Goal: Communication & Community: Answer question/provide support

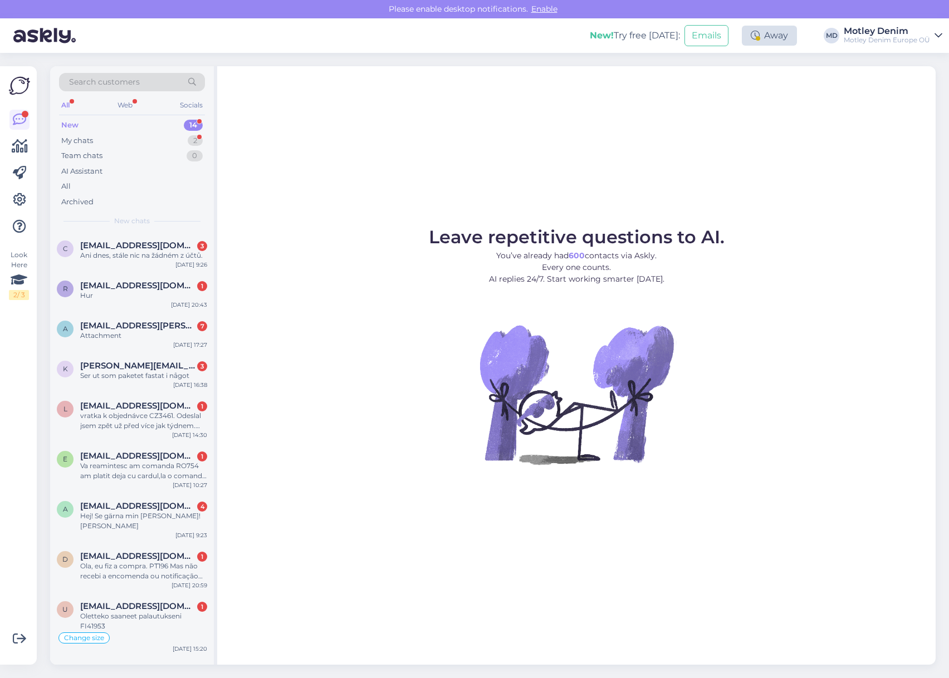
click at [755, 37] on icon at bounding box center [755, 35] width 9 height 9
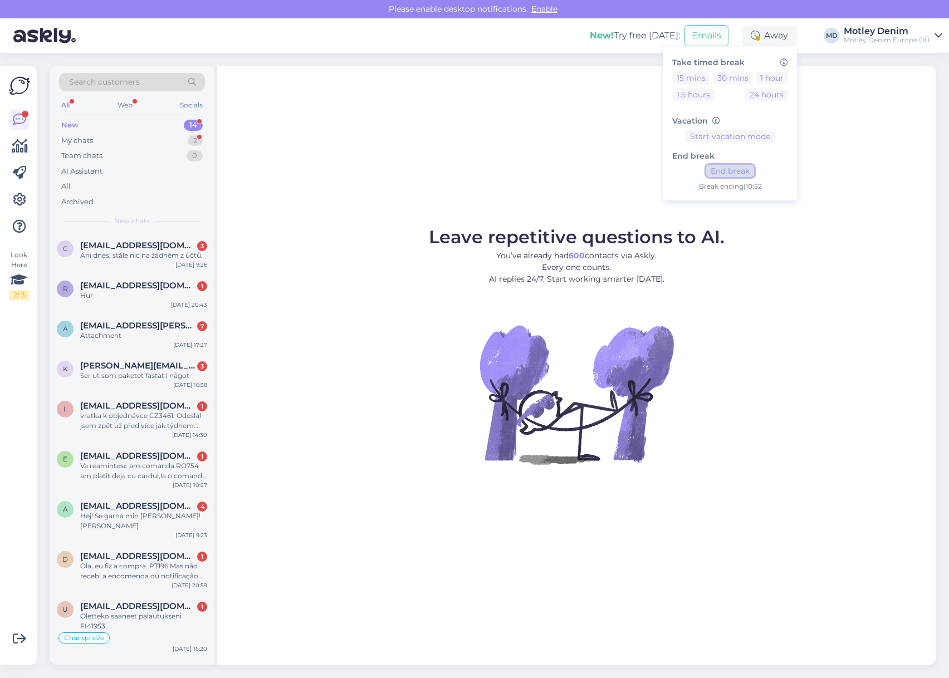
click at [730, 173] on button "End break" at bounding box center [730, 171] width 48 height 12
click at [290, 178] on div "Leave repetitive questions to AI. You’ve already had 600 contacts via Askly. Ev…" at bounding box center [576, 365] width 718 height 599
click at [145, 258] on div "Ani dnes, stále nic na žádném z účtů." at bounding box center [143, 256] width 127 height 10
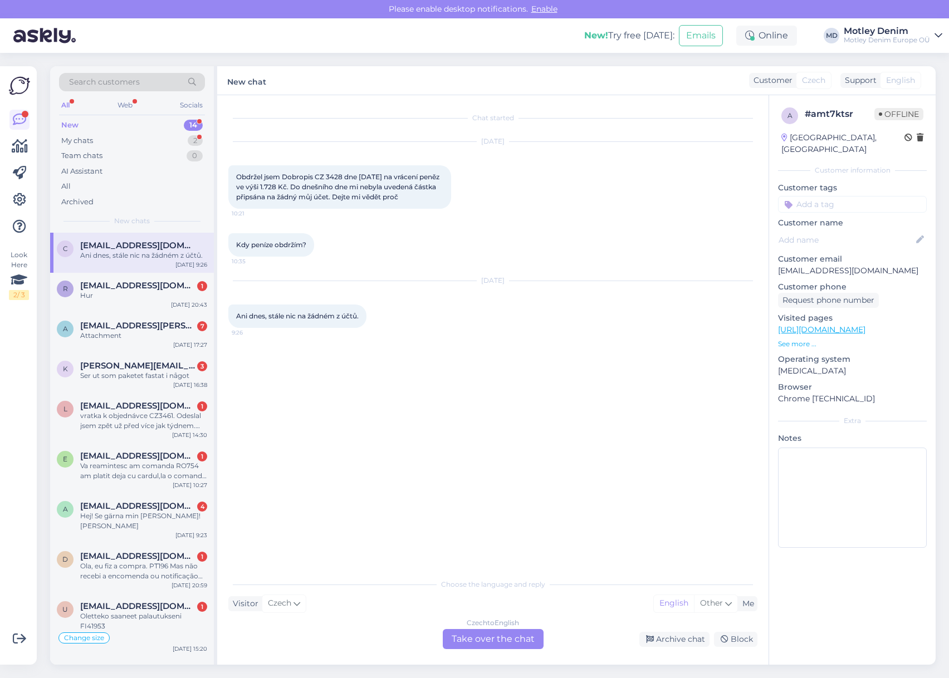
click at [494, 649] on div "Chat started [DATE] Obdržel jsem Dobropis CZ 3428 dne [DATE] na vrácení peněz v…" at bounding box center [492, 380] width 551 height 570
click at [497, 640] on div "Czech to English Take over the chat" at bounding box center [493, 639] width 101 height 20
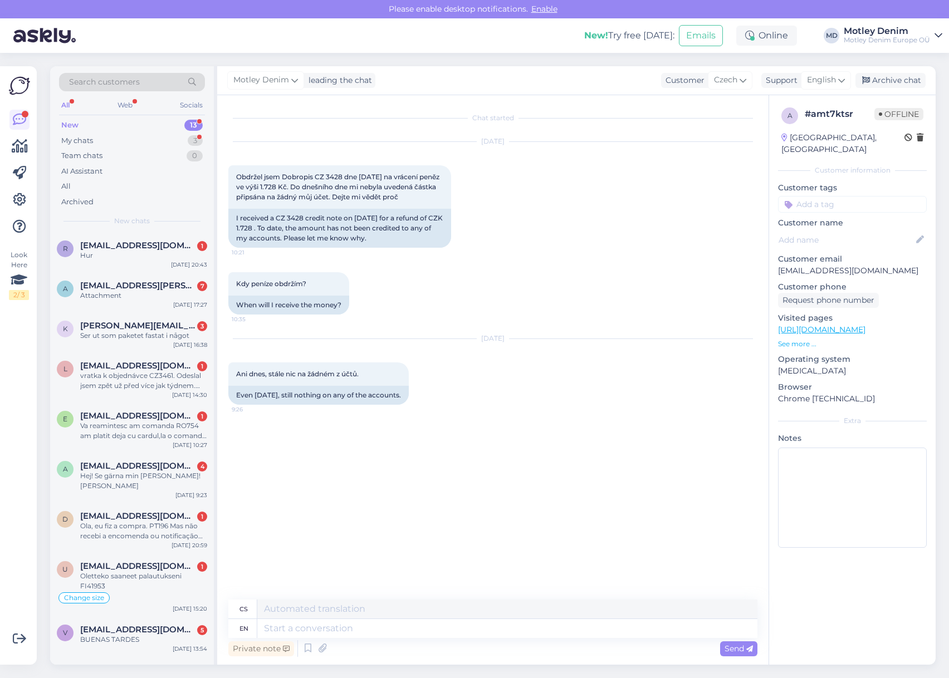
click at [336, 448] on div "Chat started [DATE] Obdržel jsem Dobropis CZ 3428 dne [DATE] na vrácení peněz v…" at bounding box center [497, 347] width 539 height 483
click at [278, 219] on div "I received a CZ 3428 credit note on [DATE] for a refund of CZK 1.728 . To date,…" at bounding box center [339, 228] width 223 height 39
drag, startPoint x: 279, startPoint y: 219, endPoint x: 289, endPoint y: 217, distance: 10.3
click at [289, 217] on div "I received a CZ 3428 credit note on [DATE] for a refund of CZK 1.728 . To date,…" at bounding box center [339, 228] width 223 height 39
copy div "CZ 3428"
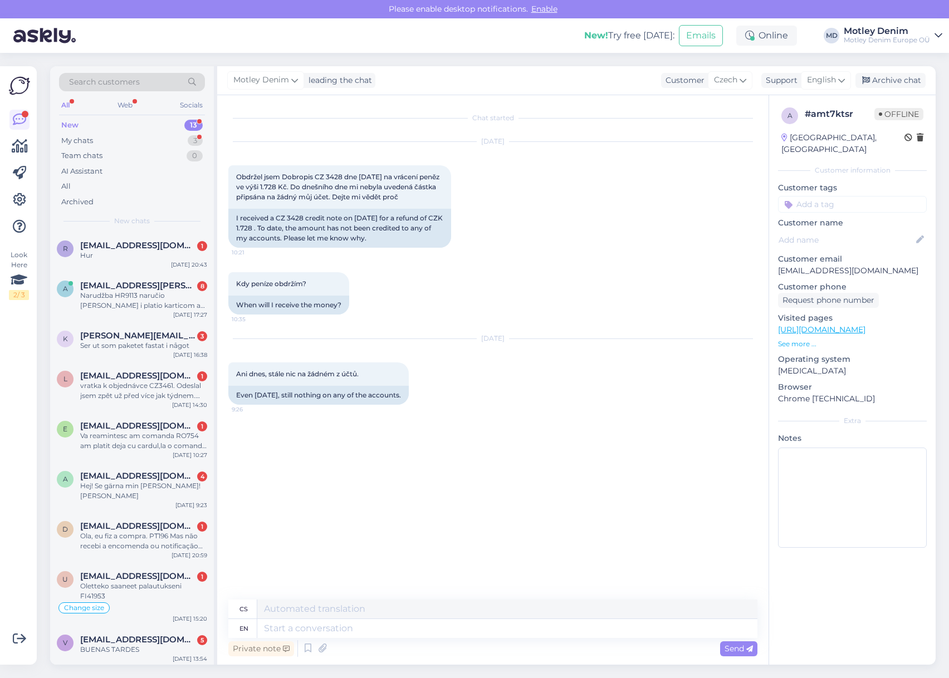
click at [426, 390] on div "[DATE] Ani dnes, stále nic na žádném z účtů. 9:26 Even [DATE], still nothing on…" at bounding box center [492, 372] width 529 height 90
click at [412, 625] on textarea at bounding box center [507, 628] width 500 height 19
type textarea "Hello"
type textarea "Ahoj"
type textarea "Hello!"
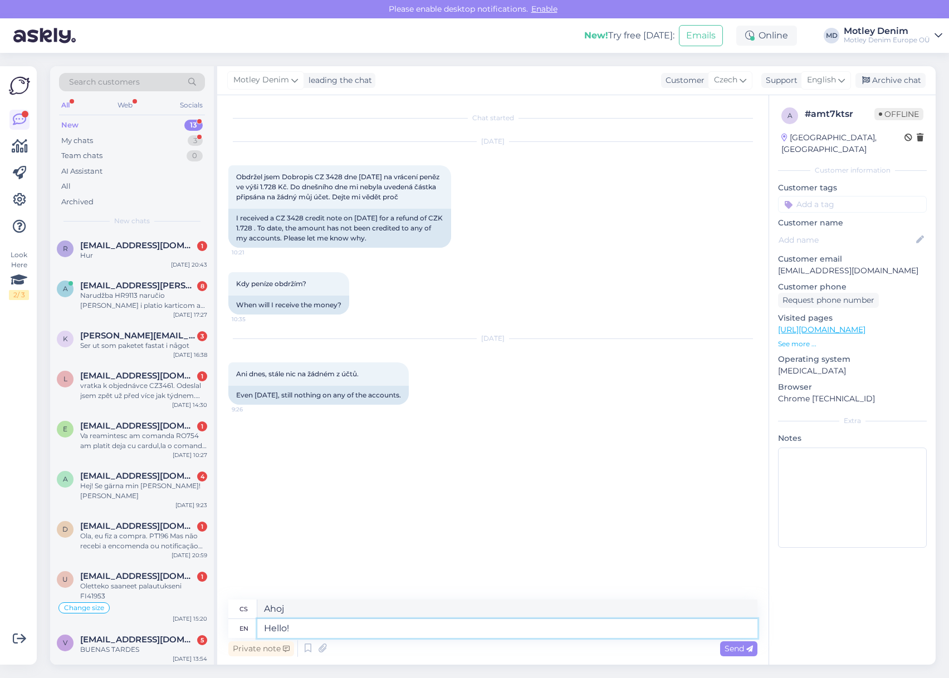
type textarea "Ahoj!"
type textarea "Hello! We ha"
type textarea "Ahoj! My"
type textarea "Hello! We have fo"
type textarea "Ahoj! Máme"
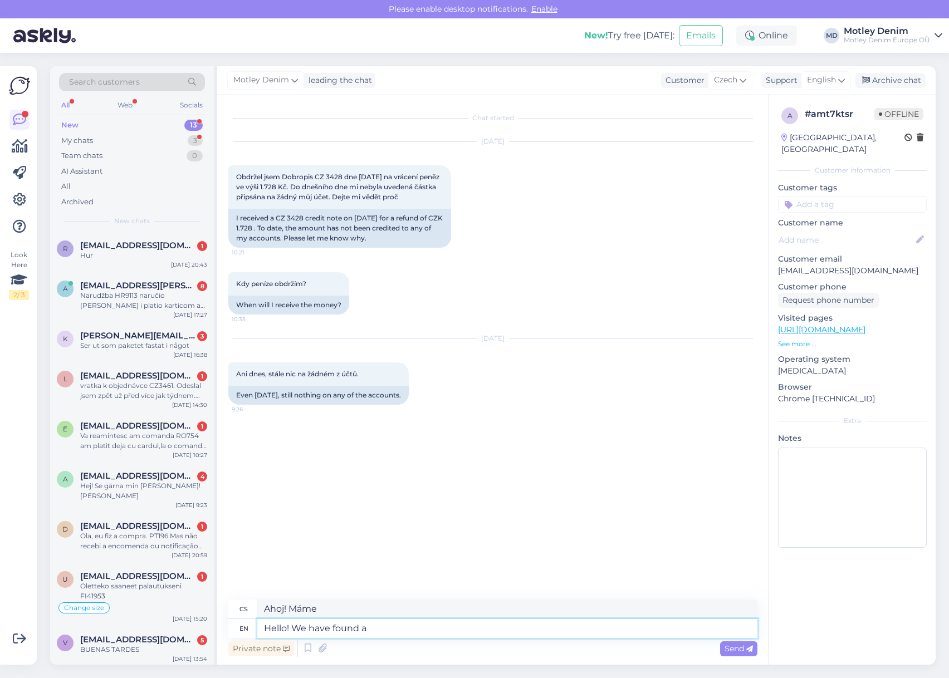
type textarea "Hello! We have found a p"
type textarea "Ahoj! Našli jsme"
type textarea "Hello! We have found a pro"
type textarea "[PERSON_NAME] den! Našli jsme"
type textarea "Hello! We have found a problem a"
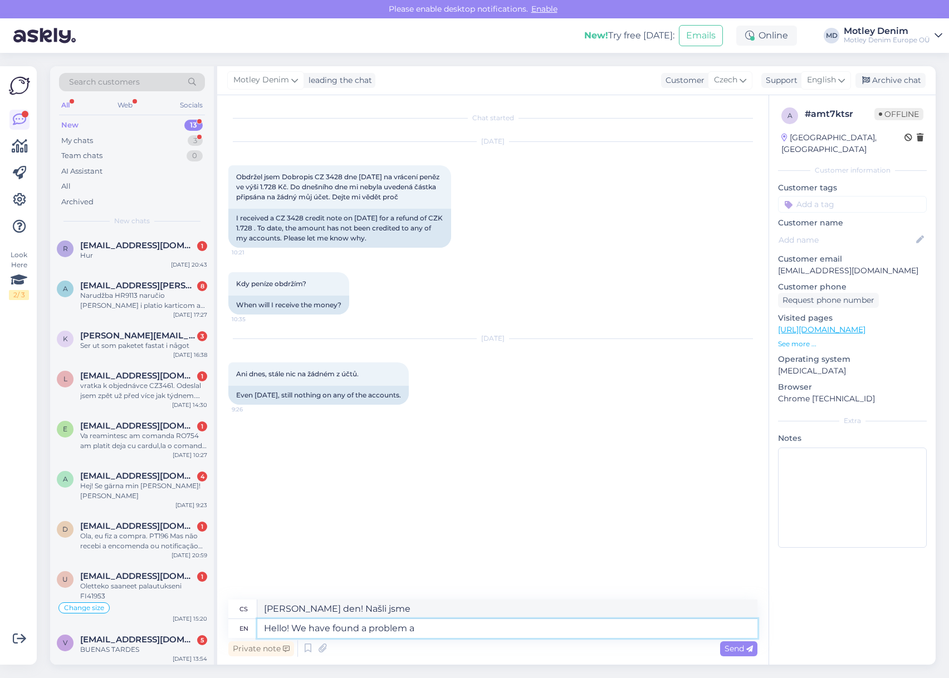
type textarea "[PERSON_NAME] den! Našli jsme problém."
type textarea "Hello! We have found a problem and f"
type textarea "[PERSON_NAME] den! Našli jsme problém a"
type textarea "Hello! We have found a problem and fixed it"
type textarea "[PERSON_NAME] den! Našli jsme problém a opravili jsme ho."
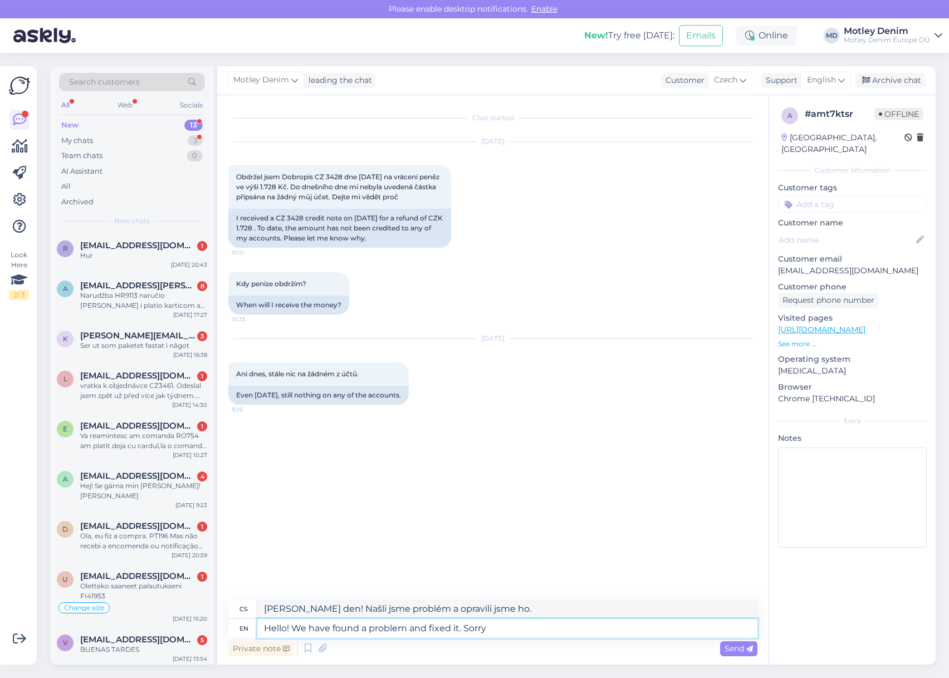
type textarea "Hello! We have found a problem and fixed it. Sorry f"
type textarea "[PERSON_NAME] den! Našli jsme problém a opravili jsme ho. Omlouváme se."
type textarea "Hello! We have found a problem and fixed it. Sorry for th"
type textarea "[PERSON_NAME] den! Našli jsme problém a opravili ho. Omlouváme se za..."
type textarea "Hello! We have found a problem and fixed it. Sorry for the del"
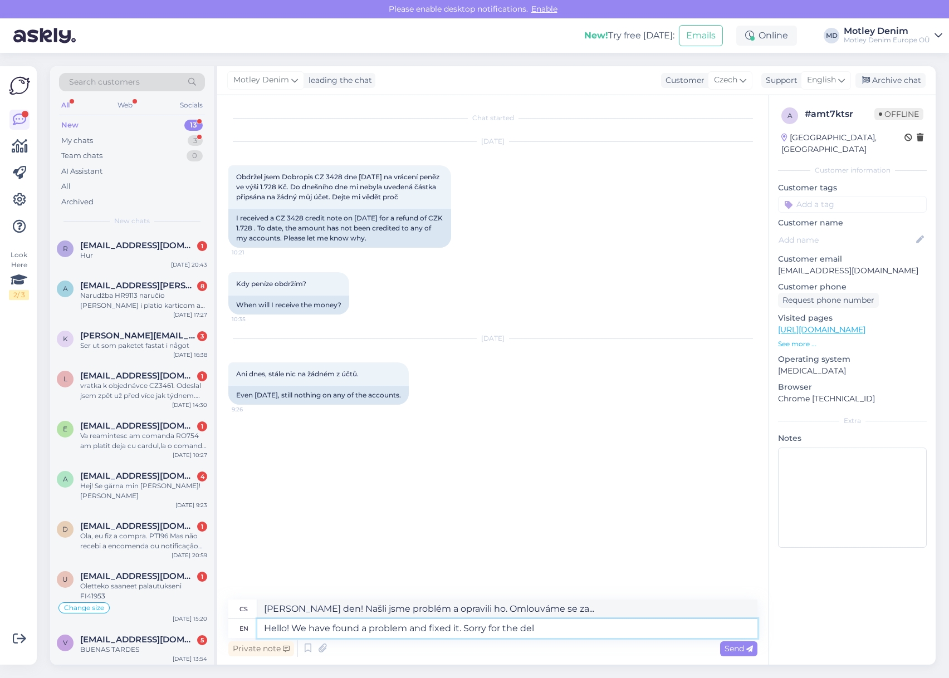
type textarea "[PERSON_NAME] den! Našli jsme problém a opravili jsme ho. Omlouváme se za"
type textarea "Hello! We have found a problem and fixed it. Sorry for the delay."
type textarea "[PERSON_NAME] den! Našli jsme problém a opravili jsme ho. Omlouváme se za zpožd…"
type textarea "Hello! We have found a problem and fixed it. We r"
type textarea "[PERSON_NAME] den! Našli jsme problém a opravili ho. My"
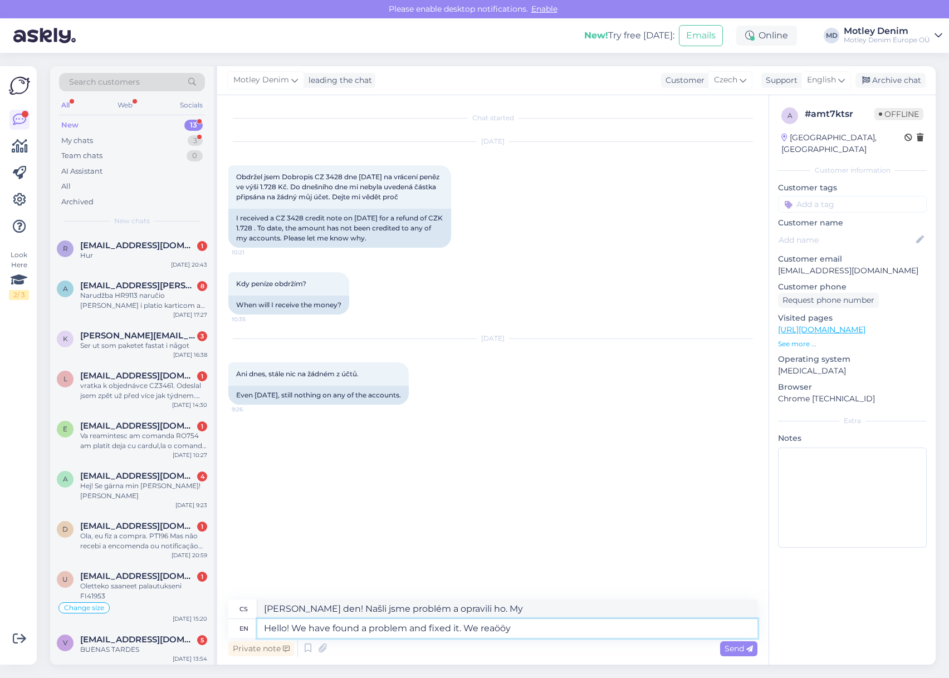
type textarea "Hello! We have found a problem and fixed it. We reaööy a"
type textarea "[PERSON_NAME] den! Našli jsme problém a opravili ho. Jsme v pořádku."
type textarea "Hello! We have found a problem and fixed it. We reaööy apologize fo"
type textarea "[PERSON_NAME] den! Našli jsme problém a opravili jsme ho. Velice se omlouváme."
type textarea "Hello! We have found a problem and fixed it. We reaööy apologize for t"
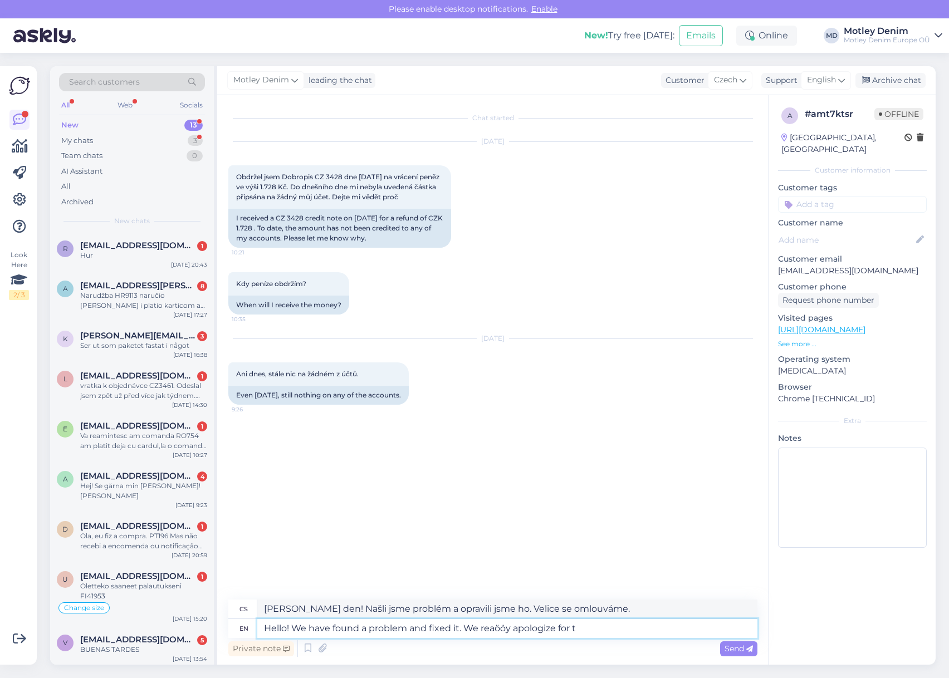
type textarea "[PERSON_NAME] den! Našli jsme problém a opravili jsme ho. Velice se omlouváme z…"
type textarea "Hello! We have found a problem and fixed it. We reaööy apologize for the delay."
type textarea "[PERSON_NAME] den! Našli jsme problém a opravili jsme ho. Omlouváme se za zpožd…"
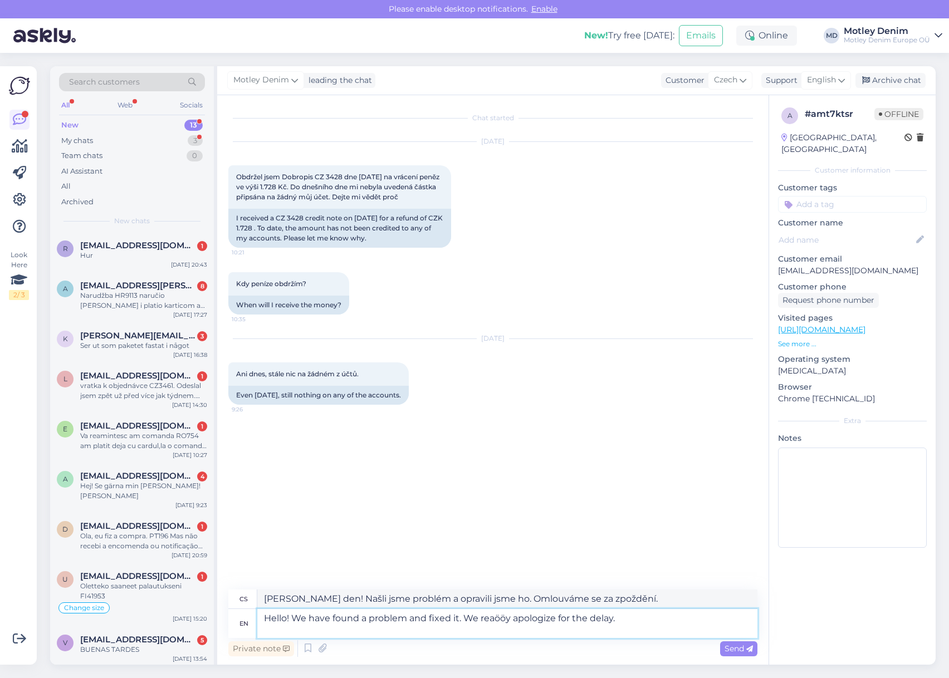
type textarea "Hello! We have found a problem and fixed it. We reaööy apologize for the delay.…"
type textarea "[PERSON_NAME] den! Našli jsme problém a opravili jsme ho. Omlouváme se za zpožd…"
type textarea "Hello! We have found a problem and fixed it. We reaööy apologize for the delay.…"
type textarea "[PERSON_NAME] den! Našli jsme problém a opravili jsme ho. Omlouváme se za zpožd…"
type textarea "Hello! We have found a problem and fixed it. We reaööy apologize for the delay.…"
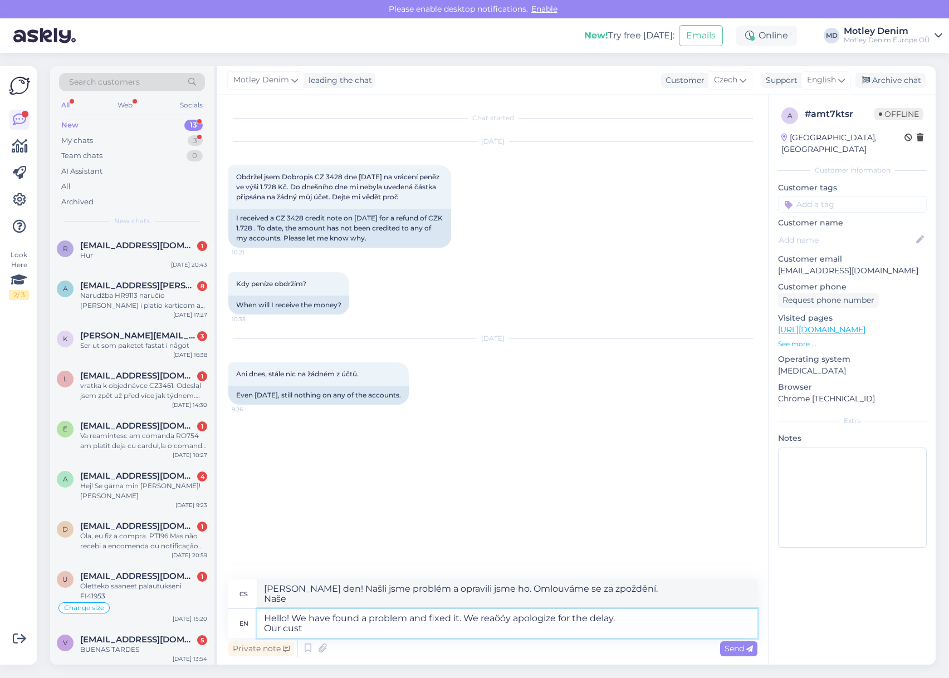
type textarea "[PERSON_NAME] den! Našli jsme problém a opravili jsme ho. Omlouváme se za zpožd…"
type textarea "Hello! We have found a problem and fixed it. We reaööy apologize for the delay.…"
type textarea "[PERSON_NAME] den! Našli jsme problém a opravili jsme ho. Omlouváme se za zpožd…"
type textarea "Hello! We have found a problem and fixed it. We reaööy apologize for the delay.…"
type textarea "[PERSON_NAME] den! Našli jsme problém a opravili jsme ho. Omlouváme se za zpožd…"
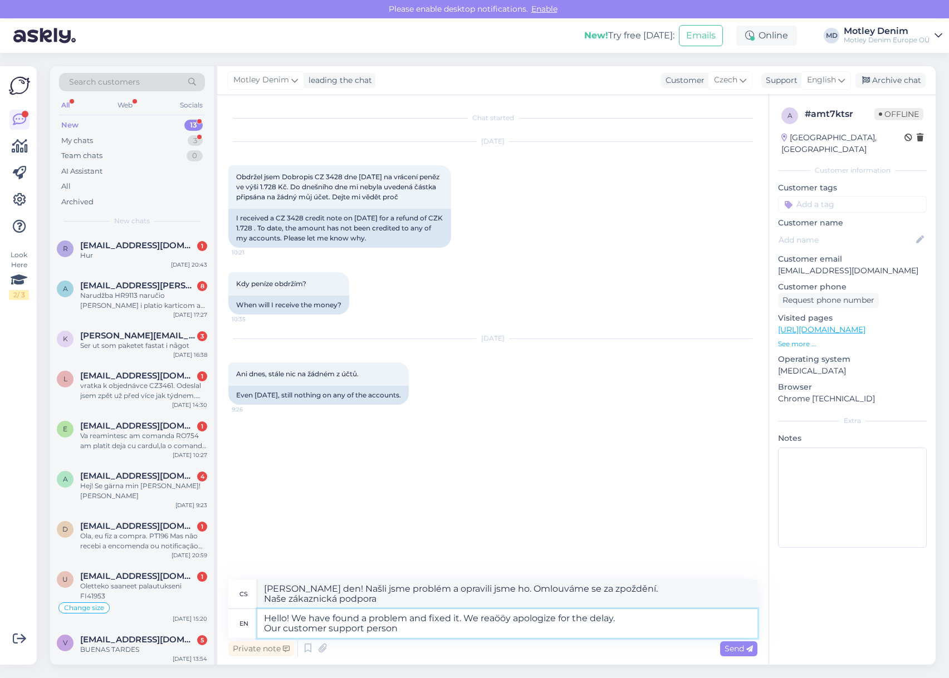
type textarea "Hello! We have found a problem and fixed it. We reaööy apologize for the delay.…"
type textarea "[PERSON_NAME] den! Našli jsme problém a opravili jsme ho. Omlouváme se za zpožd…"
type textarea "Hello! We have found a problem and fixed it. We reaööy apologize for the delay."
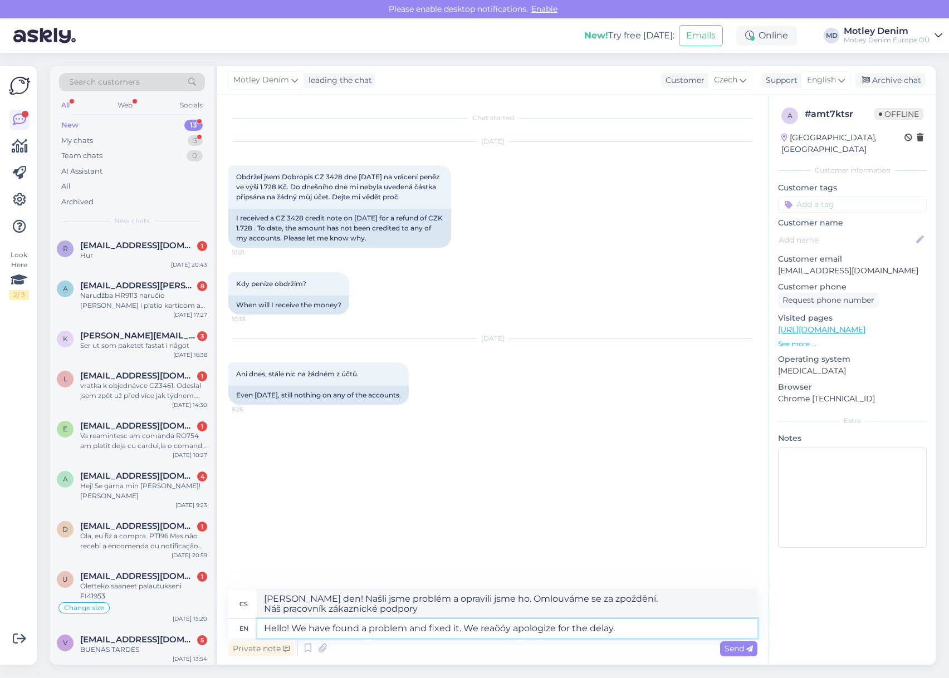
type textarea "[PERSON_NAME] den! Našli jsme problém a opravili jsme ho. Omlouváme se za zpožd…"
type textarea "Hello! We have found a problem and fixed it. We reaööy apologize for the delay.…"
type textarea "[PERSON_NAME] den! Našli jsme problém a opravili jsme ho. Omlouváme se za zpožd…"
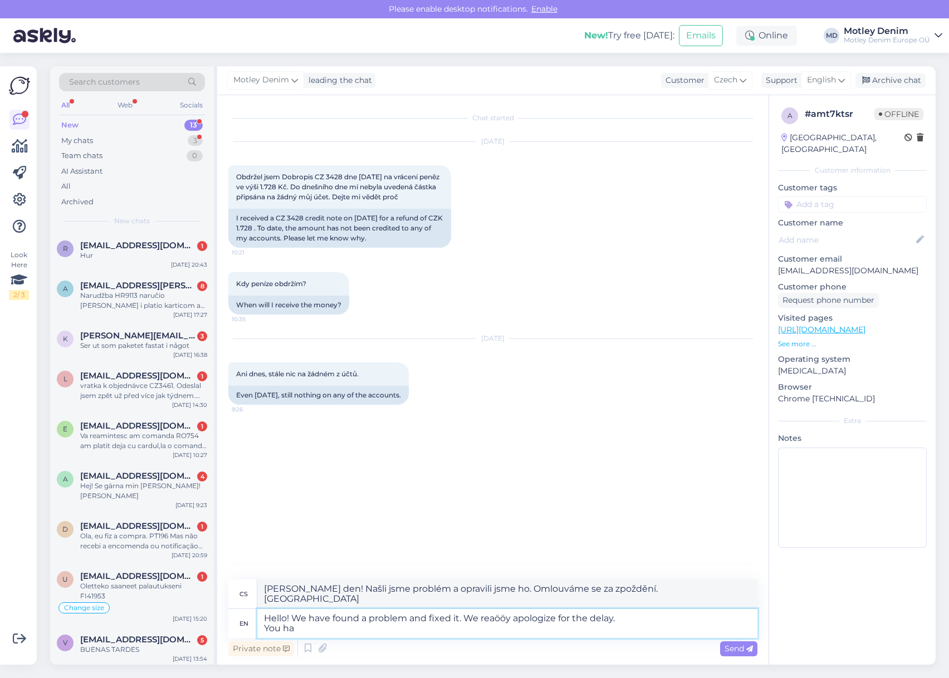
type textarea "Hello! We have found a problem and fixed it. We reaööy apologize for the delay.…"
type textarea "[PERSON_NAME] den! Našli jsme problém a opravili jsme ho. Omlouváme se za zpožd…"
type textarea "Hello! We have found a problem and fixed it. We reaööy apologize for the delay.…"
type textarea "[PERSON_NAME] den! Našli jsme problém a opravili jsme ho. Omlouváme se za zpožd…"
type textarea "Hello! We have found a problem and fixed it. We reaööy apologize for the delay.…"
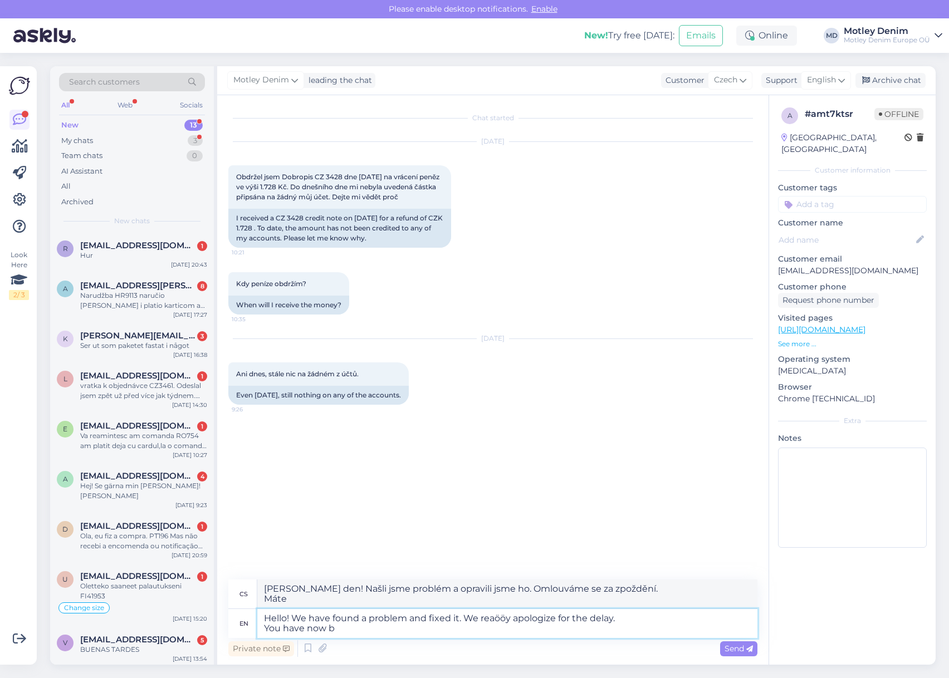
type textarea "[PERSON_NAME] den! Našli jsme problém a opravili jsme ho. Omlouváme se za zpožd…"
type textarea "Hello! We have found a problem and fixed it. We reaööy apologize for the delay.…"
type textarea "[PERSON_NAME] den! Našli jsme problém a opravili jsme ho. Omlouváme se za zpožd…"
type textarea "Hello! We have found a problem and fixed it. We reaööy apologize for the delay.…"
type textarea "[PERSON_NAME] den! Našli jsme problém a opravili jsme ho. Omlouváme se za zpožd…"
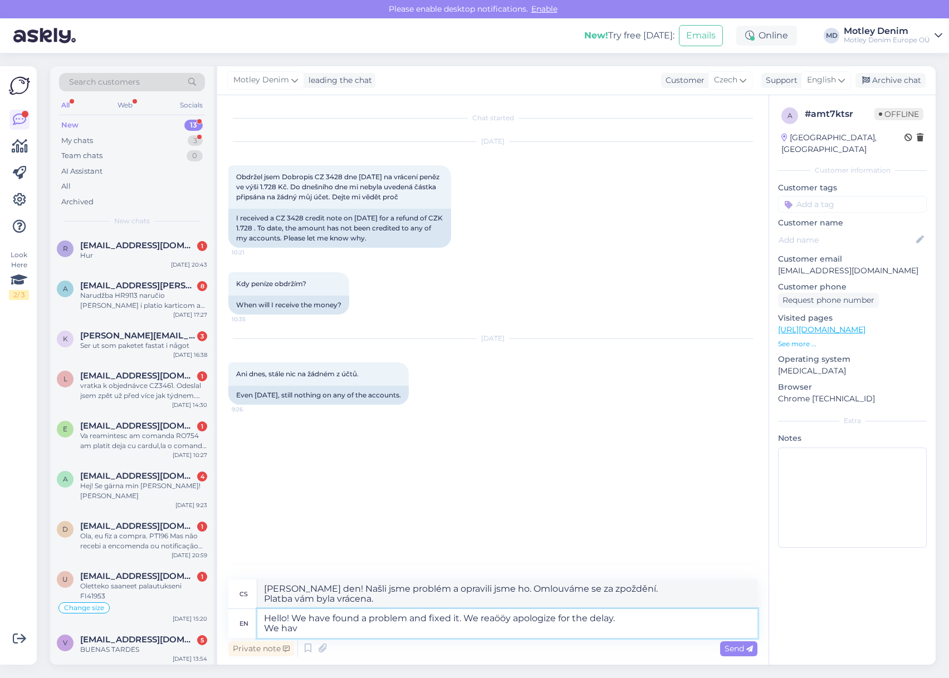
type textarea "Hello! We have found a problem and fixed it. We reaööy apologize for the delay.…"
type textarea "[PERSON_NAME] den! Našli jsme problém a opravili jsme ho. Omlouváme se za zpožd…"
type textarea "Hello! We have found a problem and fixed it. We reaööy apologize for the delay.…"
type textarea "[PERSON_NAME] den! Našli jsme problém a opravili jsme ho. Omlouváme se za zpožd…"
type textarea "Hello! We have found a problem and fixed it. We reaööy apologize for the delay.…"
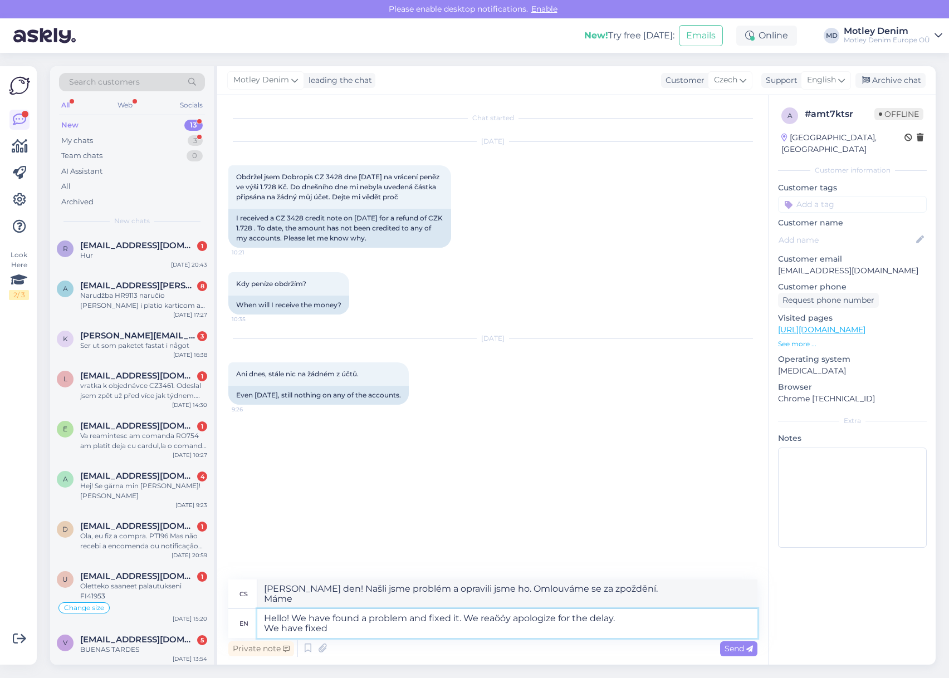
type textarea "[PERSON_NAME] den! Našli jsme problém a opravili jsme ho. Omlouváme se za zpožd…"
type textarea "Hello! We have found a problem and fixed it. We reaööy apologize for the delay.…"
type textarea "[PERSON_NAME] den! Našli jsme problém a opravili jsme ho. Omlouváme se za zpožd…"
type textarea "Hello! We have found a problem and fixed it. We reaööy apologize for the delay.…"
type textarea "[PERSON_NAME] den! Našli jsme problém a opravili jsme ho. Omlouváme se za zpožd…"
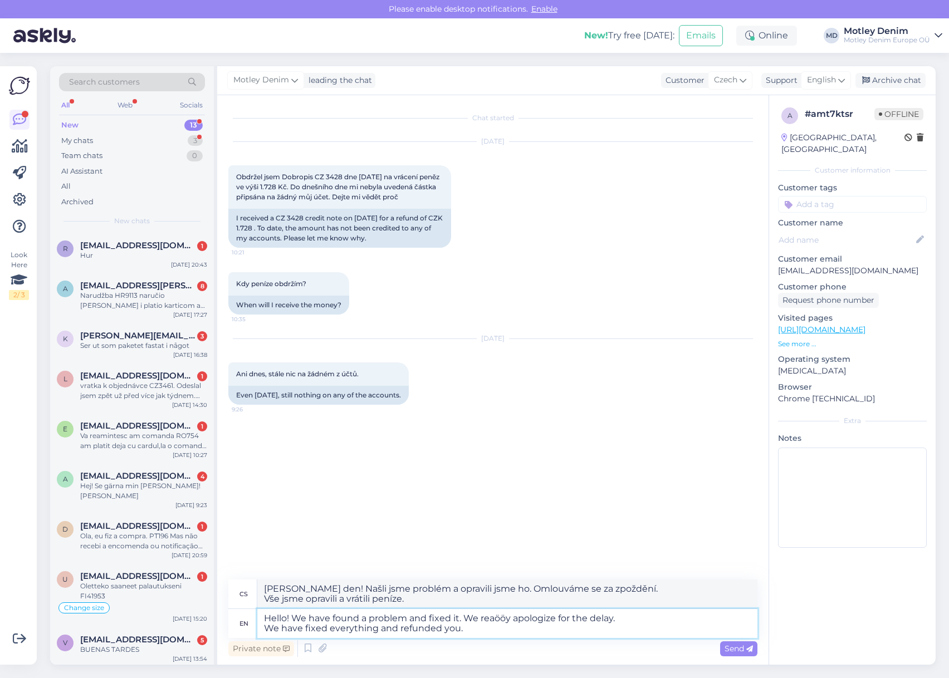
type textarea "Hello! We have found a problem and fixed it. We reaööy apologize for the delay.…"
type textarea "[PERSON_NAME] den! Našli jsme problém a opravili jsme ho. Omlouváme se za zpožd…"
type textarea "Hello! We have found a problem and fixed it. We reaööy apologize for the delay.…"
type textarea "[PERSON_NAME] den! Našli jsme problém a opravili ho. Moc se omlouváme za zpoždě…"
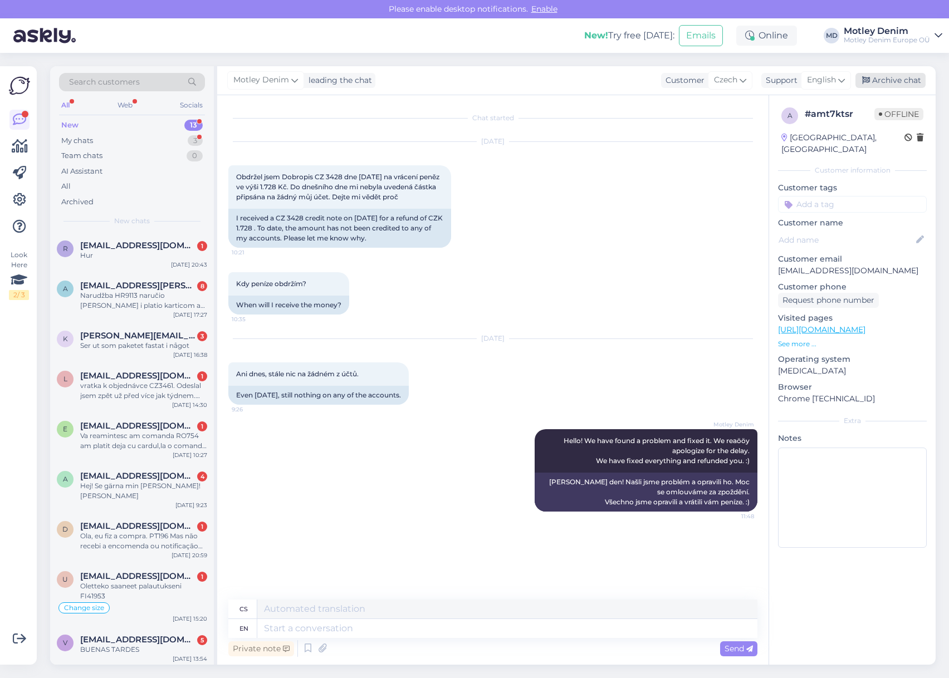
click at [912, 80] on div "Archive chat" at bounding box center [890, 80] width 70 height 15
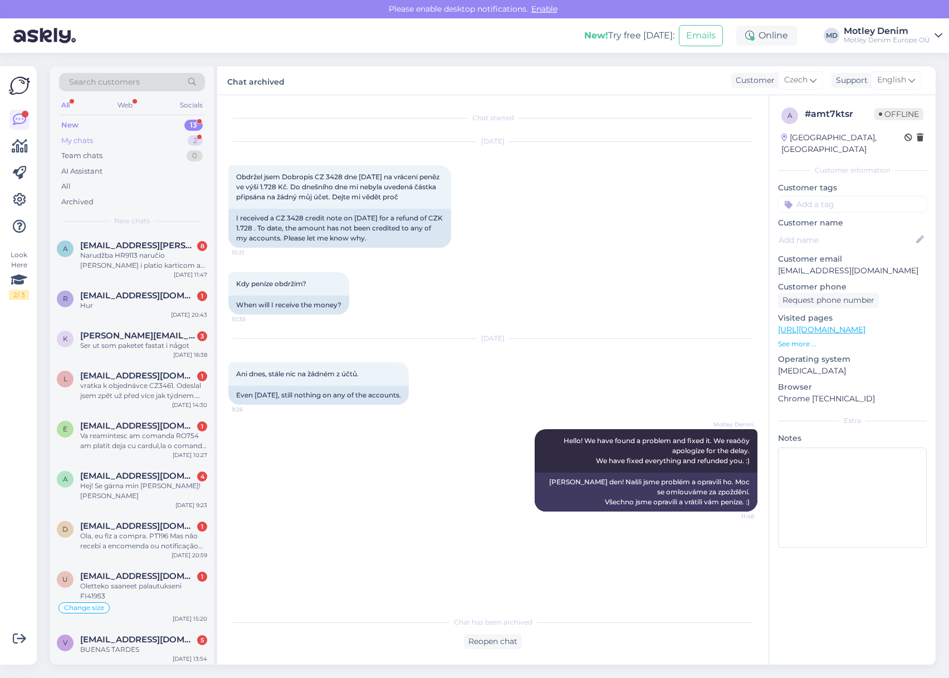
click at [159, 139] on div "My chats 2" at bounding box center [132, 141] width 146 height 16
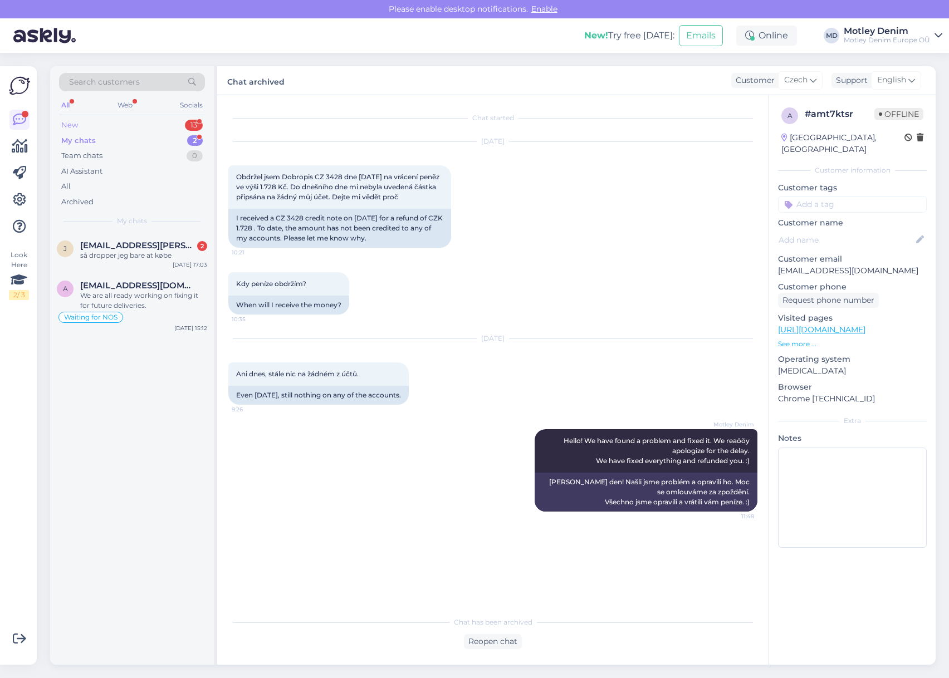
click at [139, 124] on div "New 13" at bounding box center [132, 126] width 146 height 16
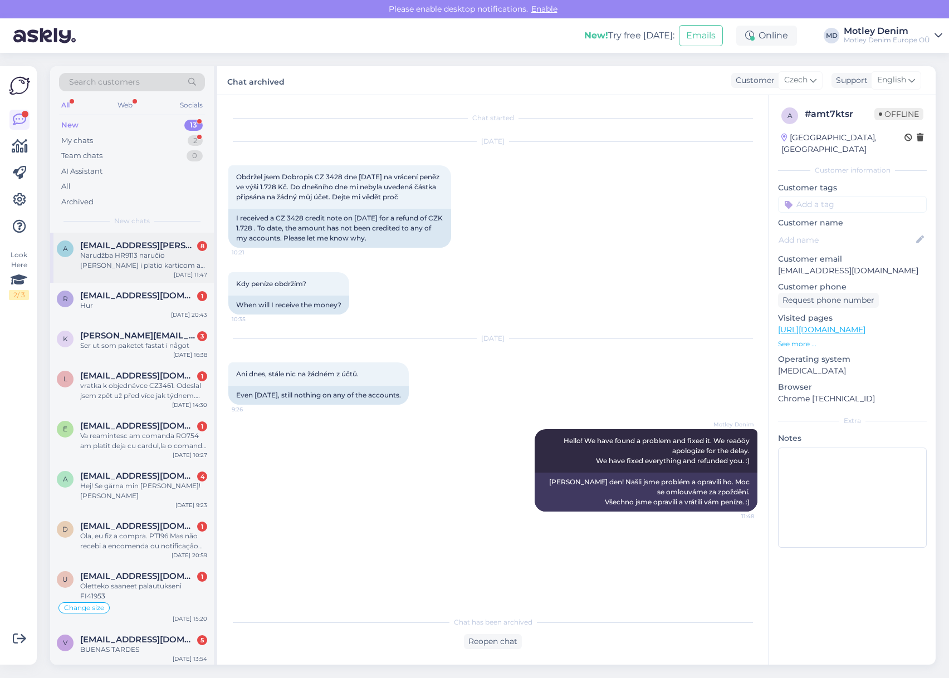
click at [128, 256] on div "Narudžba HR9113 naručio [PERSON_NAME] i platio karticom a tražite pouzećem. Odb…" at bounding box center [143, 261] width 127 height 20
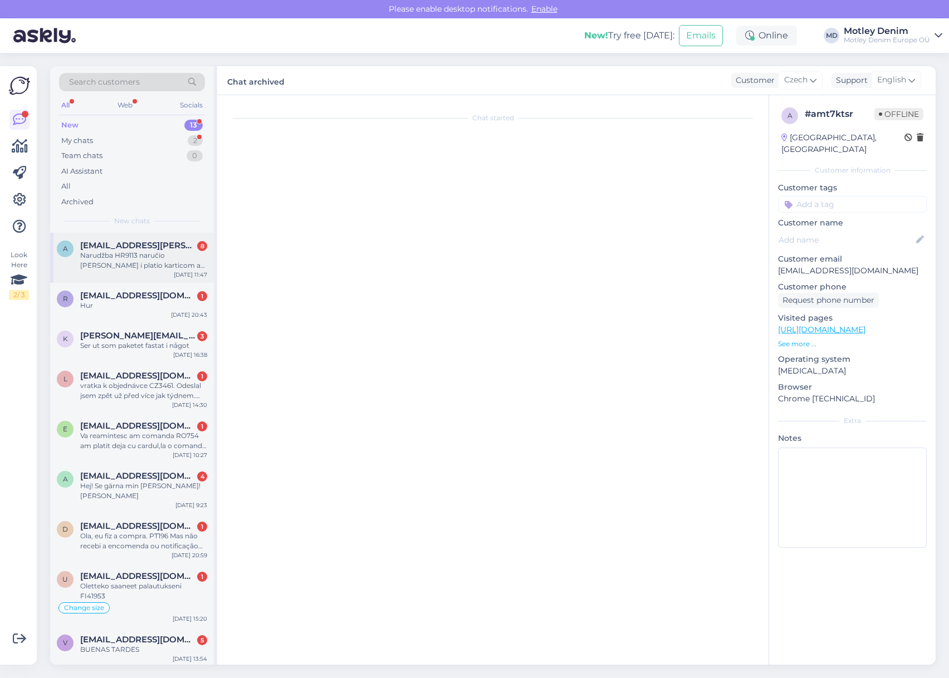
scroll to position [139, 0]
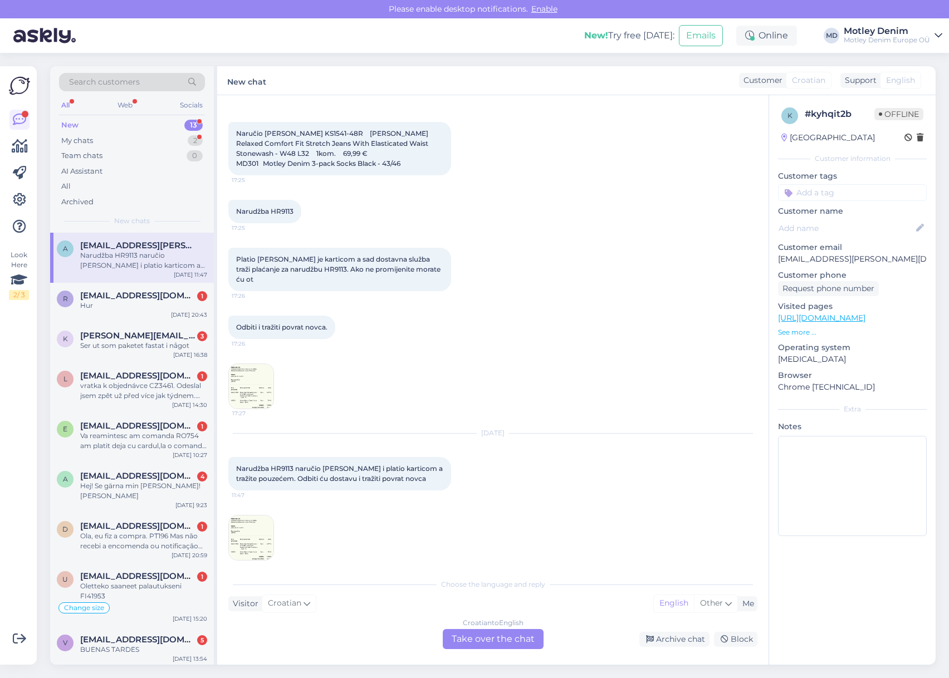
click at [524, 638] on div "Croatian to English Take over the chat" at bounding box center [493, 639] width 101 height 20
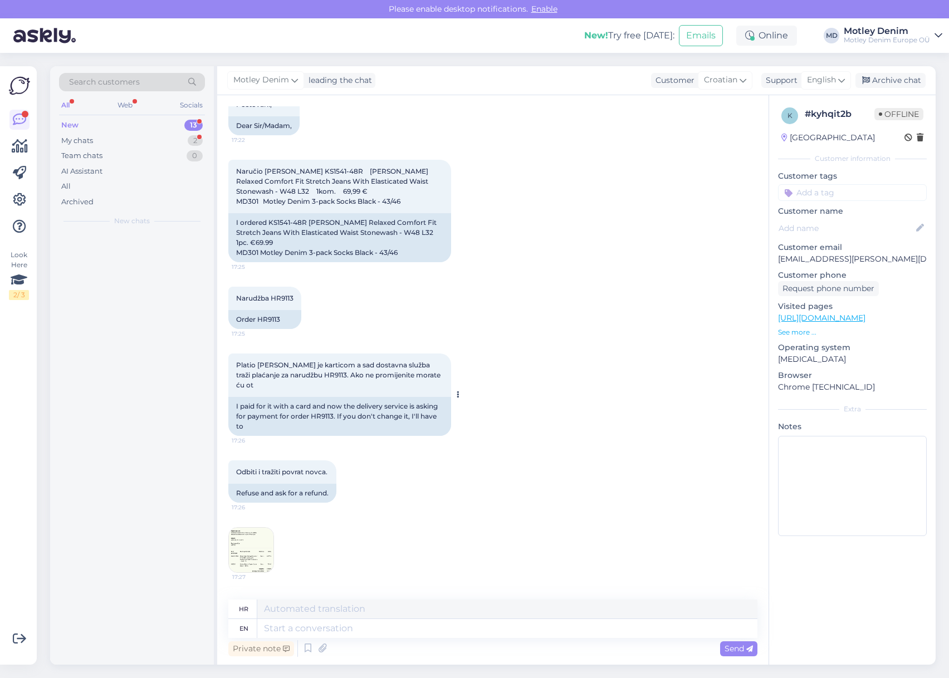
scroll to position [158, 0]
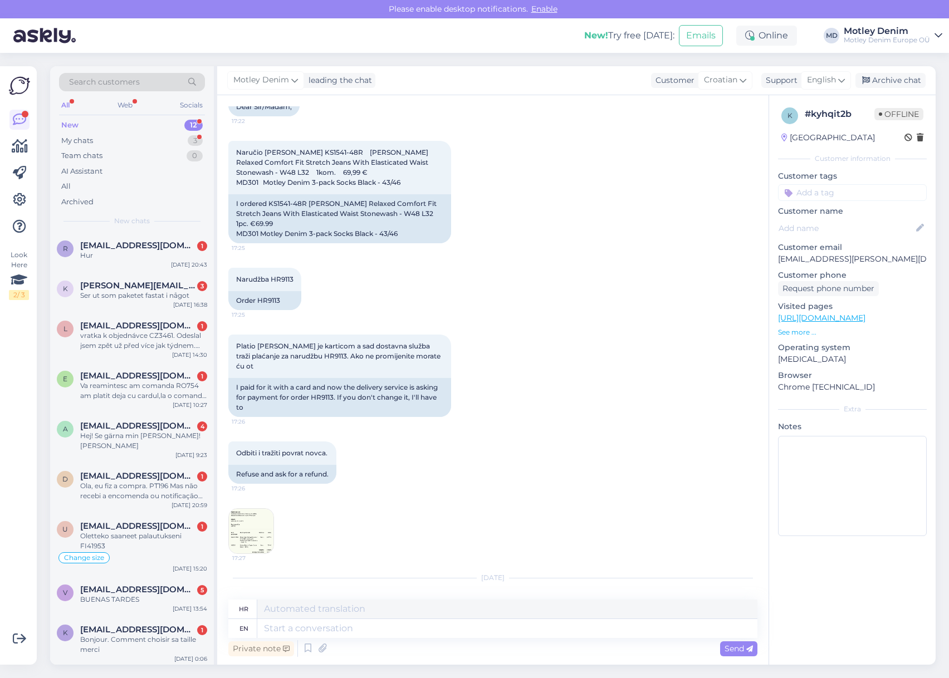
click at [256, 530] on img at bounding box center [251, 531] width 45 height 45
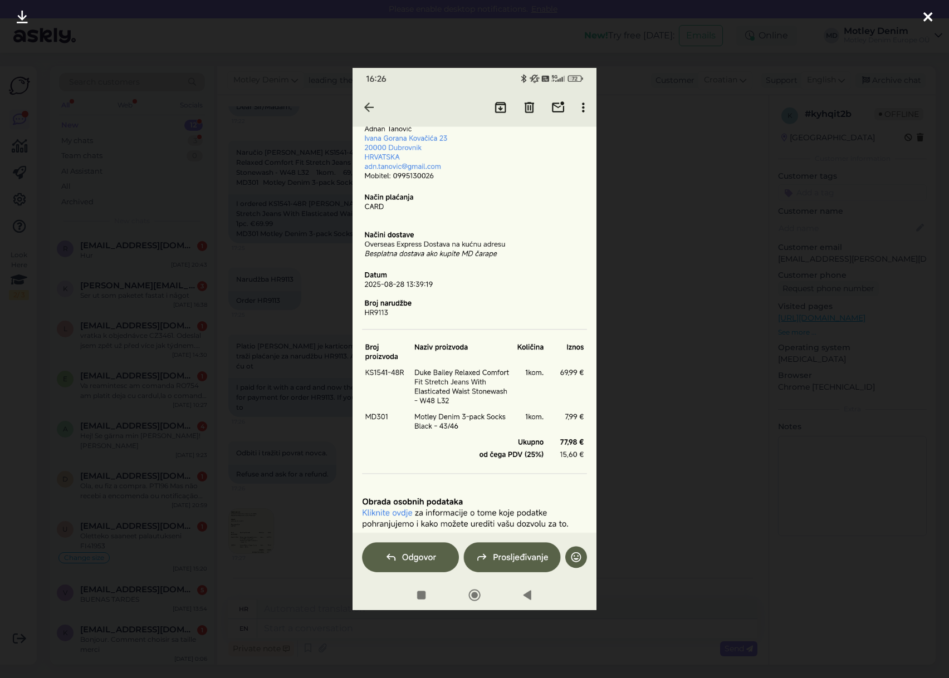
click at [302, 433] on div at bounding box center [474, 339] width 949 height 678
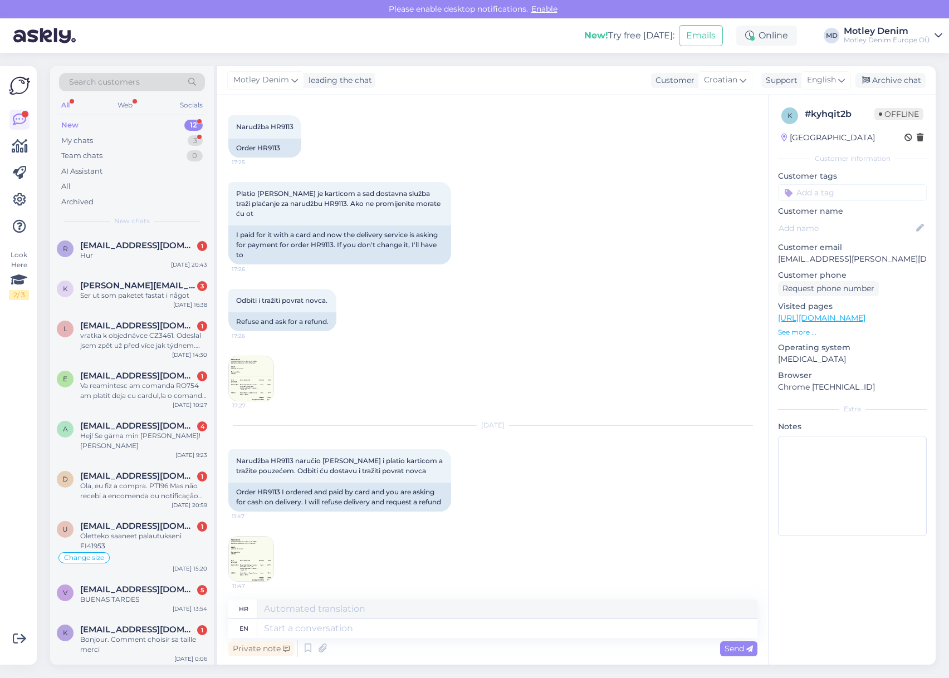
scroll to position [315, 0]
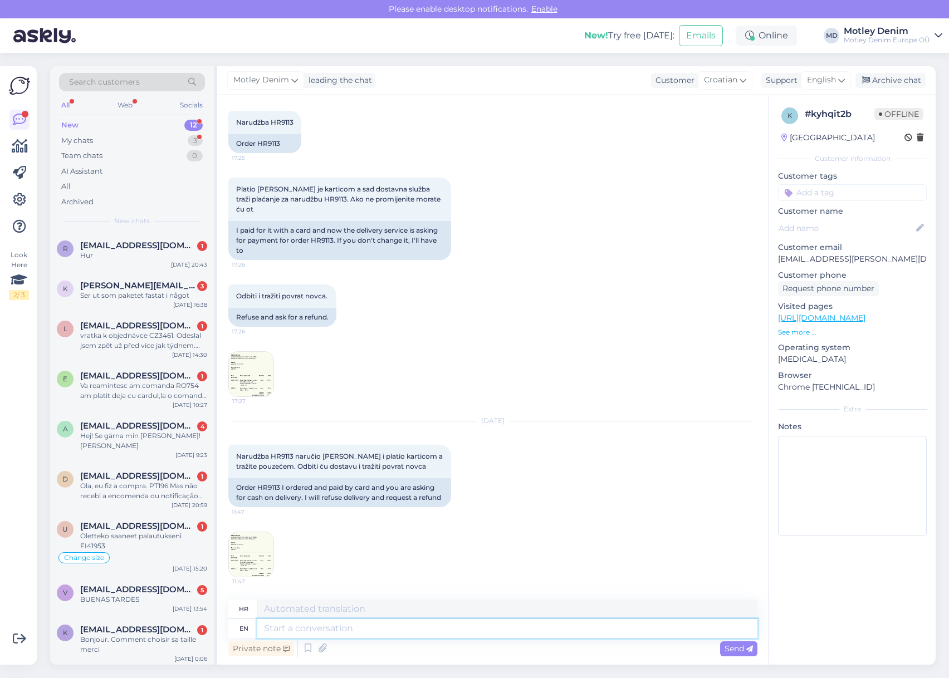
click at [333, 625] on textarea at bounding box center [507, 628] width 500 height 19
type textarea "Hello"
type textarea "Zdravo"
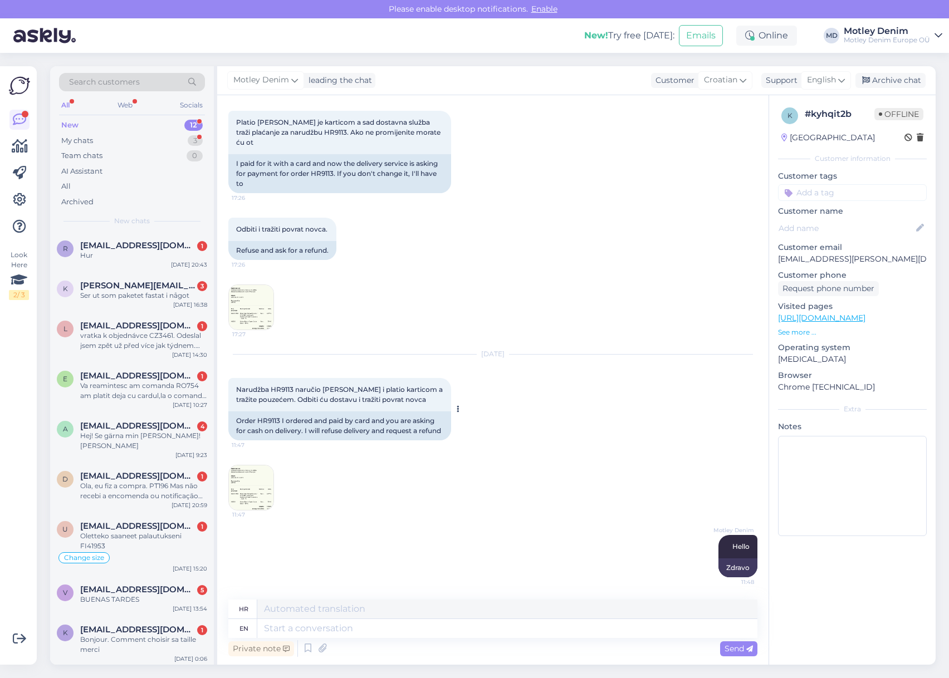
click at [266, 412] on div "Order HR9113 I ordered and paid by card and you are asking for cash on delivery…" at bounding box center [339, 426] width 223 height 29
copy div "HR9113"
click at [448, 634] on textarea at bounding box center [507, 628] width 500 height 19
type textarea "It s"
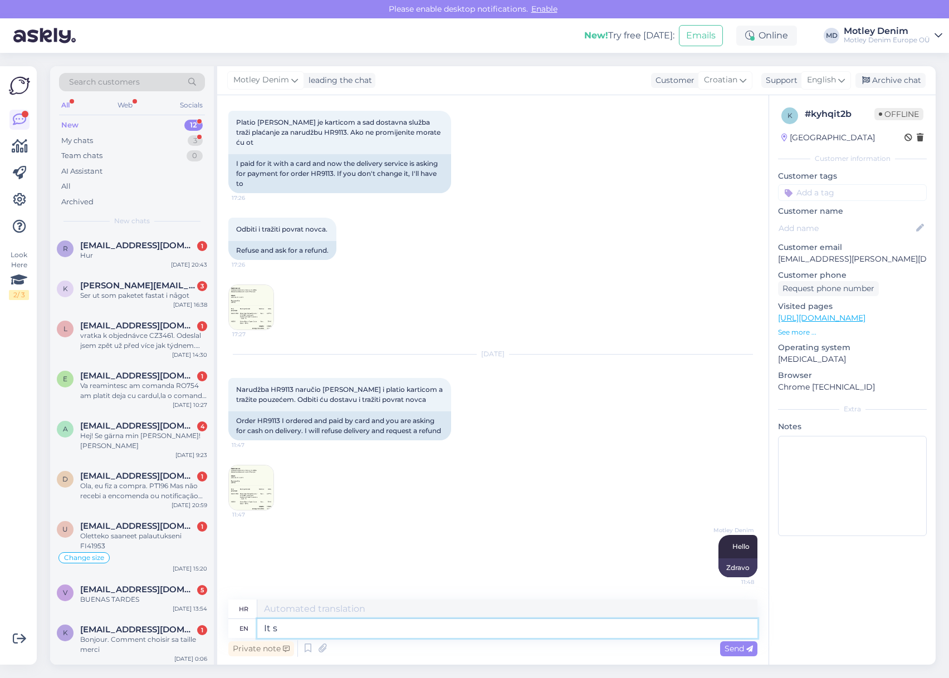
type textarea "To"
type textarea "It seems tha"
type textarea "Čini se"
type textarea "It seems that"
type textarea "Čini se da"
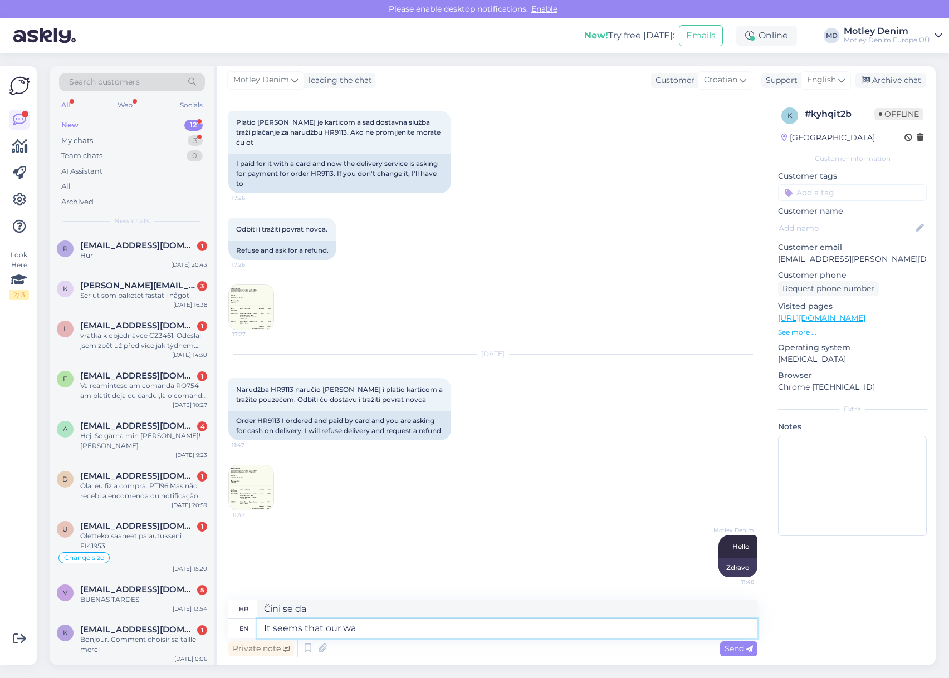
type textarea "It seems that our war"
type textarea "Čini se da naš"
type textarea "It seems that our warehouse"
type textarea "Čini se da [PERSON_NAME] skladište"
type textarea "It seems that our warehouse has ma"
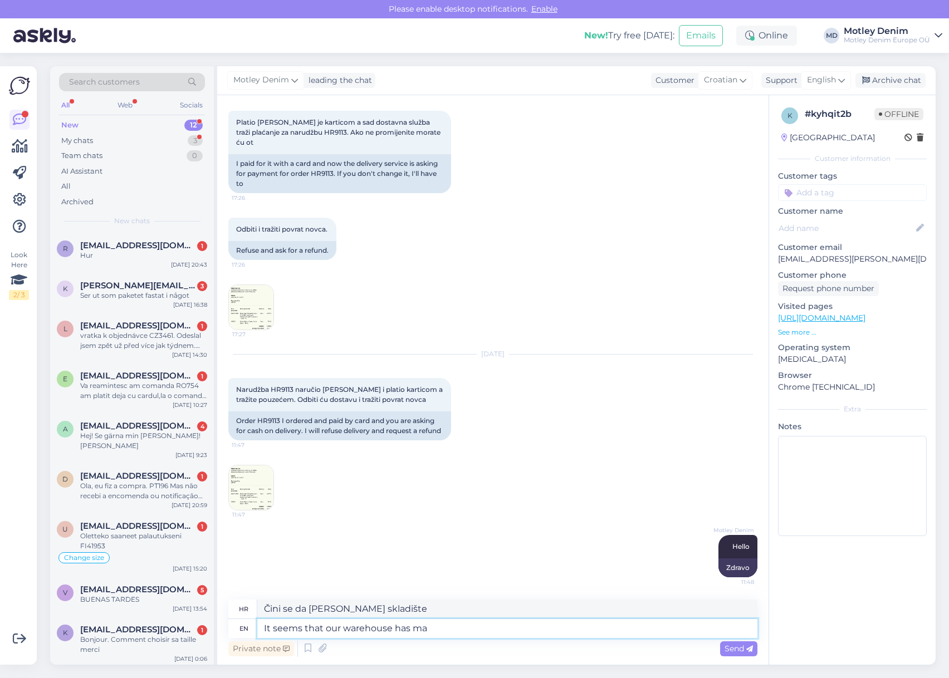
type textarea "Čini [PERSON_NAME] skladište ima"
type textarea "It seems that our warehouse has made a"
type textarea "Čini se da [PERSON_NAME] skladište napravilo"
type textarea "It seems that our warehouse has made a mistake w"
type textarea "Izgleda da [PERSON_NAME] skladište napravilo grešku"
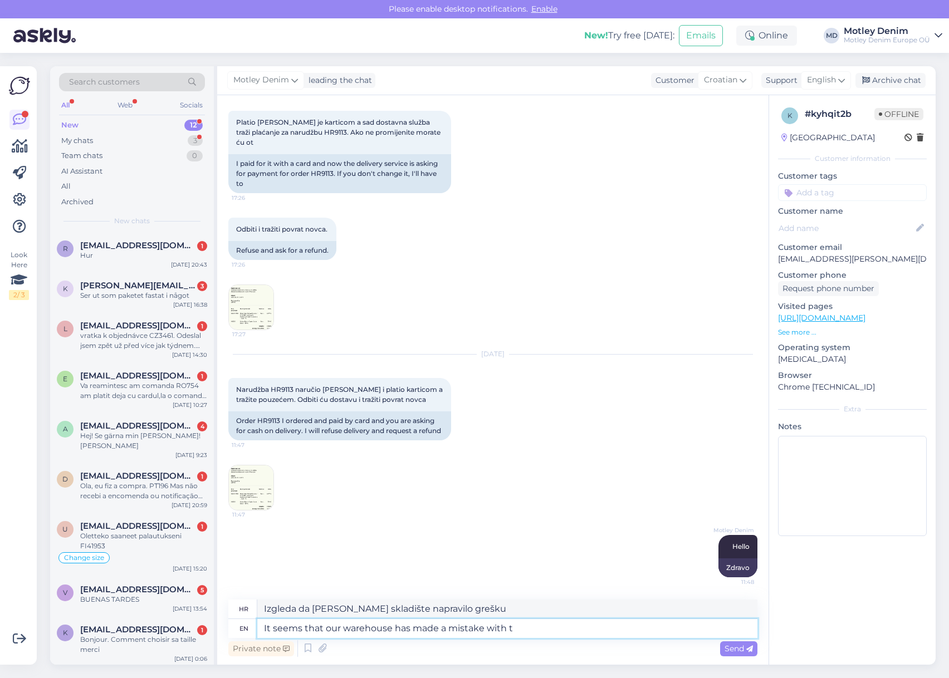
type textarea "It seems that our warehouse has made a mistake with th"
type textarea "Čini se da [PERSON_NAME] skladište napravilo grešku s"
type textarea "It seems that our warehouse has made a mistake with the label."
type textarea "Čini se da [PERSON_NAME] skladište pogriješilo s etiketom."
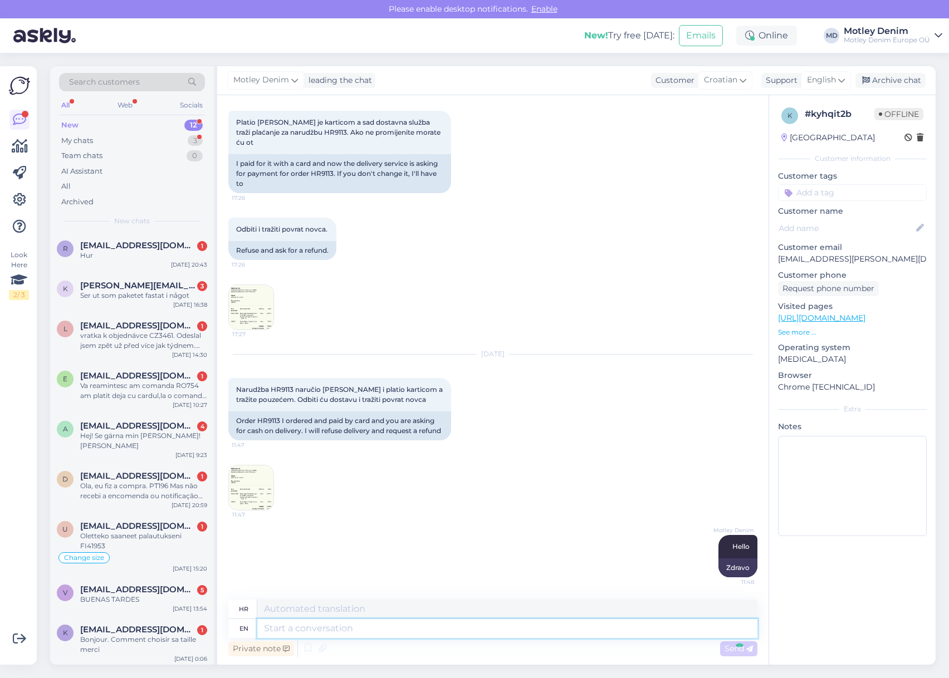
scroll to position [459, 0]
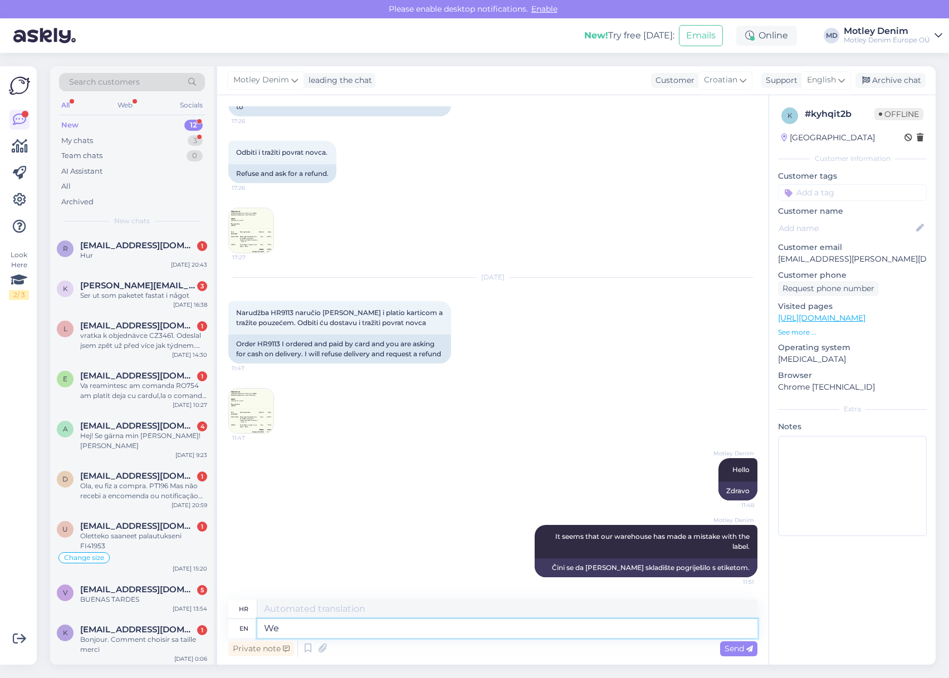
type textarea "We a"
type textarea "Mi"
type textarea "We apolog"
type textarea "Ispričavamo se"
type textarea "We apologize for it"
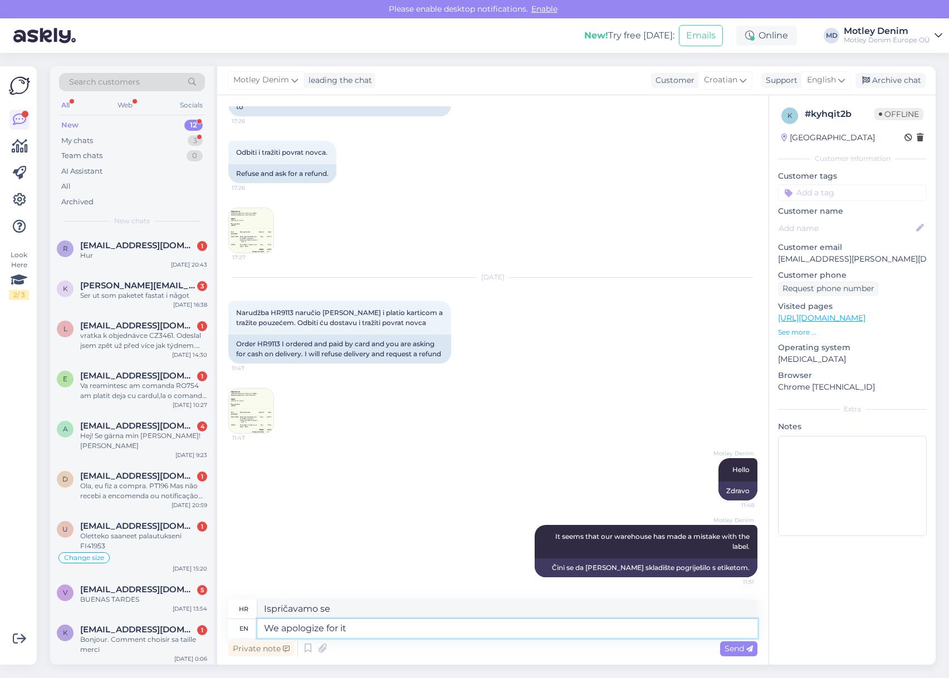
type textarea "Ispričavamo se zbog"
type textarea "We apologize for it."
type textarea "Ispričavamo se zbog toga."
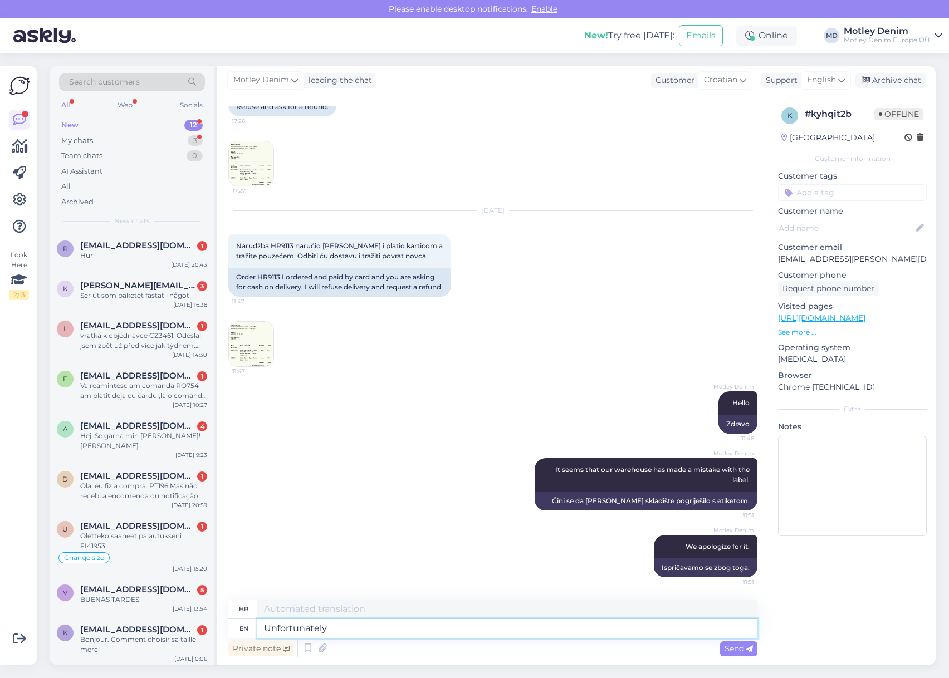
type textarea "Unfortunately w"
type textarea "Nažalost"
type textarea "Unfortunately based"
type textarea "Nažalost, na temelju"
type textarea "Unfortunately based on our e"
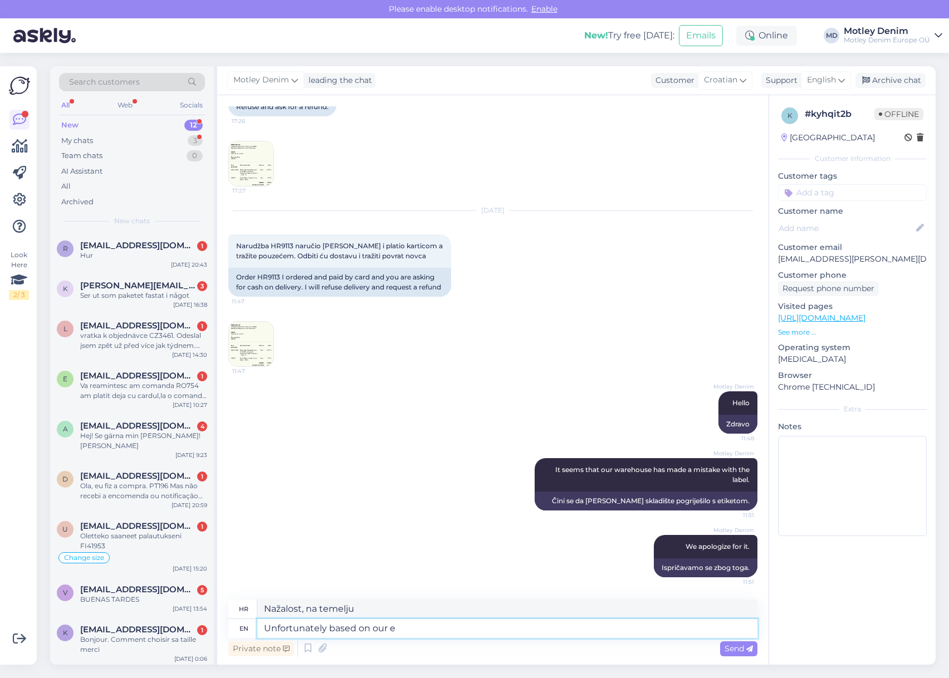
type textarea "Nažalost, na temelju našeg"
type textarea "Unfortunately based on our experience t"
type textarea "Nažalost, na temelju našeg iskustva"
type textarea "Unfortunately based on our experience this can no"
type textarea "Nažalost, na temelju našeg iskustva, ovo može"
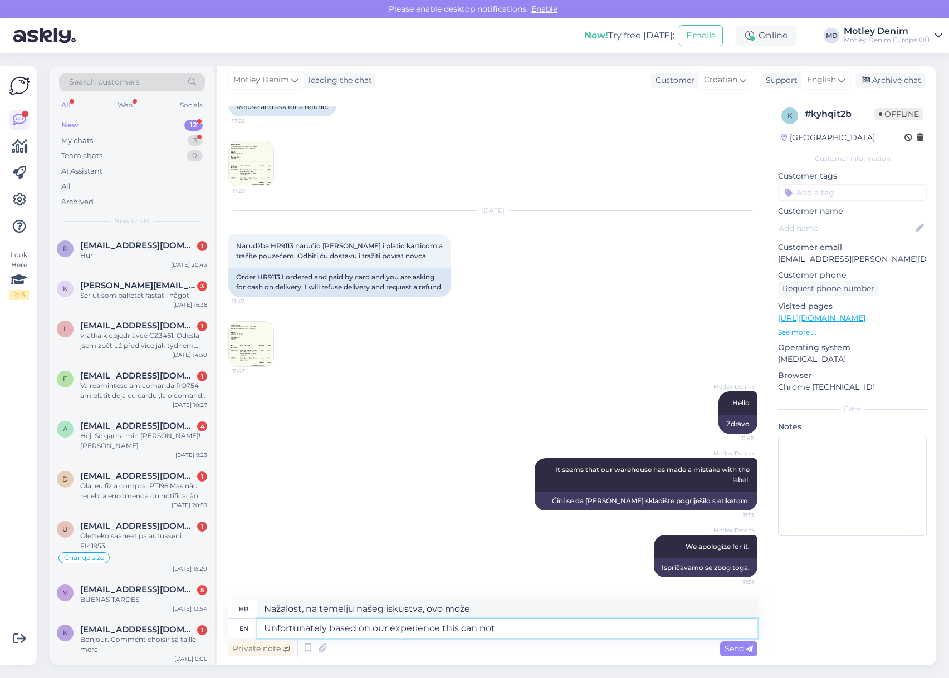
type textarea "Unfortunately based on our experience this can not b"
type textarea "Nažalost, na temelju našeg iskustva to nije moguće"
type textarea "Unfortunately based on our experience this can not be changed"
type textarea "Nažalost, na temelju našeg iskustva, ovo se ne može promijeniti."
type textarea "Unfortunately based on our experience this can not be changed once i"
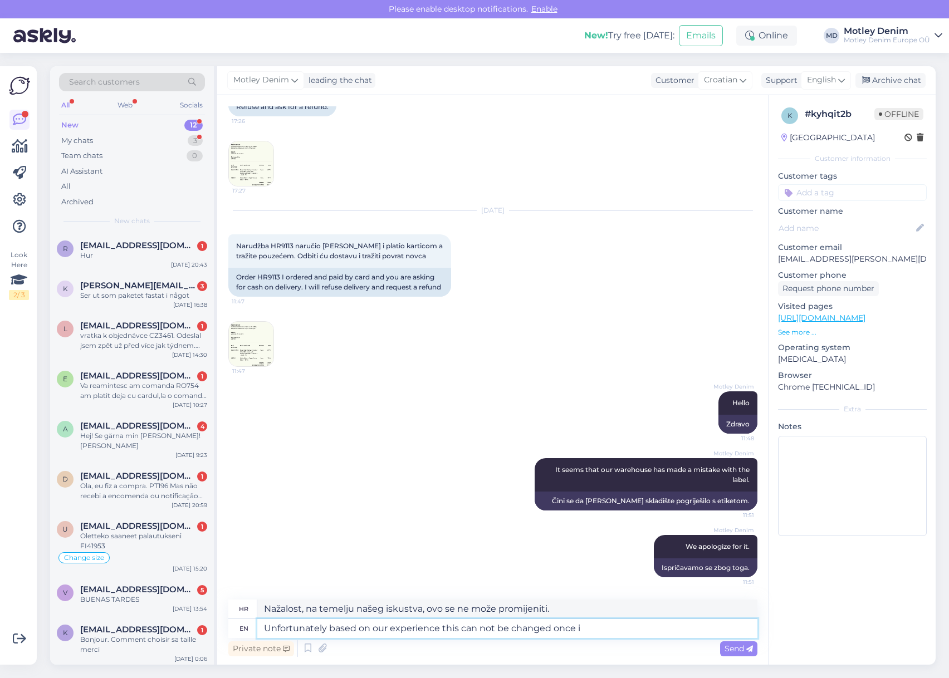
type textarea "Nažalost, na temelju našeg iskustva, ovo se ne može promijeniti jednom"
type textarea "Unfortunately based on our experience this can not be changed once it"
type textarea "Nažalost, na temelju našeg iskustva, ovo se ne može promijeniti nakon što je to…"
type textarea "Unfortunately based on our experience this can not be changed once it is ou"
type textarea "Nažalost, na temelju našeg iskustva, ovo se ne može promijeniti nakon što je je…"
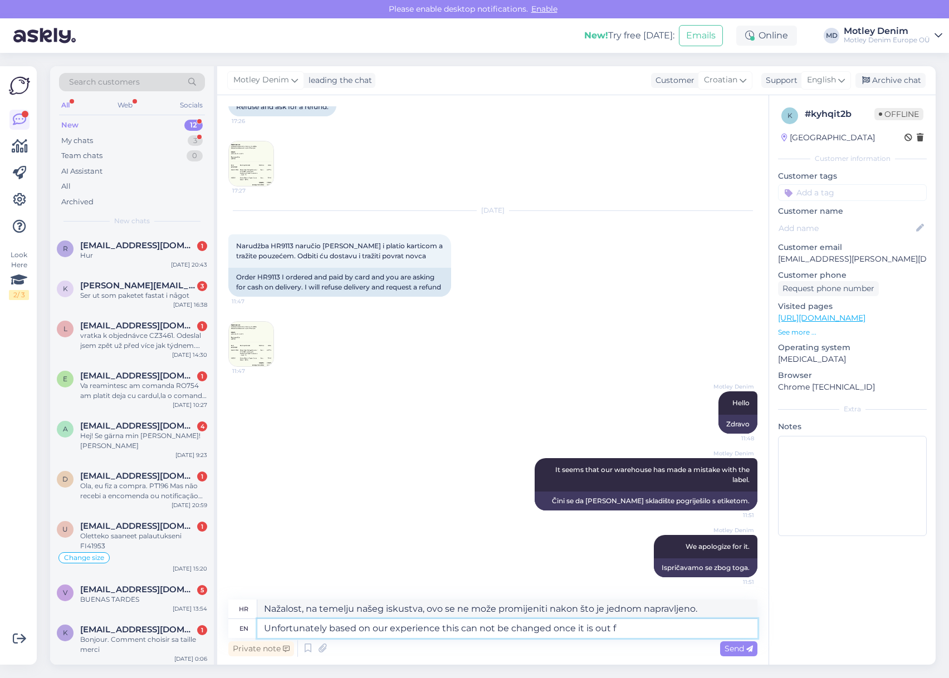
type textarea "Unfortunately based on our experience this can not be changed once it is out fo"
type textarea "Nažalost, na temelju našeg iskustva, ovo se ne može promijeniti nakon što izađe."
type textarea "Unfortunately based on our experience this can not be changed once it is out for"
type textarea "Nažalost, na temelju našeg iskustva, ovo se ne može promijeniti nakon što [PERS…"
type textarea "Unfortunately based on our experience this can not be changed once it is out fo…"
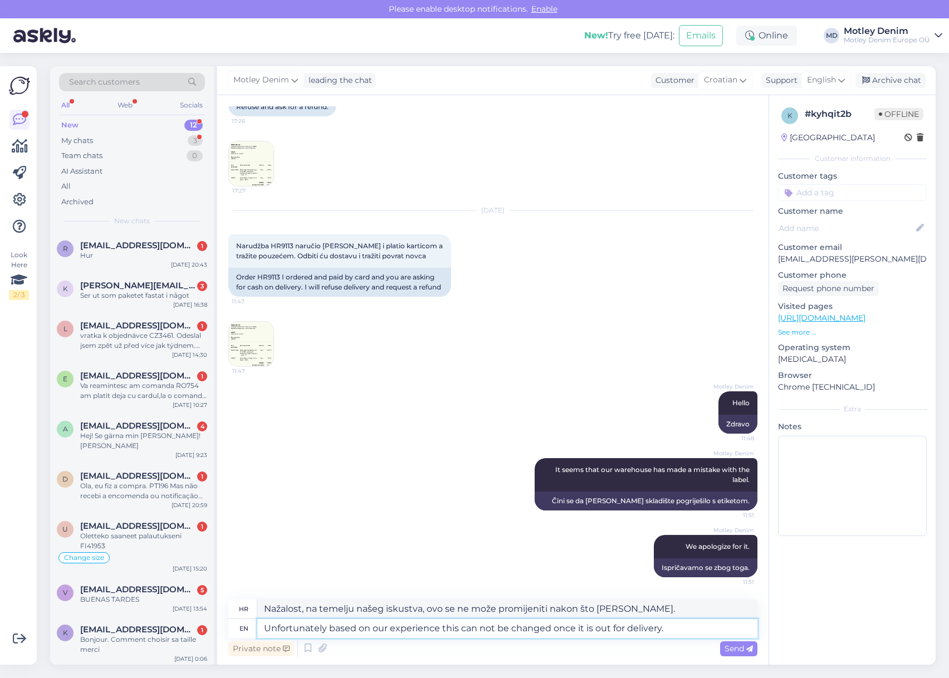
type textarea "Nažalost, na temelju našeg iskustva, ovo se ne može promijeniti nakon što je po…"
type textarea "Unfortunately based on our experience this can not be changed once it is out fo…"
type textarea "Nažalost, na temelju našeg iskustva, ovo se ne može promijeniti nakon što je po…"
type textarea "Unfortunately based on our experience this can not be changed once it is out fo…"
type textarea "Nažalost, na temelju našeg iskustva, ovo se ne može promijeniti nakon što je po…"
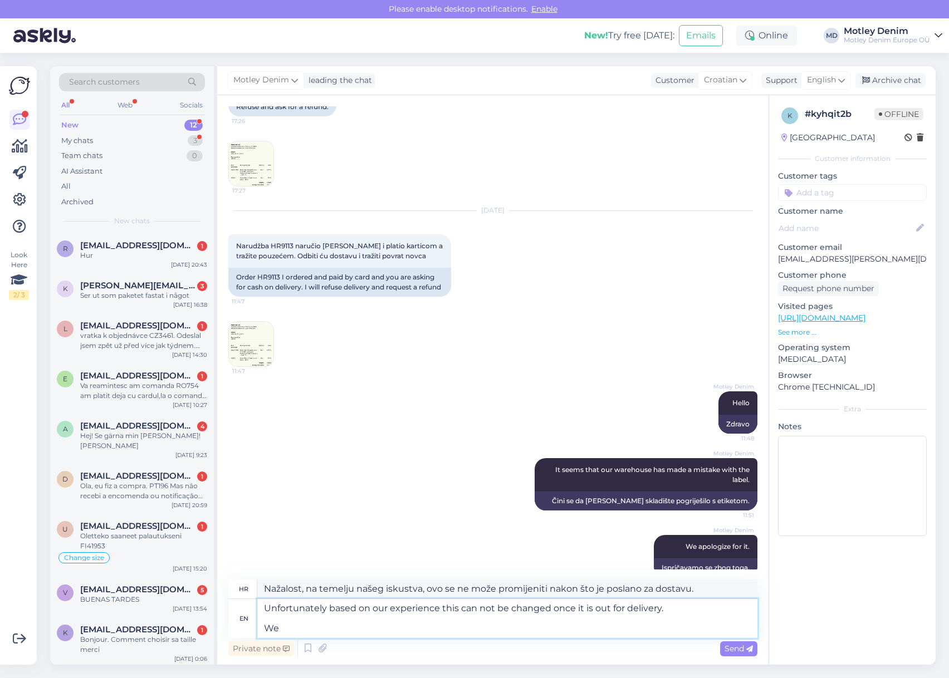
type textarea "Unfortunately based on our experience this can not be changed once it is out fo…"
type textarea "Nažalost, na temelju našeg iskustva, ovo se ne može promijeniti nakon što je po…"
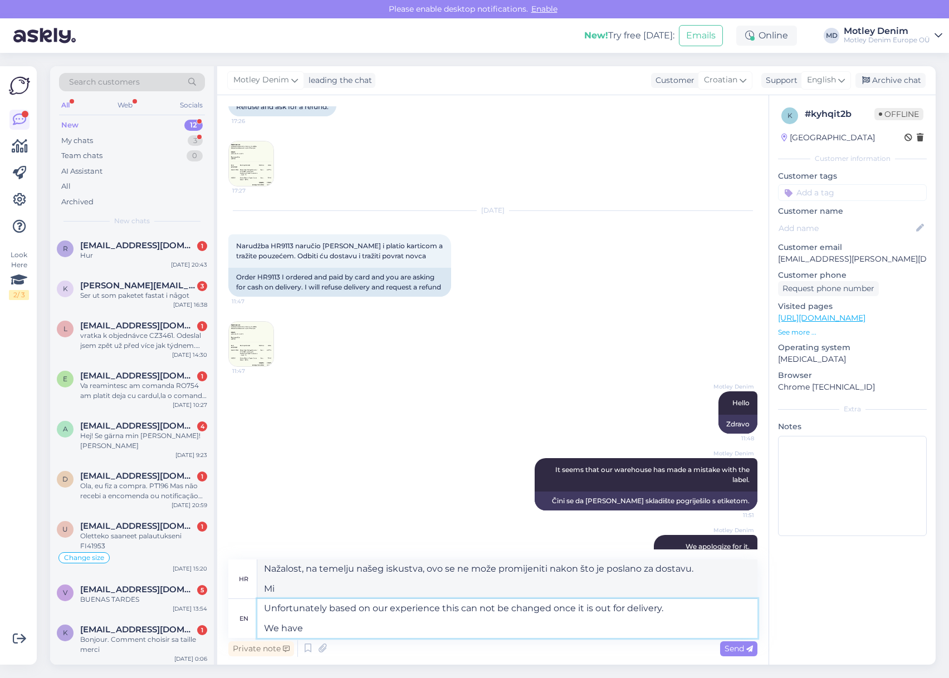
type textarea "Unfortunately based on our experience this can not be changed once it is out fo…"
type textarea "Nažalost, na temelju našeg iskustva, ovo se ne može promijeniti nakon što je po…"
type textarea "Unfortunately based on our experience this can not be changed once it is out fo…"
type textarea "Nažalost, na temelju našeg iskustva, ovo se ne može promijeniti nakon što je po…"
type textarea "Unfortunately based on our experience this can not be changed once it is out fo…"
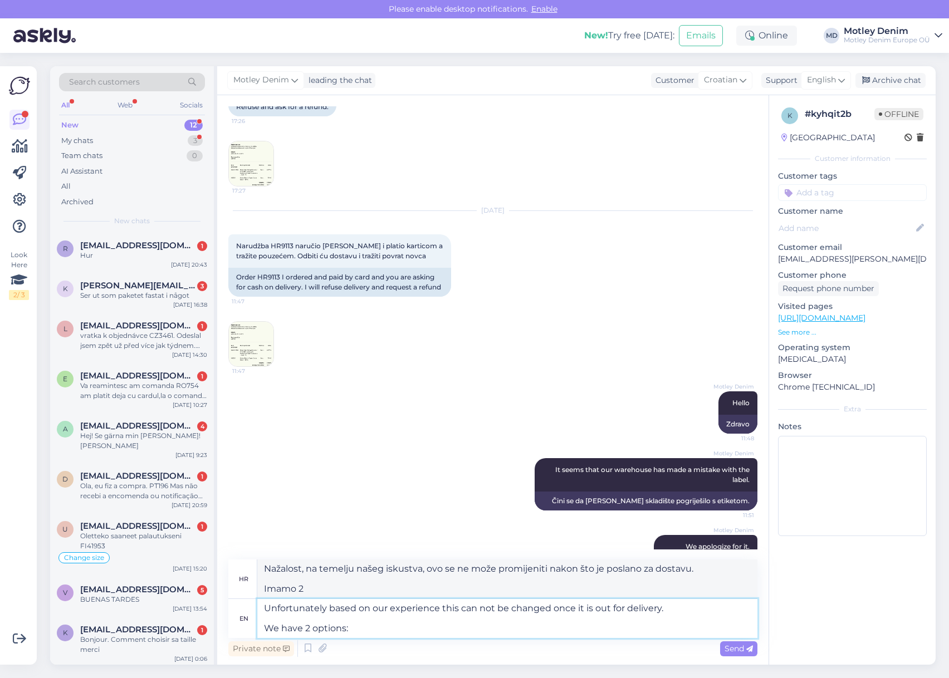
type textarea "Nažalost, na temelju našeg iskustva, ovo se ne može promijeniti nakon što je po…"
type textarea "Unfortunately based on our experience this can not be changed once it is out fo…"
type textarea "Nažalost, na temelju našeg iskustva, ovo se ne može promijeniti nakon što je po…"
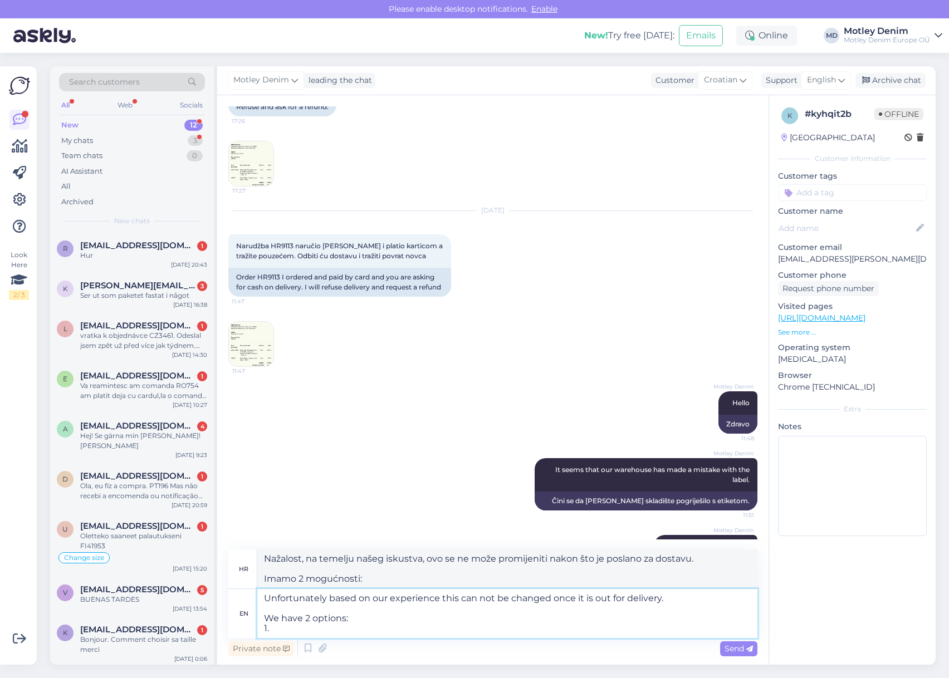
type textarea "Unfortunately based on our experience this can not be changed once it is out fo…"
type textarea "Nažalost, na temelju našeg iskustva, ovo se ne može promijeniti nakon što je po…"
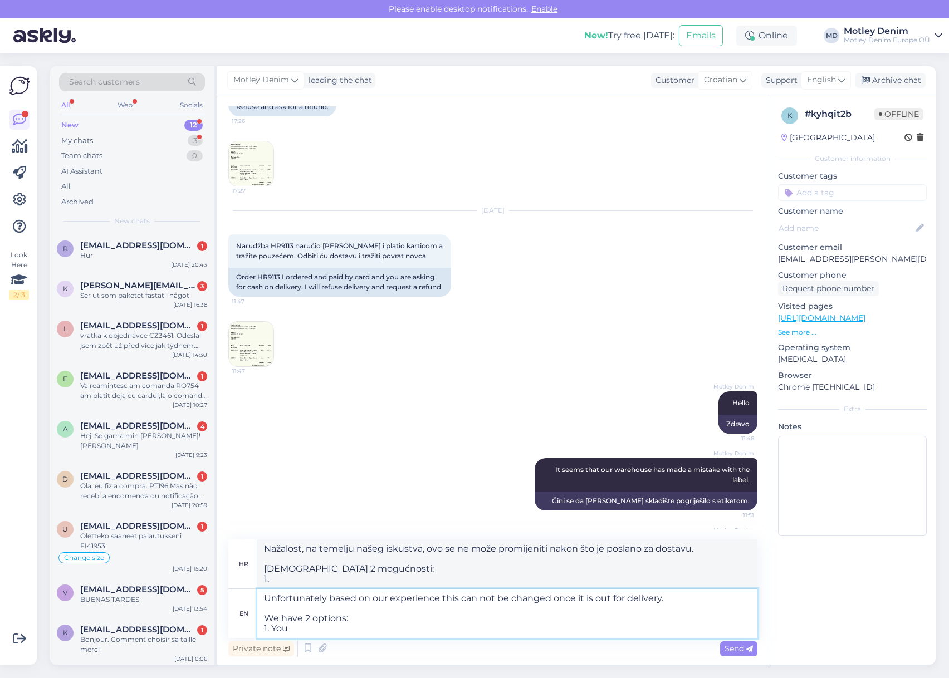
type textarea "Unfortunately based on our experience this can not be changed once it is out fo…"
type textarea "Nažalost, na temelju našeg iskustva, ovo se ne može promijeniti nakon što je po…"
type textarea "Unfortunately based on our experience this can not be changed once it is out fo…"
type textarea "Nažalost, na temelju našeg iskustva, ovo se ne može promijeniti nakon što je po…"
type textarea "Unfortunately based on our experience this can not be changed once it is out fo…"
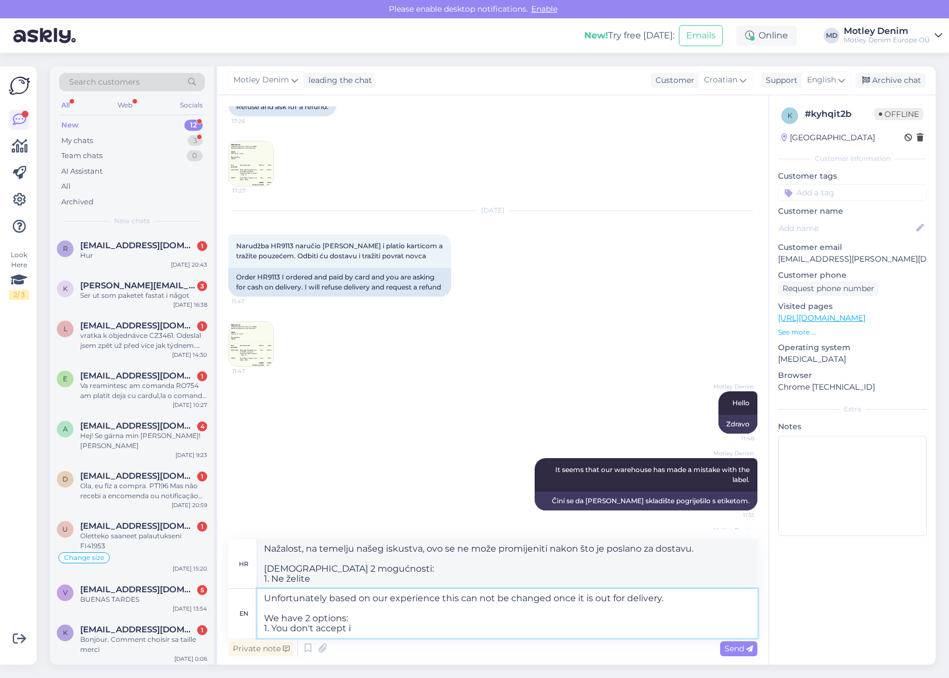
type textarea "Nažalost, na temelju našeg iskustva, ovo se ne može promijeniti nakon što je po…"
type textarea "Unfortunately based on our experience this can not be changed once it is out fo…"
type textarea "Nažalost, na temelju našeg iskustva, ovo se ne može promijeniti nakon što je po…"
type textarea "Unfortunately based on our experience this can not be changed once it is out fo…"
type textarea "Nažalost, na temelju našeg iskustva, ovo se ne može promijeniti nakon što je po…"
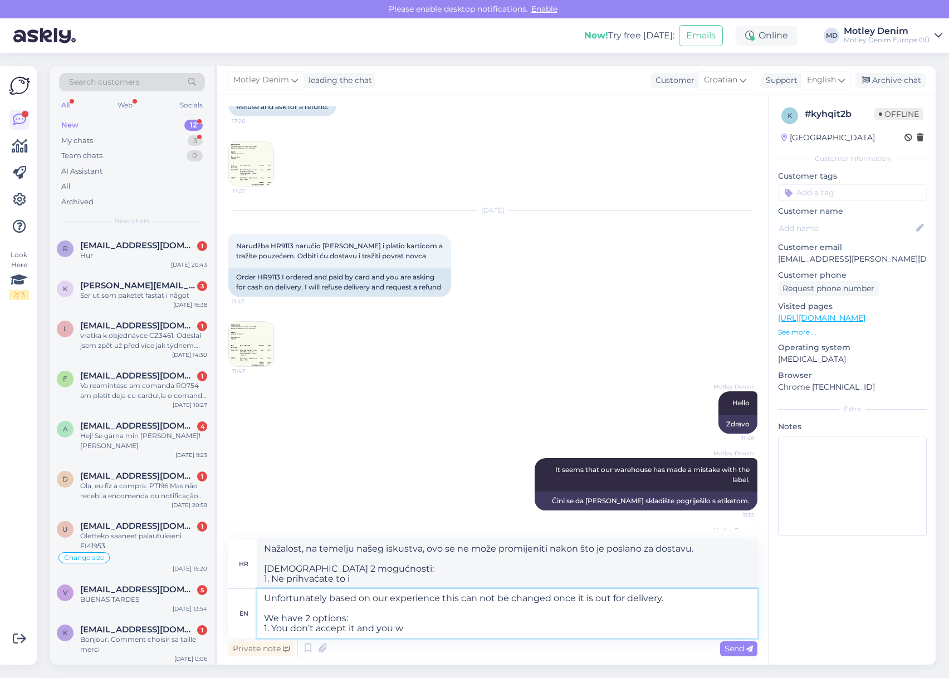
type textarea "Unfortunately based on our experience this can not be changed once it is out fo…"
type textarea "Nažalost, na temelju našeg iskustva, ovo se ne može promijeniti nakon što je po…"
type textarea "Unfortunately based on our experience this can not be changed once it is out fo…"
type textarea "Nažalost, na temelju našeg iskustva, ovo se ne može promijeniti nakon što je po…"
type textarea "Unfortunately based on our experience this can not be changed once it is out fo…"
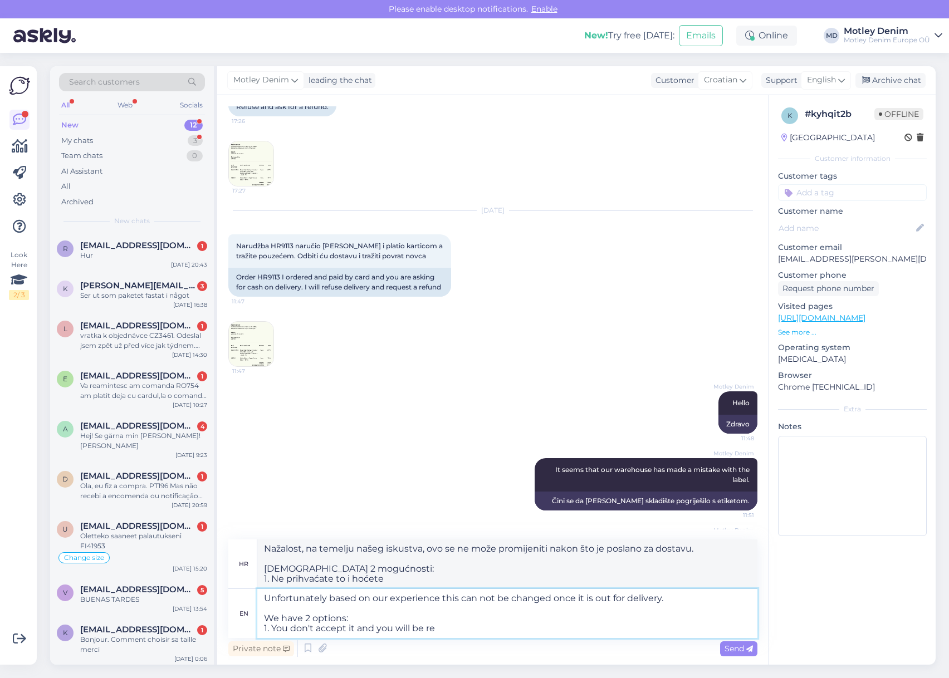
type textarea "Nažalost, na temelju našeg iskustva, ovo se ne može promijeniti nakon što je po…"
type textarea "Unfortunately based on our experience this can not be changed once it is out fo…"
type textarea "Nažalost, na temelju našeg iskustva, ovo se ne može promijeniti nakon što je po…"
type textarea "Unfortunately based on our experience this can not be changed once it is out fo…"
type textarea "Nažalost, na temelju našeg iskustva, ovo se ne može promijeniti nakon što je po…"
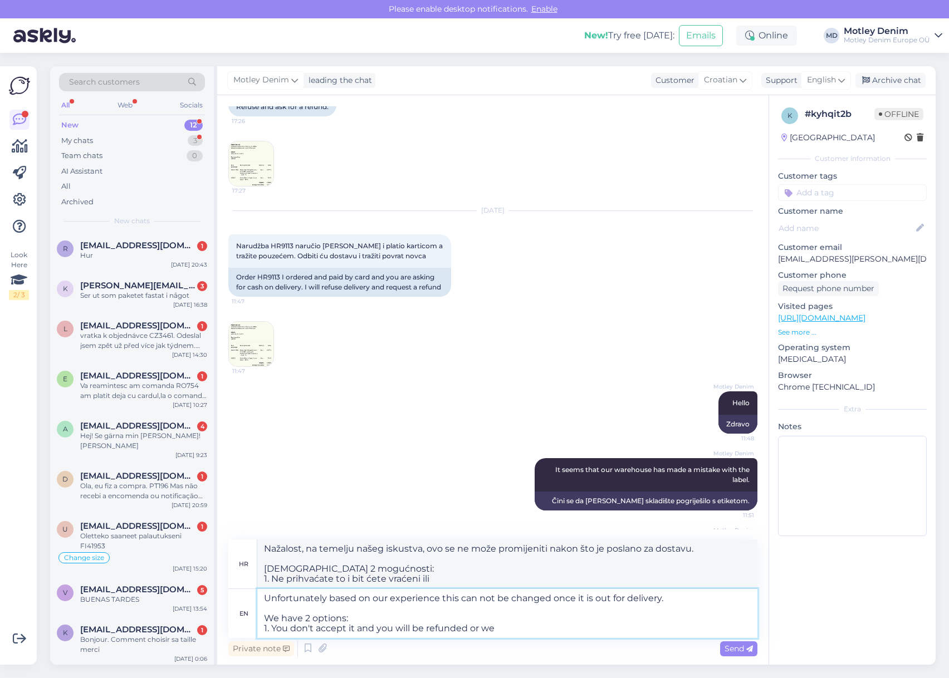
type textarea "Unfortunately based on our experience this can not be changed once it is out fo…"
type textarea "Nažalost, na temelju našeg iskustva, ovo se ne može promijeniti nakon što je po…"
type textarea "Unfortunately based on our experience this can not be changed once it is out fo…"
type textarea "Nažalost, na temelju našeg iskustva, ovo se ne može promijeniti nakon što je po…"
type textarea "Unfortunately based on our experience this can not be changed once it is out fo…"
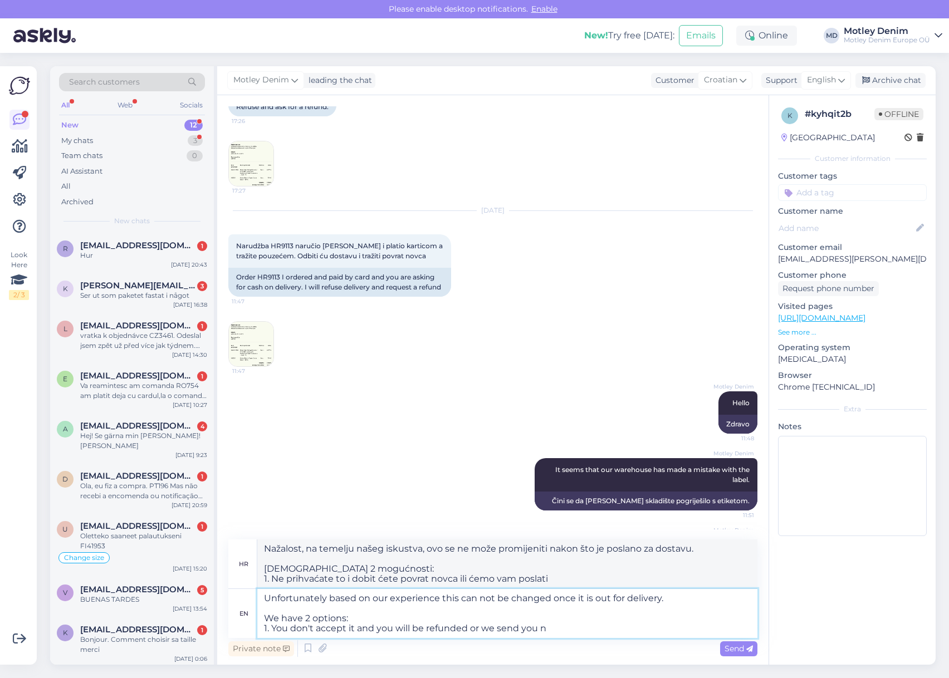
type textarea "Nažalost, na temelju našeg iskustva, ovo se ne može promijeniti nakon što je po…"
type textarea "Unfortunately based on our experience this can not be changed once it is out fo…"
type textarea "Nažalost, na temelju našeg iskustva, ovo se ne može promijeniti nakon što je po…"
type textarea "Unfortunately based on our experience this can not be changed once it is out fo…"
type textarea "Nažalost, na temelju našeg iskustva, ovo se ne može promijeniti nakon što je po…"
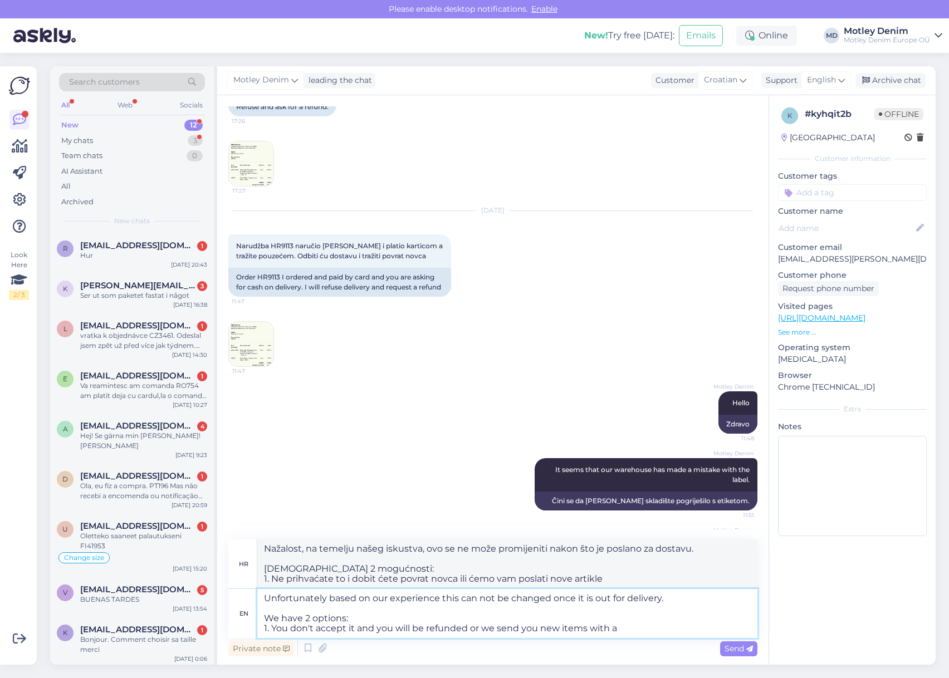
type textarea "Unfortunately based on our experience this can not be changed once it is out fo…"
type textarea "Nažalost, na temelju našeg iskustva, ovo se ne može promijeniti nakon što je po…"
type textarea "Unfortunately based on our experience this can not be changed once it is out fo…"
type textarea "Nažalost, na temelju našeg iskustva, ovo se ne može promijeniti nakon što je po…"
type textarea "Unfortunately based on our experience this can not be changed once it is out fo…"
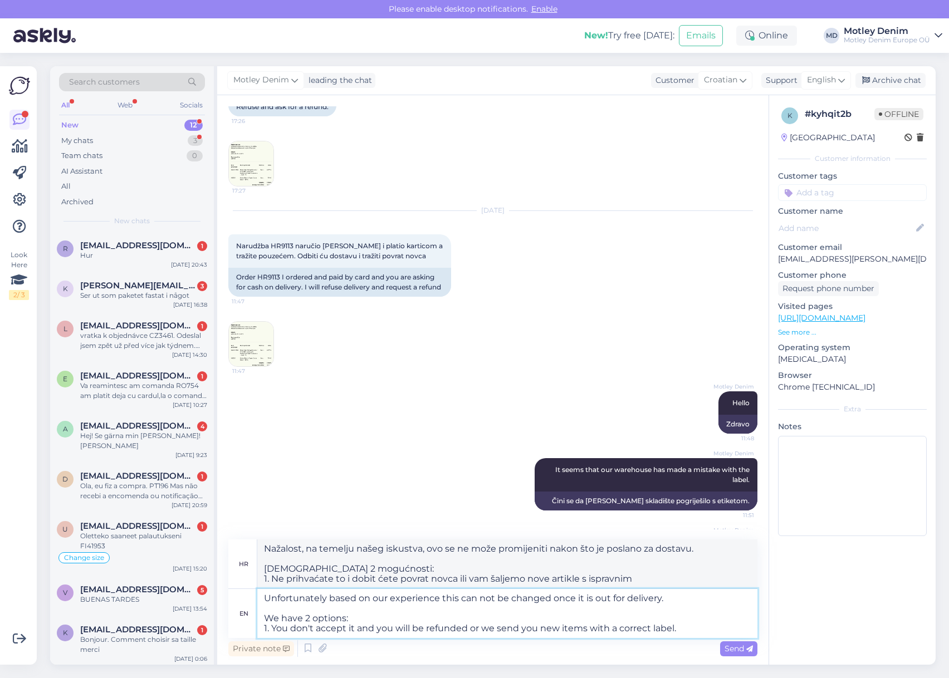
type textarea "Nažalost, na temelju našeg iskustva, ovo se ne može promijeniti nakon što je po…"
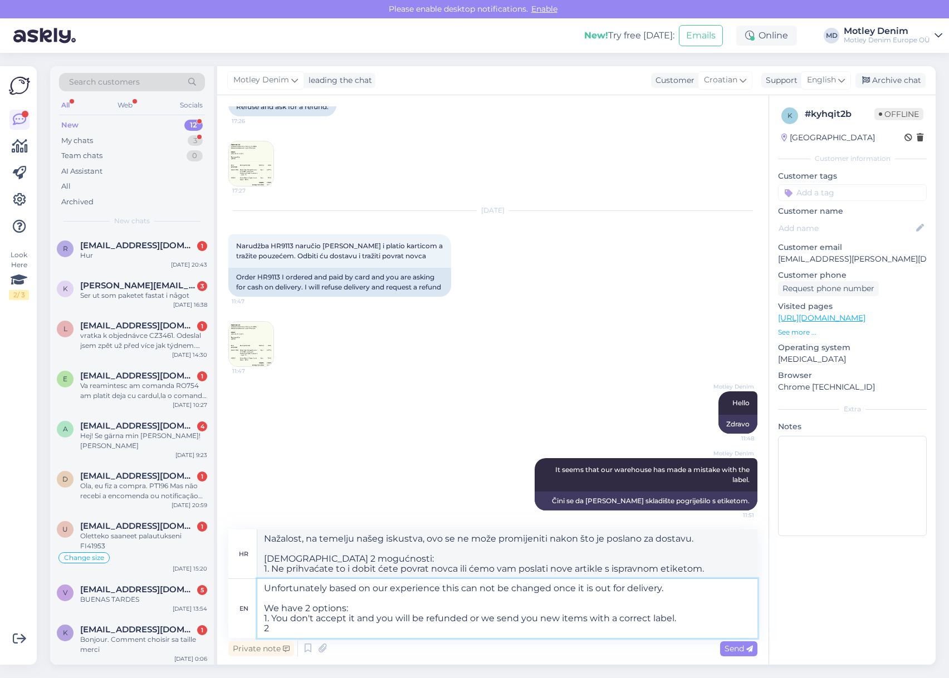
type textarea "Unfortunately based on our experience this can not be changed once it is out fo…"
type textarea "Nažalost, na temelju našeg iskustva, ovo se ne može promijeniti nakon što je po…"
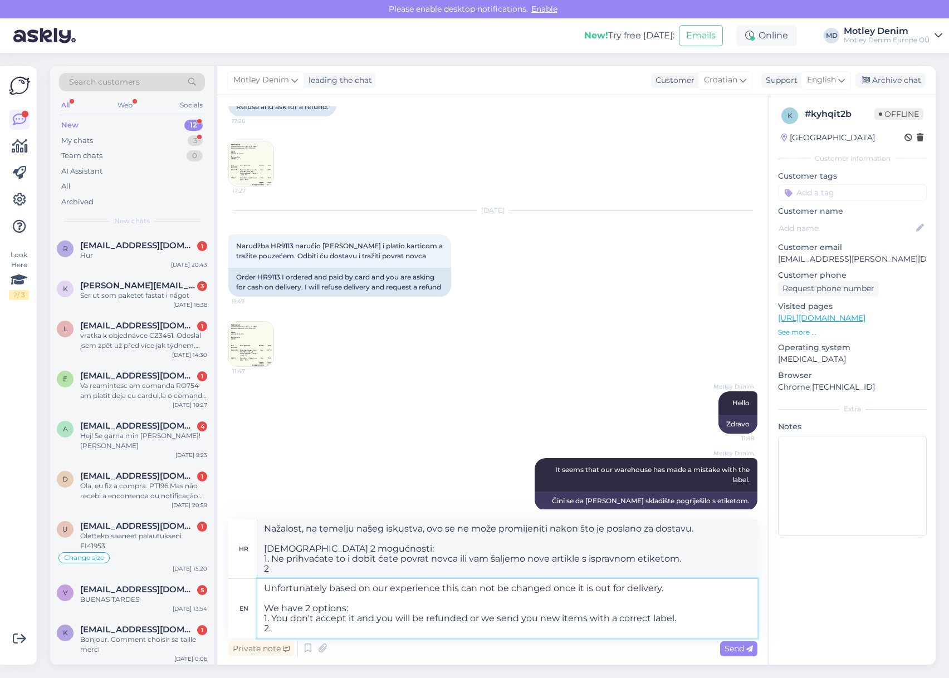
type textarea "Unfortunately based on our experience this can not be changed once it is out fo…"
type textarea "Nažalost, na temelju našeg iskustva, ovo se ne može promijeniti nakon što je po…"
type textarea "Unfortunately based on our experience this can not be changed once it is out fo…"
type textarea "Nažalost, na temelju našeg iskustva, ovo se ne može promijeniti nakon što je po…"
type textarea "Unfortunately based on our experience this can not be changed once it is out fo…"
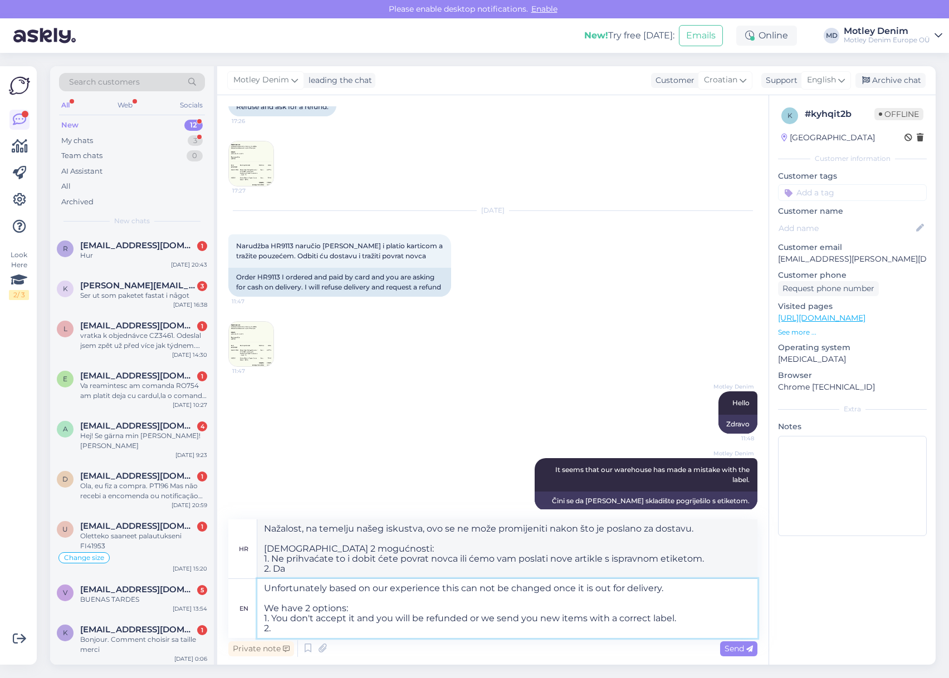
type textarea "Nažalost, na temelju našeg iskustva, ovo se ne može promijeniti nakon što je po…"
type textarea "Unfortunately based on our experience this can not be changed once it is out fo…"
type textarea "Nažalost, na temelju našeg iskustva, ovo se ne može promijeniti nakon što je po…"
type textarea "Unfortunately based on our experience this can not be changed once it is out fo…"
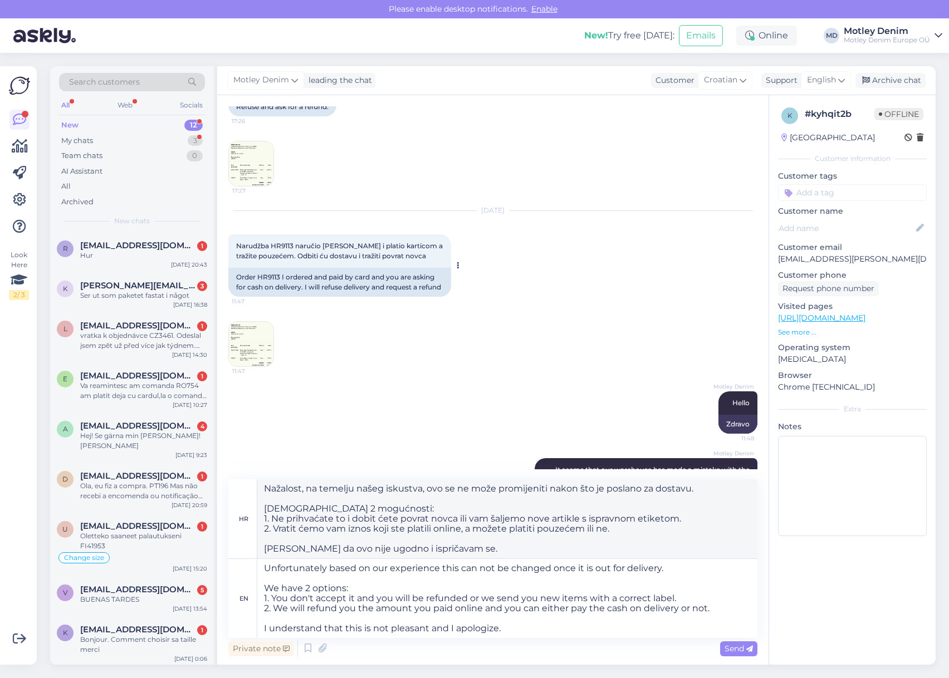
click at [263, 268] on div "Order HR9113 I ordered and paid by card and you are asking for cash on delivery…" at bounding box center [339, 282] width 223 height 29
copy div "HR9113"
drag, startPoint x: 266, startPoint y: 588, endPoint x: 566, endPoint y: 634, distance: 304.2
click at [566, 634] on textarea "Unfortunately based on our experience this can not be changed once it is out fo…" at bounding box center [507, 598] width 500 height 79
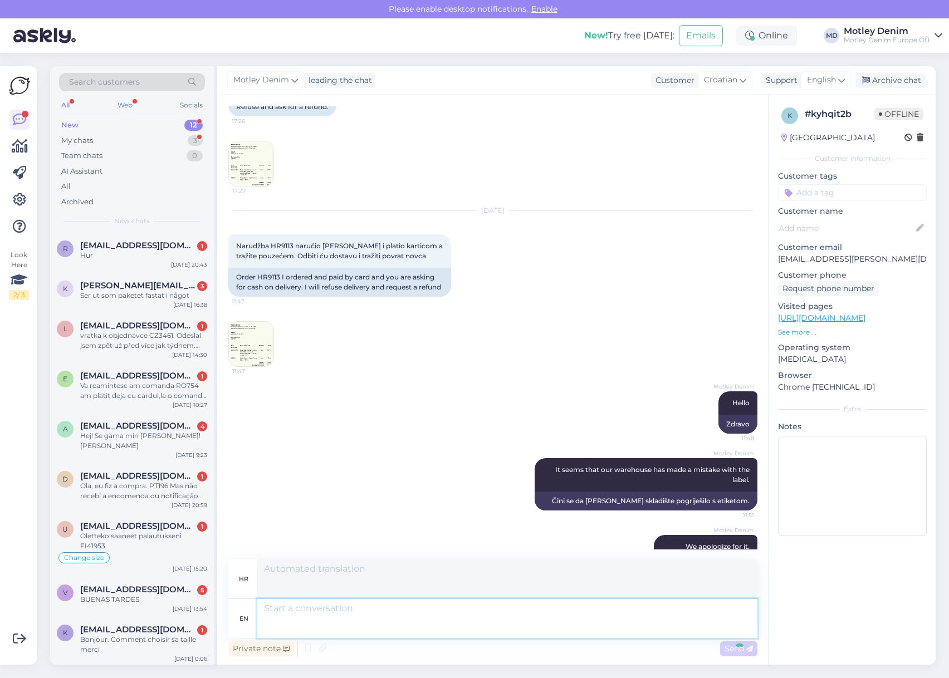
scroll to position [663, 0]
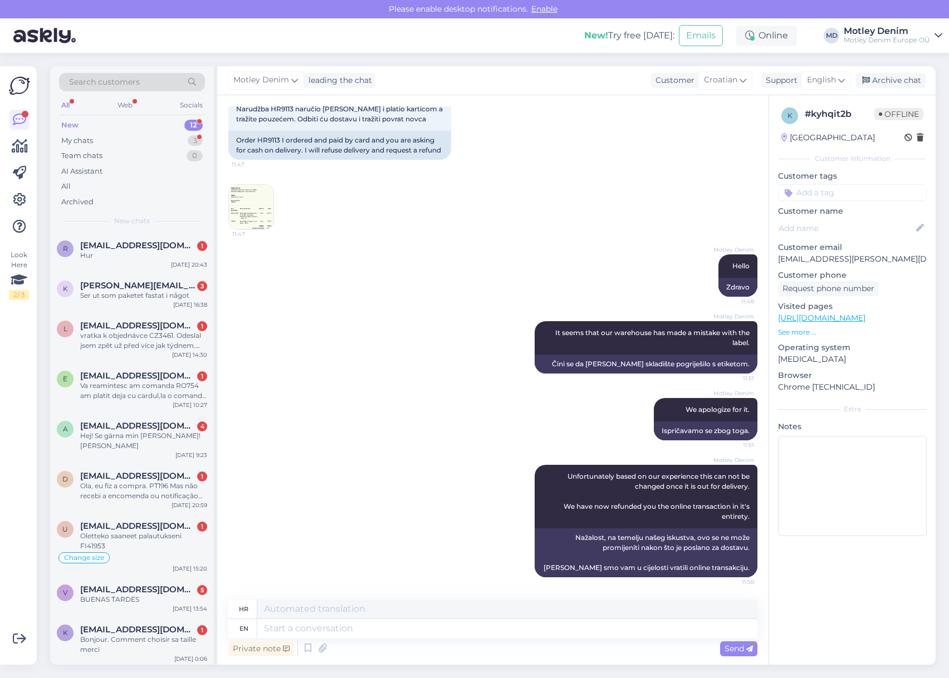
click at [256, 198] on img at bounding box center [251, 207] width 45 height 45
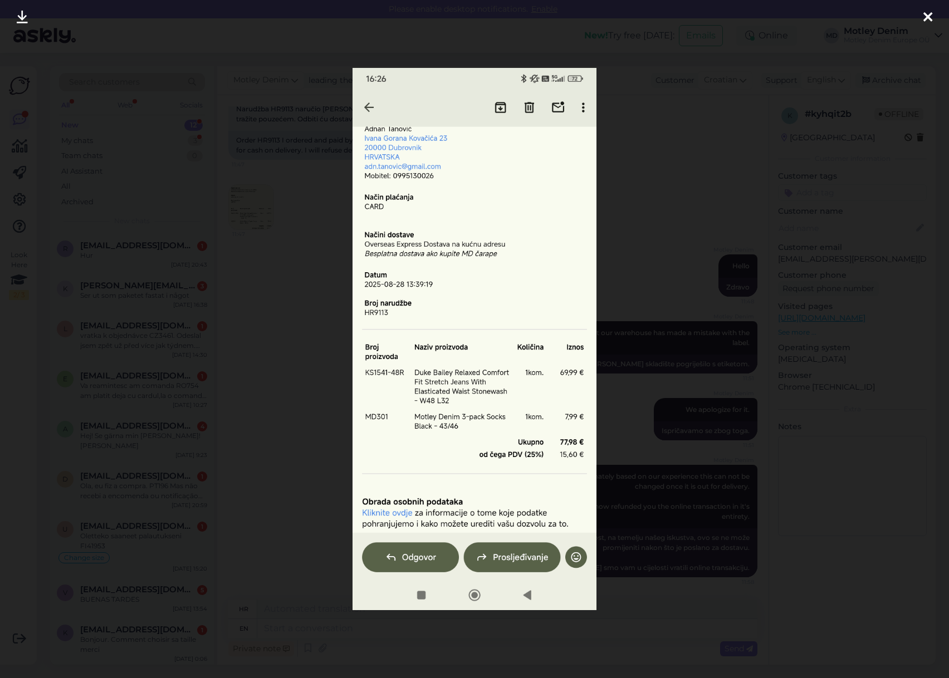
click at [258, 359] on div at bounding box center [474, 339] width 949 height 678
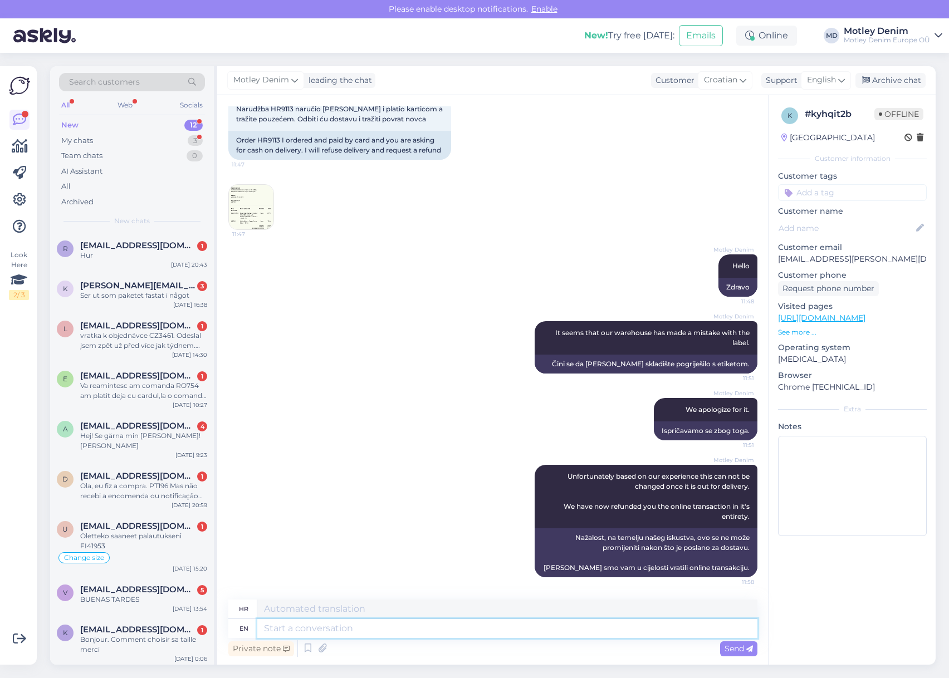
click at [349, 632] on textarea at bounding box center [507, 628] width 500 height 19
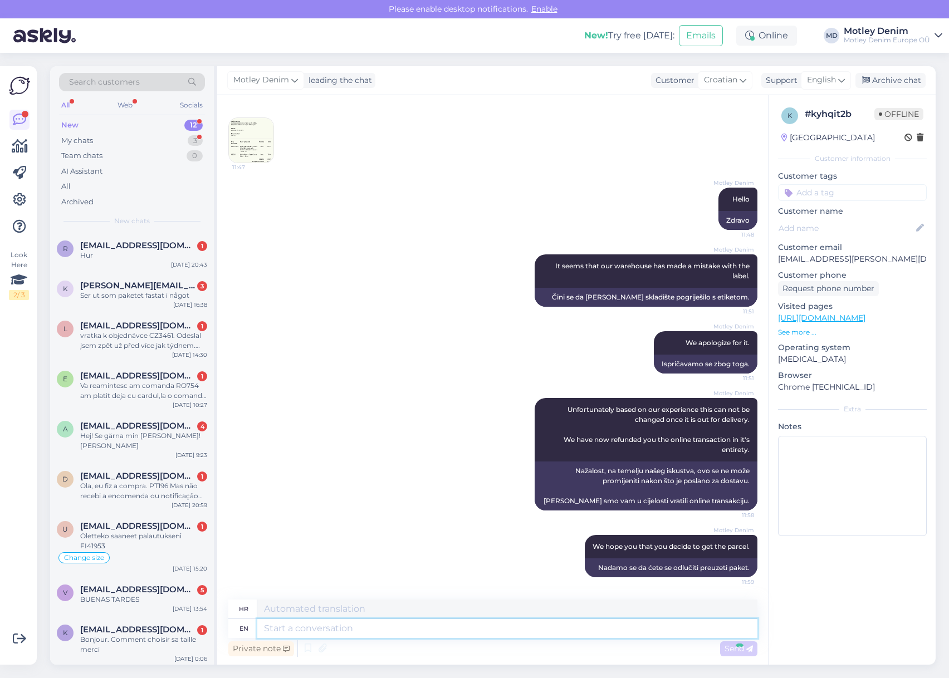
scroll to position [796, 0]
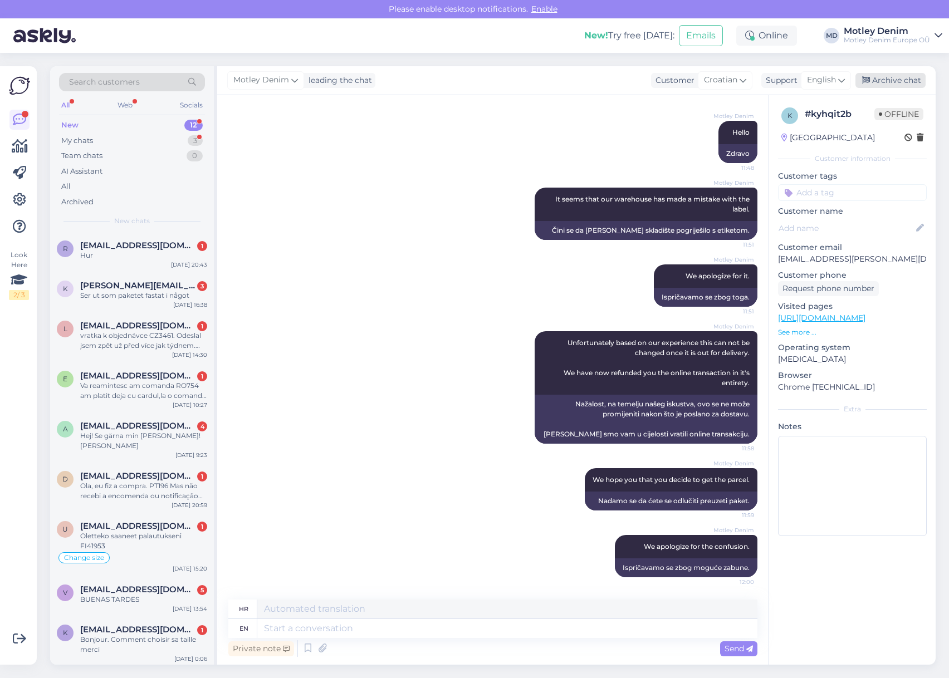
click at [893, 78] on div "Archive chat" at bounding box center [890, 80] width 70 height 15
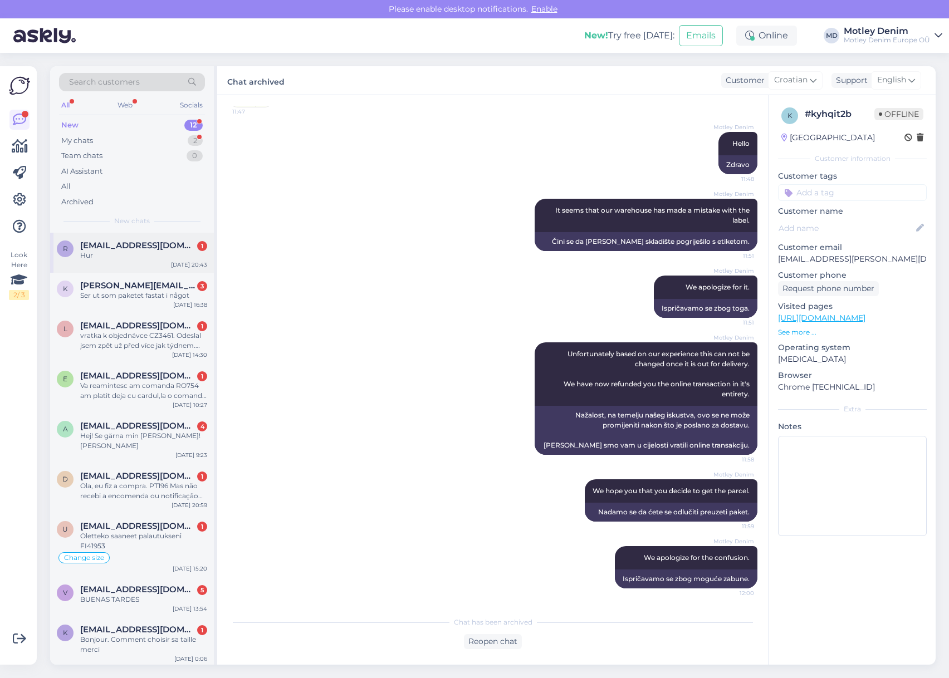
click at [124, 252] on div "Hur" at bounding box center [143, 256] width 127 height 10
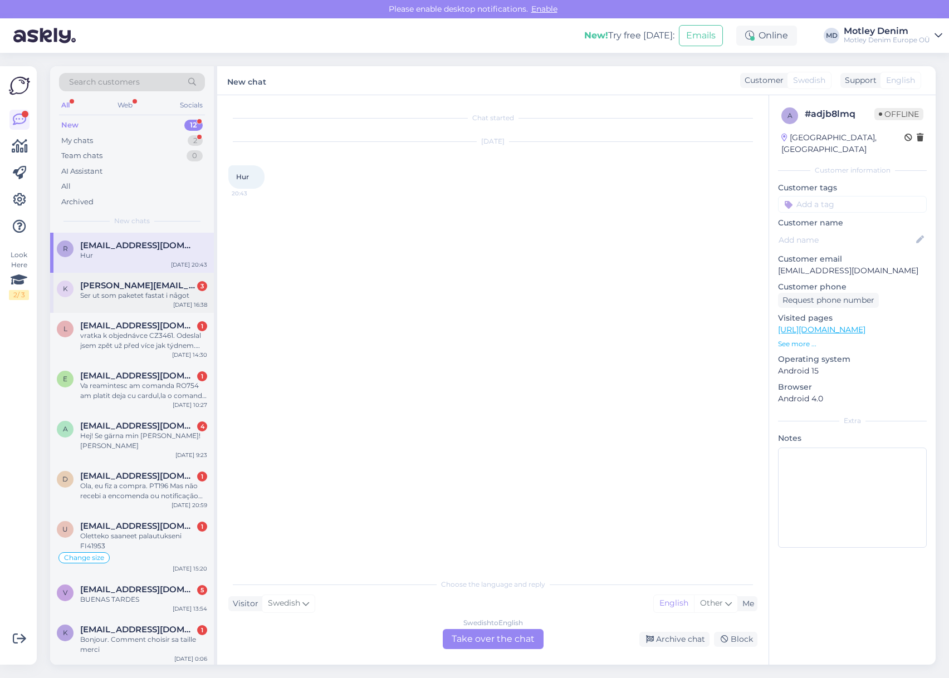
click at [158, 291] on div "Ser ut som paketet fastat i något" at bounding box center [143, 296] width 127 height 10
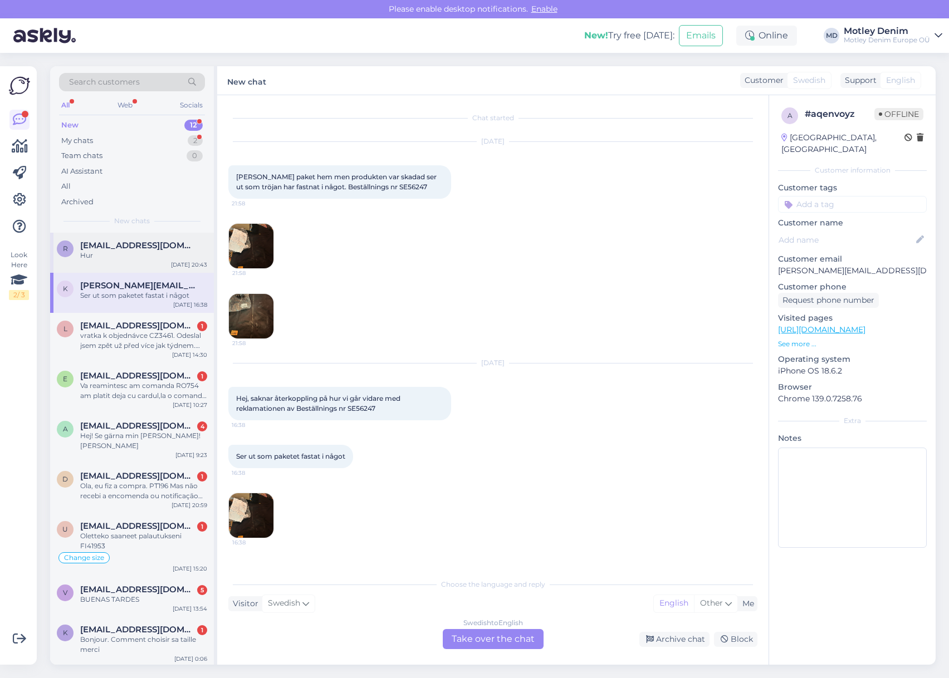
click at [151, 262] on div "r [EMAIL_ADDRESS][DOMAIN_NAME] Hur [DATE] 20:43" at bounding box center [132, 253] width 164 height 40
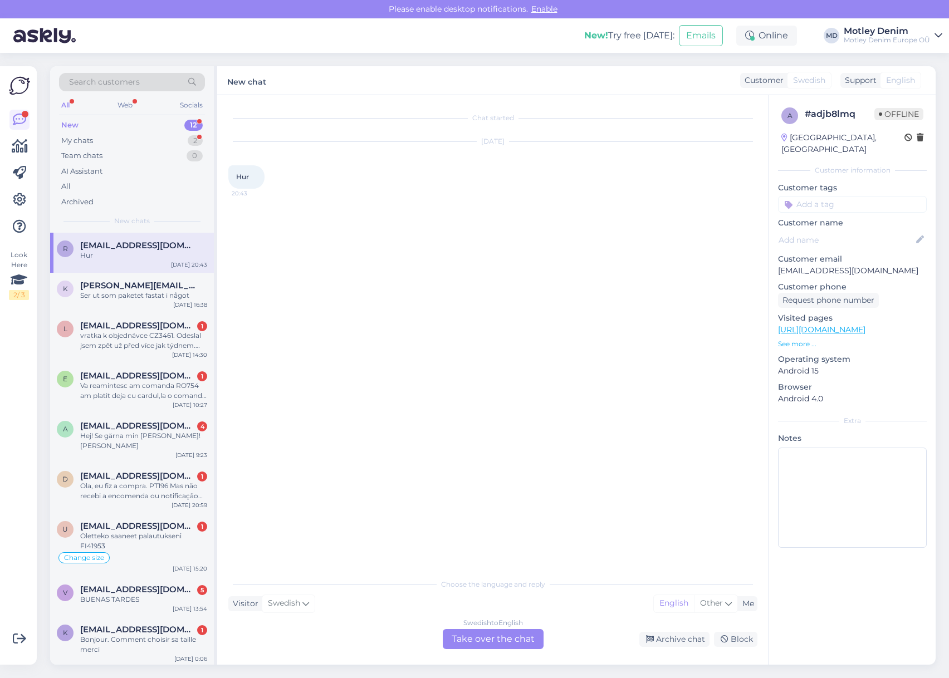
click at [521, 635] on div "Swedish to English Take over the chat" at bounding box center [493, 639] width 101 height 20
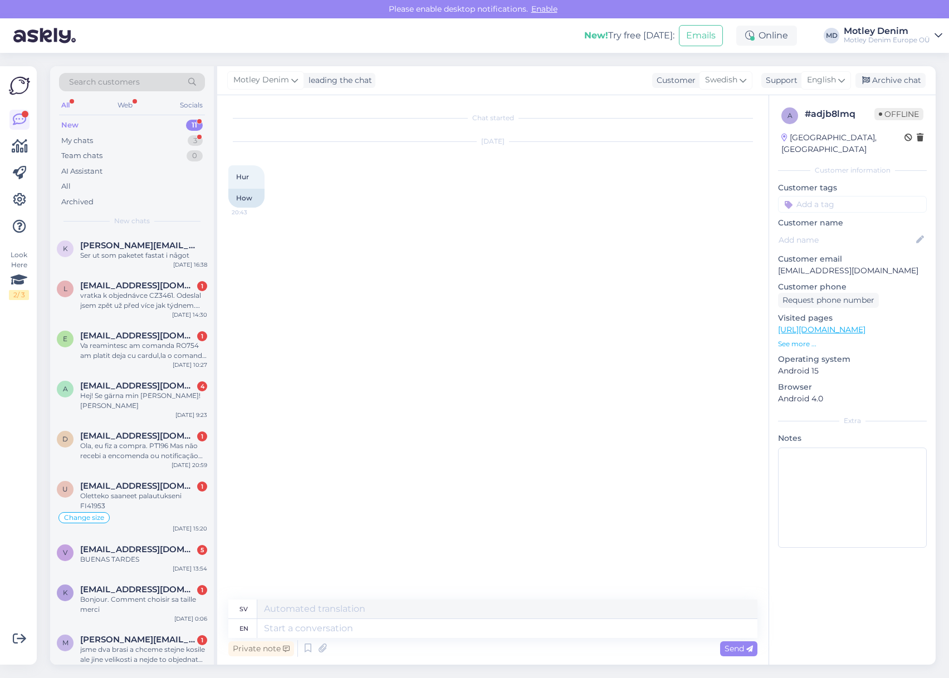
click at [800, 265] on p "[EMAIL_ADDRESS][DOMAIN_NAME]" at bounding box center [852, 271] width 149 height 12
drag, startPoint x: 800, startPoint y: 263, endPoint x: 860, endPoint y: 259, distance: 60.3
click at [862, 265] on p "[EMAIL_ADDRESS][DOMAIN_NAME]" at bounding box center [852, 271] width 149 height 12
copy p "[EMAIL_ADDRESS][DOMAIN_NAME]"
click at [459, 628] on textarea at bounding box center [507, 628] width 500 height 19
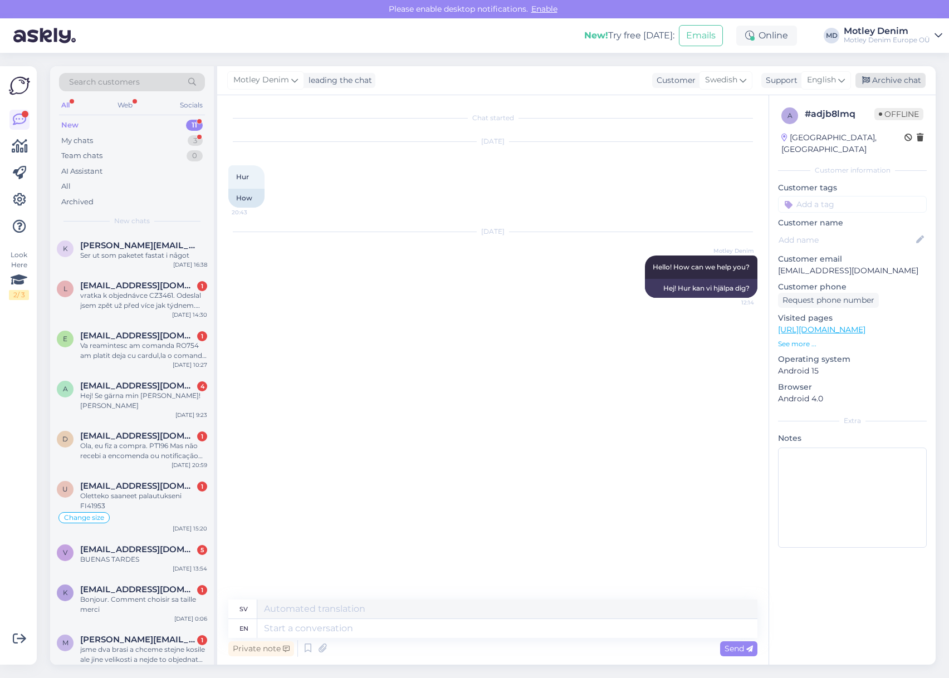
click at [898, 84] on div "Archive chat" at bounding box center [890, 80] width 70 height 15
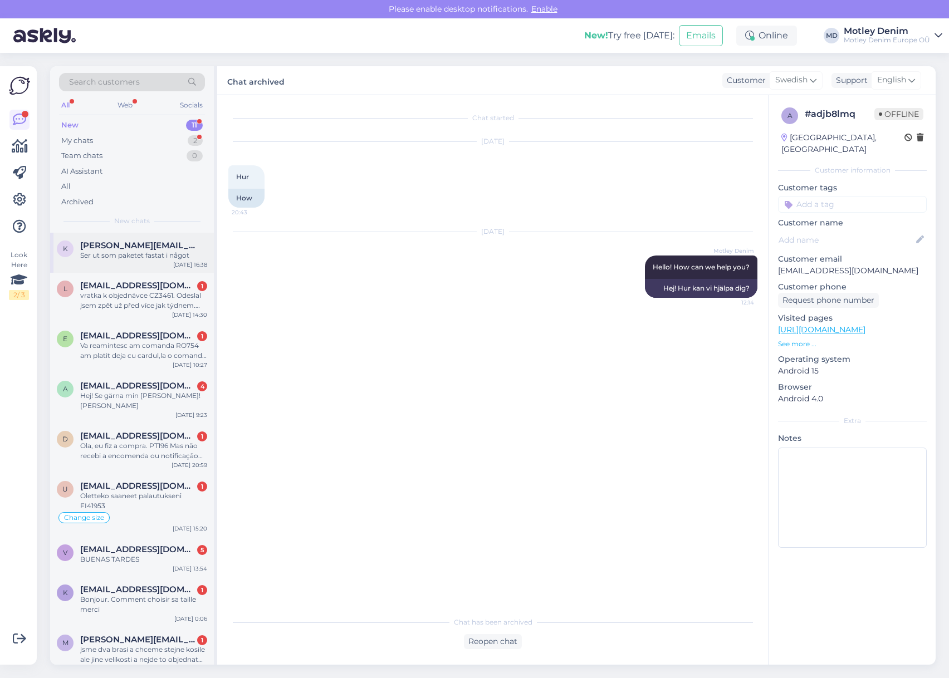
click at [123, 246] on span "[PERSON_NAME][EMAIL_ADDRESS][DOMAIN_NAME]" at bounding box center [138, 246] width 116 height 10
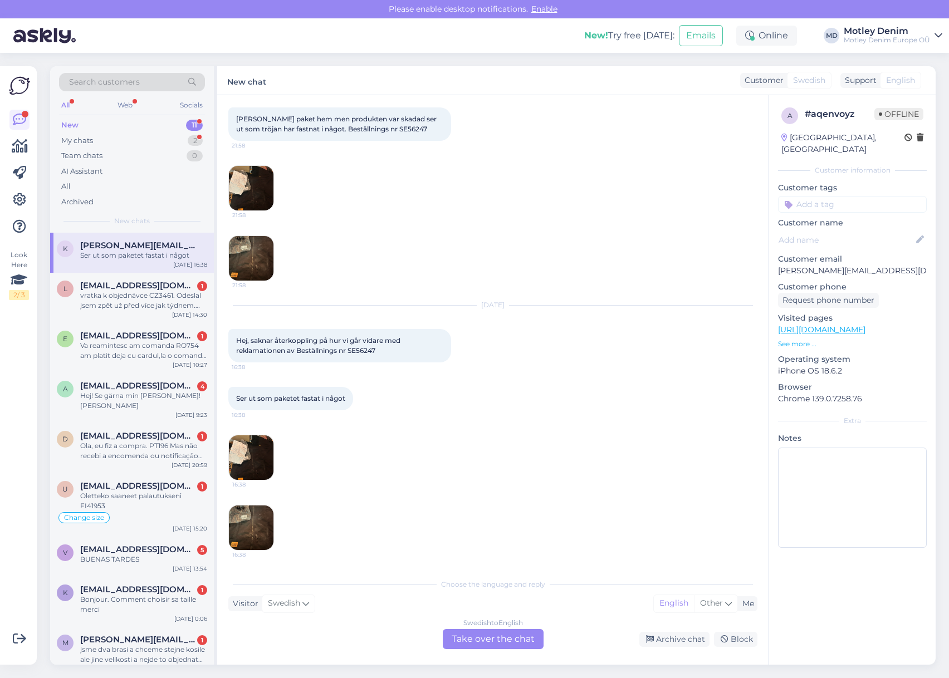
click at [482, 637] on div "Swedish to English Take over the chat" at bounding box center [493, 639] width 101 height 20
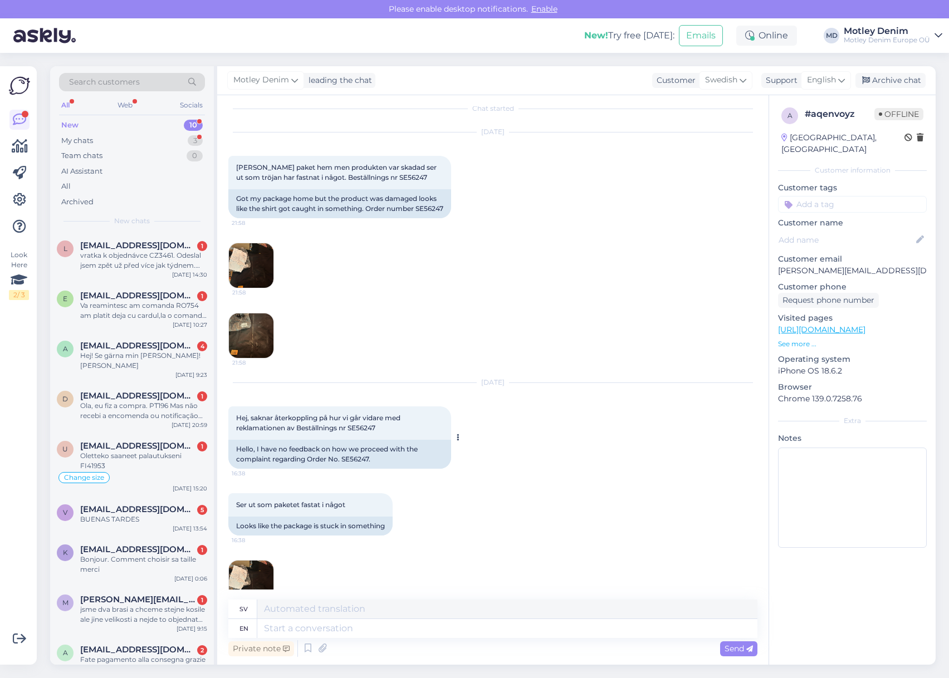
scroll to position [0, 0]
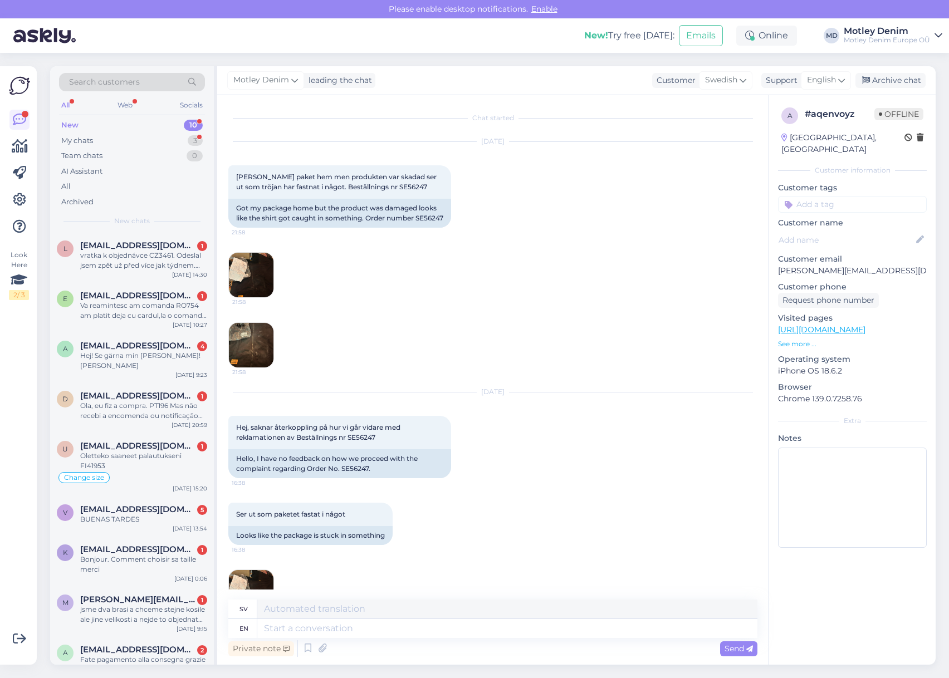
click at [232, 282] on img at bounding box center [251, 275] width 45 height 45
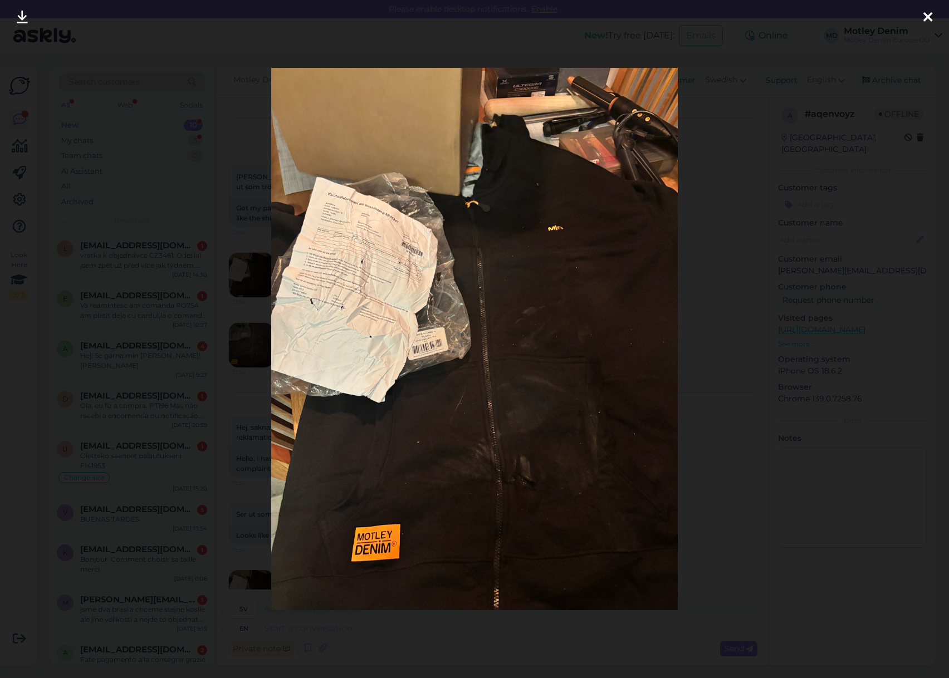
click at [722, 272] on div at bounding box center [474, 339] width 949 height 678
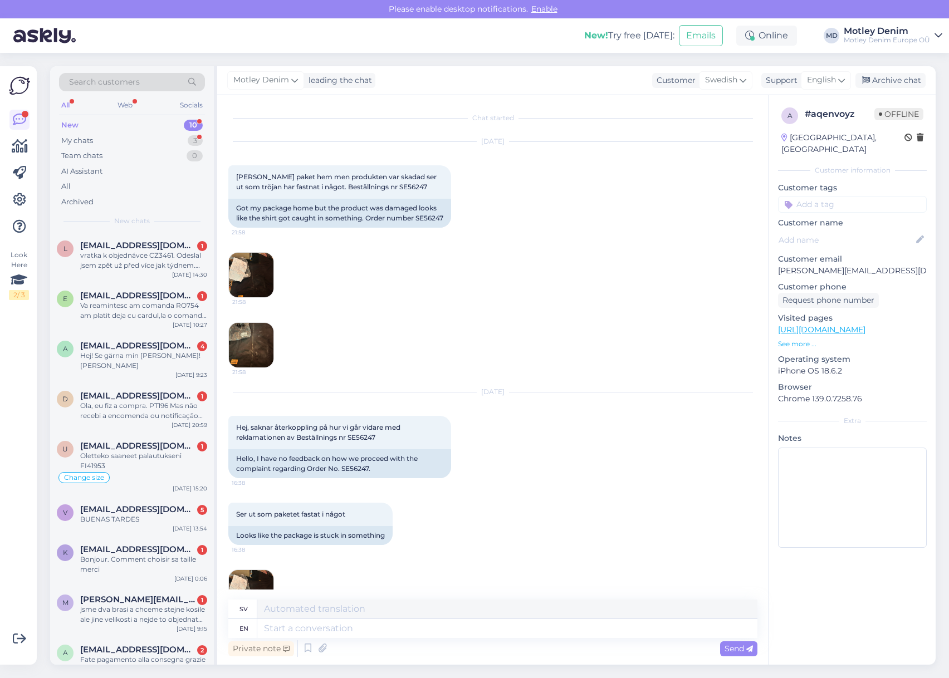
click at [250, 349] on img at bounding box center [251, 345] width 45 height 45
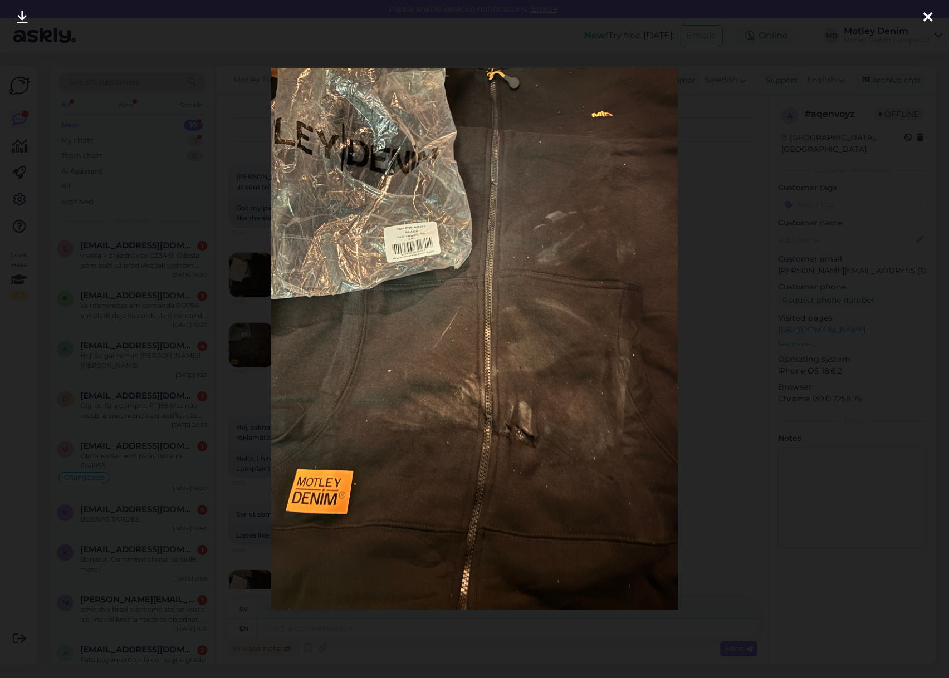
click at [209, 354] on div at bounding box center [474, 339] width 949 height 678
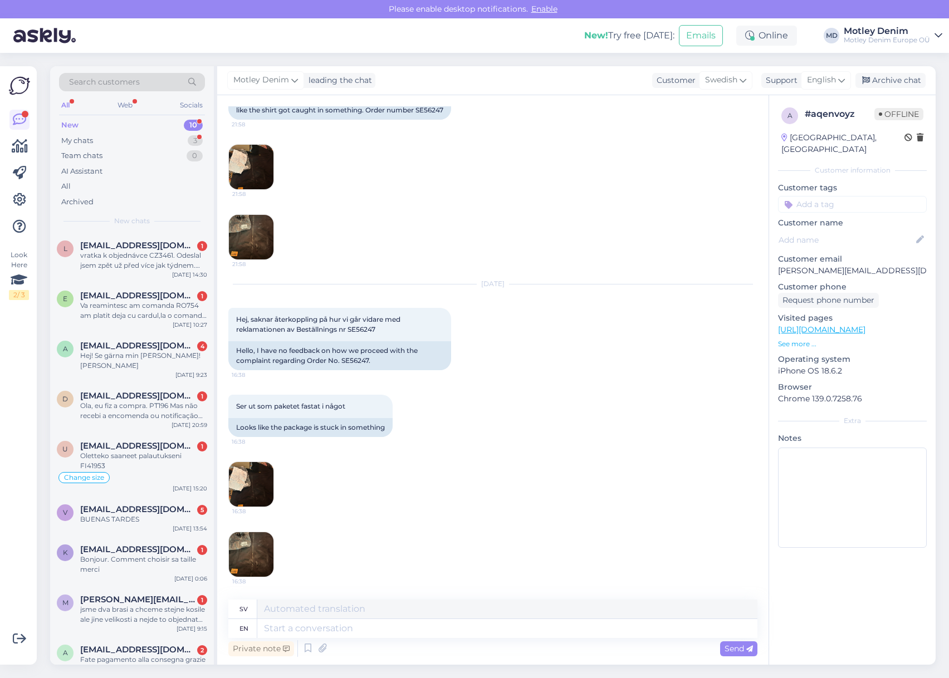
scroll to position [118, 0]
click at [375, 629] on textarea at bounding box center [507, 628] width 500 height 19
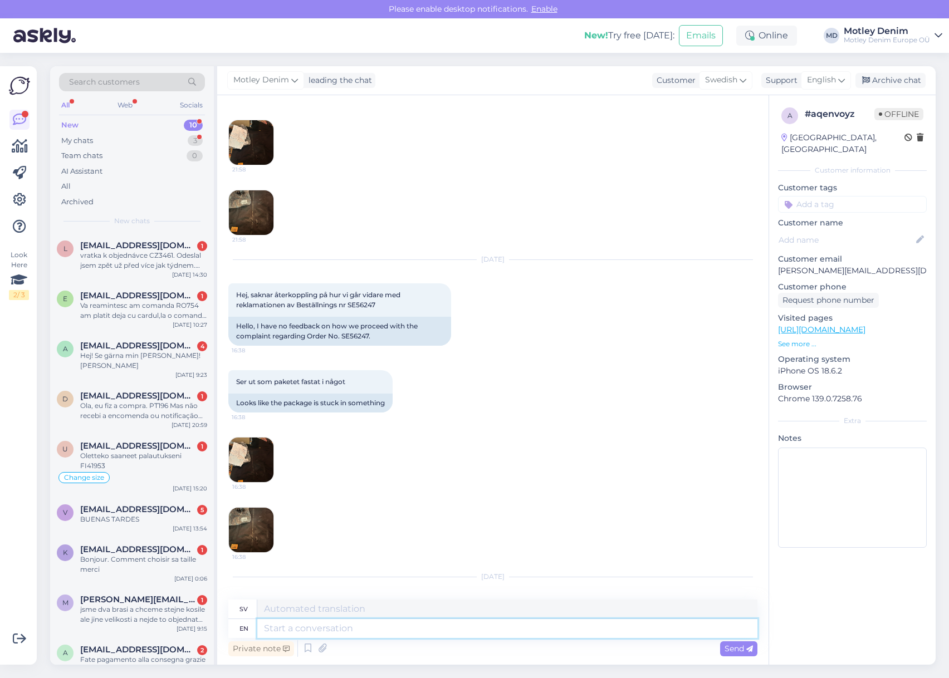
scroll to position [0, 0]
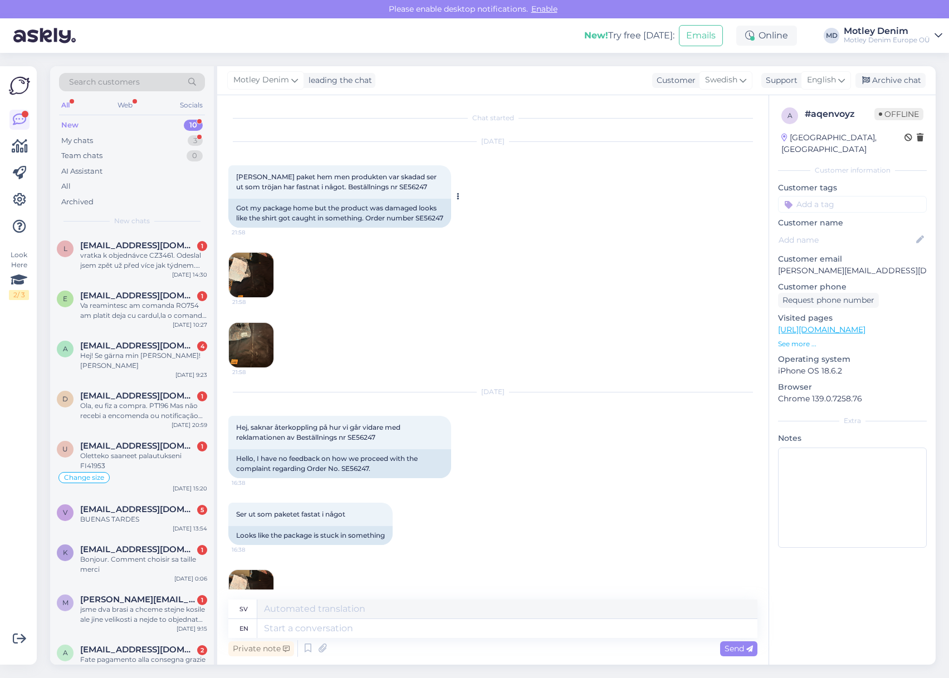
click at [390, 185] on span "[PERSON_NAME] paket hem men produkten var skadad ser ut som tröjan har fastnat …" at bounding box center [337, 182] width 202 height 18
copy span "SE56247"
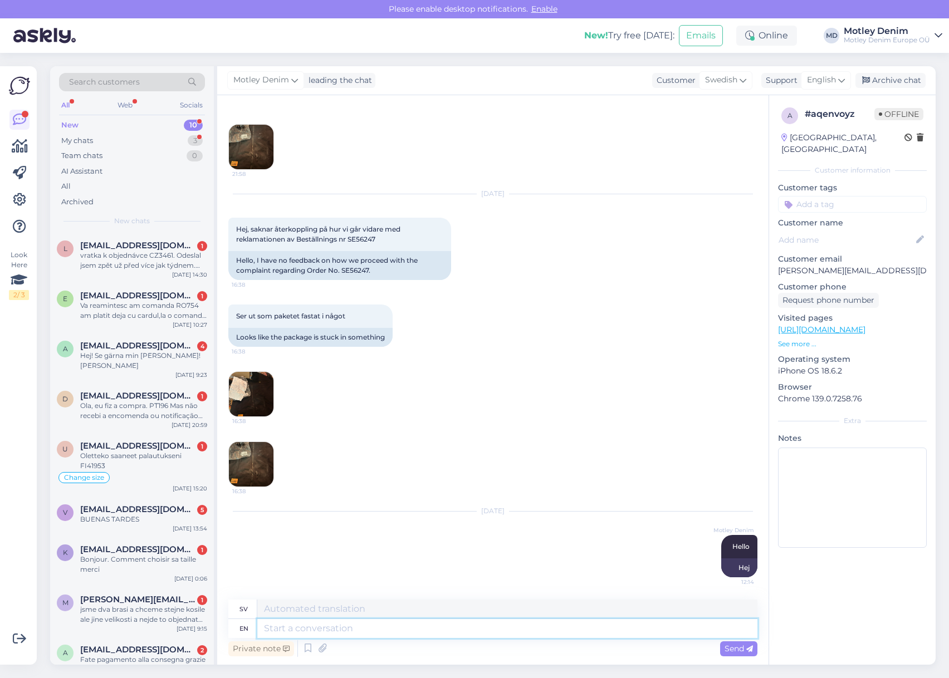
click at [381, 627] on textarea at bounding box center [507, 628] width 500 height 19
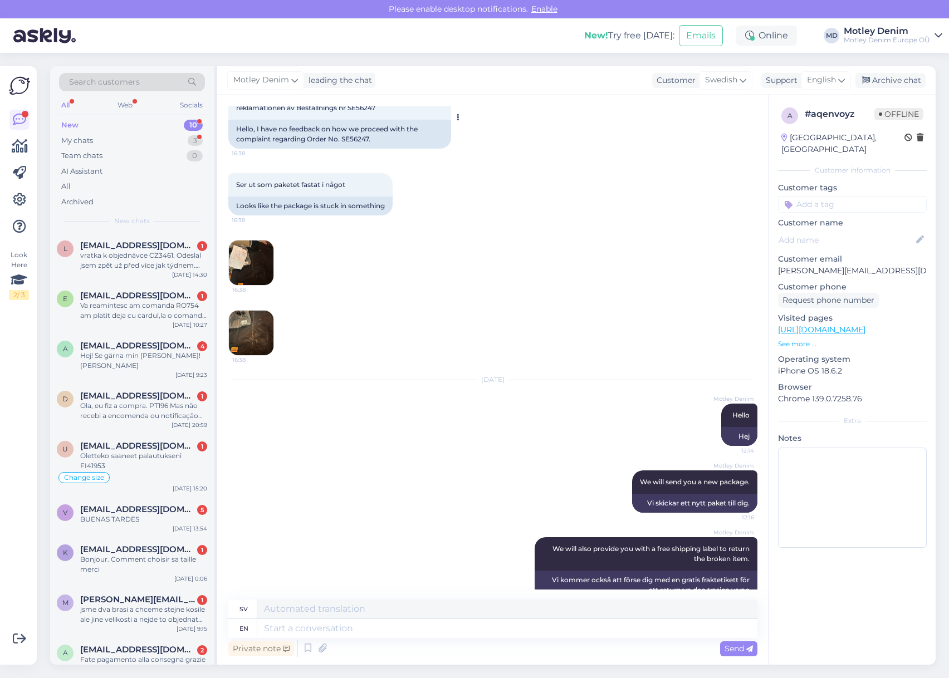
scroll to position [449, 0]
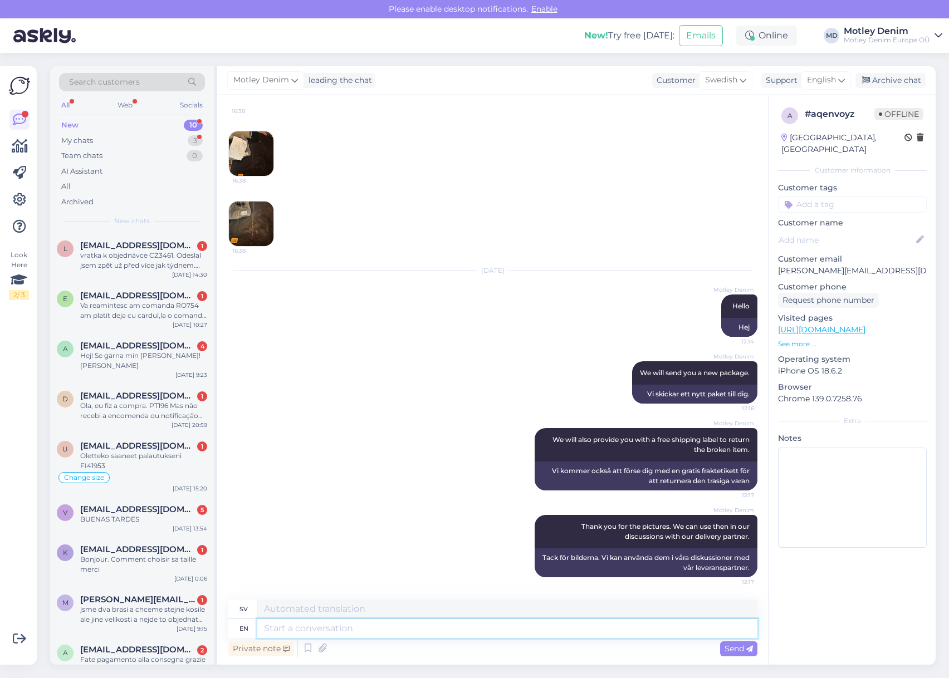
click at [554, 631] on textarea at bounding box center [507, 628] width 500 height 19
click at [469, 631] on textarea at bounding box center [507, 628] width 500 height 19
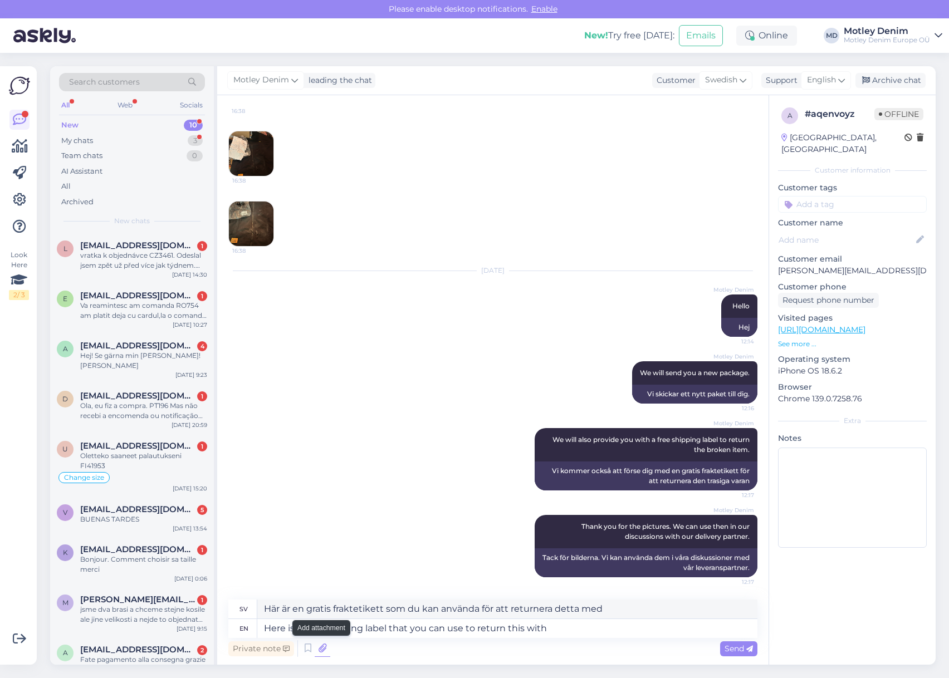
click at [321, 649] on icon at bounding box center [323, 648] width 16 height 17
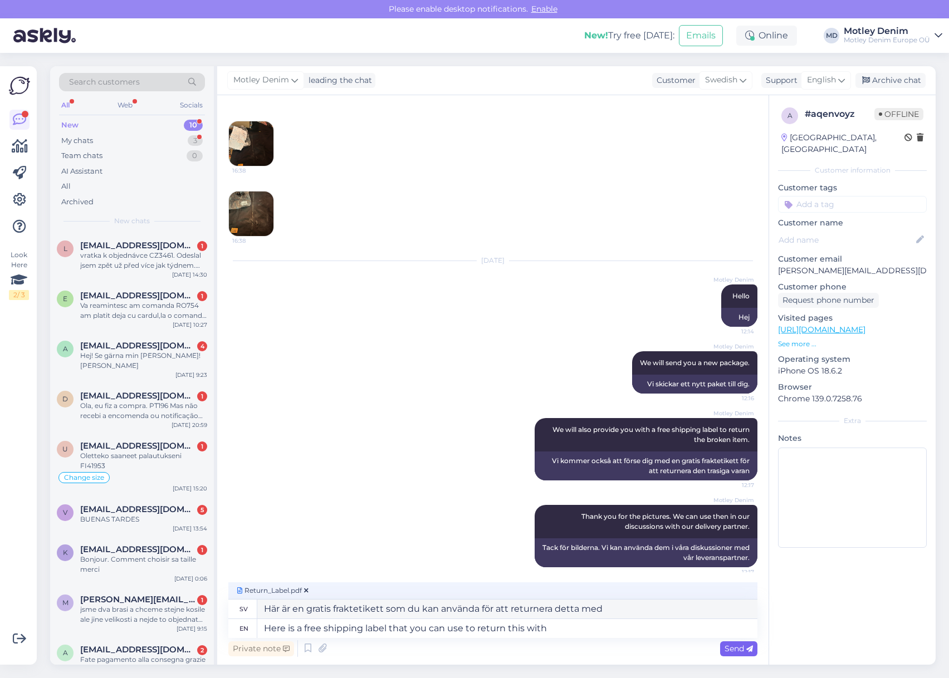
click at [735, 651] on span "Send" at bounding box center [739, 649] width 28 height 10
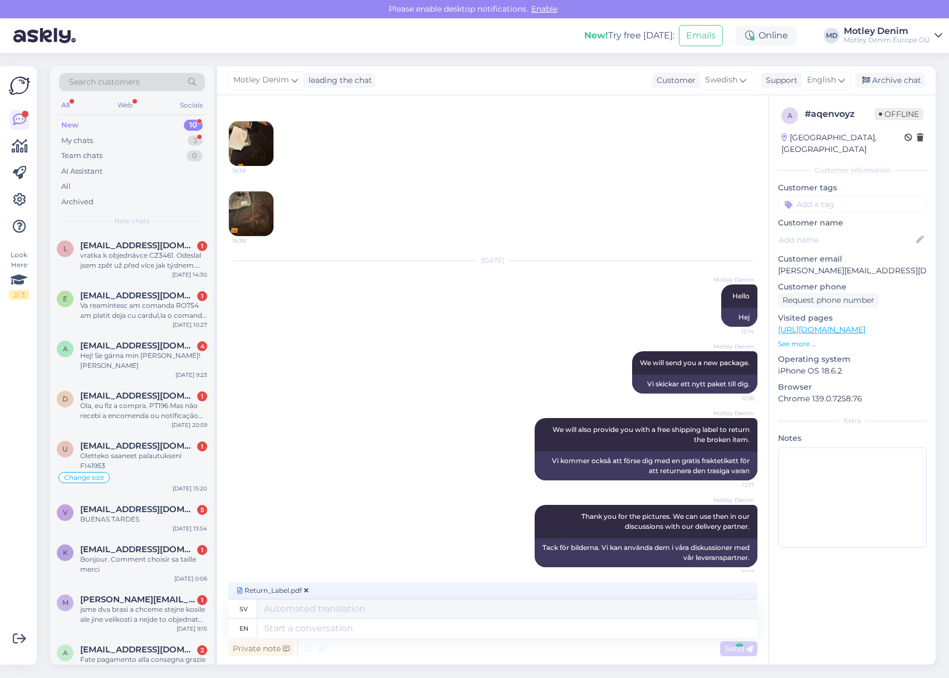
scroll to position [584, 0]
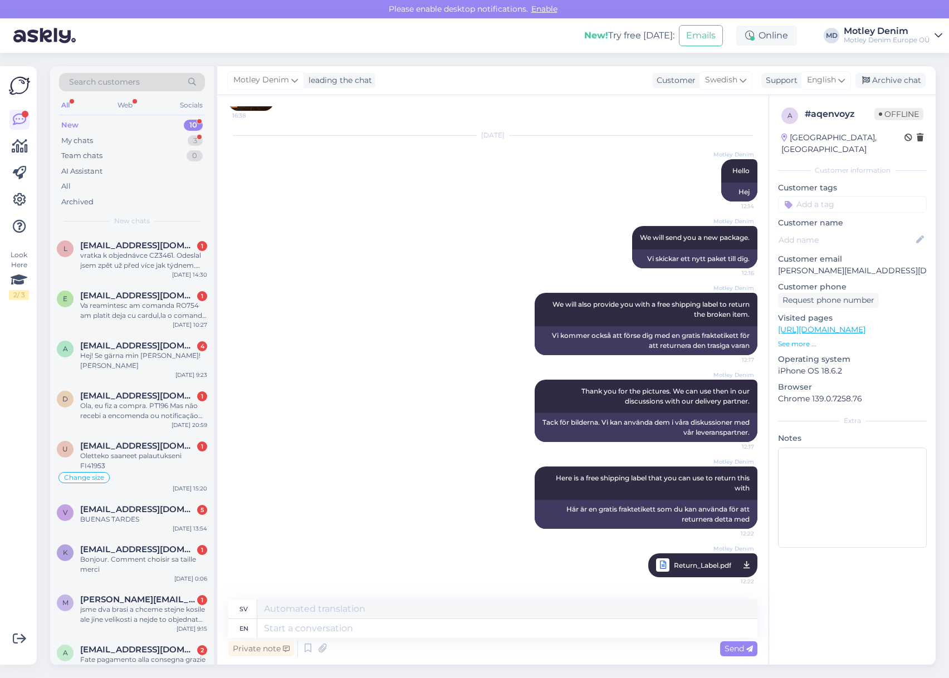
click at [407, 299] on div "Motley Denim We will also provide you with a free shipping label to return the …" at bounding box center [492, 324] width 529 height 87
click at [826, 196] on input at bounding box center [852, 204] width 149 height 17
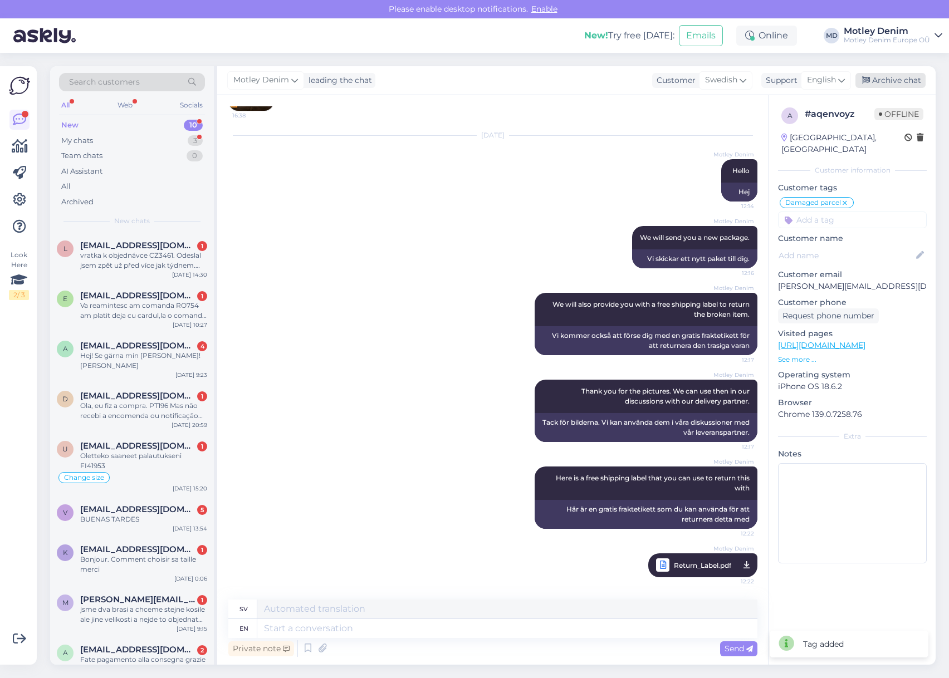
click at [897, 85] on div "Archive chat" at bounding box center [890, 80] width 70 height 15
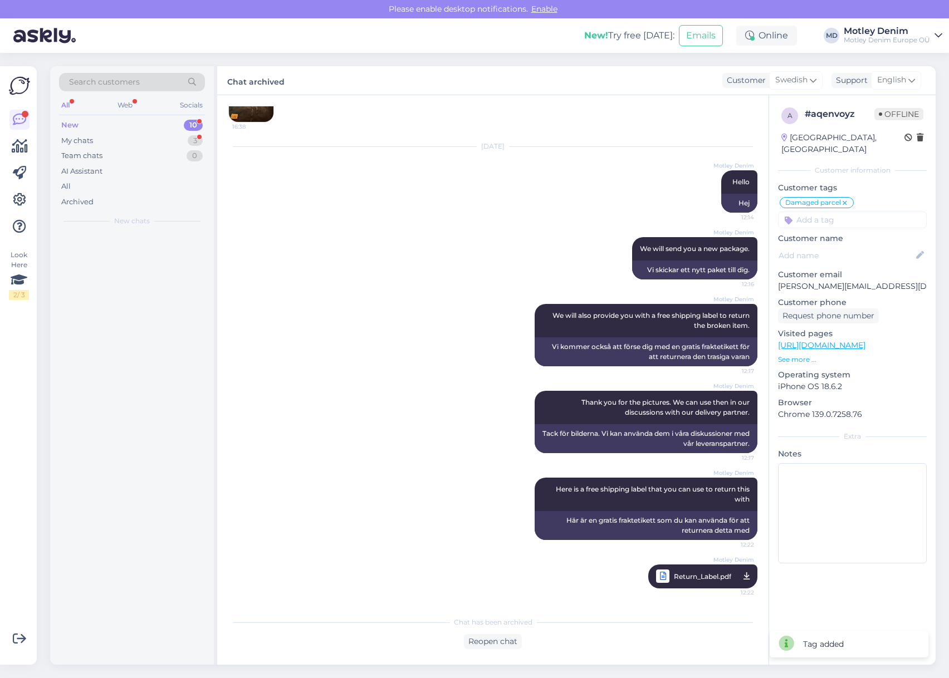
scroll to position [573, 0]
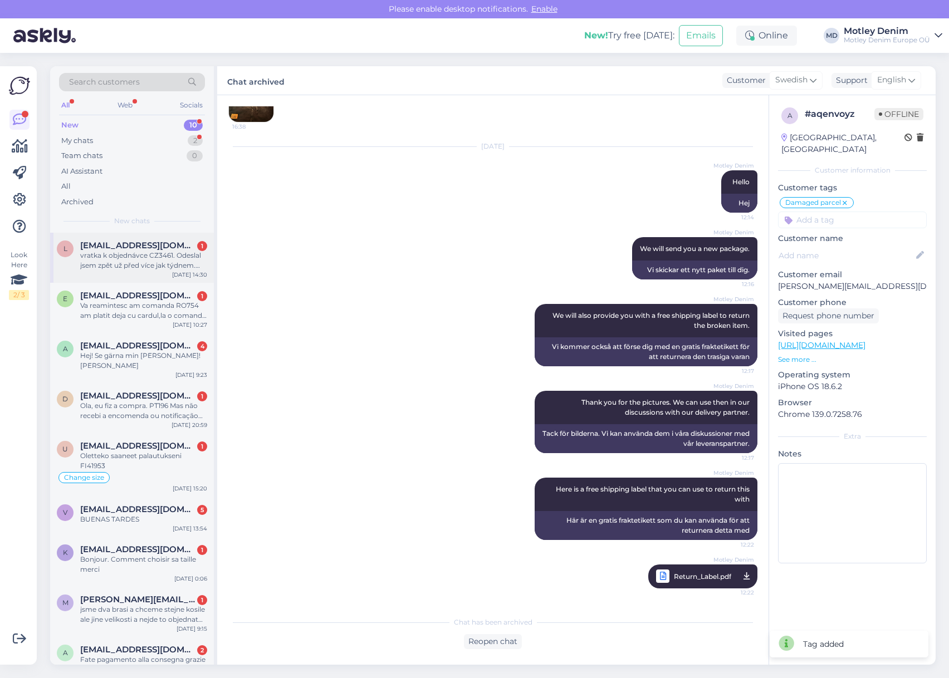
click at [177, 256] on div "vratka k objednávce CZ3461. Odeslal jsem zpět už před více jak týdnem. Chci se …" at bounding box center [143, 261] width 127 height 20
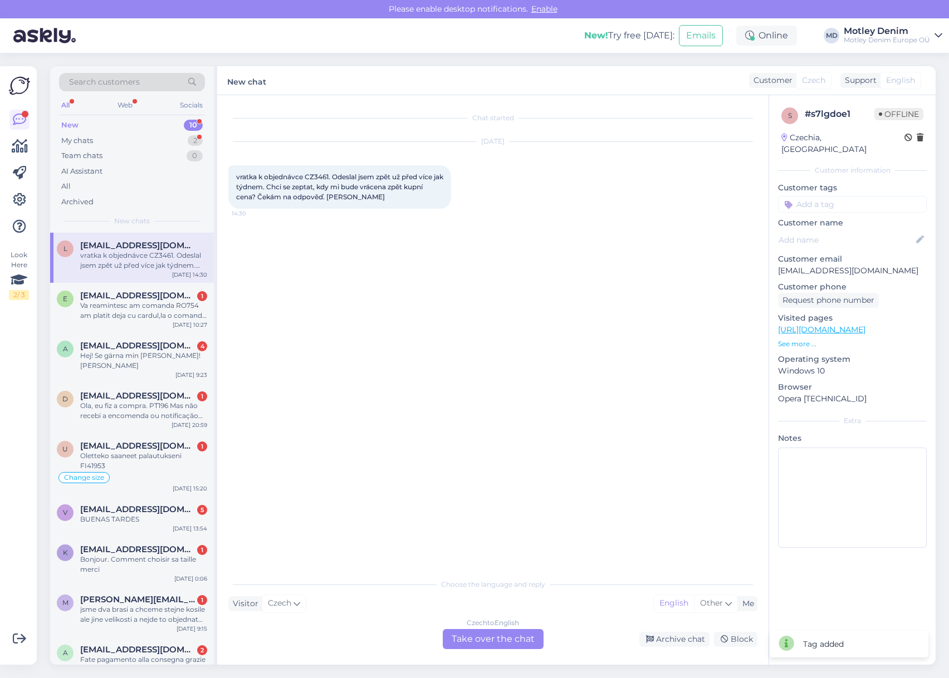
click at [513, 645] on div "Czech to English Take over the chat" at bounding box center [493, 639] width 101 height 20
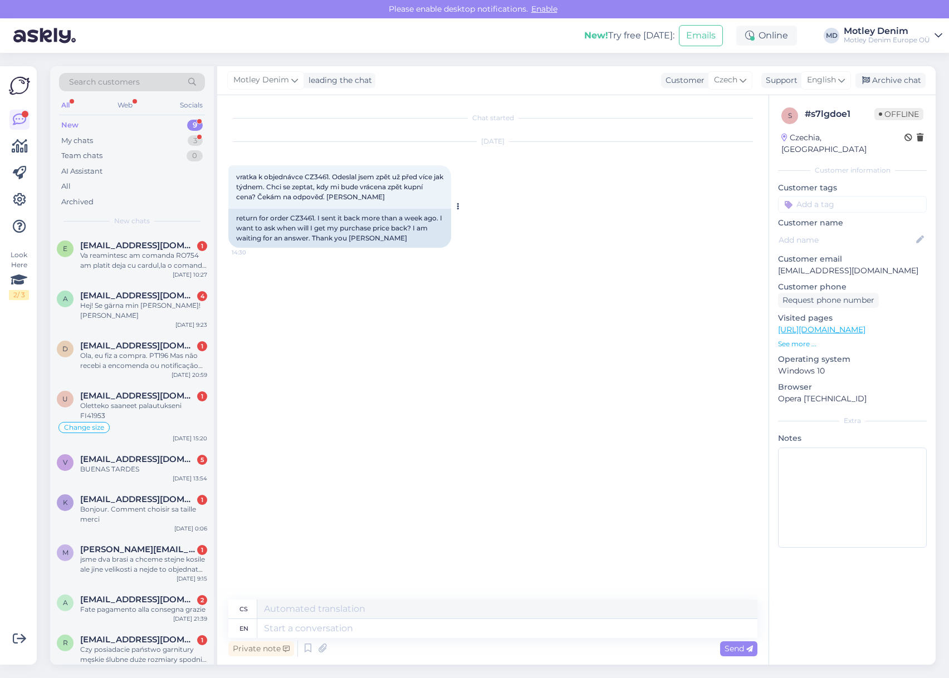
click at [295, 218] on div "return for order CZ3461. I sent it back more than a week ago. I want to ask whe…" at bounding box center [339, 228] width 223 height 39
copy div "CZ3461"
click at [392, 627] on textarea at bounding box center [507, 628] width 500 height 19
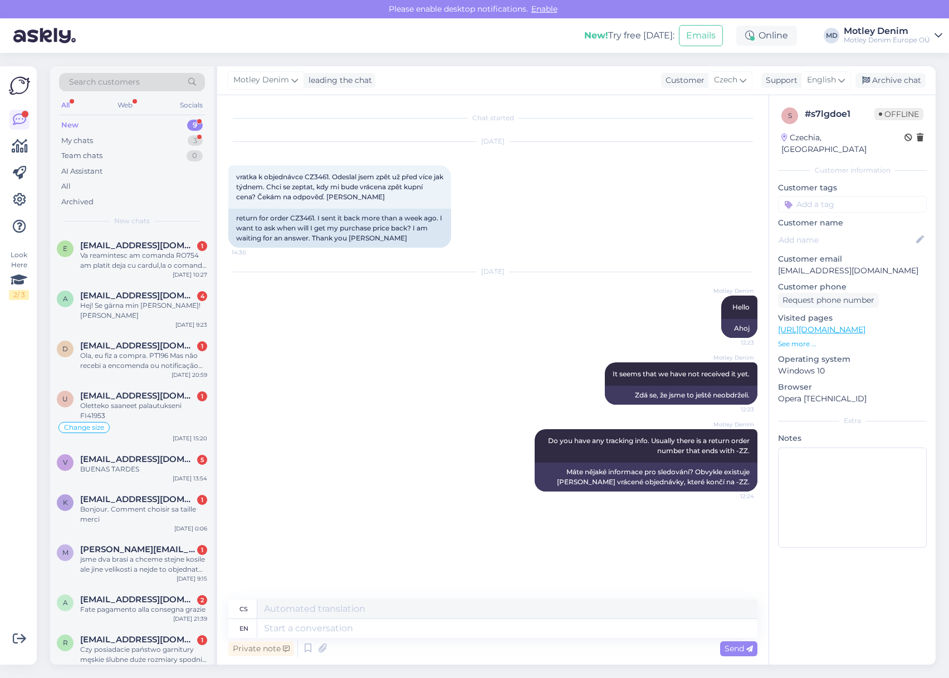
click at [836, 196] on input at bounding box center [852, 204] width 149 height 17
click at [853, 231] on span "Returns" at bounding box center [852, 234] width 27 height 7
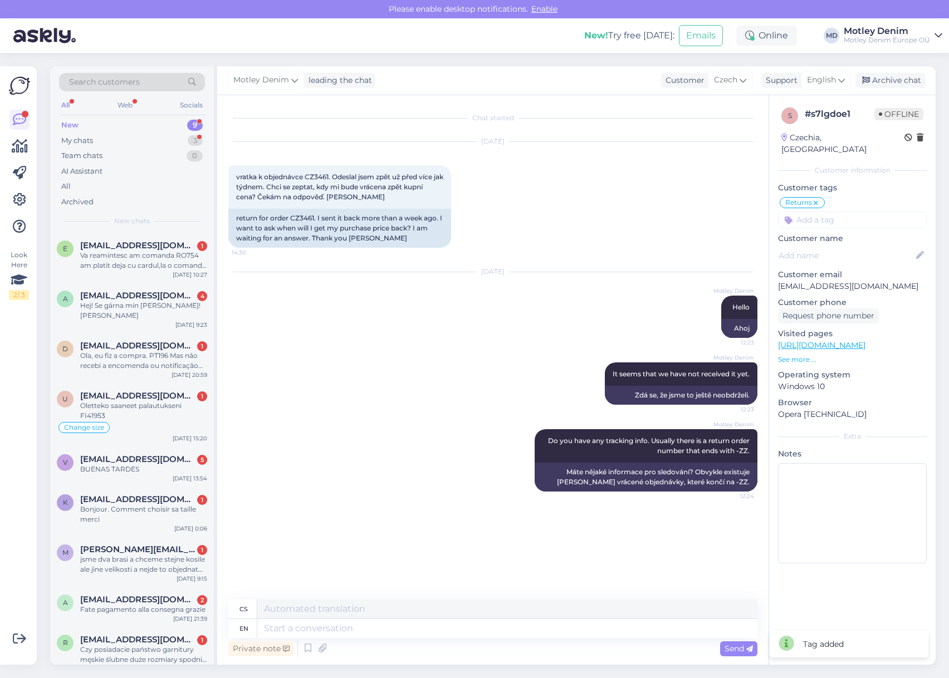
click at [850, 212] on input at bounding box center [852, 220] width 149 height 17
click at [869, 271] on div "Where is my refund?" at bounding box center [852, 276] width 81 height 11
click at [903, 77] on div "Archive chat" at bounding box center [890, 80] width 70 height 15
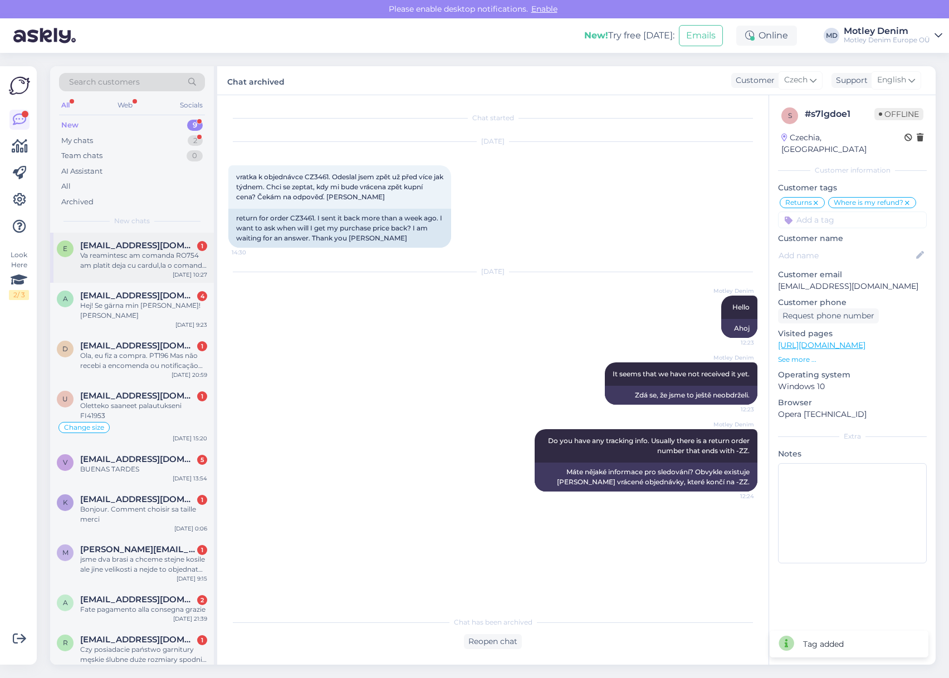
click at [187, 248] on span "[EMAIL_ADDRESS][DOMAIN_NAME]" at bounding box center [138, 246] width 116 height 10
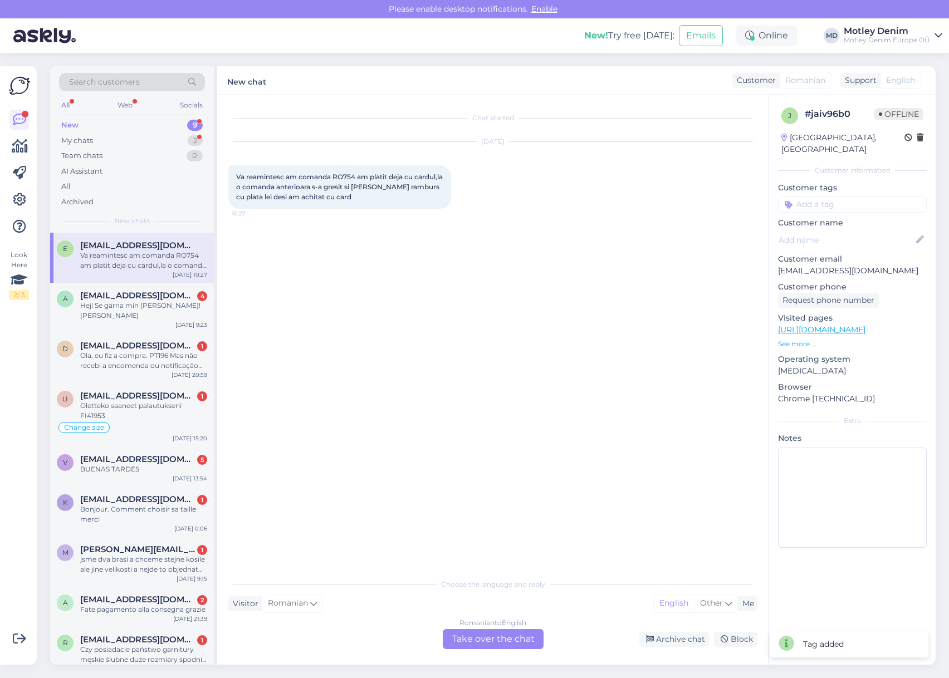
click at [498, 639] on div "Romanian to English Take over the chat" at bounding box center [493, 639] width 101 height 20
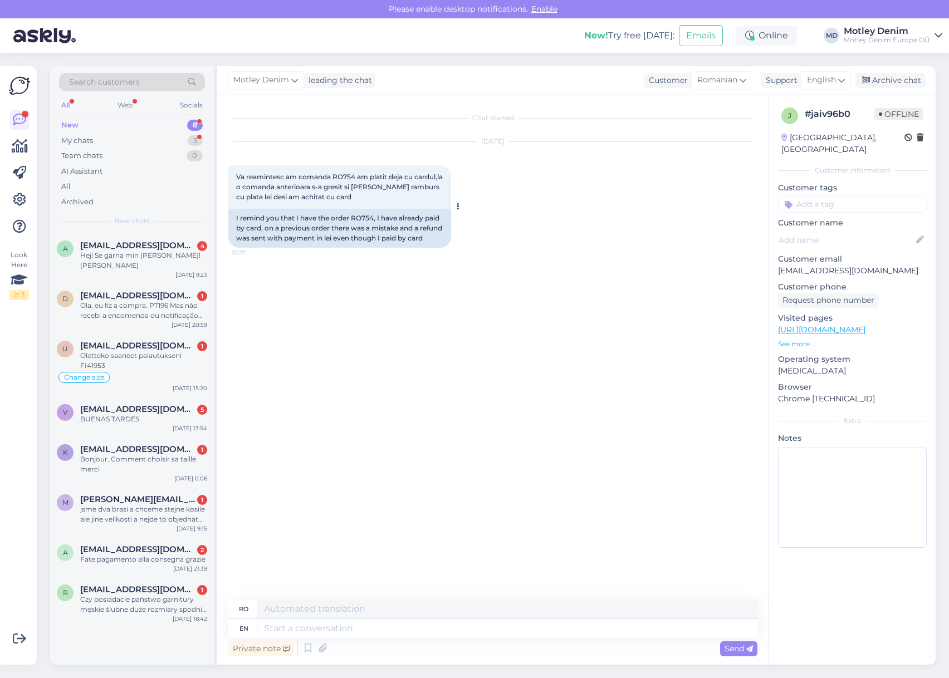
click at [361, 216] on div "I remind you that I have the order RO754, I have already paid by card, on a pre…" at bounding box center [339, 228] width 223 height 39
copy div "RO754"
click at [386, 628] on textarea at bounding box center [507, 628] width 500 height 19
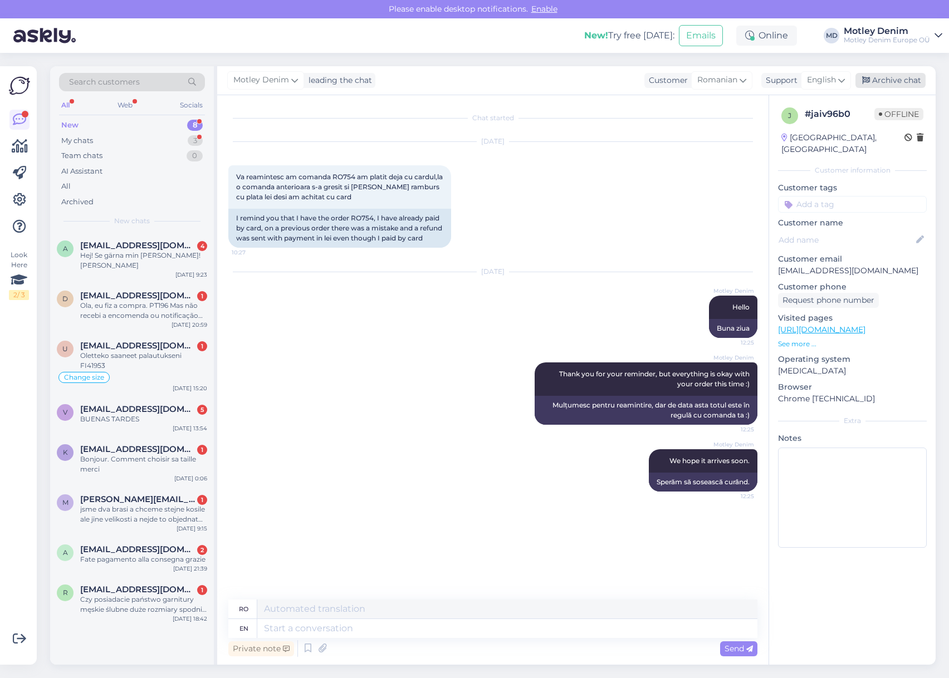
click at [896, 79] on div "Archive chat" at bounding box center [890, 80] width 70 height 15
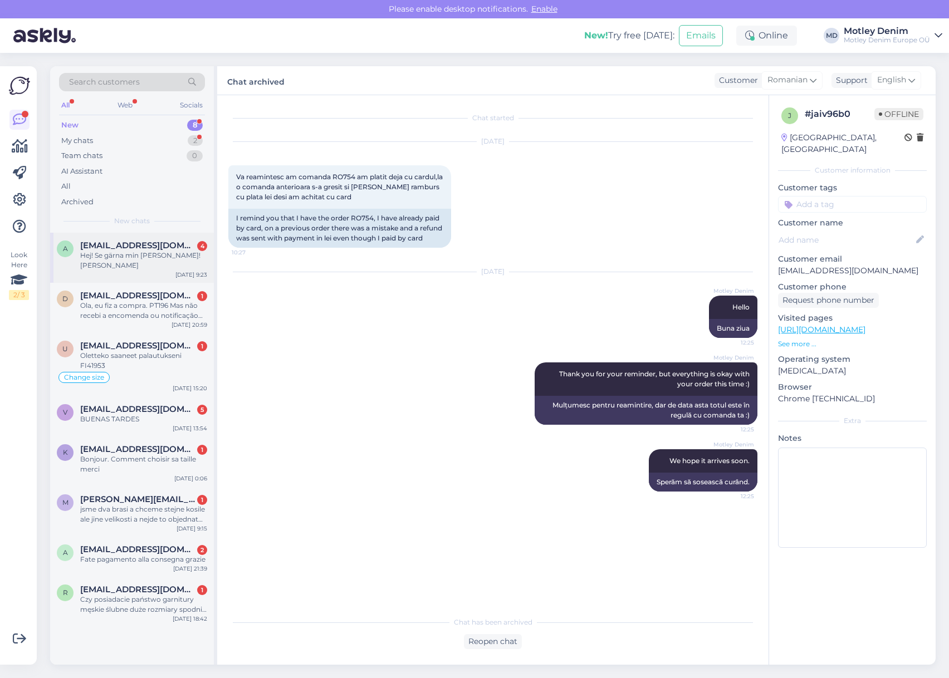
click at [163, 268] on div "Hej! Se gärna min [PERSON_NAME]! [PERSON_NAME]" at bounding box center [143, 261] width 127 height 20
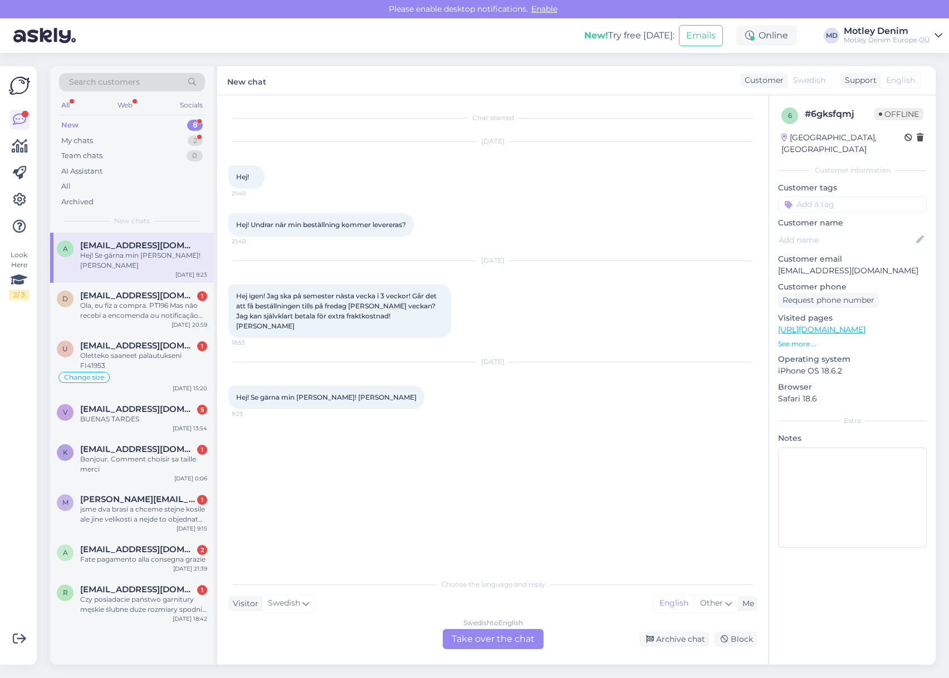
click at [490, 638] on div "Swedish to English Take over the chat" at bounding box center [493, 639] width 101 height 20
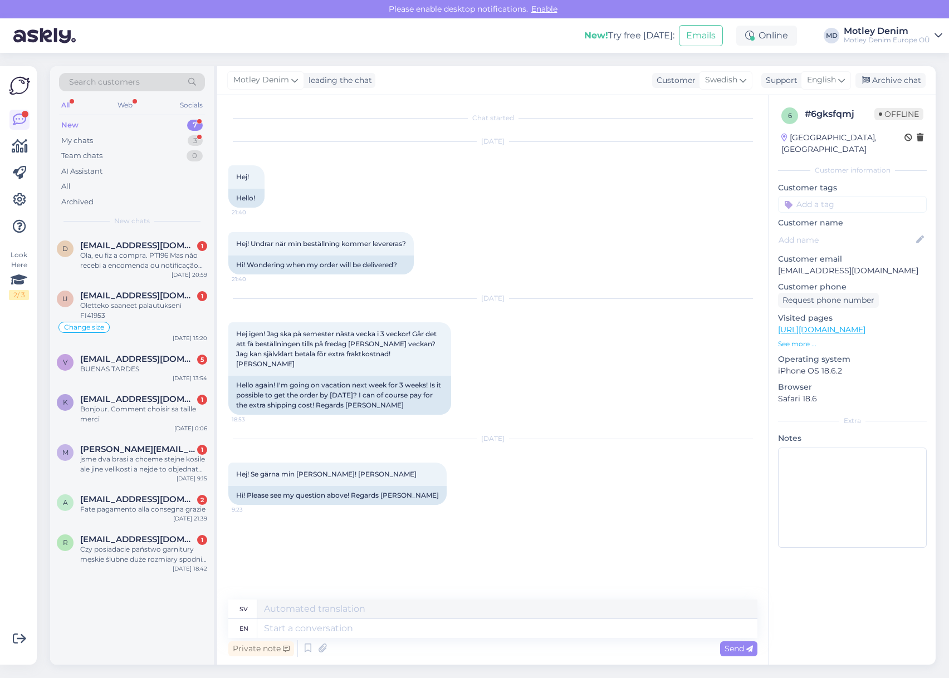
drag, startPoint x: 792, startPoint y: 257, endPoint x: 801, endPoint y: 257, distance: 8.4
click at [795, 265] on p "[EMAIL_ADDRESS][DOMAIN_NAME]" at bounding box center [852, 271] width 149 height 12
click at [787, 265] on p "[EMAIL_ADDRESS][DOMAIN_NAME]" at bounding box center [852, 271] width 149 height 12
drag, startPoint x: 787, startPoint y: 260, endPoint x: 869, endPoint y: 259, distance: 82.4
click at [869, 265] on p "[EMAIL_ADDRESS][DOMAIN_NAME]" at bounding box center [852, 271] width 149 height 12
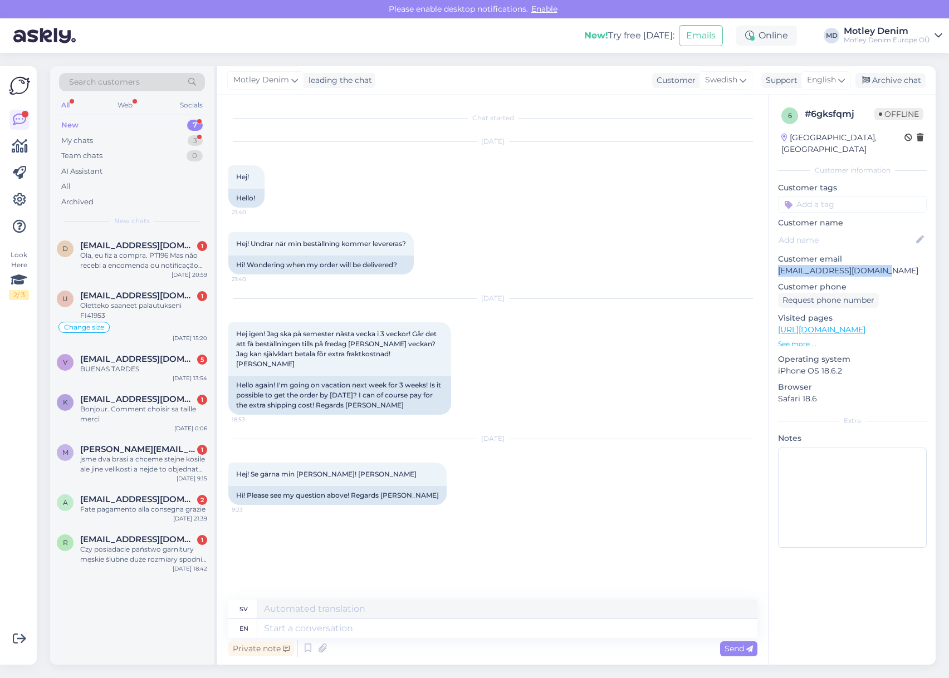
copy p "[EMAIL_ADDRESS][DOMAIN_NAME]"
click at [370, 620] on textarea at bounding box center [507, 628] width 500 height 19
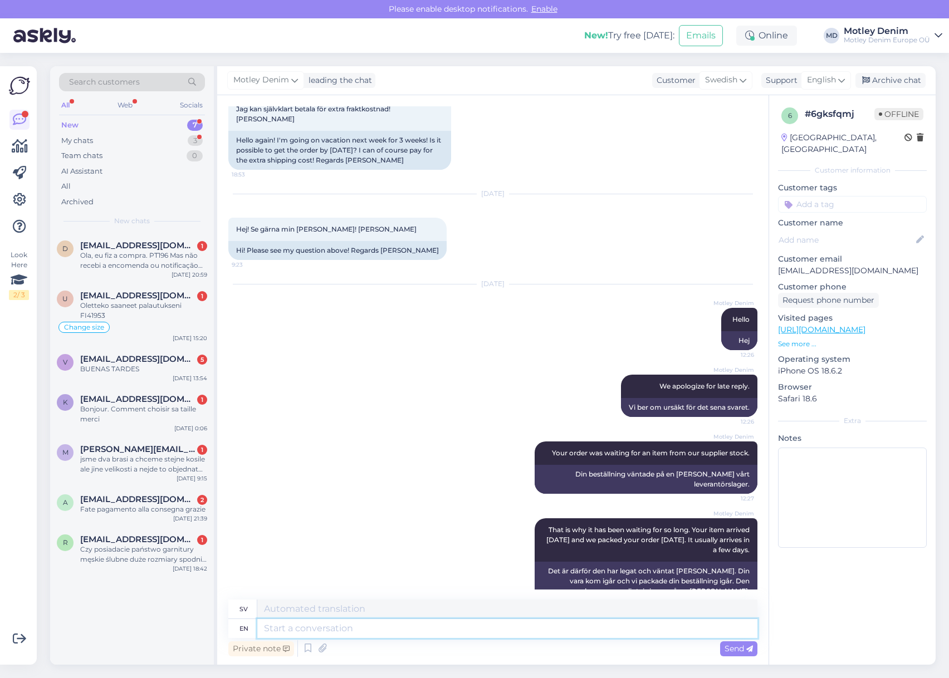
scroll to position [268, 0]
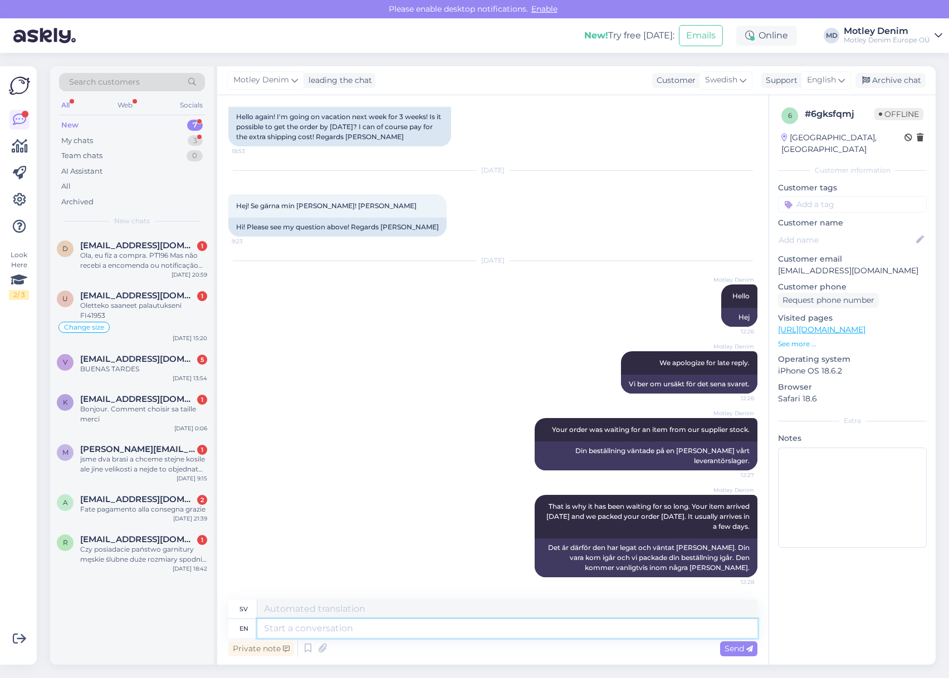
click at [468, 633] on textarea at bounding box center [507, 628] width 500 height 19
click at [493, 440] on div "Motley Denim Your order was waiting for an item from our supplier stock. 12:27 …" at bounding box center [492, 444] width 529 height 77
click at [374, 623] on textarea at bounding box center [507, 628] width 500 height 19
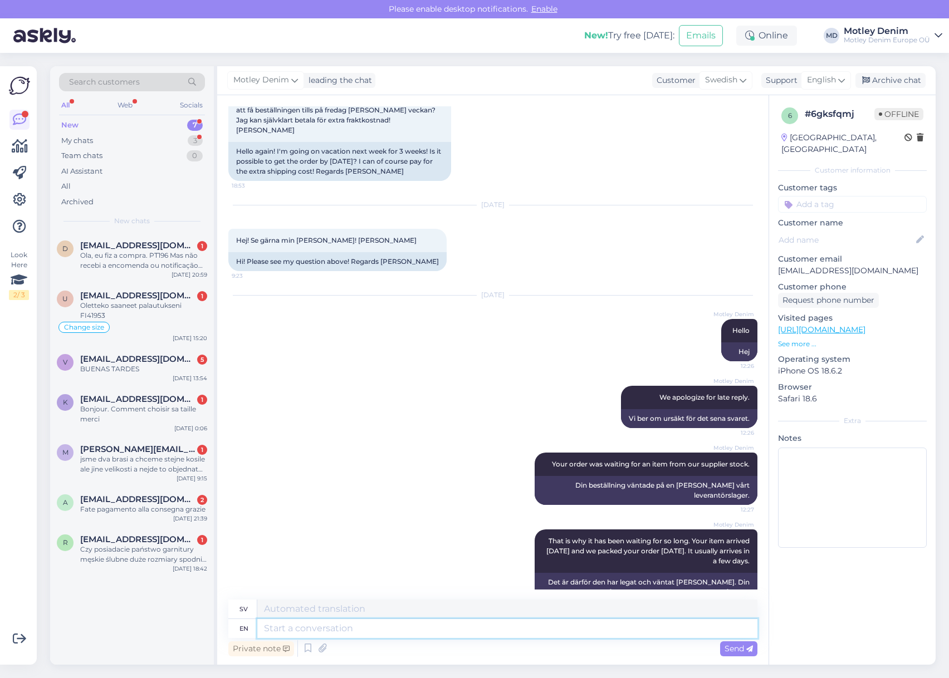
scroll to position [395, 0]
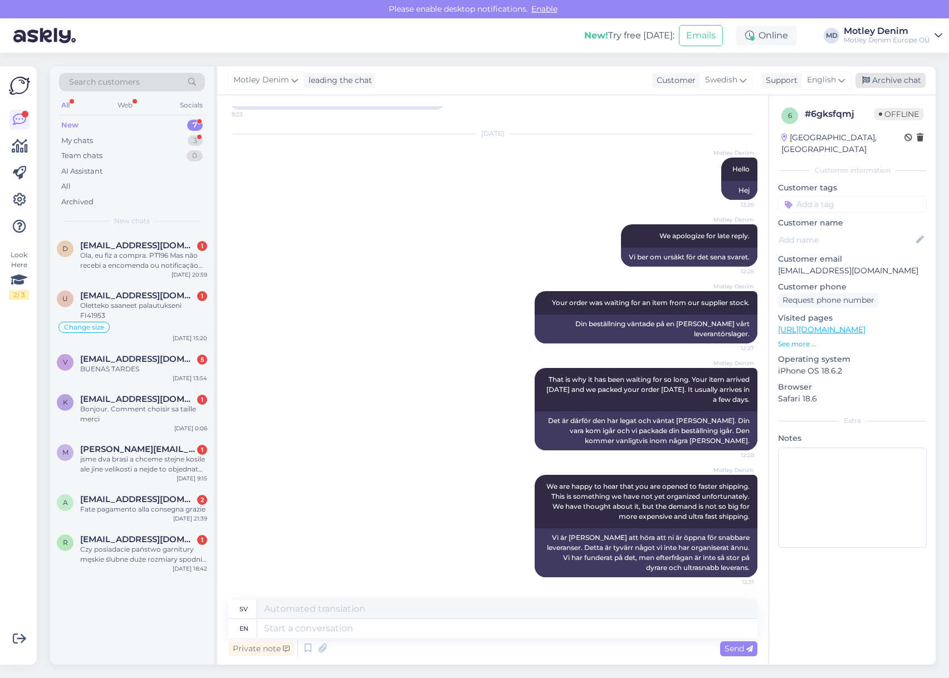
click at [882, 82] on div "Archive chat" at bounding box center [890, 80] width 70 height 15
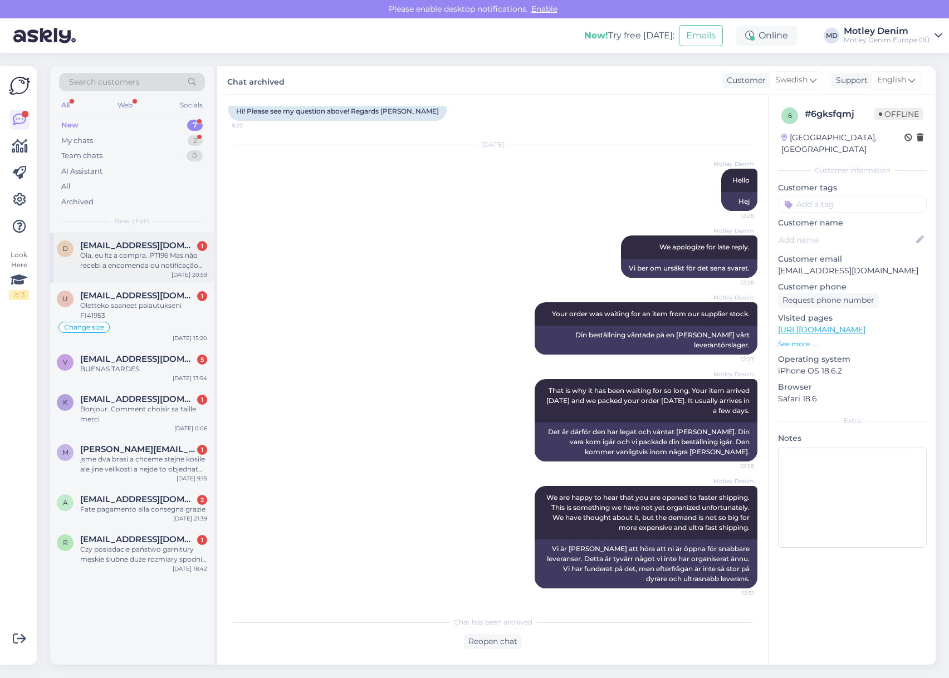
click at [169, 246] on div "[EMAIL_ADDRESS][DOMAIN_NAME] 1" at bounding box center [143, 246] width 127 height 10
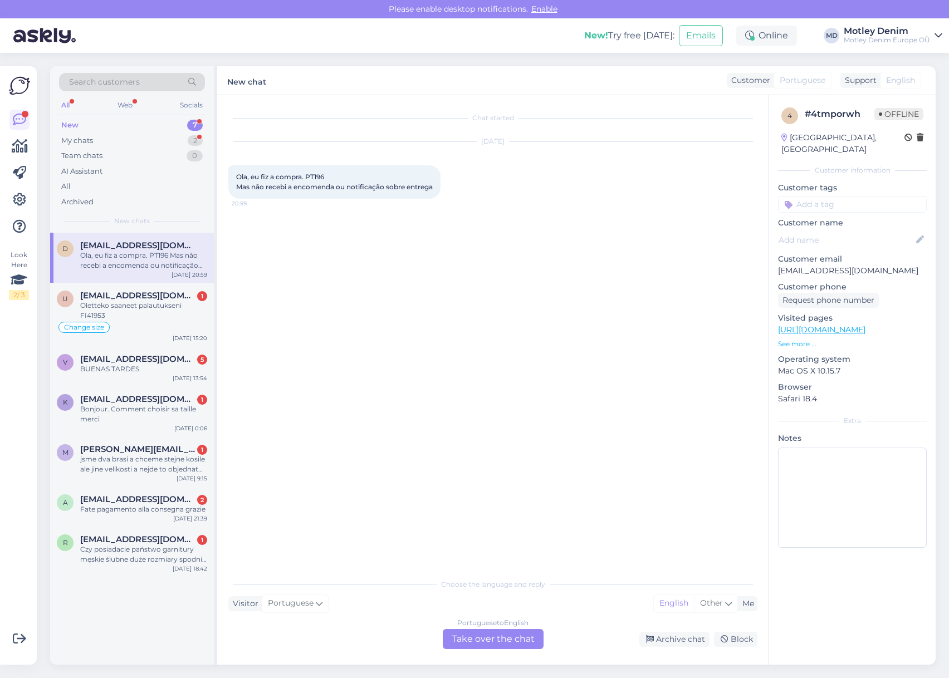
click at [475, 637] on div "Portuguese to English Take over the chat" at bounding box center [493, 639] width 101 height 20
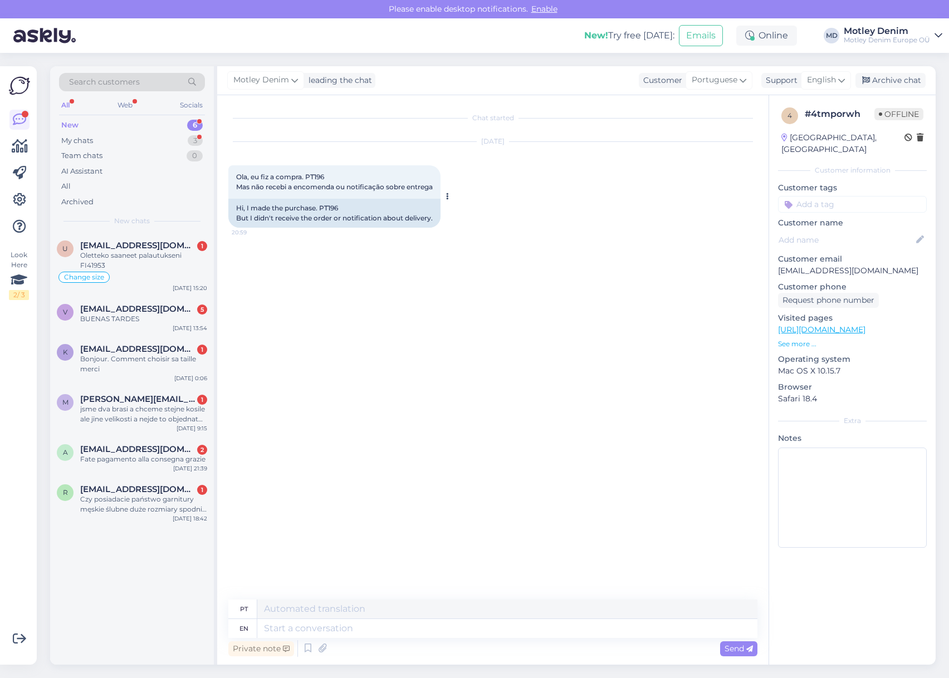
click at [327, 206] on div "Hi, I made the purchase. PT196 But I didn't receive the order or notification a…" at bounding box center [334, 213] width 212 height 29
copy div "PT196"
click at [383, 629] on textarea at bounding box center [507, 628] width 500 height 19
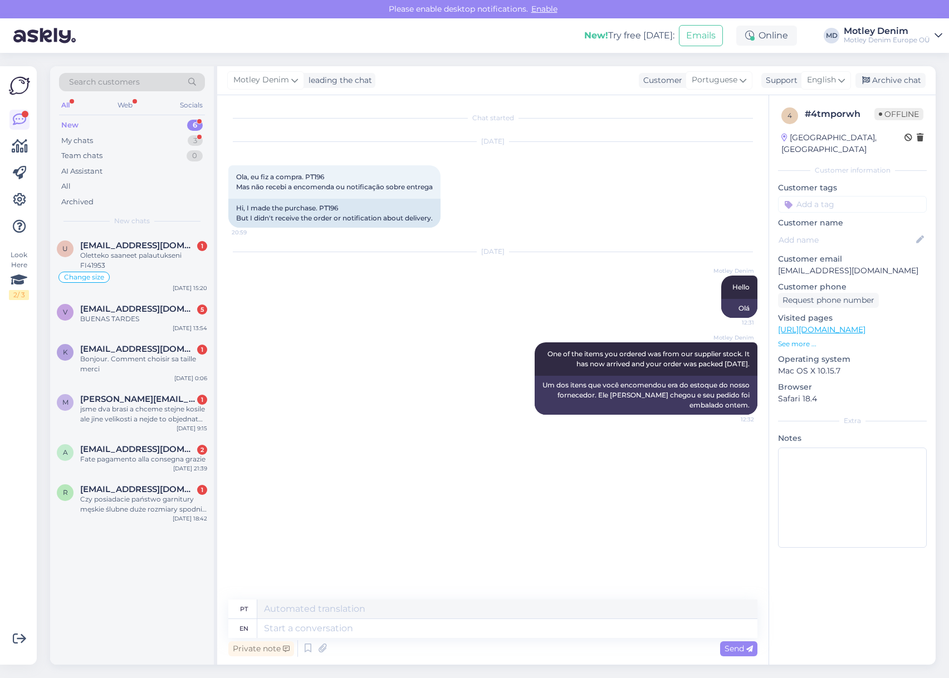
click at [864, 196] on input at bounding box center [852, 204] width 149 height 17
click at [851, 231] on span "Waiting for NOS" at bounding box center [852, 234] width 53 height 7
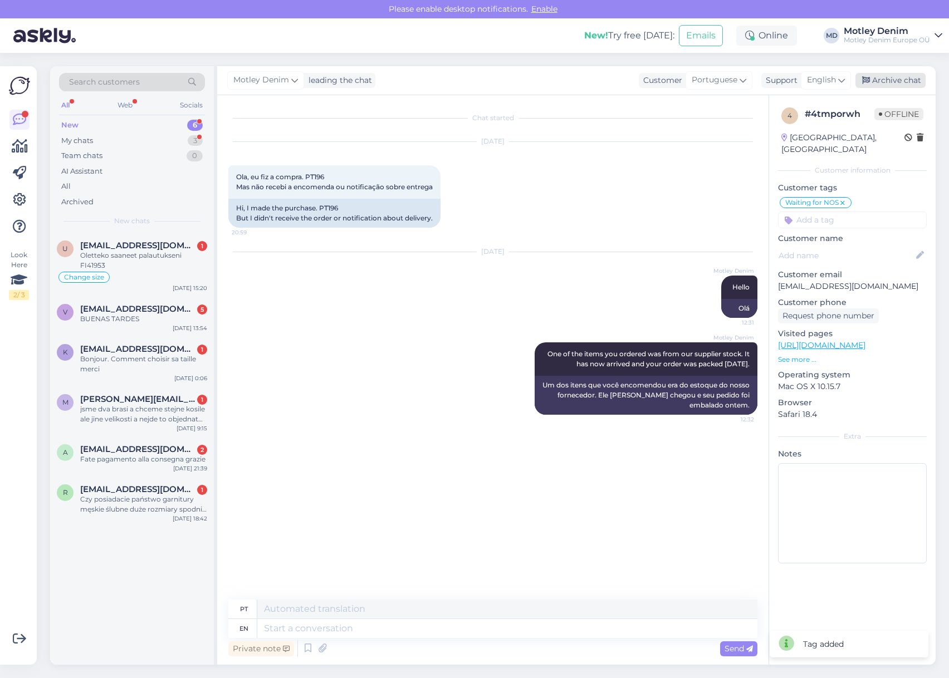
click at [884, 79] on div "Archive chat" at bounding box center [890, 80] width 70 height 15
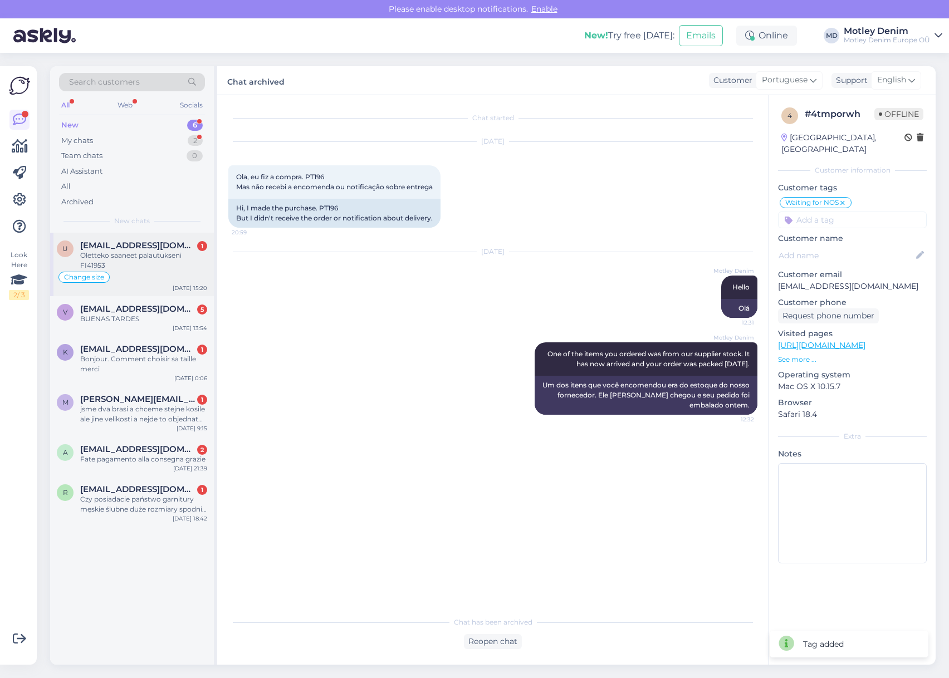
drag, startPoint x: 164, startPoint y: 263, endPoint x: 172, endPoint y: 260, distance: 8.0
click at [165, 263] on div "Oletteko saaneet palautukseni FI41953" at bounding box center [143, 261] width 127 height 20
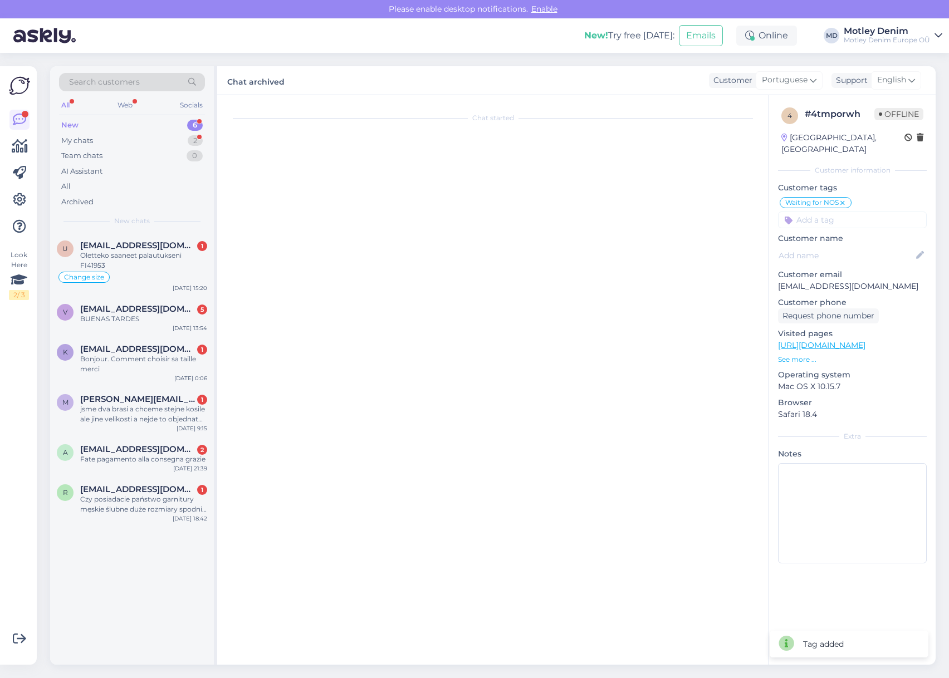
scroll to position [707, 0]
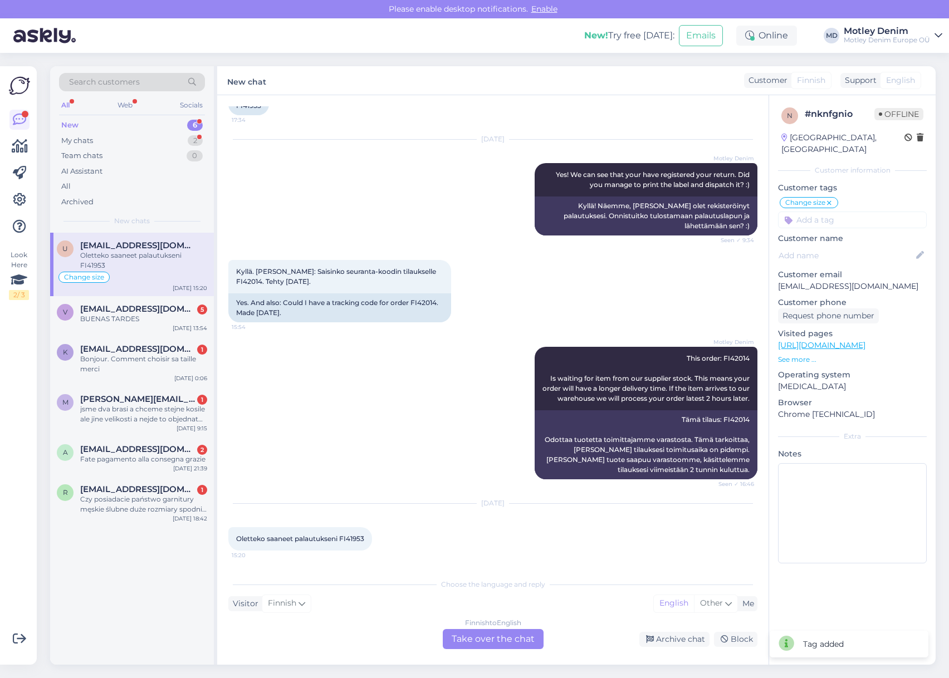
click at [500, 644] on div "Finnish to English Take over the chat" at bounding box center [493, 639] width 101 height 20
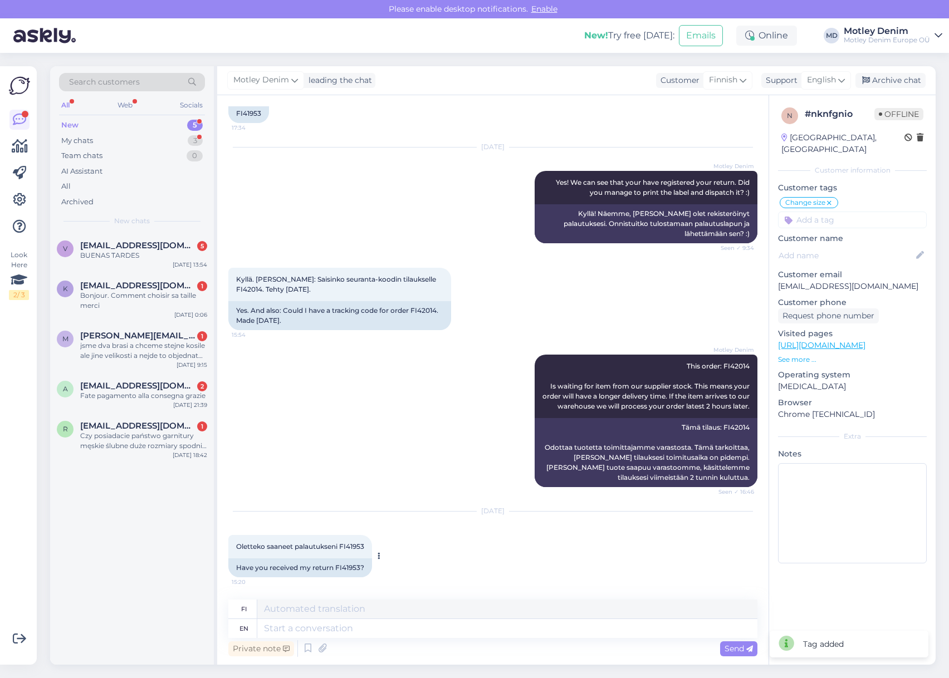
click at [351, 567] on div "Have you received my return FI41953?" at bounding box center [300, 568] width 144 height 19
click at [350, 567] on div "Have you received my return FI41953?" at bounding box center [300, 568] width 144 height 19
copy div "FI41953"
click at [422, 630] on textarea at bounding box center [507, 628] width 500 height 19
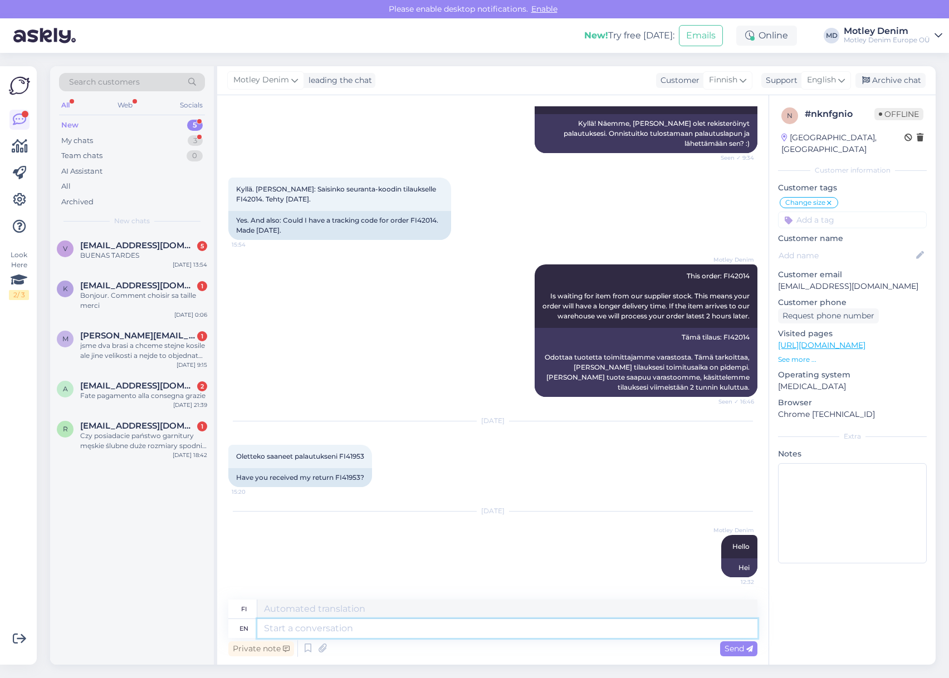
scroll to position [867, 0]
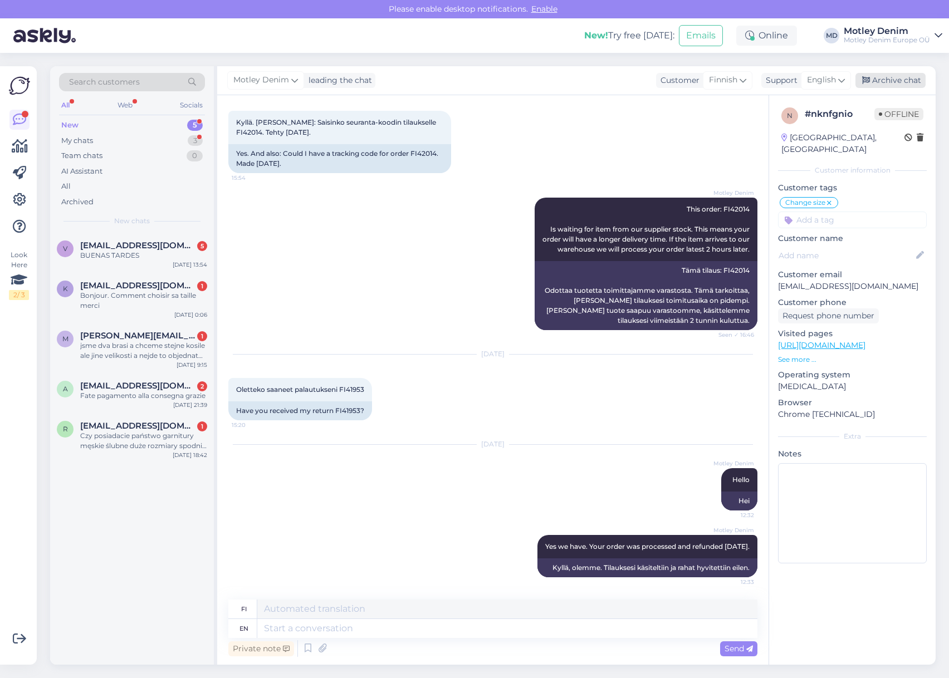
click at [892, 77] on div "Archive chat" at bounding box center [890, 80] width 70 height 15
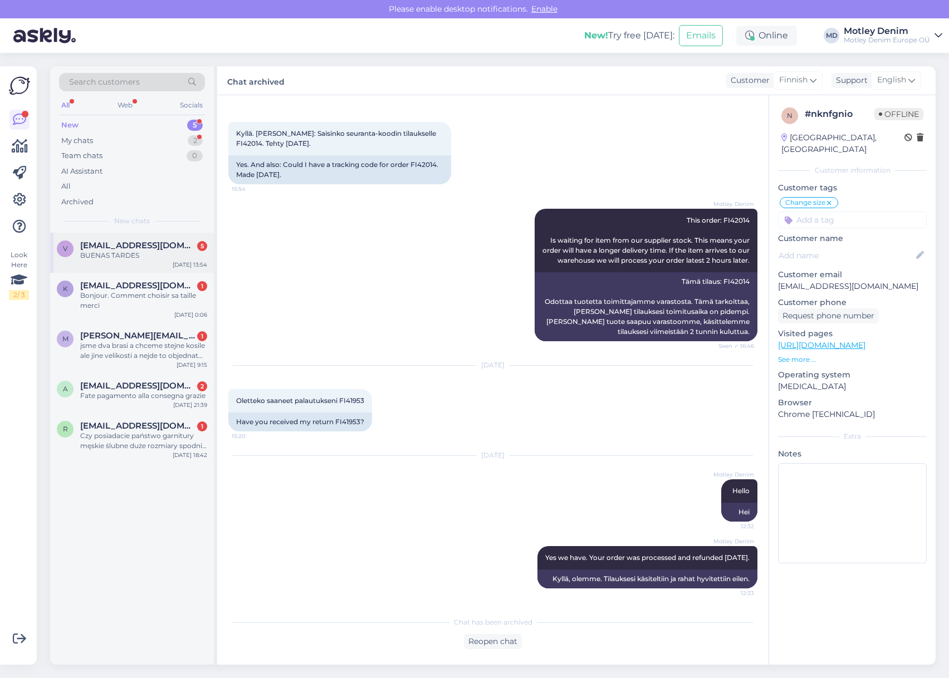
click at [139, 255] on div "BUENAS TARDES" at bounding box center [143, 256] width 127 height 10
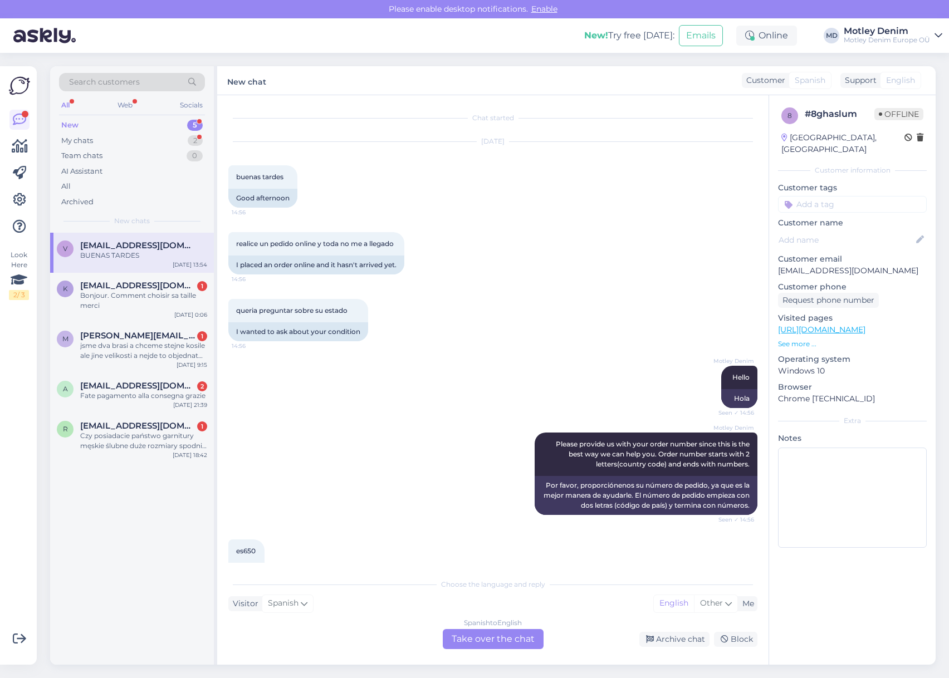
scroll to position [2042, 0]
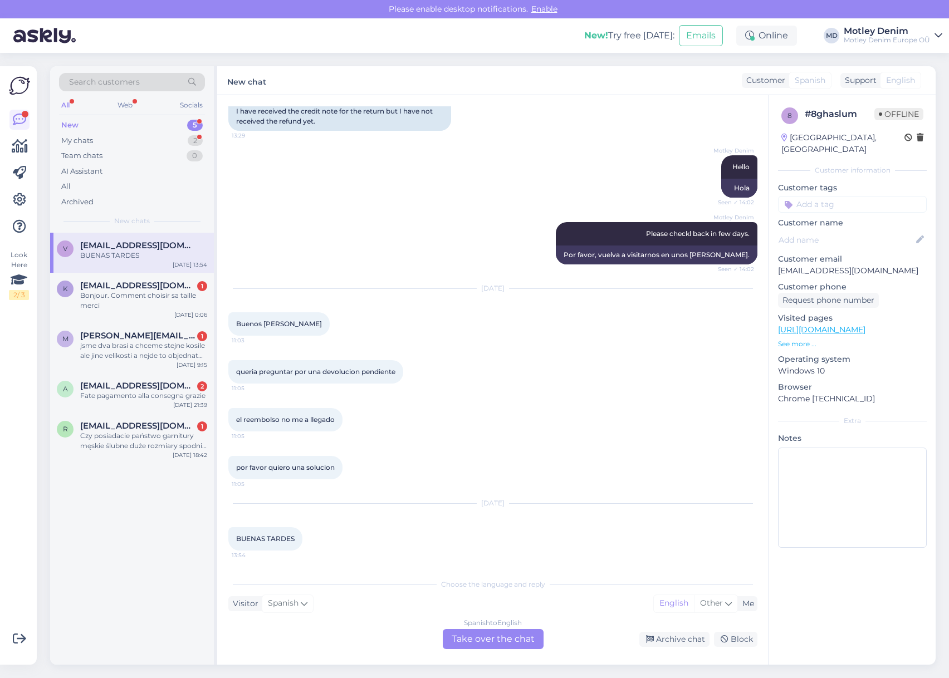
click at [492, 638] on div "Spanish to English Take over the chat" at bounding box center [493, 639] width 101 height 20
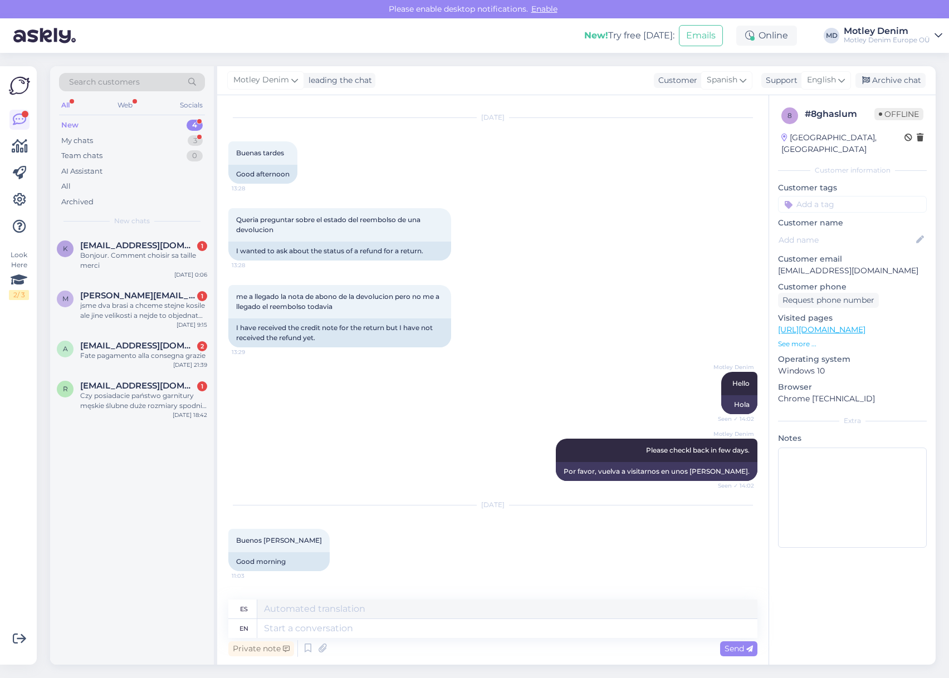
scroll to position [1986, 0]
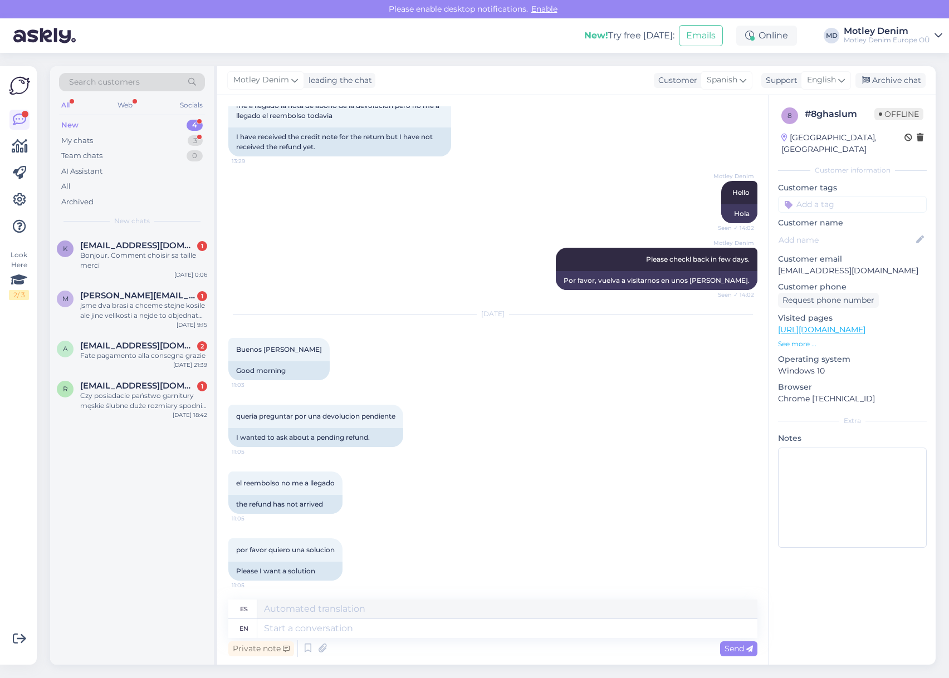
click at [790, 265] on p "[EMAIL_ADDRESS][DOMAIN_NAME]" at bounding box center [852, 271] width 149 height 12
drag, startPoint x: 790, startPoint y: 256, endPoint x: 874, endPoint y: 259, distance: 84.7
click at [874, 265] on p "[EMAIL_ADDRESS][DOMAIN_NAME]" at bounding box center [852, 271] width 149 height 12
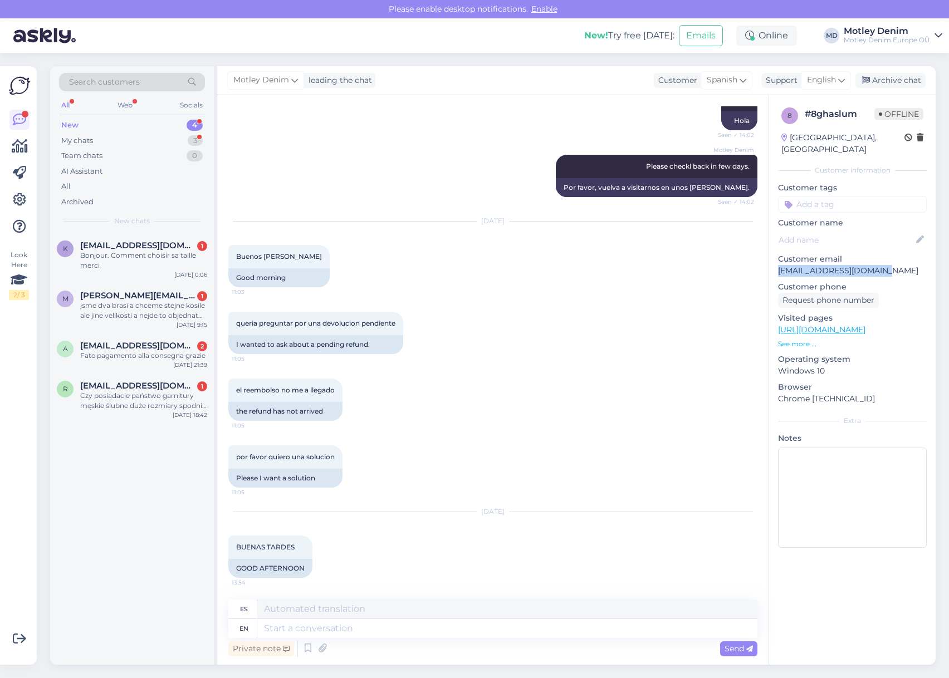
scroll to position [2110, 0]
click at [433, 630] on textarea at bounding box center [507, 628] width 500 height 19
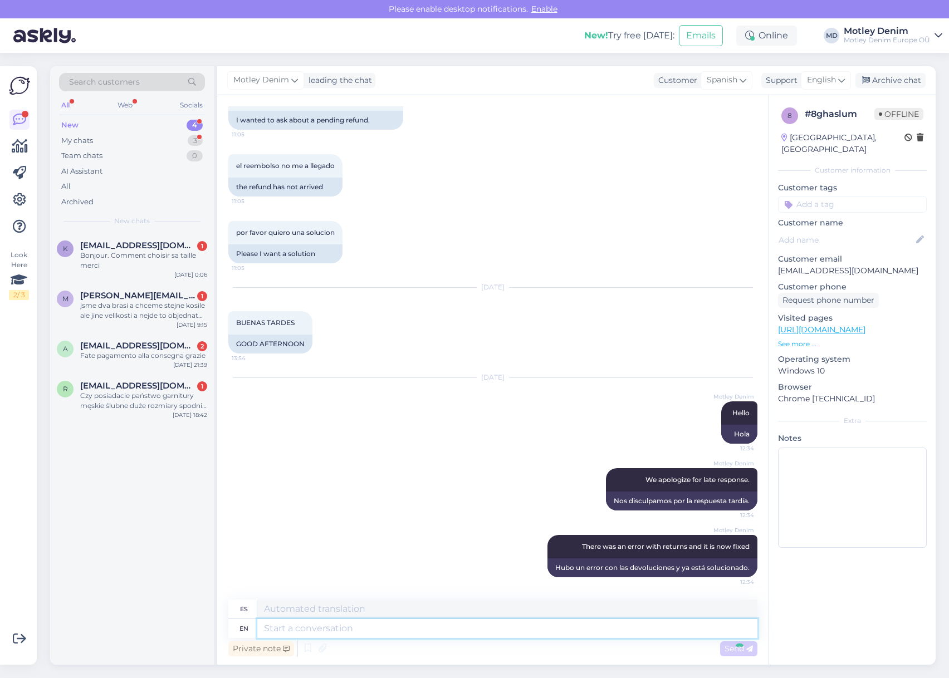
scroll to position [2400, 0]
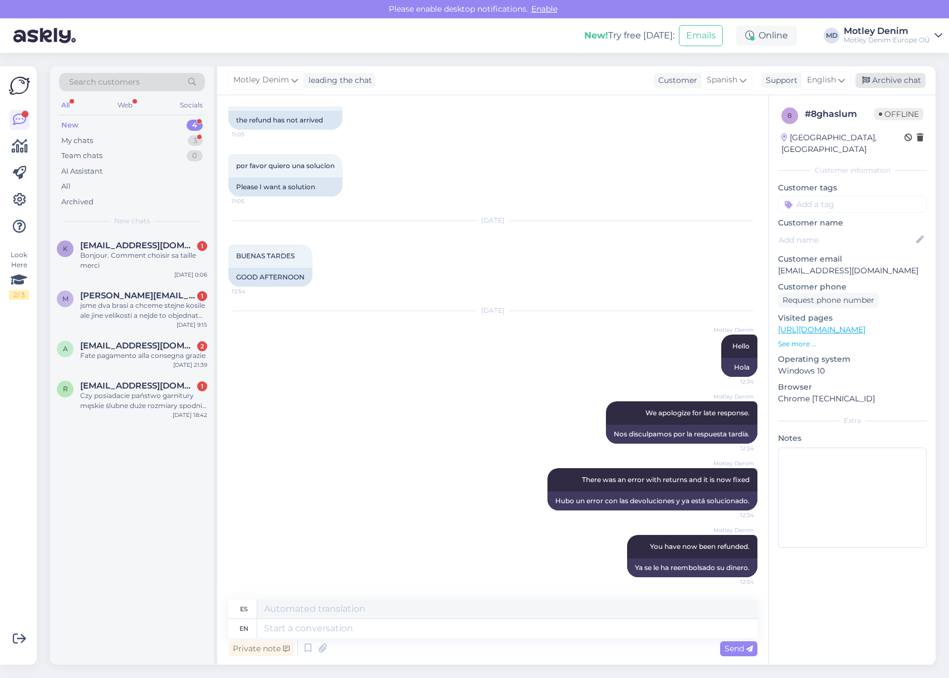
click at [885, 82] on div "Archive chat" at bounding box center [890, 80] width 70 height 15
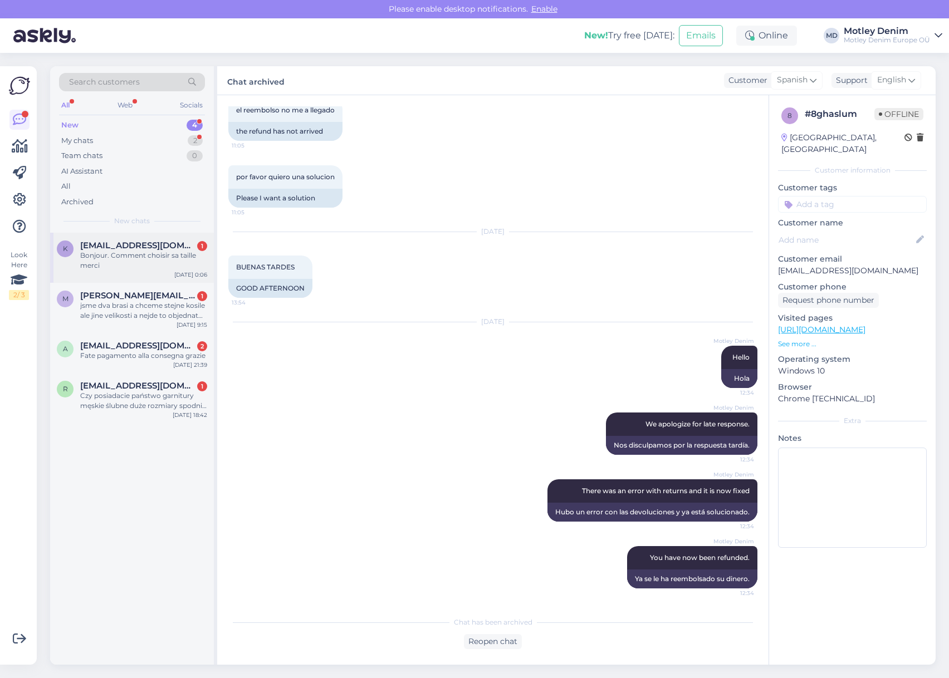
click at [155, 263] on div "Bonjour. Comment choisir sa taille merci" at bounding box center [143, 261] width 127 height 20
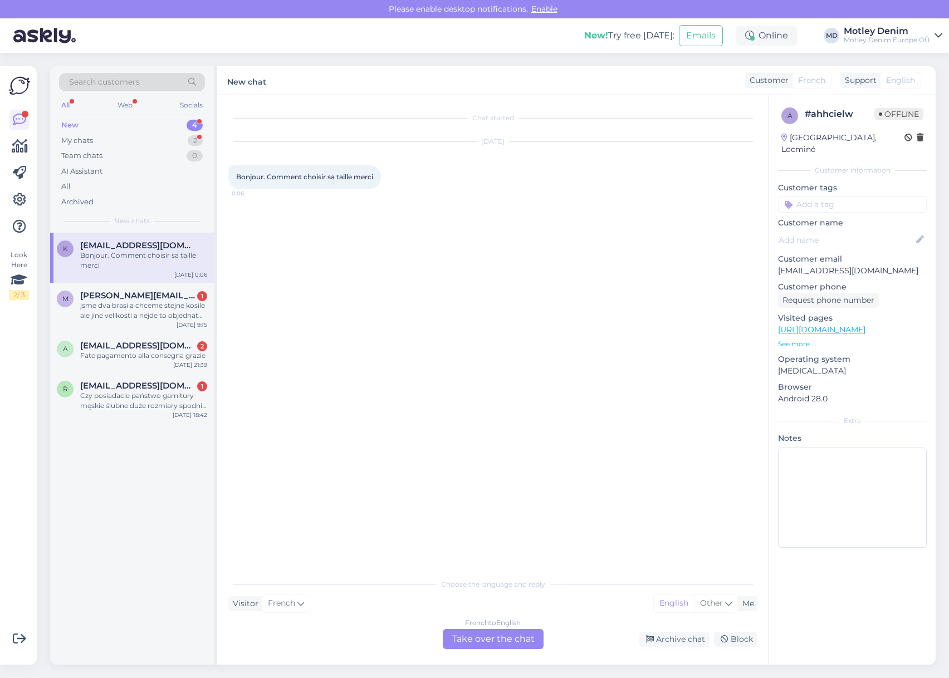
click at [490, 635] on div "French to English Take over the chat" at bounding box center [493, 639] width 101 height 20
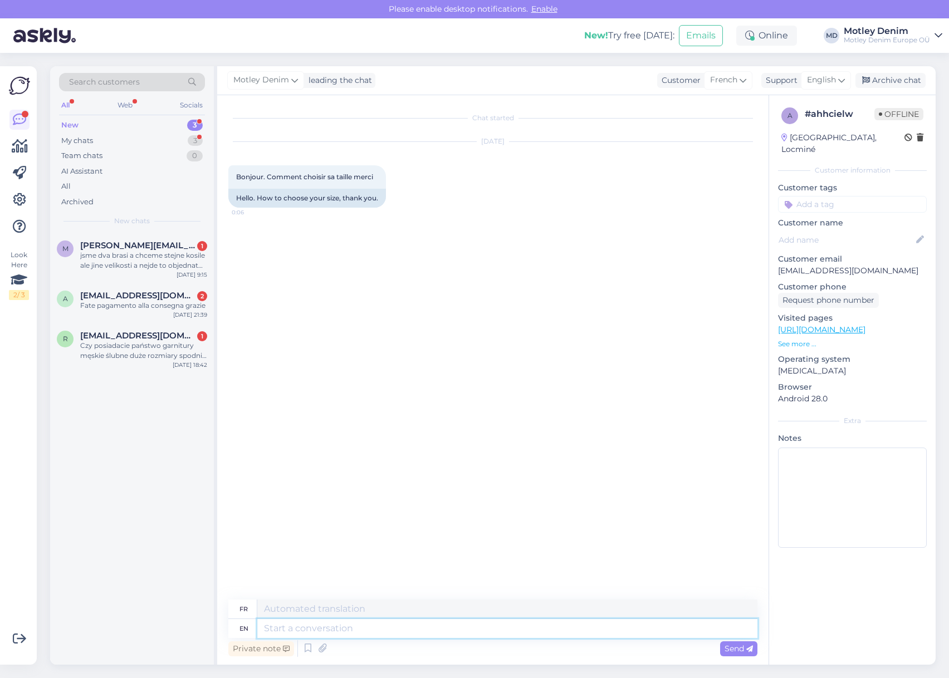
click at [480, 633] on textarea at bounding box center [507, 628] width 500 height 19
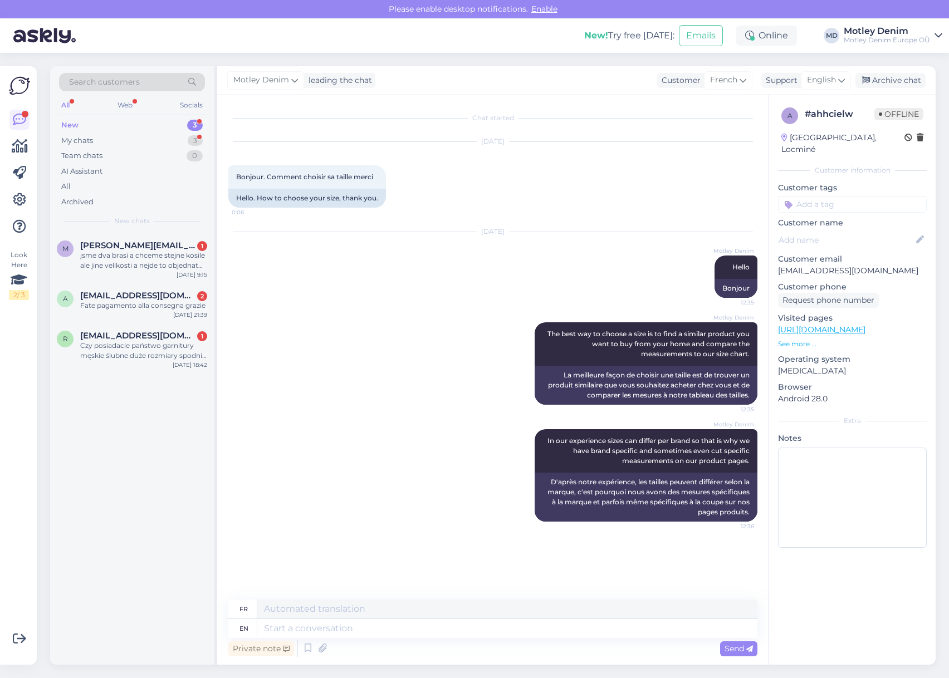
click at [856, 196] on input at bounding box center [852, 204] width 149 height 17
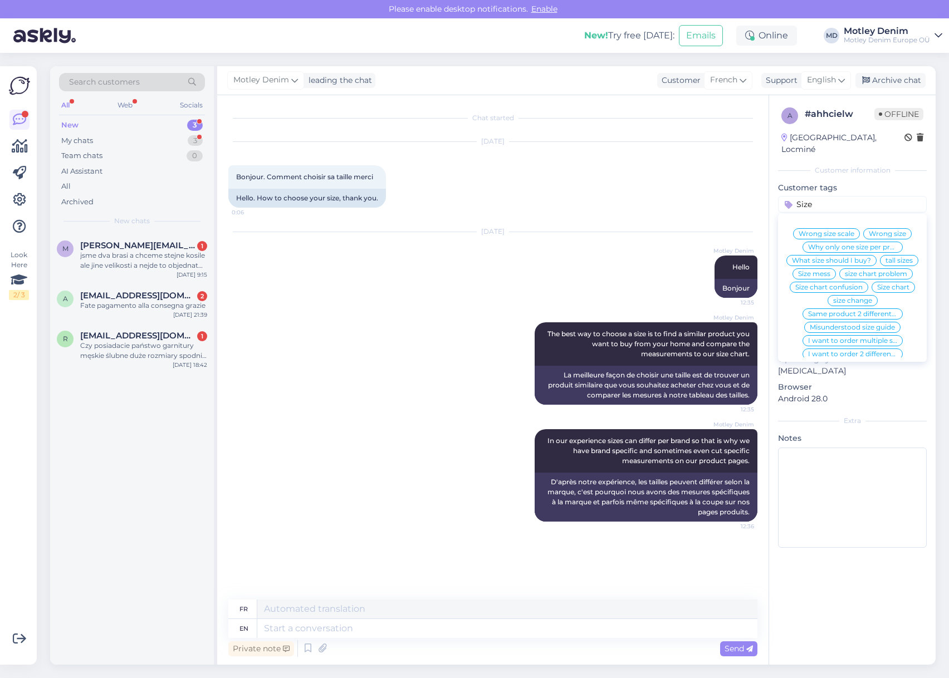
click at [871, 257] on span "What size should I buy?" at bounding box center [831, 260] width 79 height 7
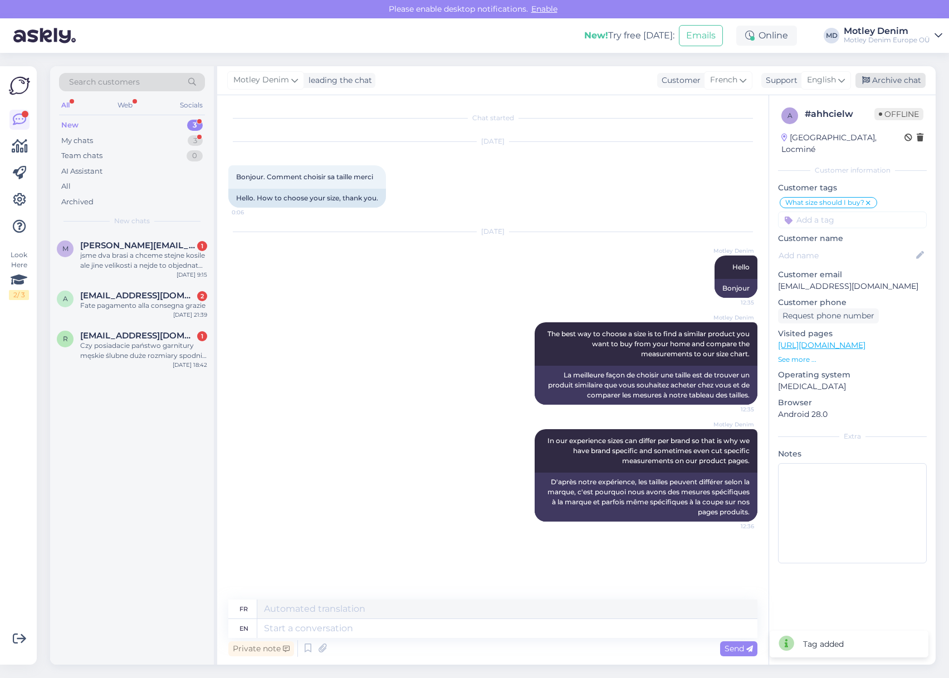
click at [887, 80] on div "Archive chat" at bounding box center [890, 80] width 70 height 15
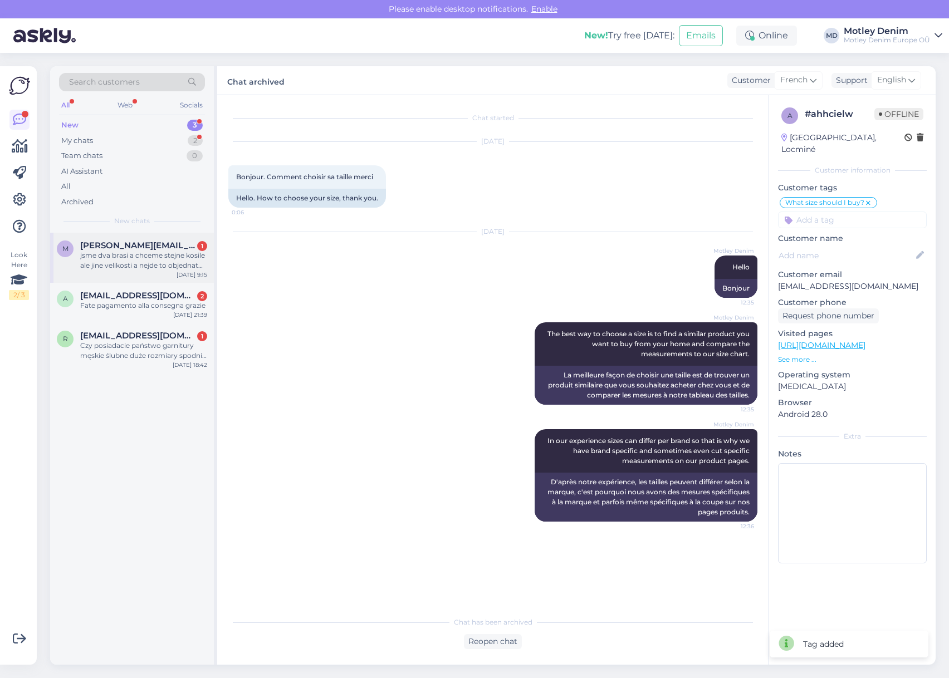
click at [172, 262] on div "jsme dva brasi a chceme stejne kosile ale jine velikosti a nejde to objednat kv…" at bounding box center [143, 261] width 127 height 20
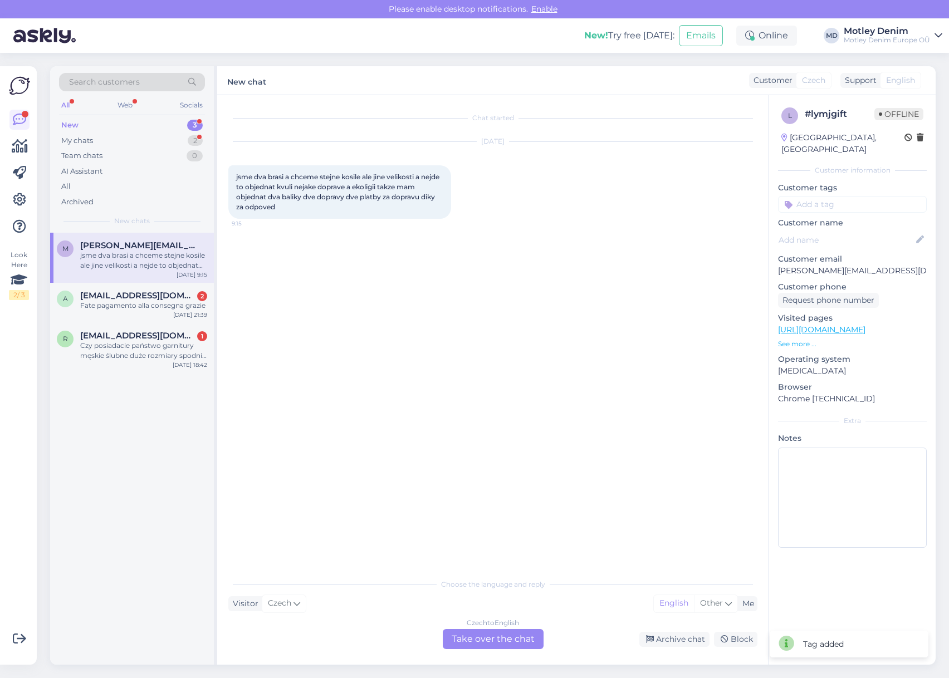
click at [483, 640] on div "Czech to English Take over the chat" at bounding box center [493, 639] width 101 height 20
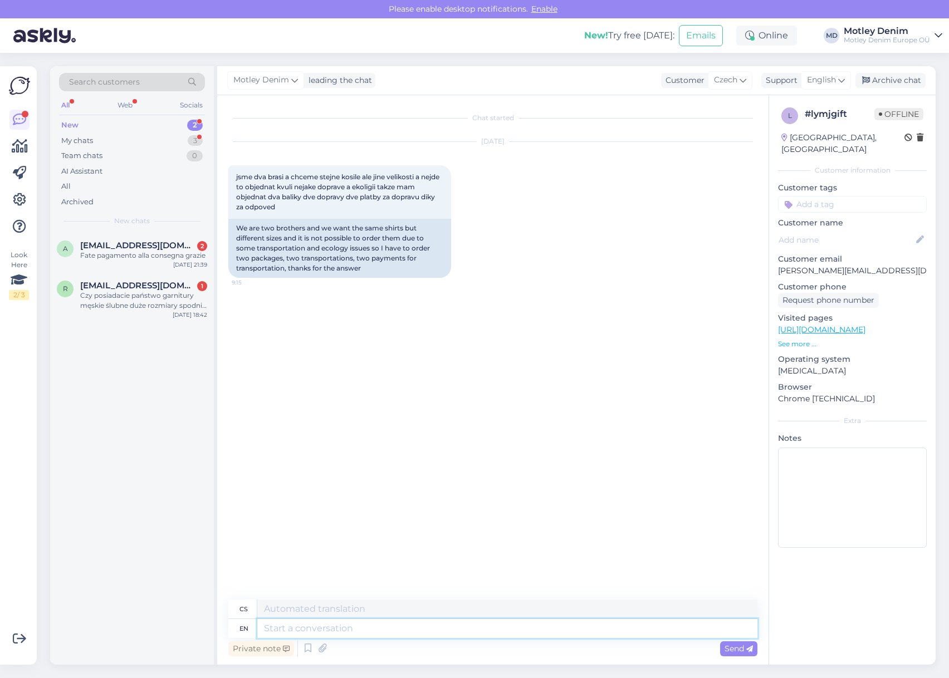
drag, startPoint x: 377, startPoint y: 632, endPoint x: 423, endPoint y: 618, distance: 48.3
click at [376, 633] on textarea at bounding box center [507, 628] width 500 height 19
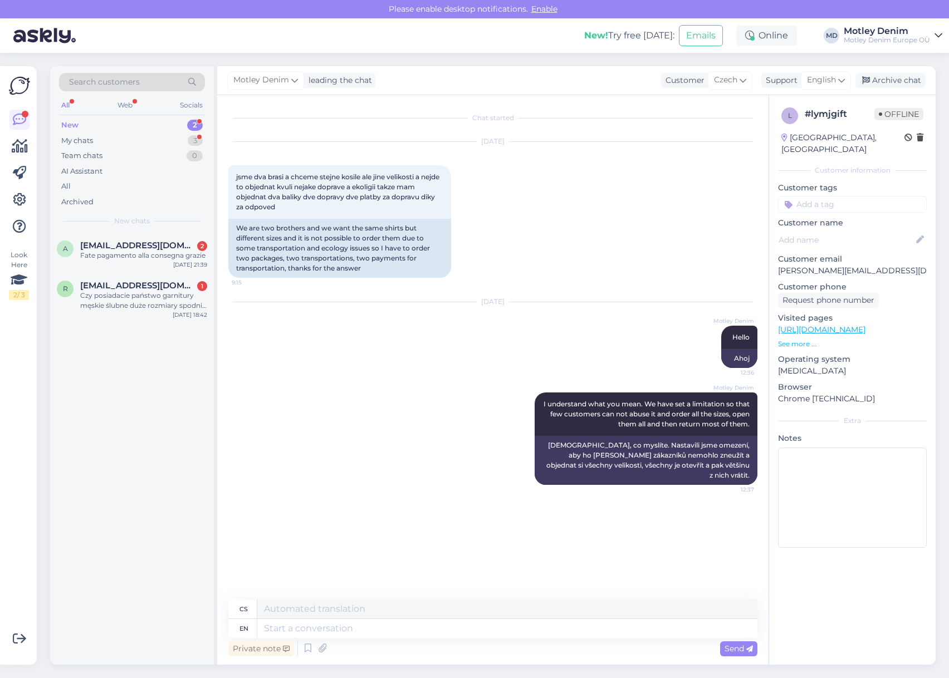
click at [835, 197] on input at bounding box center [852, 204] width 149 height 17
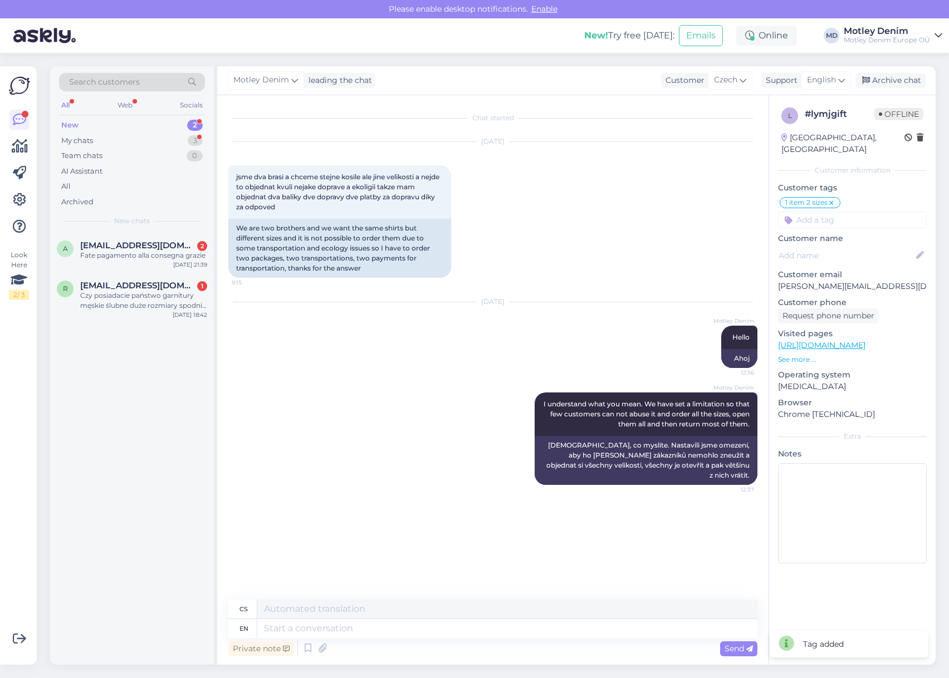
click at [702, 170] on div "[DATE] jsme dva brasi a chceme stejne kosile ale jine velikosti a nejde to obje…" at bounding box center [492, 210] width 529 height 160
click at [510, 628] on textarea at bounding box center [507, 628] width 500 height 19
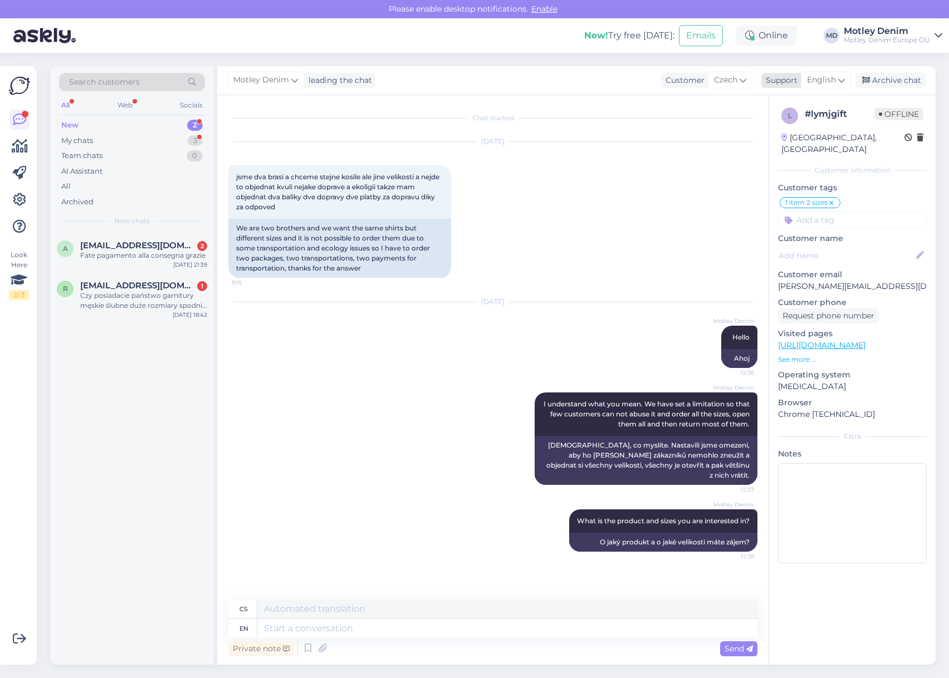
drag, startPoint x: 890, startPoint y: 81, endPoint x: 867, endPoint y: 76, distance: 24.6
click at [890, 81] on div "Archive chat" at bounding box center [890, 80] width 70 height 15
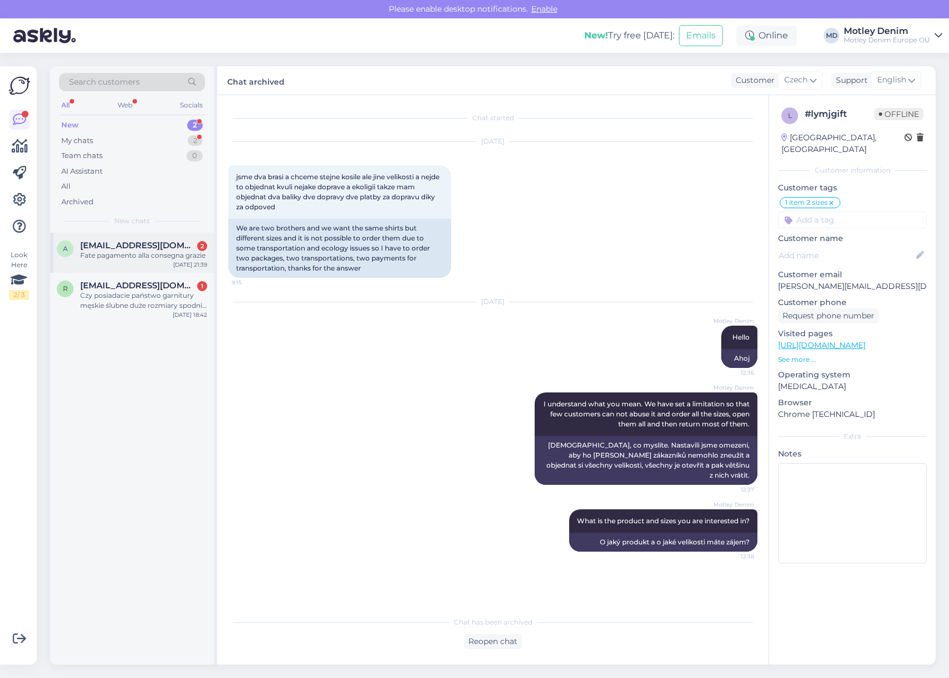
click at [139, 252] on div "Fate pagamento alla consegna grazie" at bounding box center [143, 256] width 127 height 10
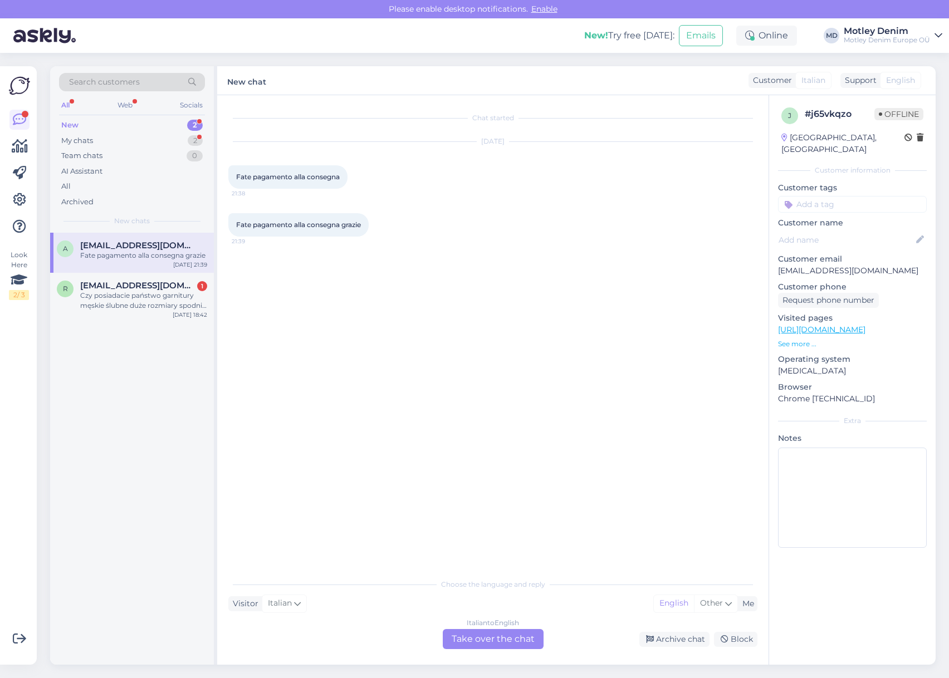
click at [462, 644] on div "Italian to English Take over the chat" at bounding box center [493, 639] width 101 height 20
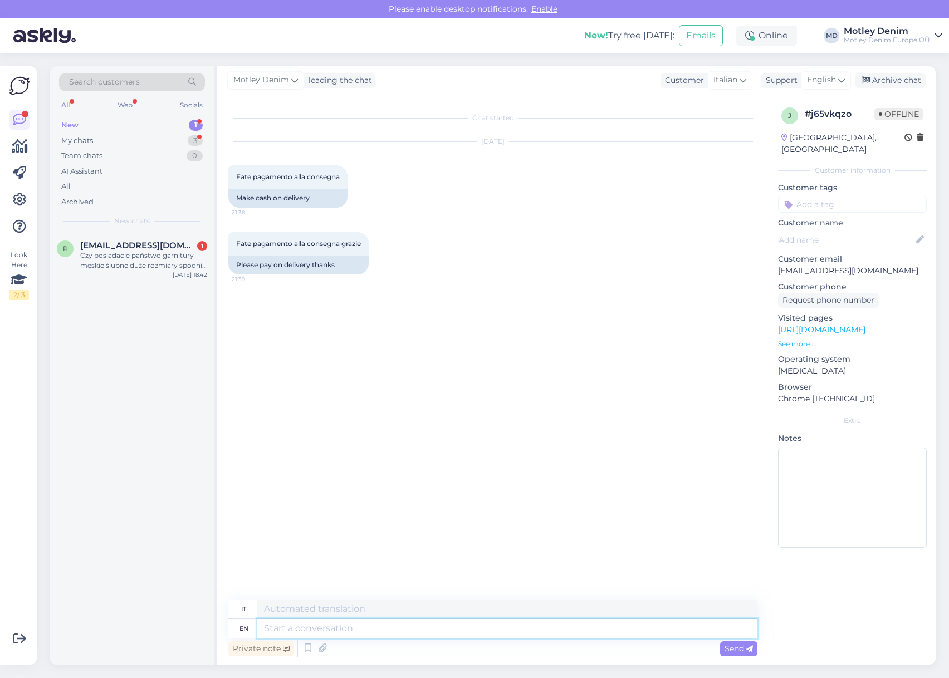
click at [557, 629] on textarea at bounding box center [507, 628] width 500 height 19
click at [163, 249] on span "[EMAIL_ADDRESS][DOMAIN_NAME]" at bounding box center [138, 246] width 116 height 10
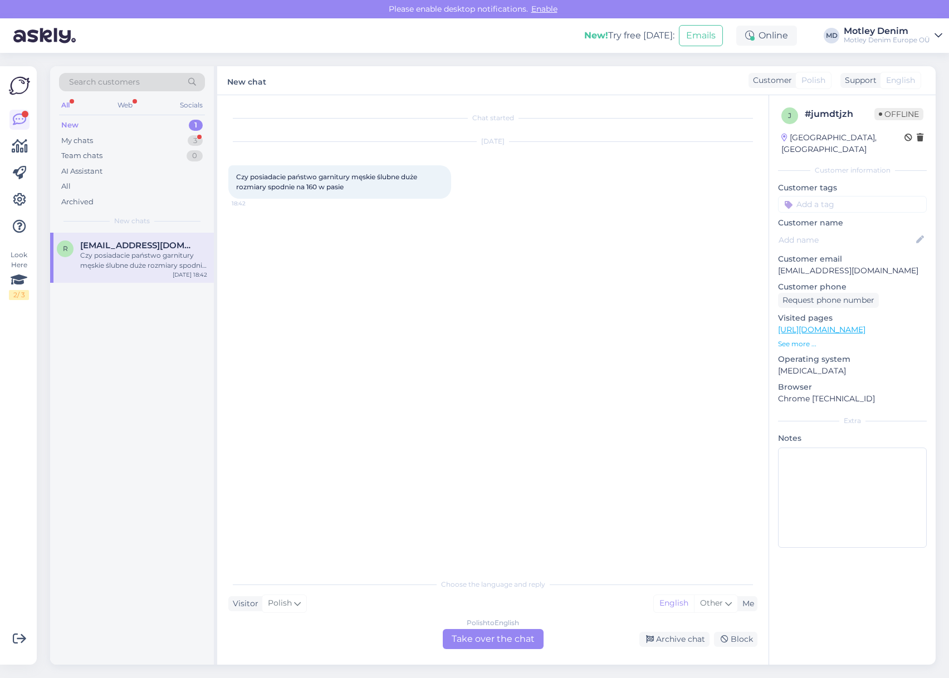
click at [500, 637] on div "Polish to English Take over the chat" at bounding box center [493, 639] width 101 height 20
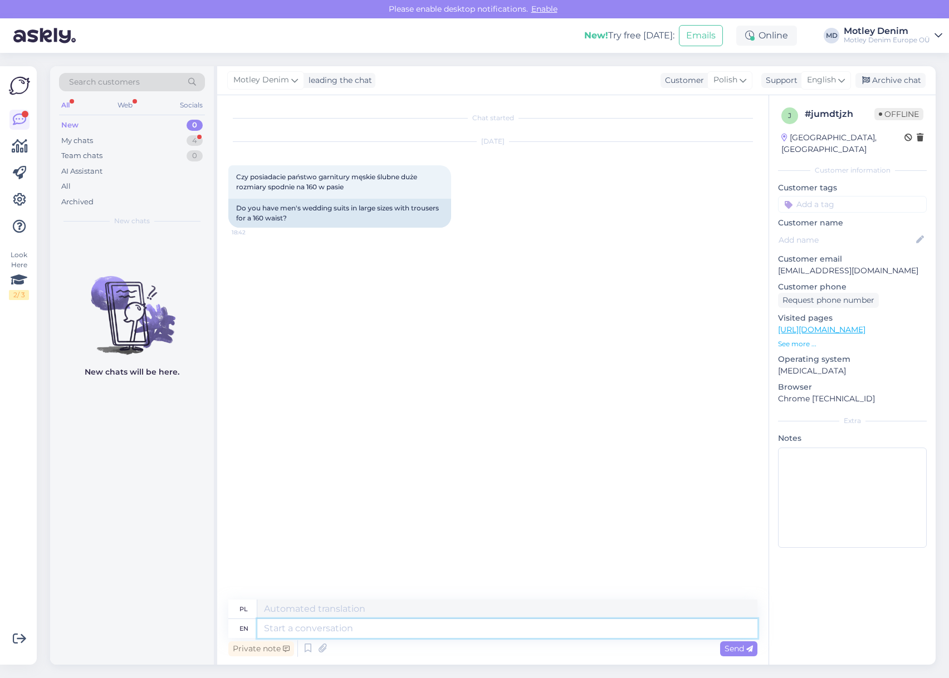
click at [594, 622] on textarea at bounding box center [507, 628] width 500 height 19
click at [487, 632] on textarea "Yes we should have. It seems like a" at bounding box center [507, 628] width 500 height 19
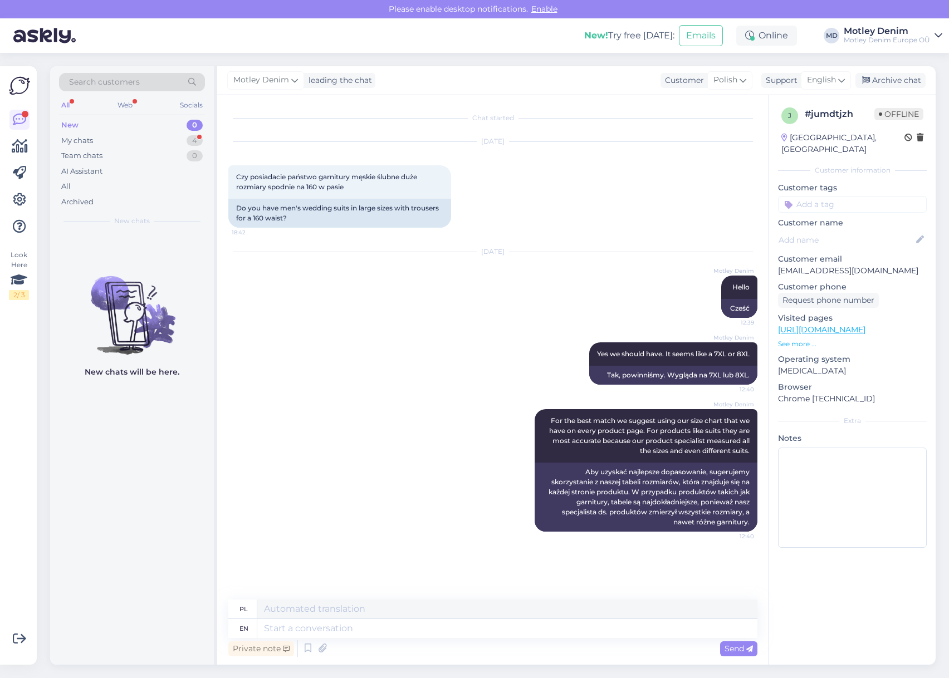
drag, startPoint x: 899, startPoint y: 86, endPoint x: 888, endPoint y: 91, distance: 12.2
click at [899, 86] on div "Archive chat" at bounding box center [890, 80] width 70 height 15
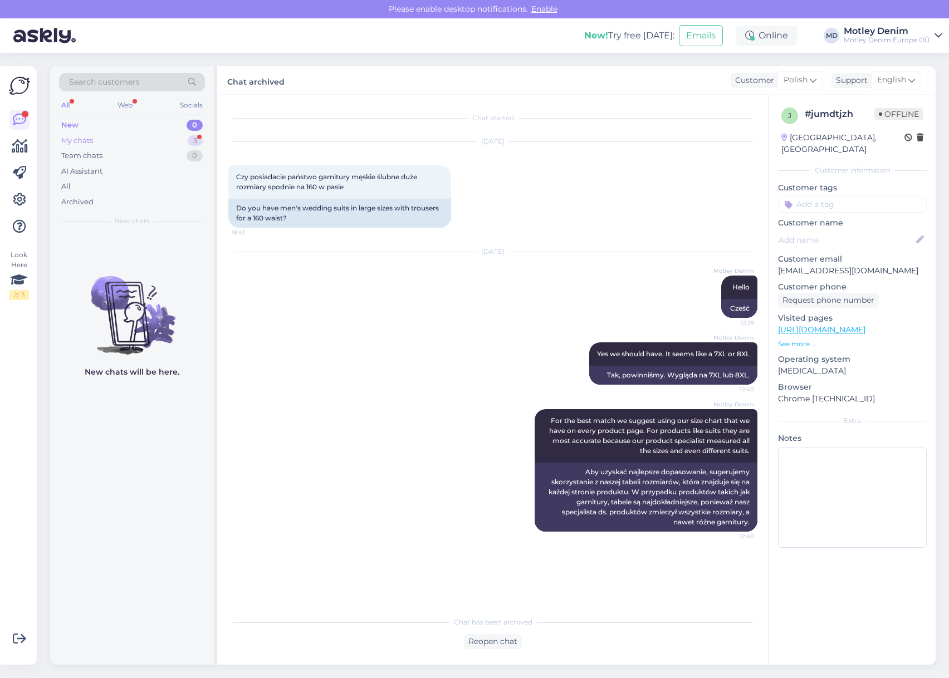
click at [86, 141] on div "My chats" at bounding box center [77, 140] width 32 height 11
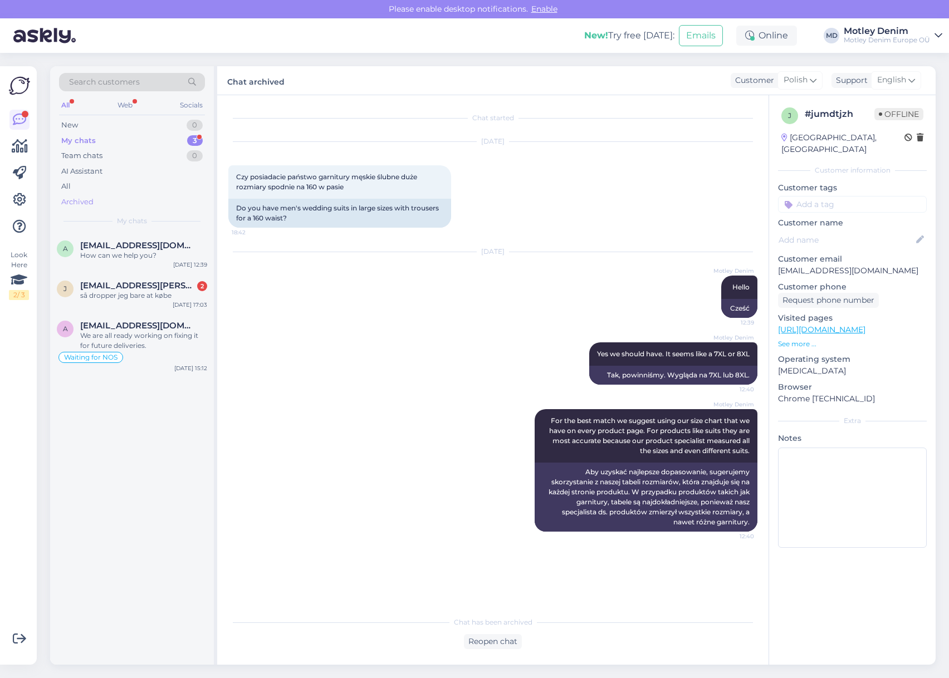
drag, startPoint x: 85, startPoint y: 197, endPoint x: 92, endPoint y: 202, distance: 8.8
click at [85, 199] on div "Archived" at bounding box center [77, 202] width 32 height 11
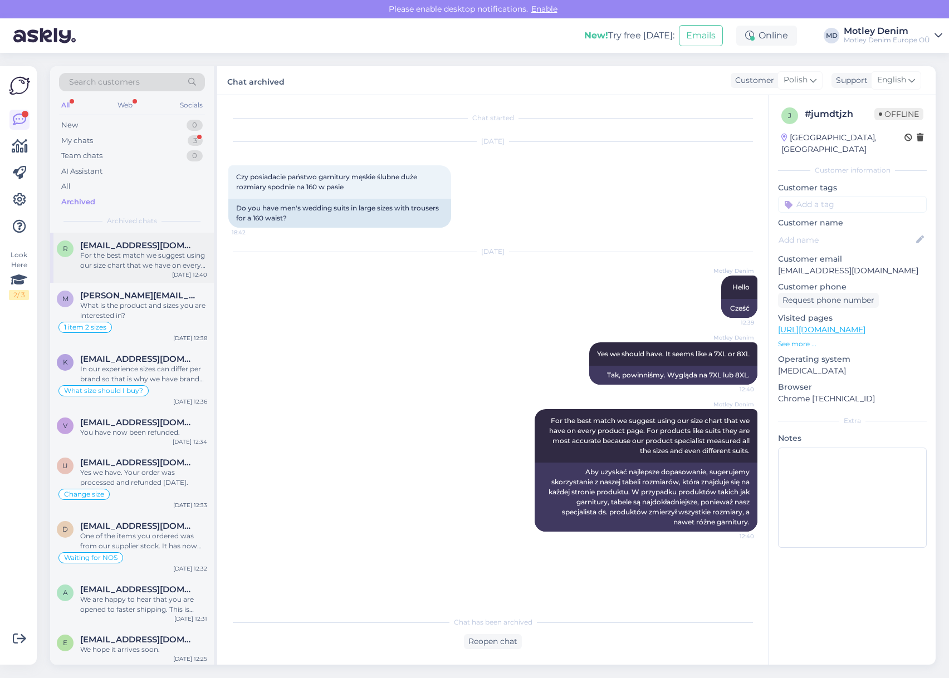
click at [149, 263] on div "For the best match we suggest using our size chart that we have on every produc…" at bounding box center [143, 261] width 127 height 20
click at [139, 264] on div "For the best match we suggest using our size chart that we have on every produc…" at bounding box center [143, 261] width 127 height 20
click at [143, 307] on div "What is the product and sizes you are interested in?" at bounding box center [143, 311] width 127 height 20
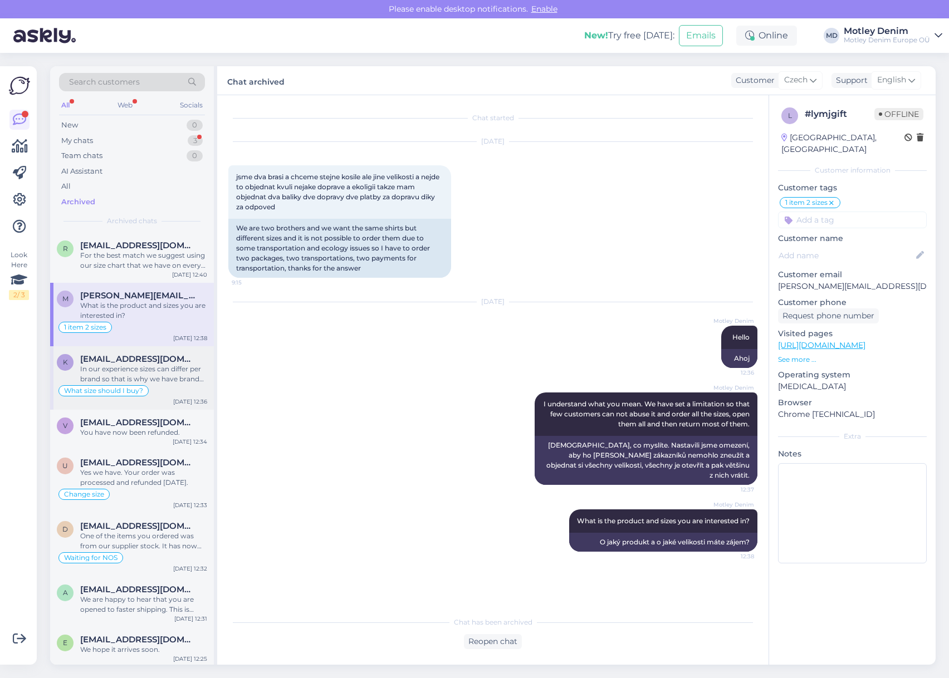
click at [148, 356] on span "[EMAIL_ADDRESS][DOMAIN_NAME]" at bounding box center [138, 359] width 116 height 10
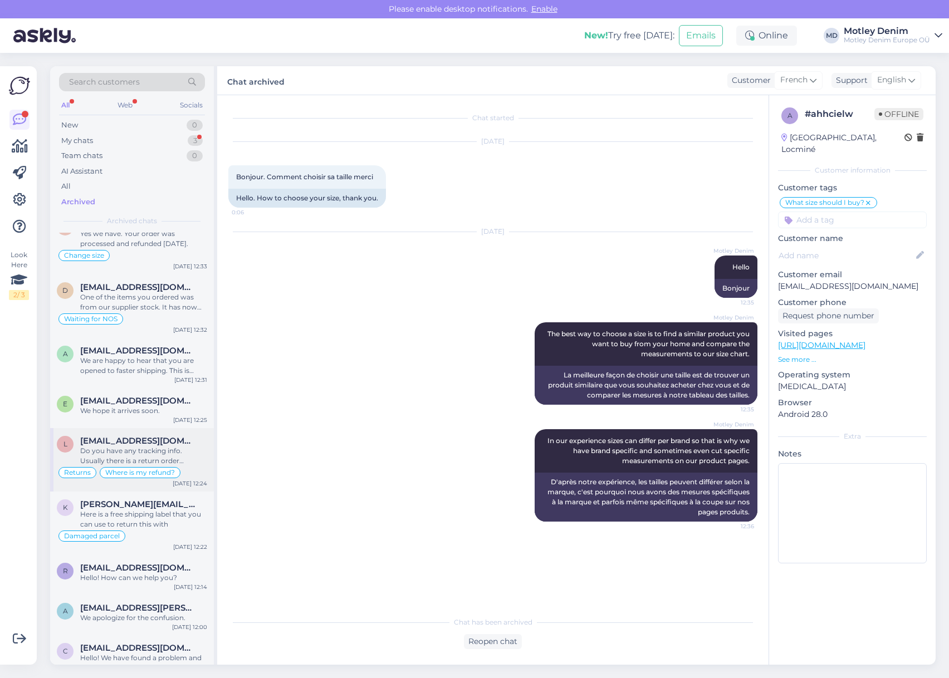
scroll to position [278, 0]
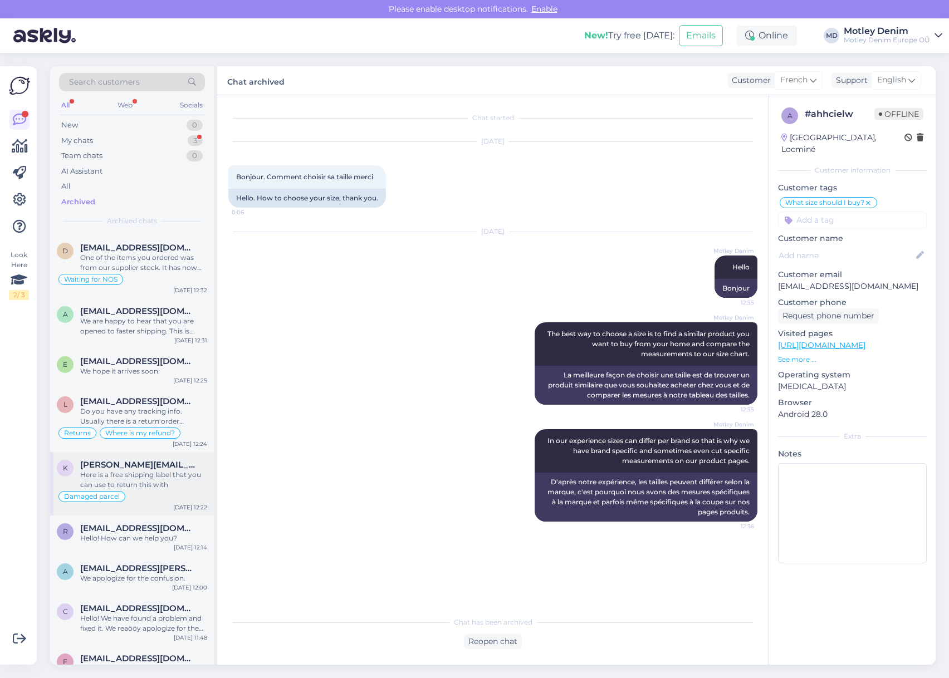
drag, startPoint x: 157, startPoint y: 485, endPoint x: 167, endPoint y: 487, distance: 10.2
click at [157, 486] on div "Here is a free shipping label that you can use to return this with" at bounding box center [143, 480] width 127 height 20
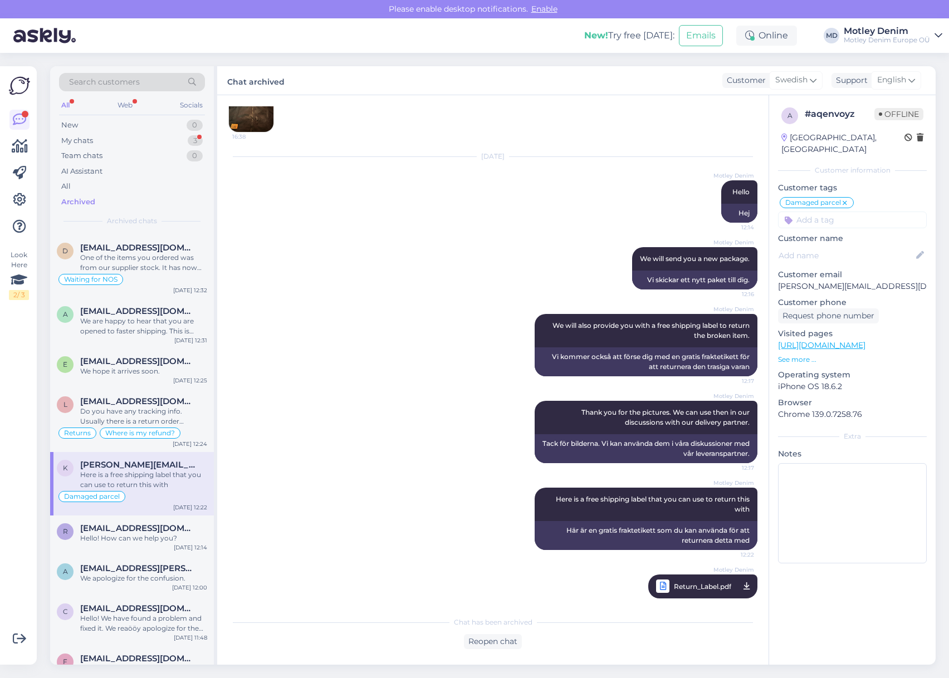
scroll to position [573, 0]
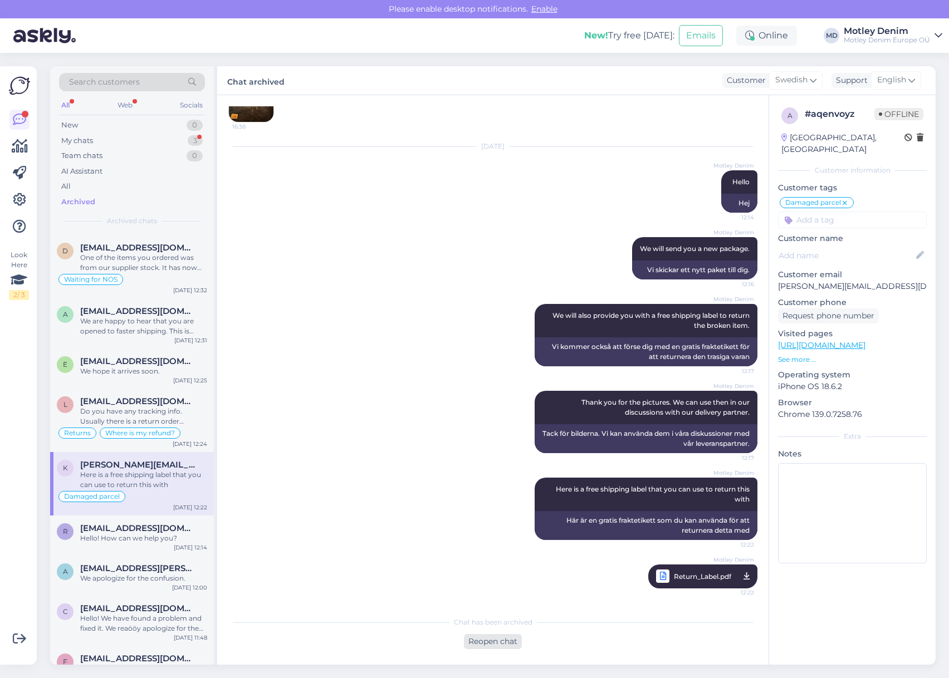
click at [495, 643] on div "Reopen chat" at bounding box center [493, 641] width 58 height 15
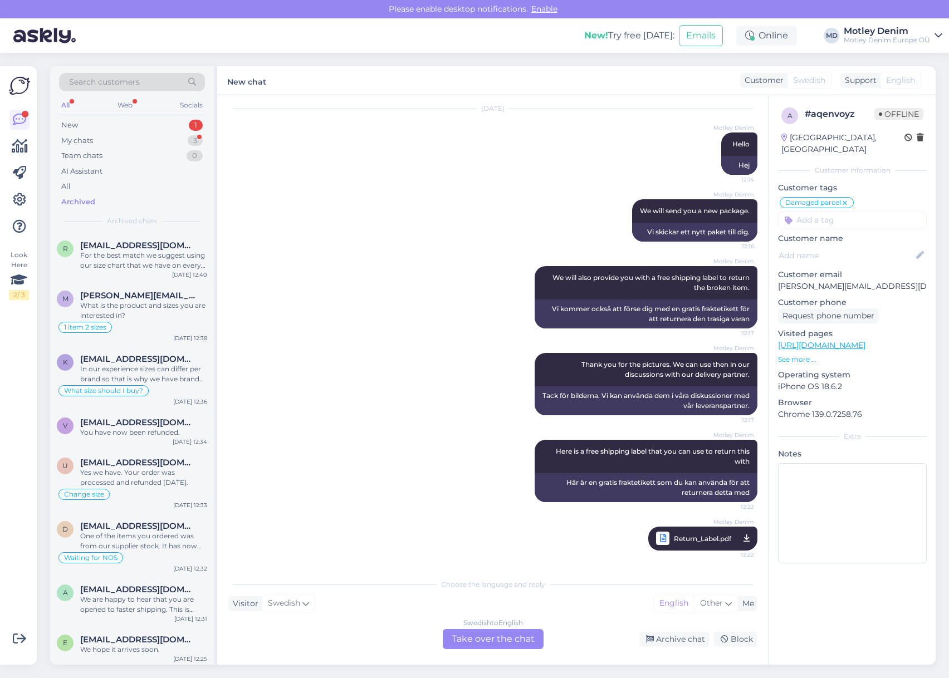
click at [495, 639] on div "Swedish to English Take over the chat" at bounding box center [493, 639] width 101 height 20
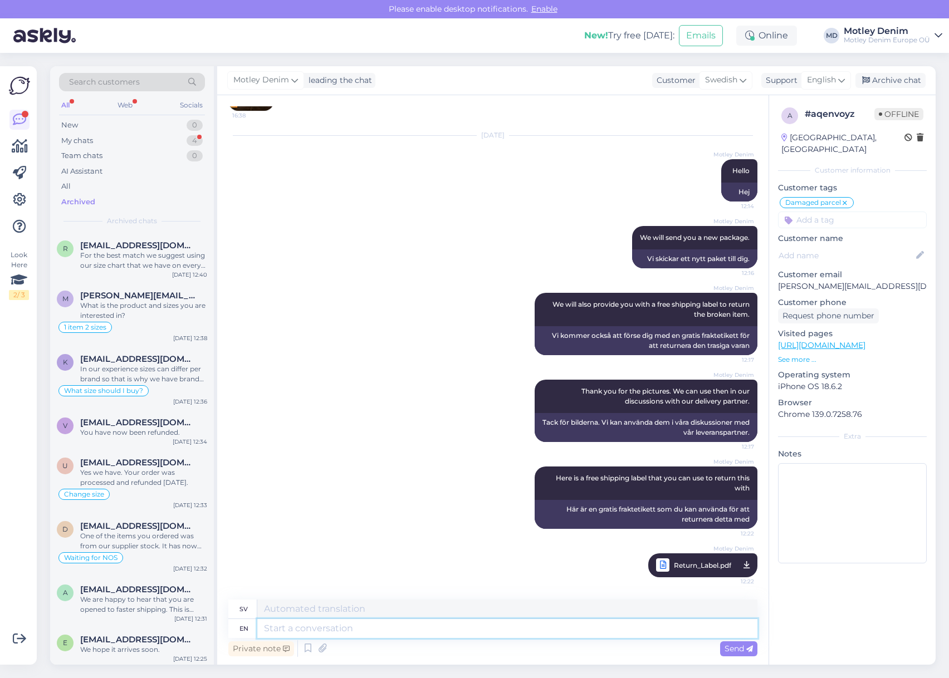
click at [437, 628] on textarea at bounding box center [507, 628] width 500 height 19
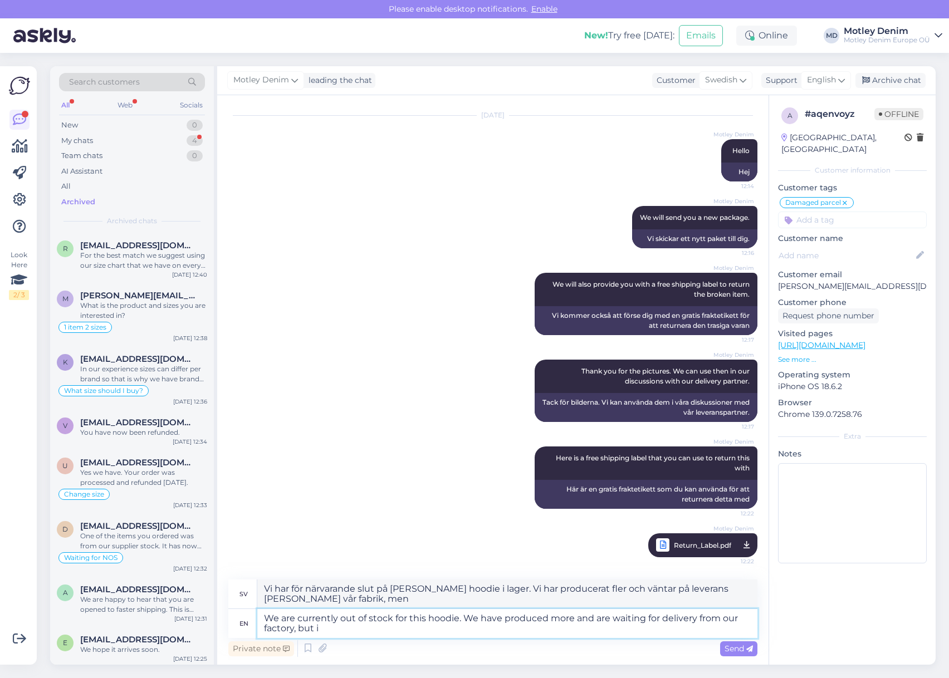
scroll to position [604, 0]
click at [354, 629] on textarea "We are currently out of stock for this hoodie. We have produced more and are wa…" at bounding box center [507, 623] width 500 height 29
drag, startPoint x: 463, startPoint y: 627, endPoint x: 463, endPoint y: 633, distance: 5.6
click at [463, 629] on textarea "We are currently out of stock for this hoodie. We have produced more and are wa…" at bounding box center [507, 623] width 500 height 29
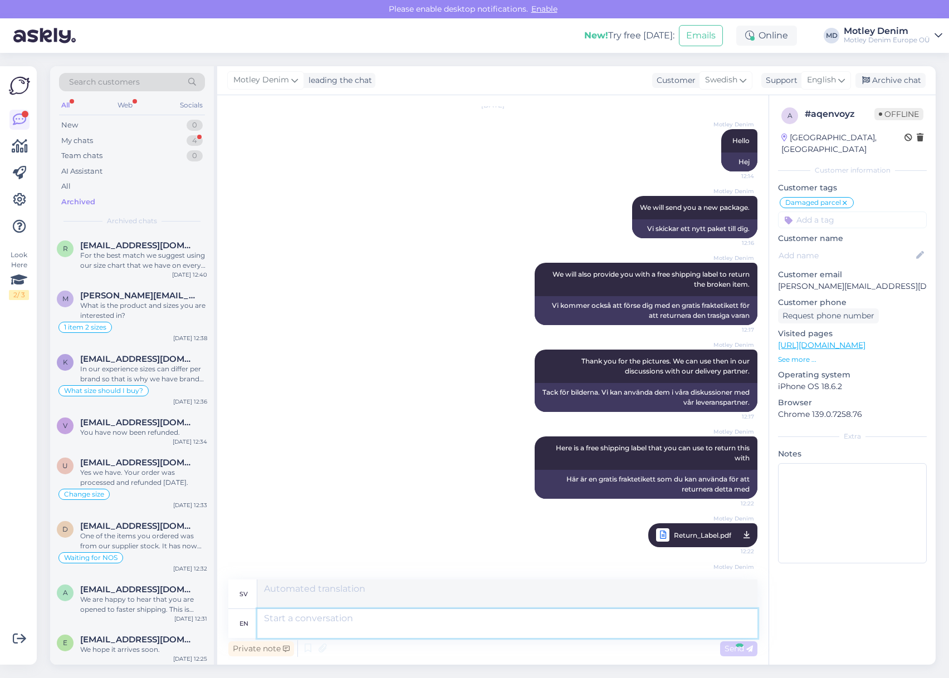
scroll to position [691, 0]
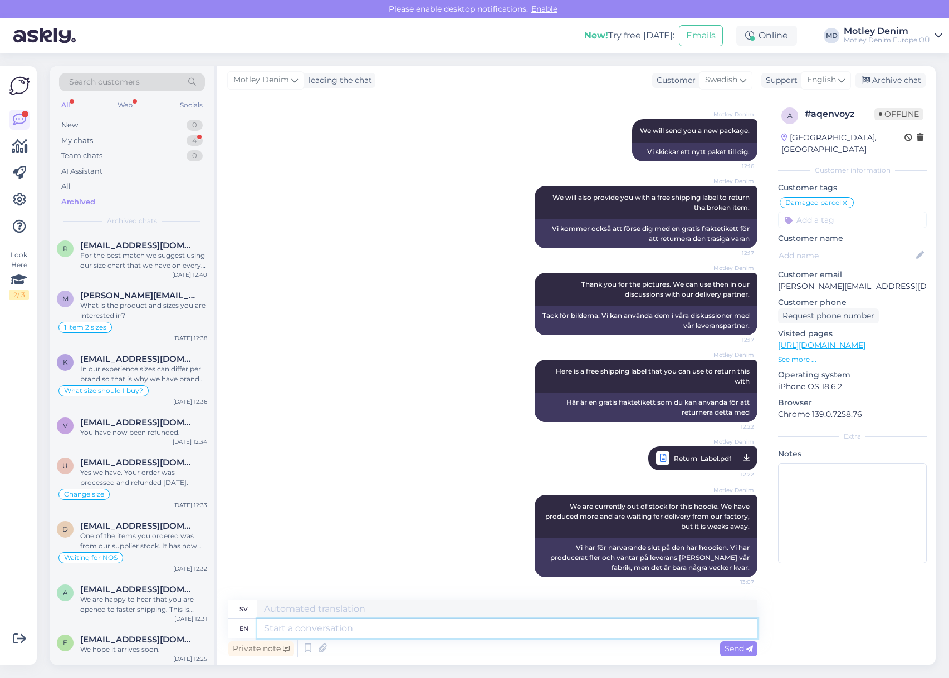
click at [555, 629] on textarea at bounding box center [507, 628] width 500 height 19
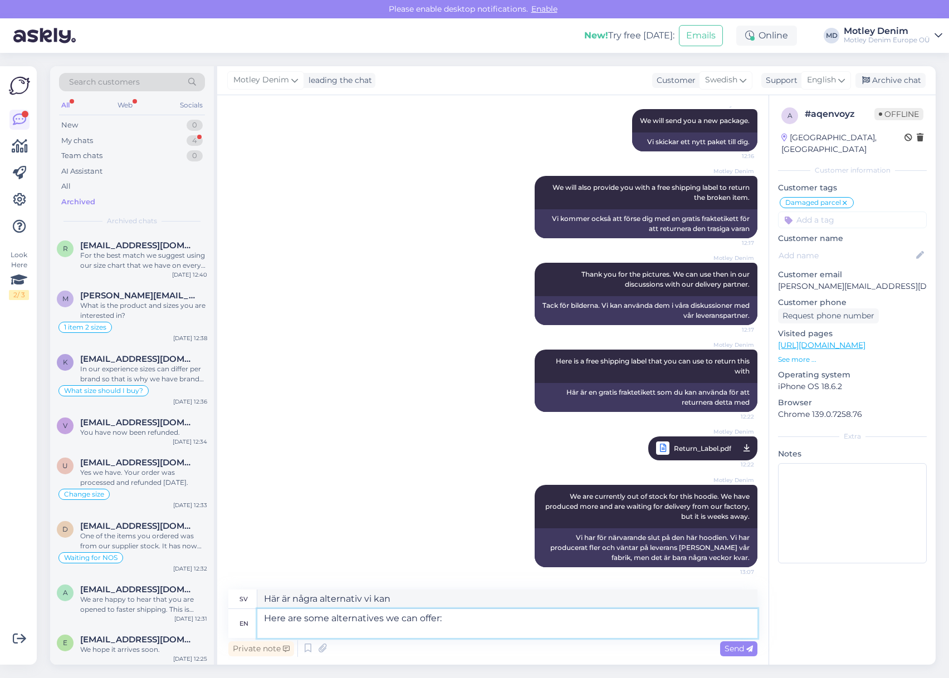
scroll to position [711, 0]
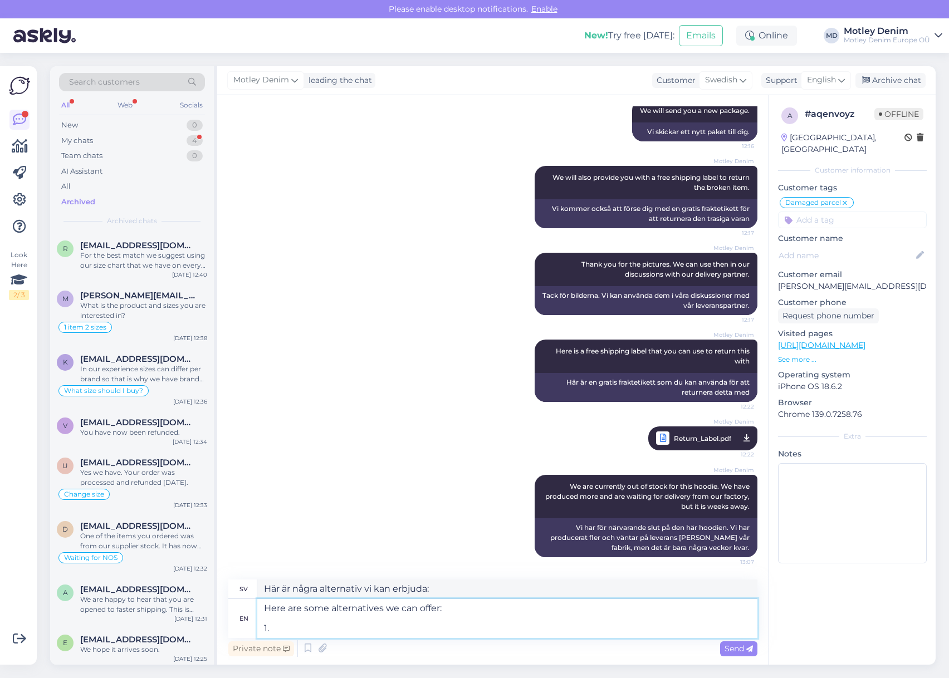
paste textarea "[URL][DOMAIN_NAME]"
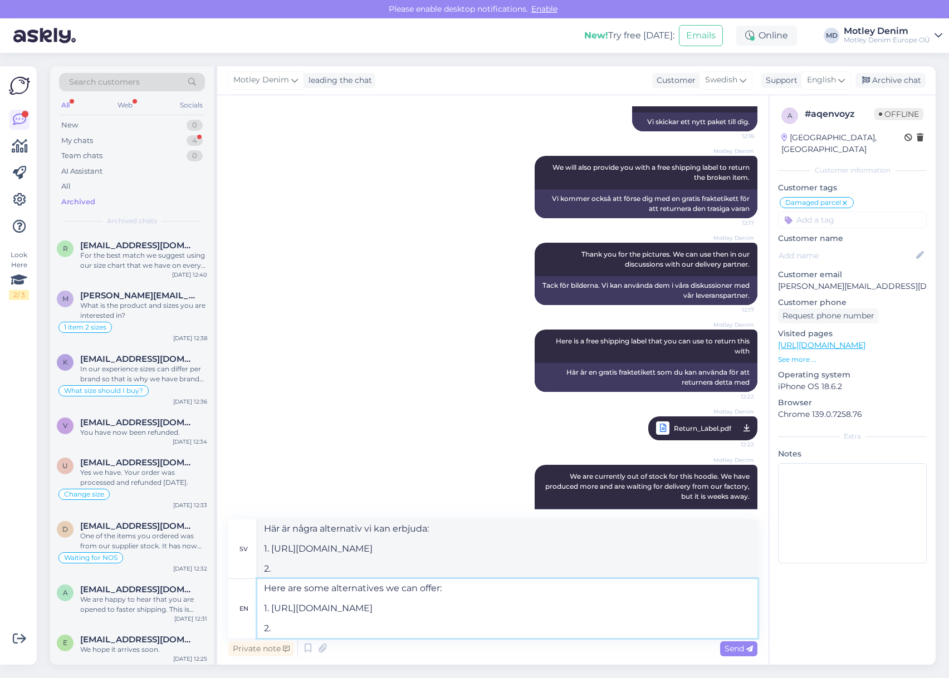
click at [332, 629] on textarea "Here are some alternatives we can offer: 1. [URL][DOMAIN_NAME] 2." at bounding box center [507, 608] width 500 height 59
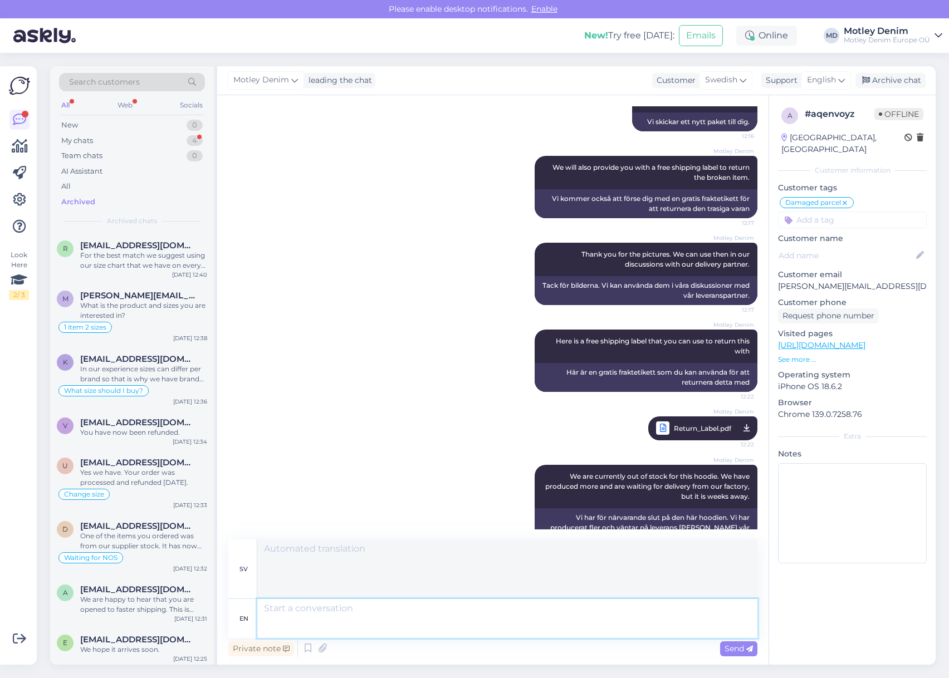
scroll to position [818, 0]
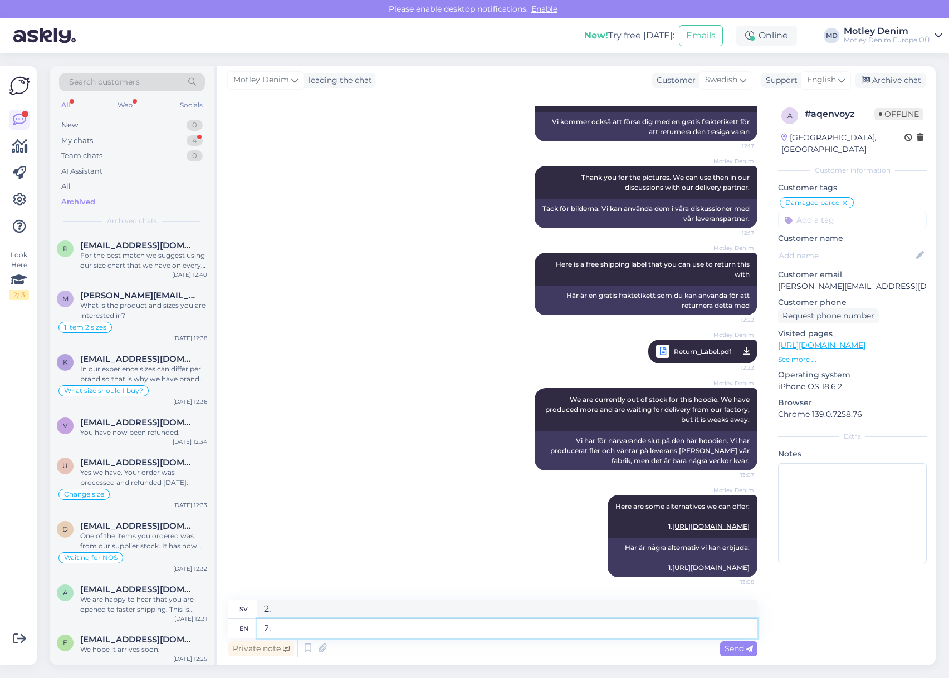
click at [297, 630] on textarea "2." at bounding box center [507, 628] width 500 height 19
paste textarea "[URL][DOMAIN_NAME]"
click at [733, 650] on span "Send" at bounding box center [739, 649] width 28 height 10
click at [740, 652] on span "Send" at bounding box center [739, 649] width 28 height 10
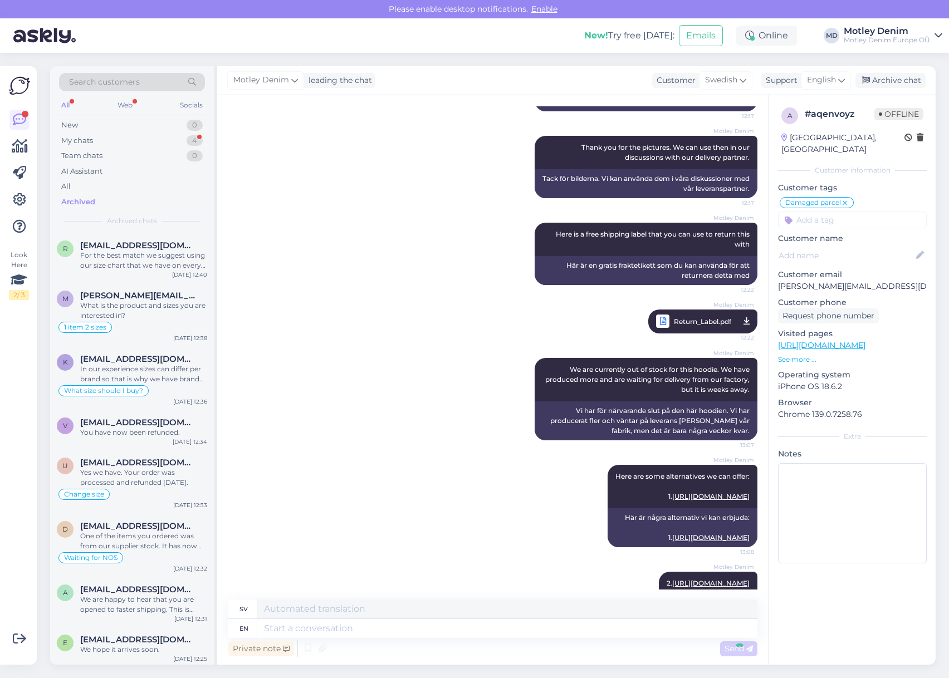
scroll to position [905, 0]
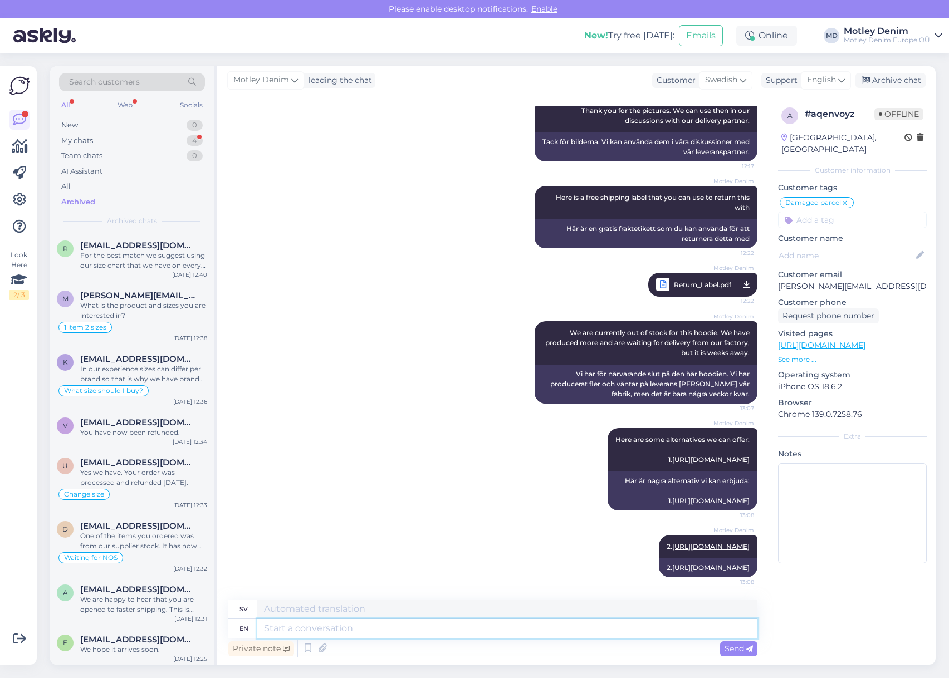
click at [690, 633] on textarea at bounding box center [507, 628] width 500 height 19
click at [418, 628] on textarea "3." at bounding box center [507, 628] width 500 height 19
paste textarea "[URL][DOMAIN_NAME]"
click at [737, 648] on span "Send" at bounding box center [739, 649] width 28 height 10
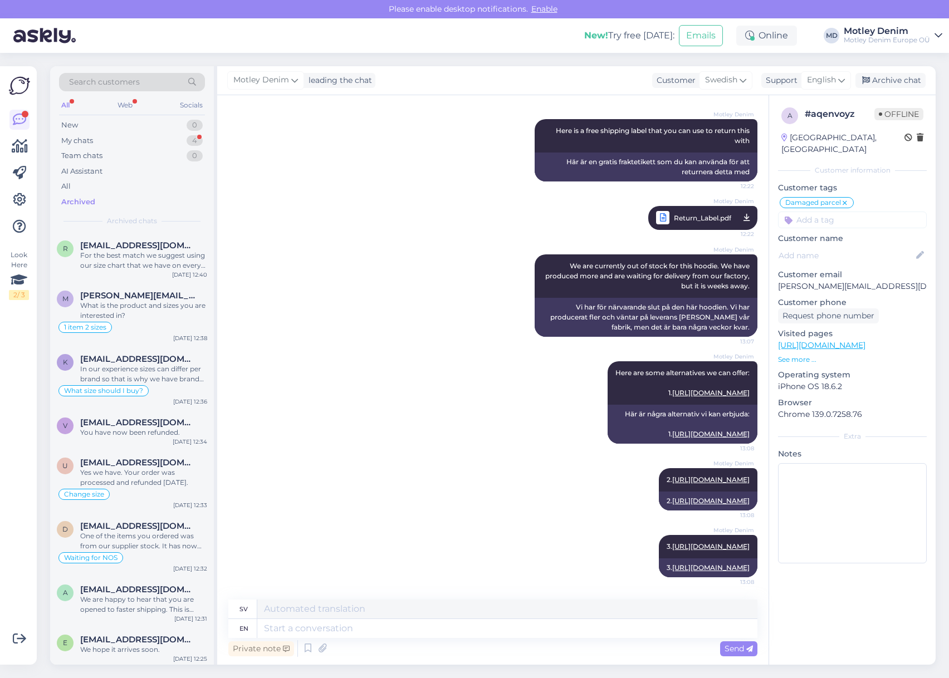
click at [464, 545] on div "Motley Denim 3. [URL][DOMAIN_NAME] 13:08 3. [URL][DOMAIN_NAME]" at bounding box center [492, 556] width 529 height 67
click at [146, 138] on div "My chats 4" at bounding box center [132, 141] width 146 height 16
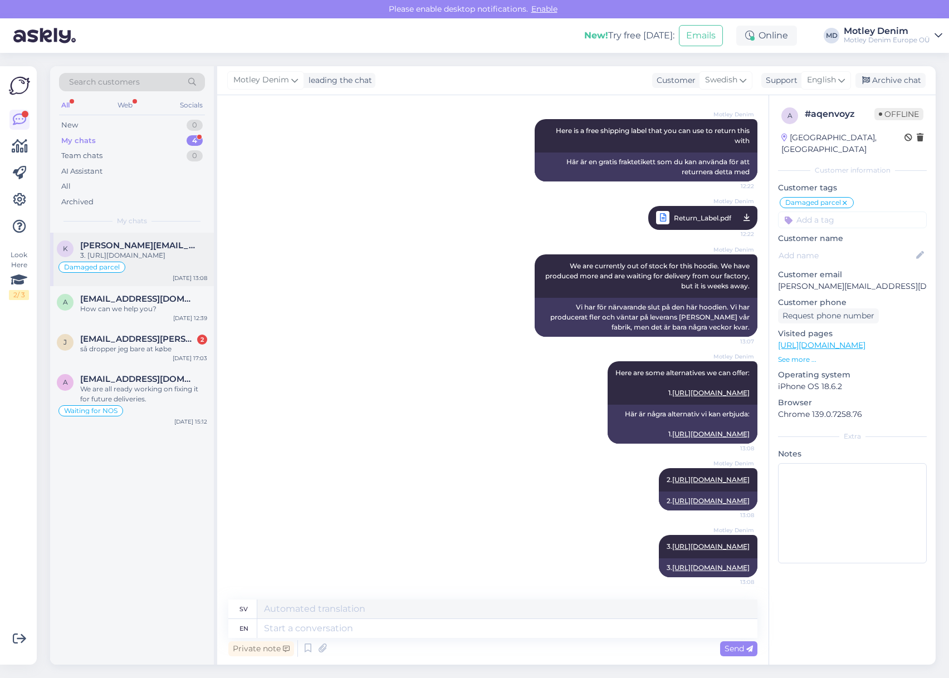
click at [150, 245] on span "[PERSON_NAME][EMAIL_ADDRESS][DOMAIN_NAME]" at bounding box center [138, 246] width 116 height 10
click at [890, 82] on div "Archive chat" at bounding box center [890, 80] width 70 height 15
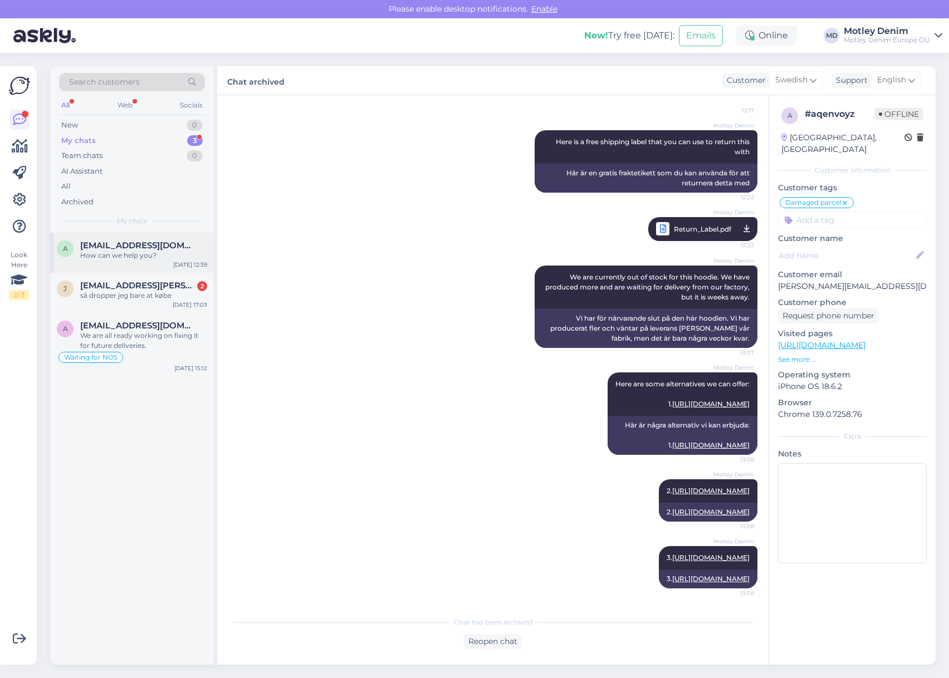
click at [153, 257] on div "How can we help you?" at bounding box center [143, 256] width 127 height 10
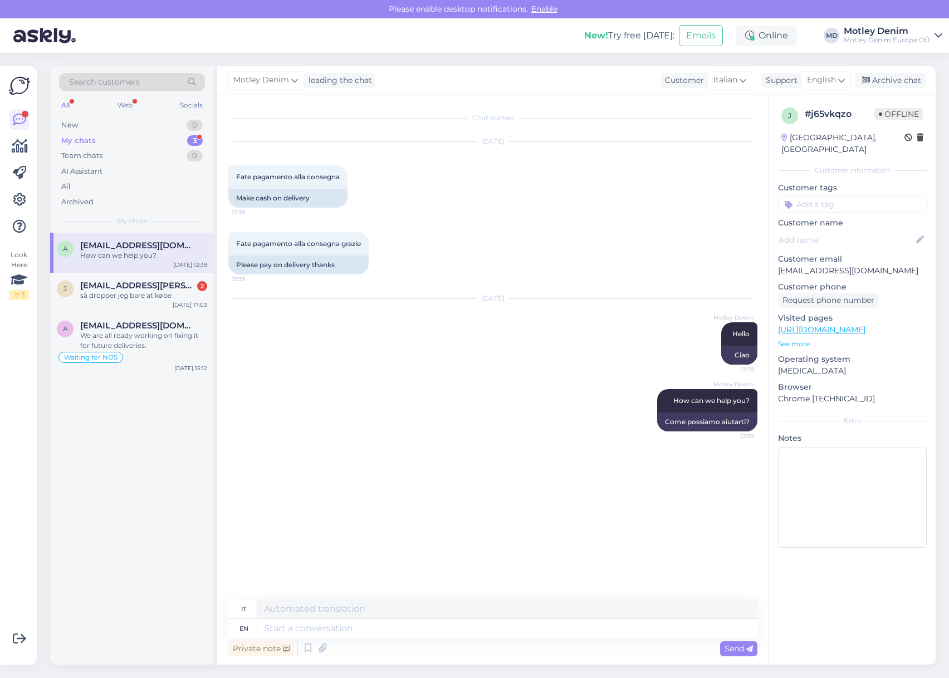
click at [905, 71] on div "[PERSON_NAME] leading the chat Customer Italian Support English Archive chat" at bounding box center [576, 80] width 718 height 29
click at [899, 79] on div "Archive chat" at bounding box center [890, 80] width 70 height 15
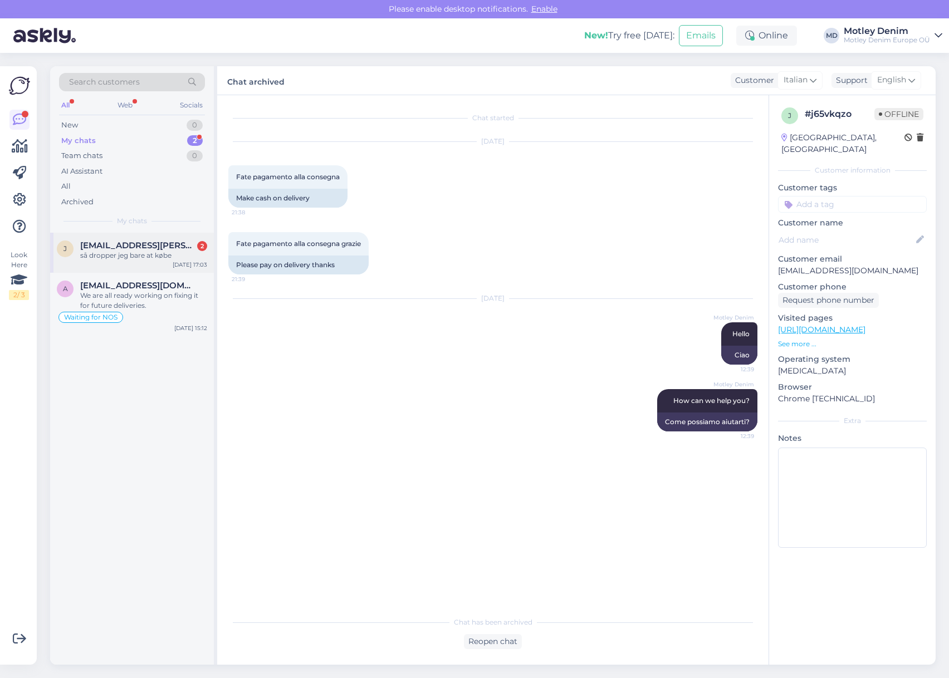
click at [140, 261] on div "[PERSON_NAME] [PERSON_NAME][EMAIL_ADDRESS][PERSON_NAME][DOMAIN_NAME] 2 så dropp…" at bounding box center [132, 253] width 164 height 40
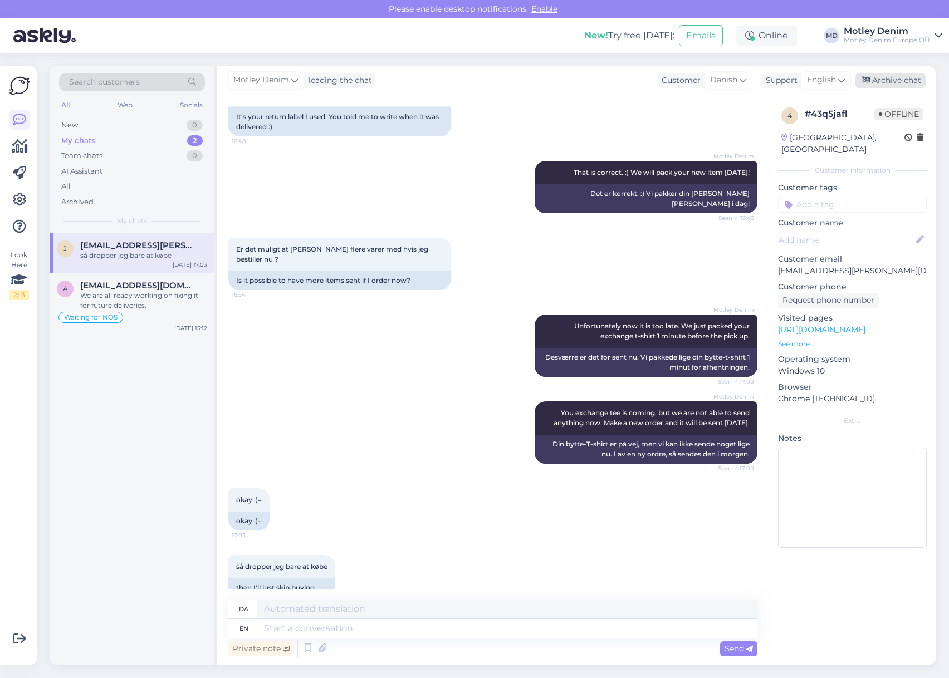
click at [874, 83] on div "Archive chat" at bounding box center [890, 80] width 70 height 15
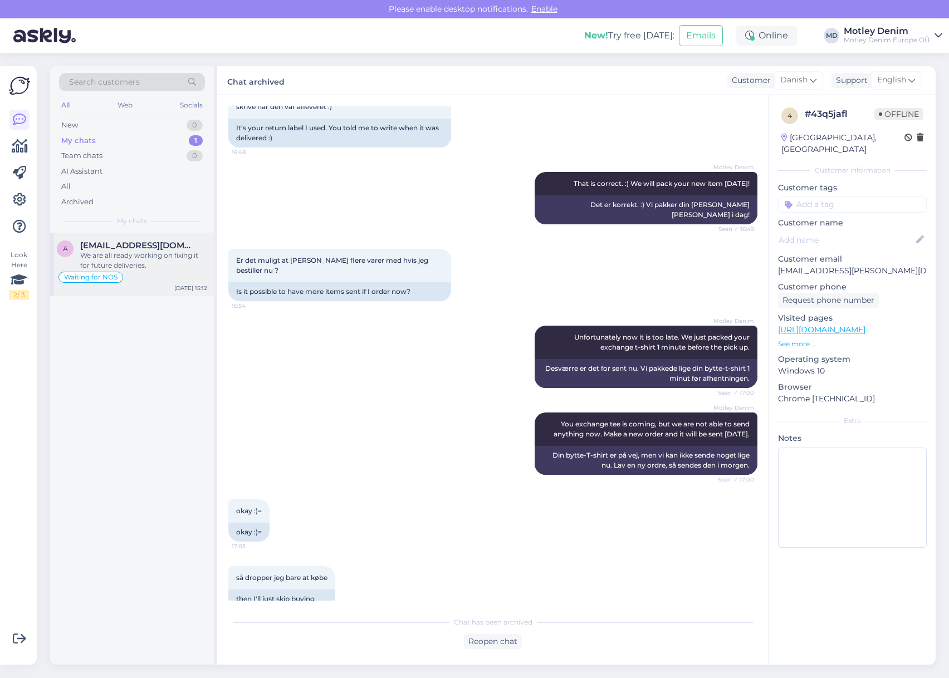
click at [130, 256] on div "We are all ready working on fixing it for future deliveries." at bounding box center [143, 261] width 127 height 20
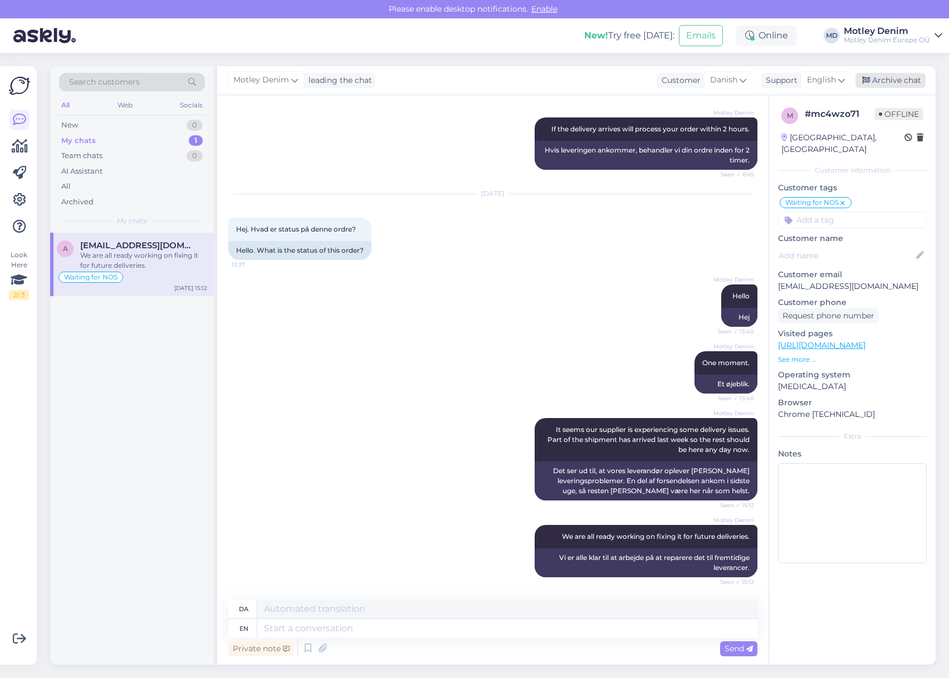
click at [896, 79] on div "Archive chat" at bounding box center [890, 80] width 70 height 15
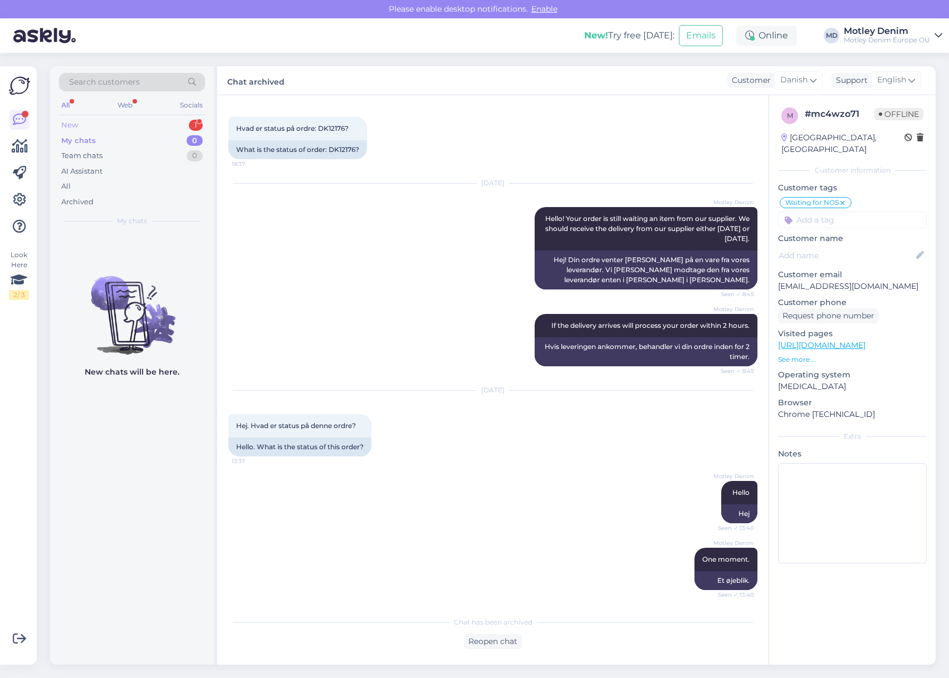
scroll to position [78, 0]
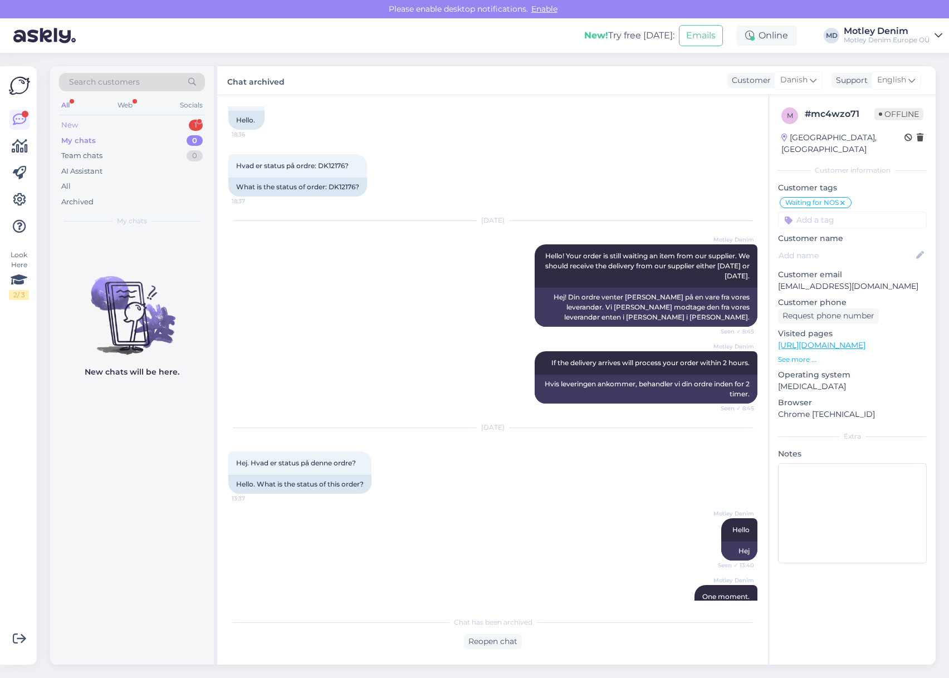
click at [168, 126] on div "New 1" at bounding box center [132, 126] width 146 height 16
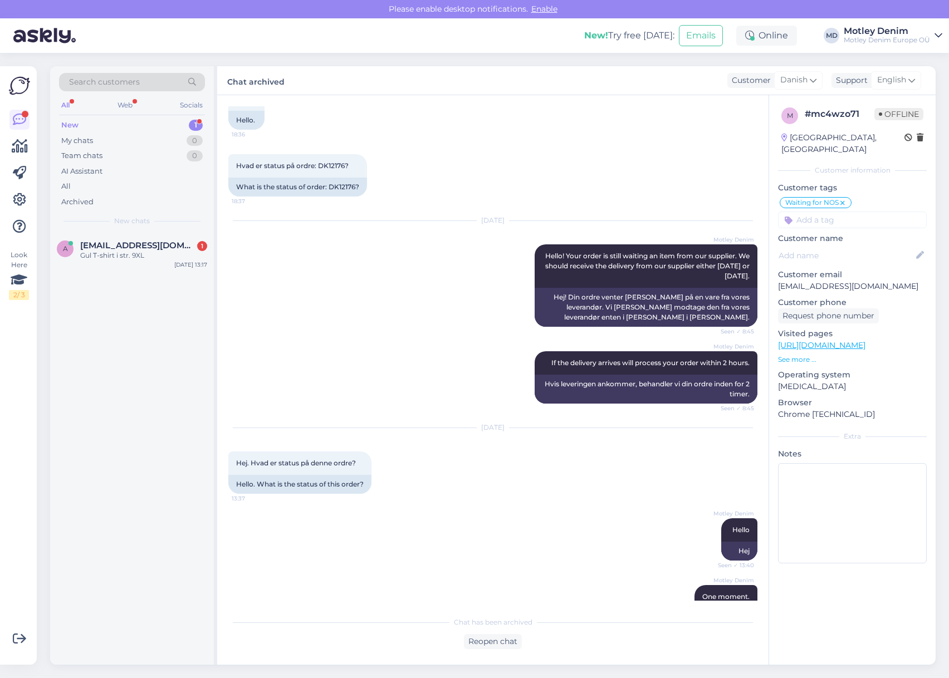
click at [168, 224] on div "New chats" at bounding box center [132, 221] width 146 height 10
click at [161, 239] on div "a [EMAIL_ADDRESS][DOMAIN_NAME] 1 Gul T-shirt i str. 9XL [DATE] 13:17" at bounding box center [132, 253] width 164 height 40
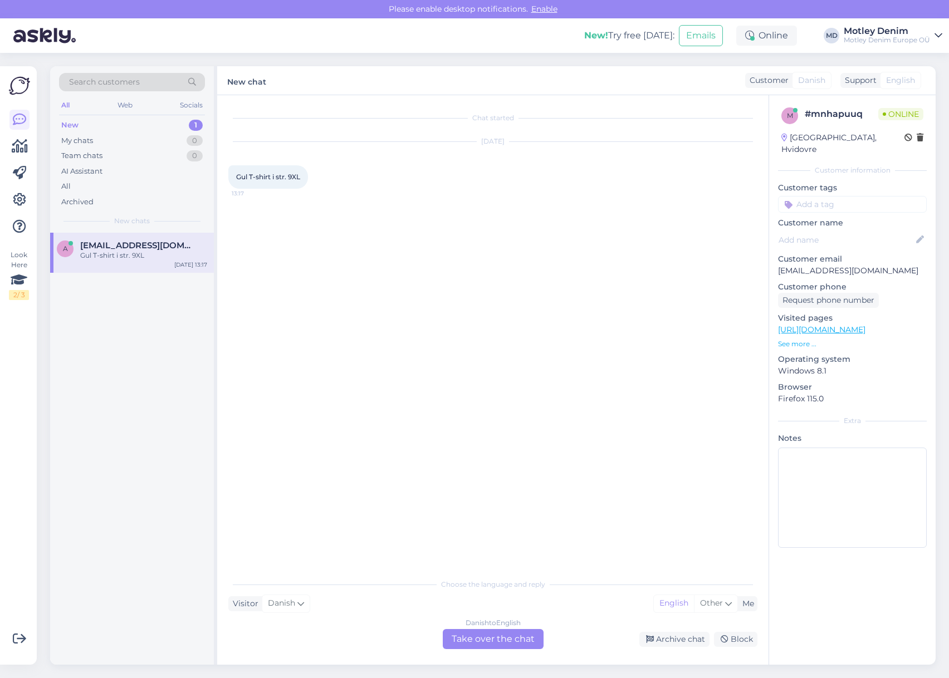
click at [506, 642] on div "Danish to English Take over the chat" at bounding box center [493, 639] width 101 height 20
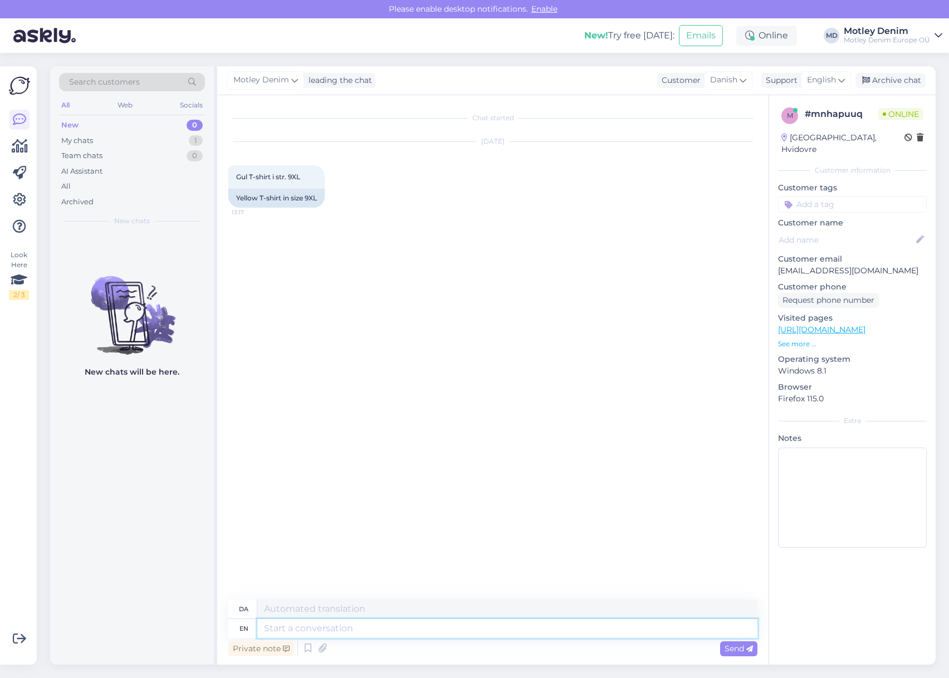
click at [424, 628] on textarea at bounding box center [507, 628] width 500 height 19
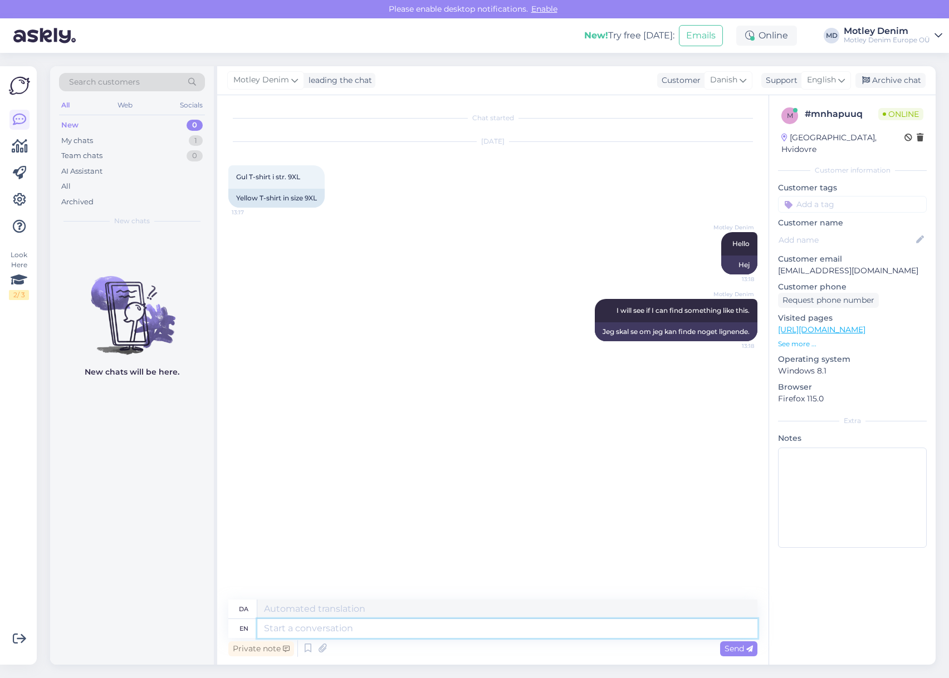
click at [519, 632] on textarea at bounding box center [507, 628] width 500 height 19
click at [458, 628] on textarea "It seems that we don't really have it" at bounding box center [507, 628] width 500 height 19
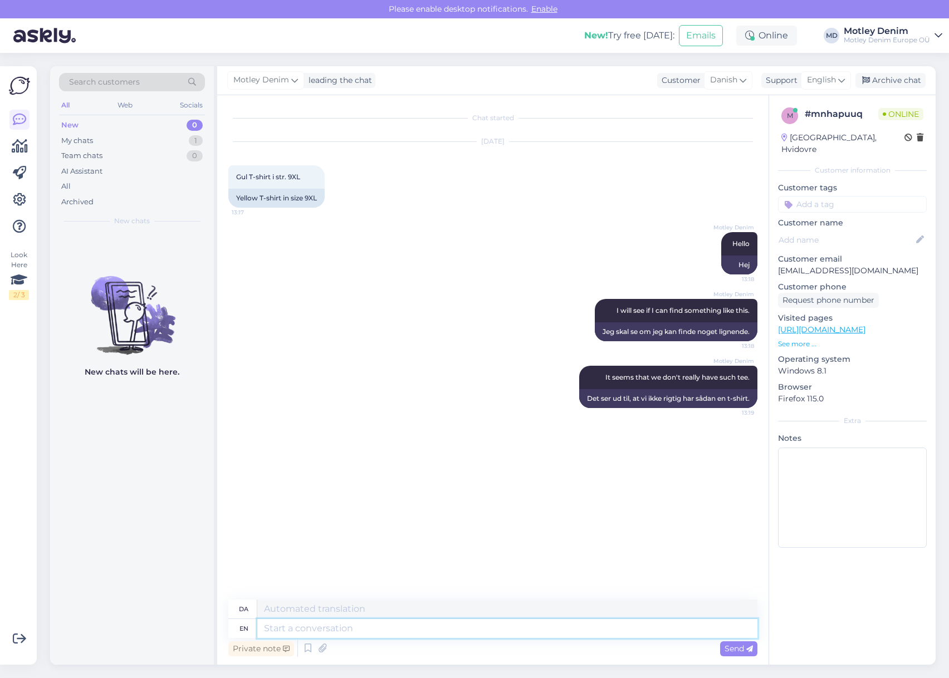
click at [547, 633] on textarea at bounding box center [507, 628] width 500 height 19
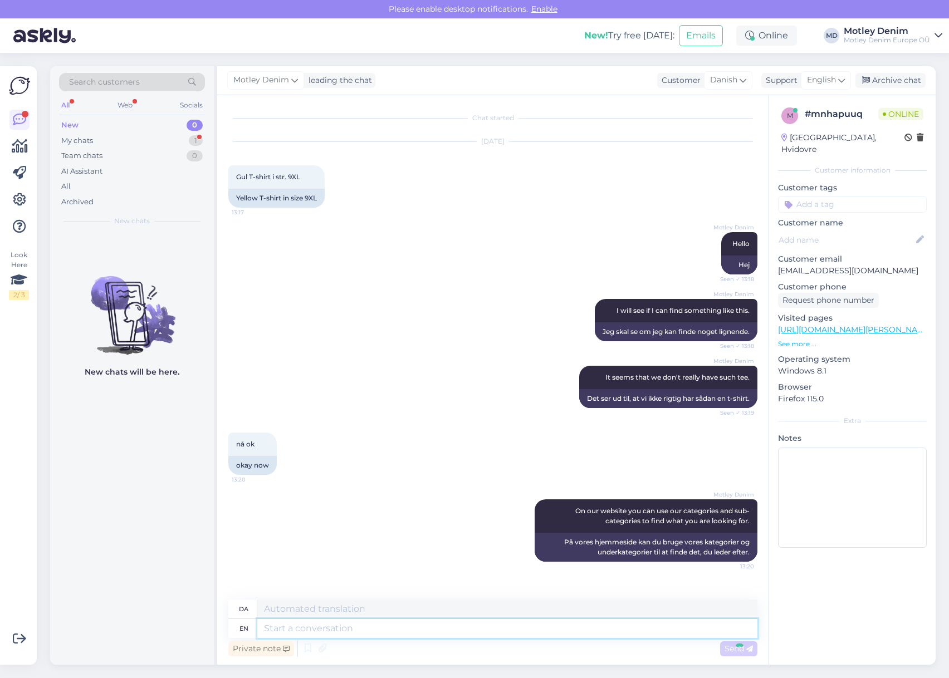
scroll to position [71, 0]
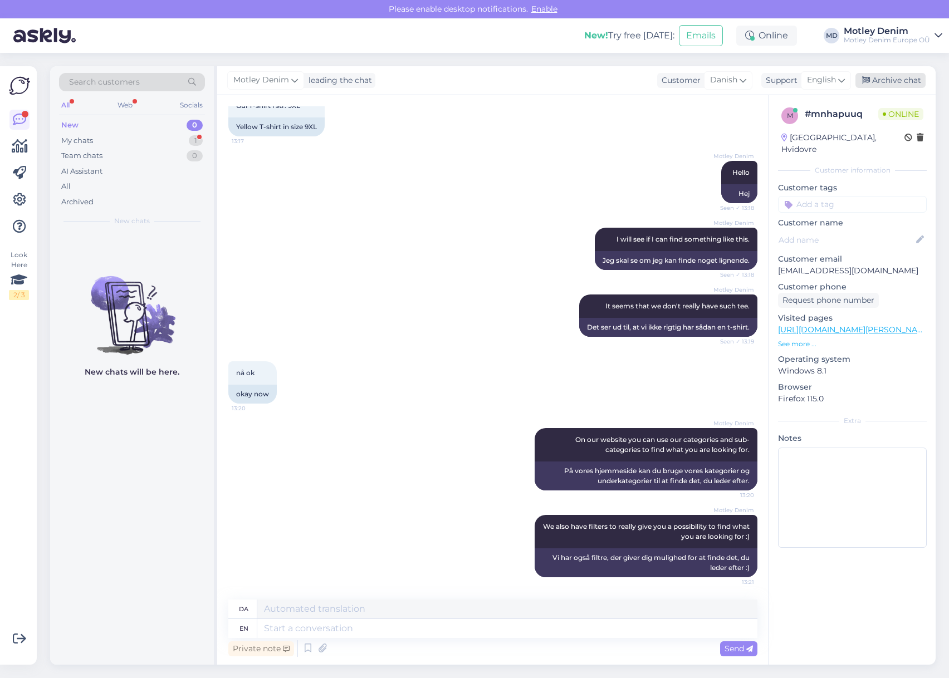
click at [890, 85] on div "Archive chat" at bounding box center [890, 80] width 70 height 15
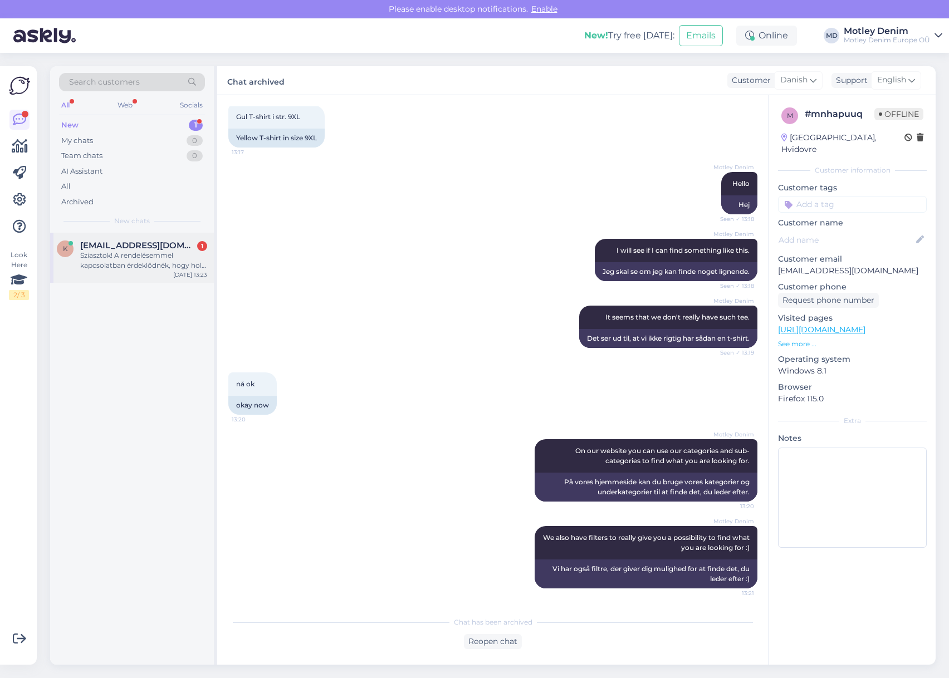
click at [148, 257] on div "Sziasztok! A rendelésemmel kapcsolatban érdeklődnék, hogy hol járhat. Hétfőn az…" at bounding box center [143, 261] width 127 height 20
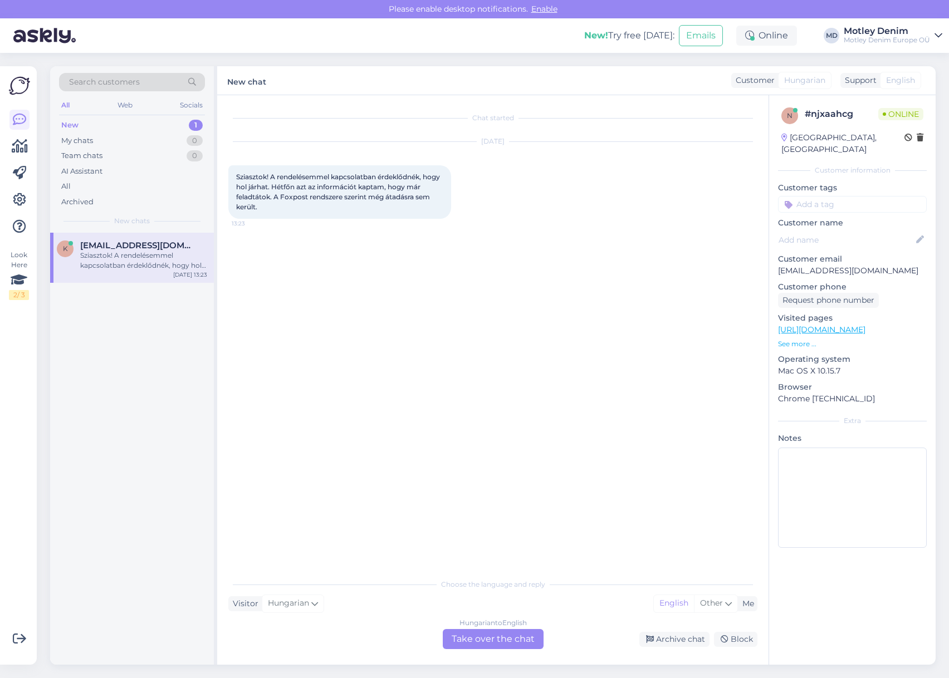
click at [493, 634] on div "Hungarian to English Take over the chat" at bounding box center [493, 639] width 101 height 20
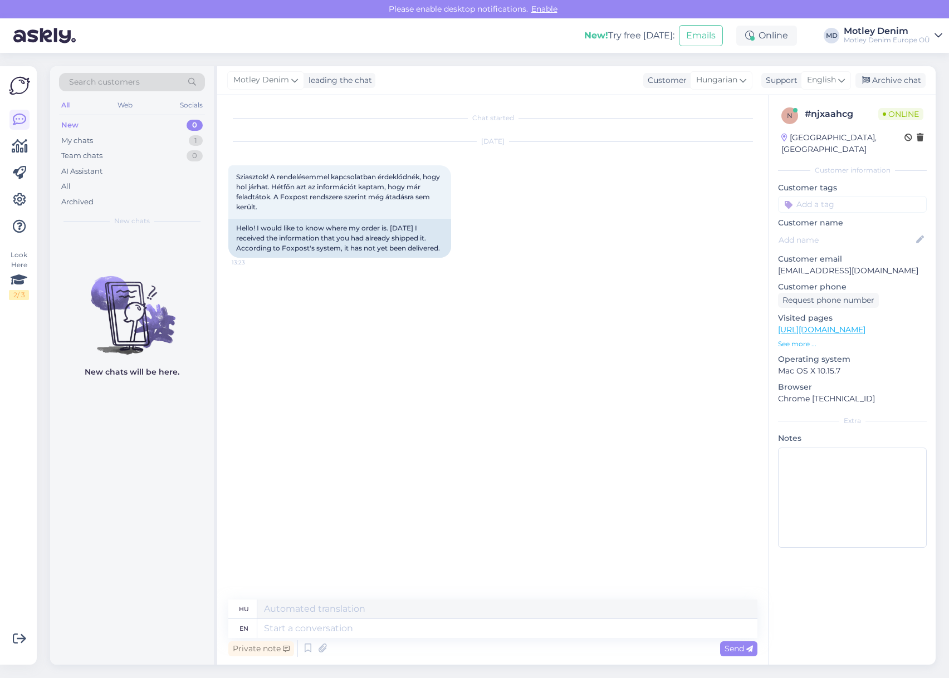
click at [790, 265] on p "[EMAIL_ADDRESS][DOMAIN_NAME]" at bounding box center [852, 271] width 149 height 12
drag, startPoint x: 790, startPoint y: 260, endPoint x: 871, endPoint y: 259, distance: 80.8
click at [871, 265] on p "[EMAIL_ADDRESS][DOMAIN_NAME]" at bounding box center [852, 271] width 149 height 12
click at [395, 620] on textarea at bounding box center [507, 628] width 500 height 19
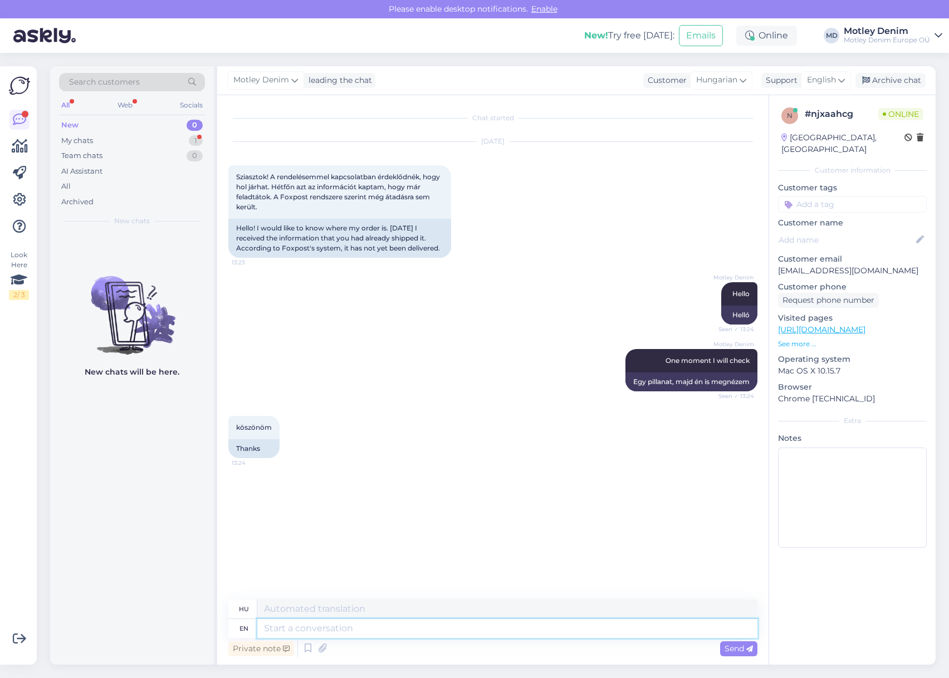
click at [643, 630] on textarea at bounding box center [507, 628] width 500 height 19
click at [350, 632] on textarea "Here is" at bounding box center [507, 628] width 500 height 19
paste textarea "[URL][DOMAIN_NAME]"
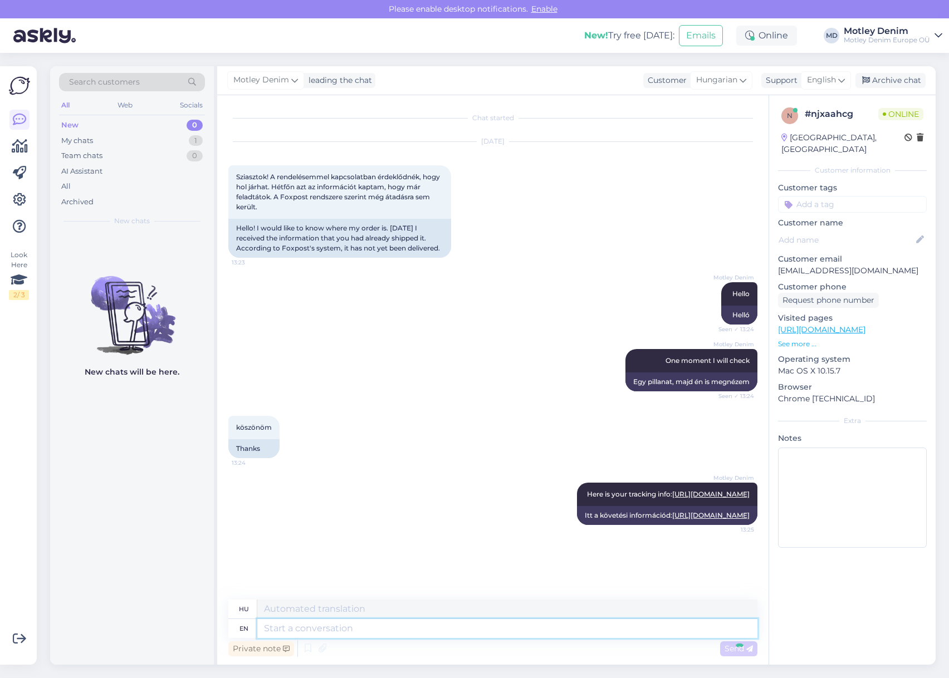
scroll to position [35, 0]
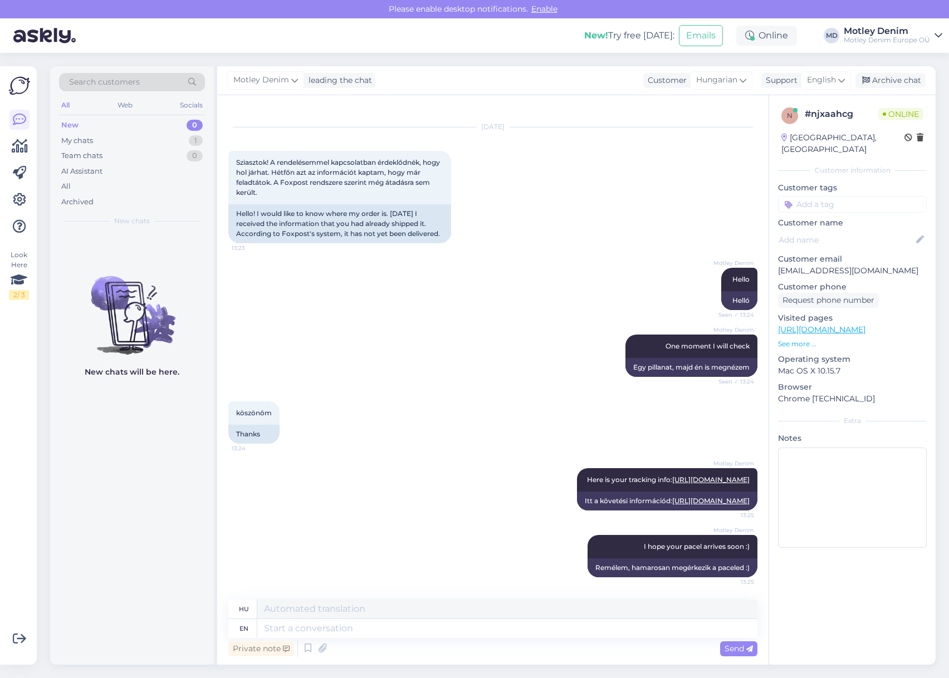
click at [842, 196] on input at bounding box center [852, 204] width 149 height 17
click at [865, 271] on span "Where is my order?" at bounding box center [853, 274] width 66 height 7
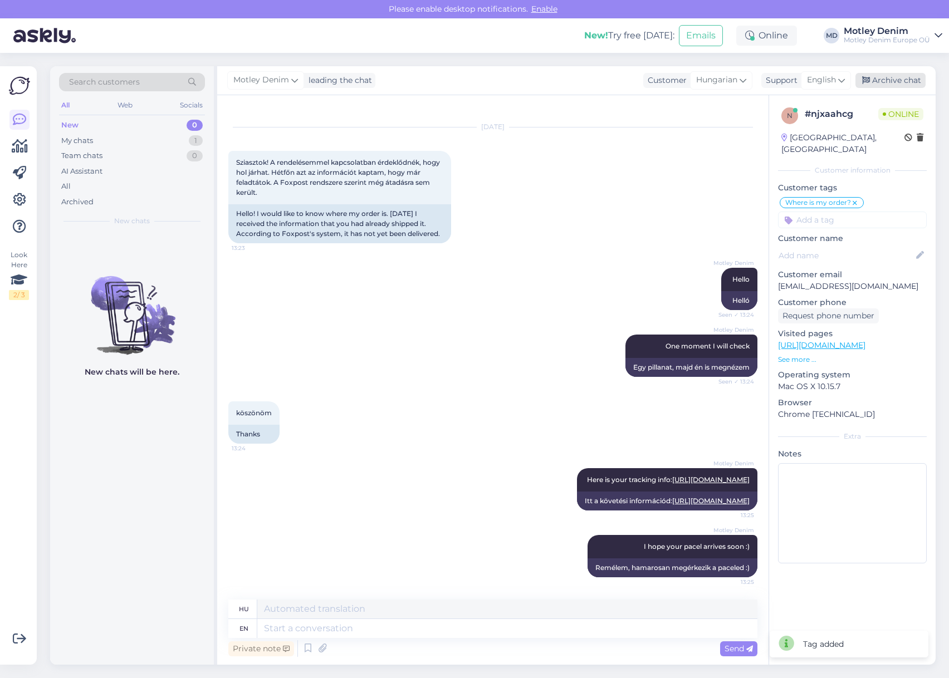
click at [893, 80] on div "Archive chat" at bounding box center [890, 80] width 70 height 15
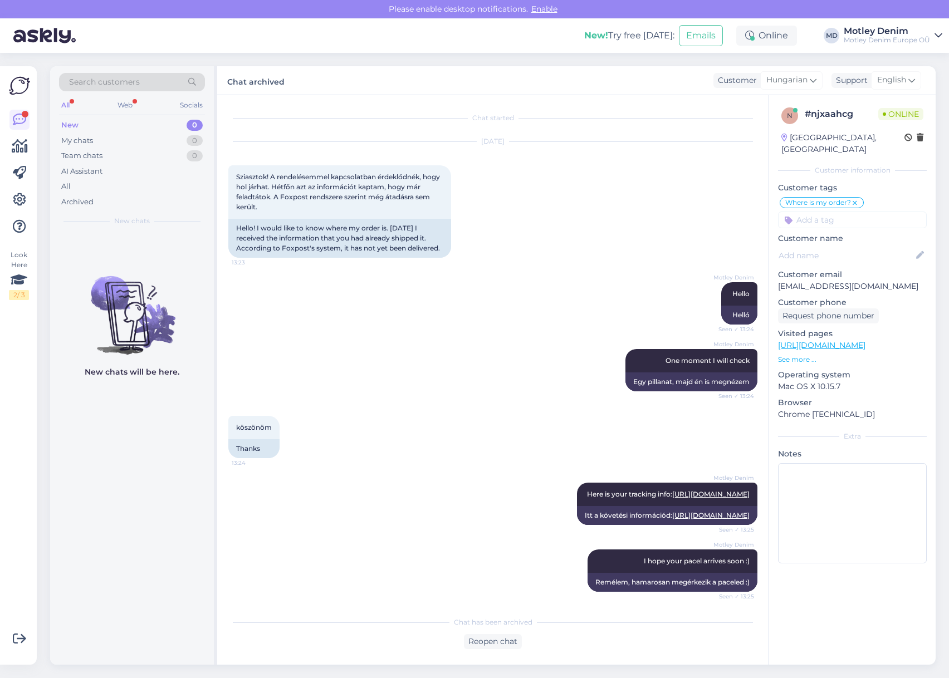
scroll to position [71, 0]
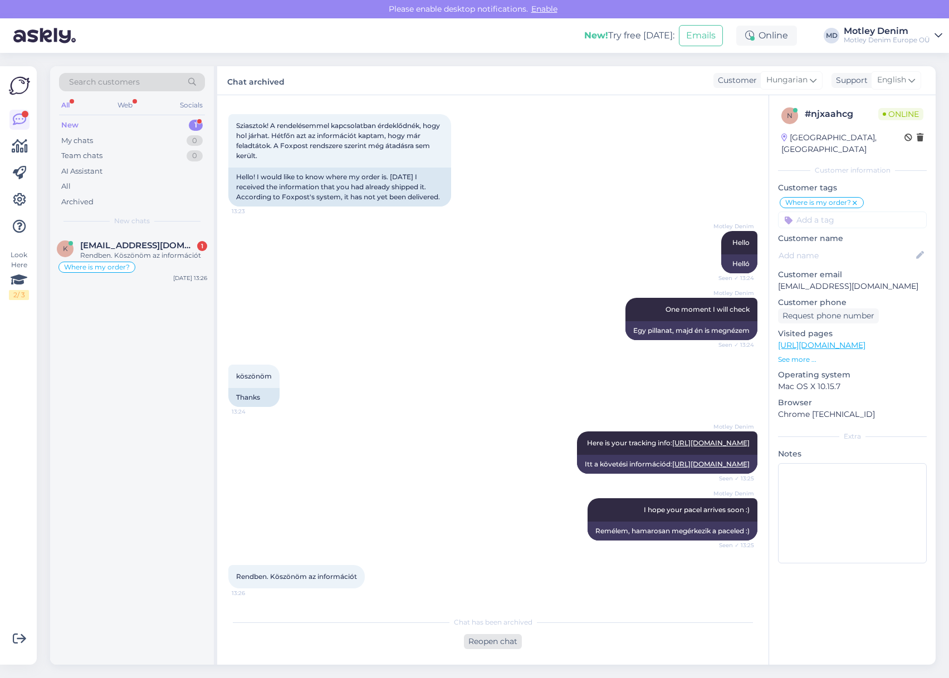
click at [501, 645] on div "Reopen chat" at bounding box center [493, 641] width 58 height 15
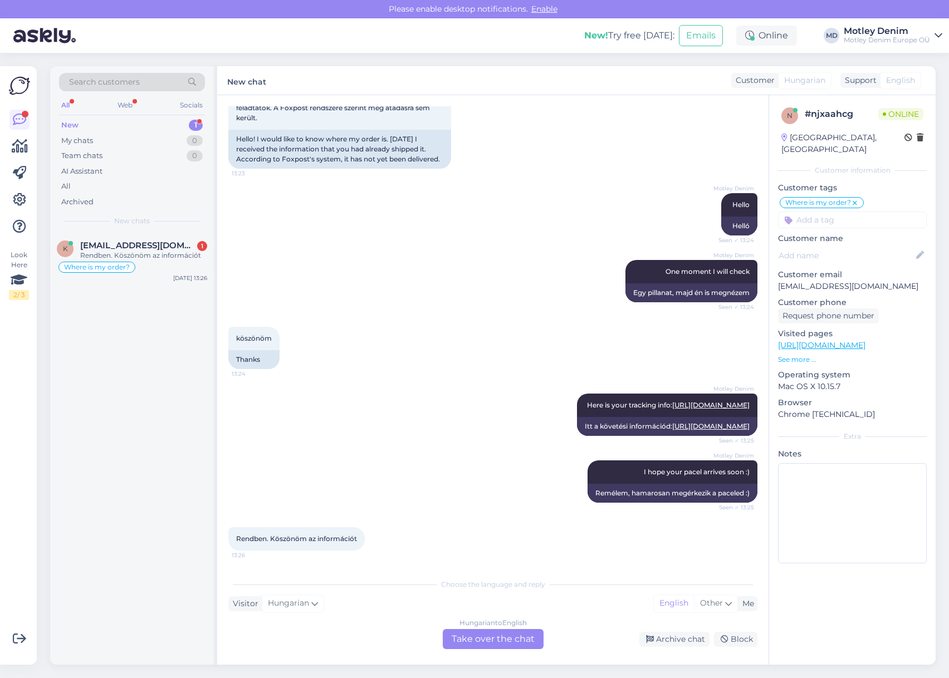
scroll to position [109, 0]
click at [501, 643] on div "Hungarian to English Take over the chat" at bounding box center [493, 639] width 101 height 20
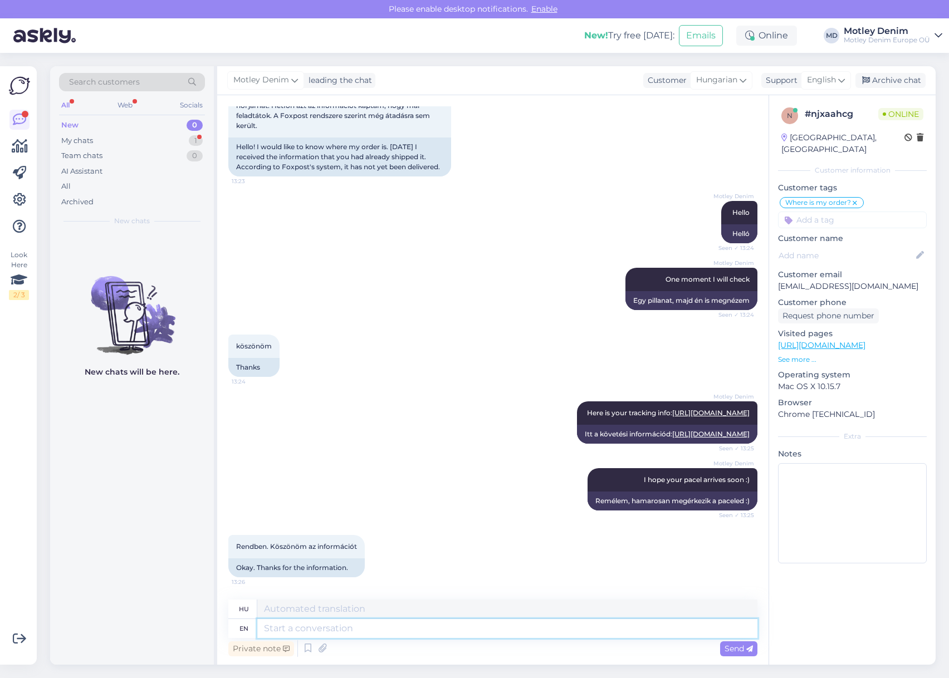
click at [498, 631] on textarea at bounding box center [507, 628] width 500 height 19
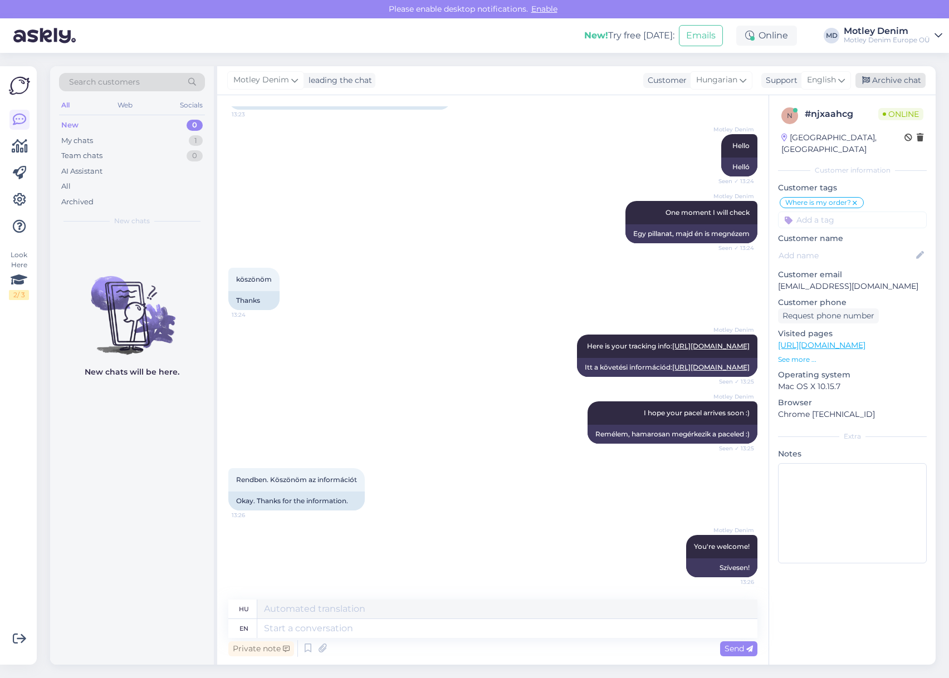
click at [894, 83] on div "Archive chat" at bounding box center [890, 80] width 70 height 15
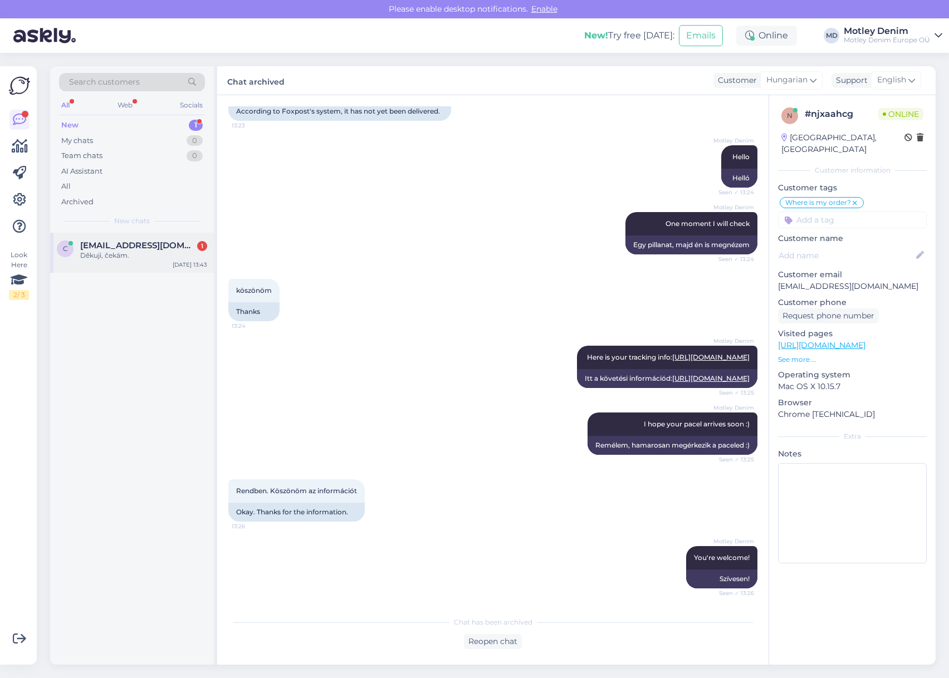
click at [163, 249] on span "[EMAIL_ADDRESS][DOMAIN_NAME]" at bounding box center [138, 246] width 116 height 10
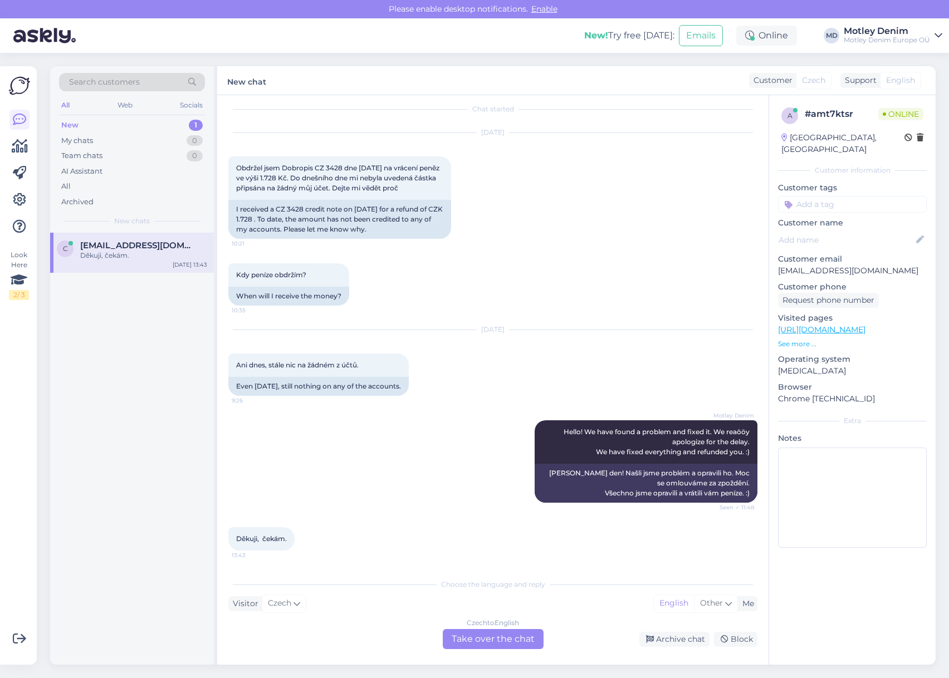
click at [508, 633] on div "Czech to English Take over the chat" at bounding box center [493, 639] width 101 height 20
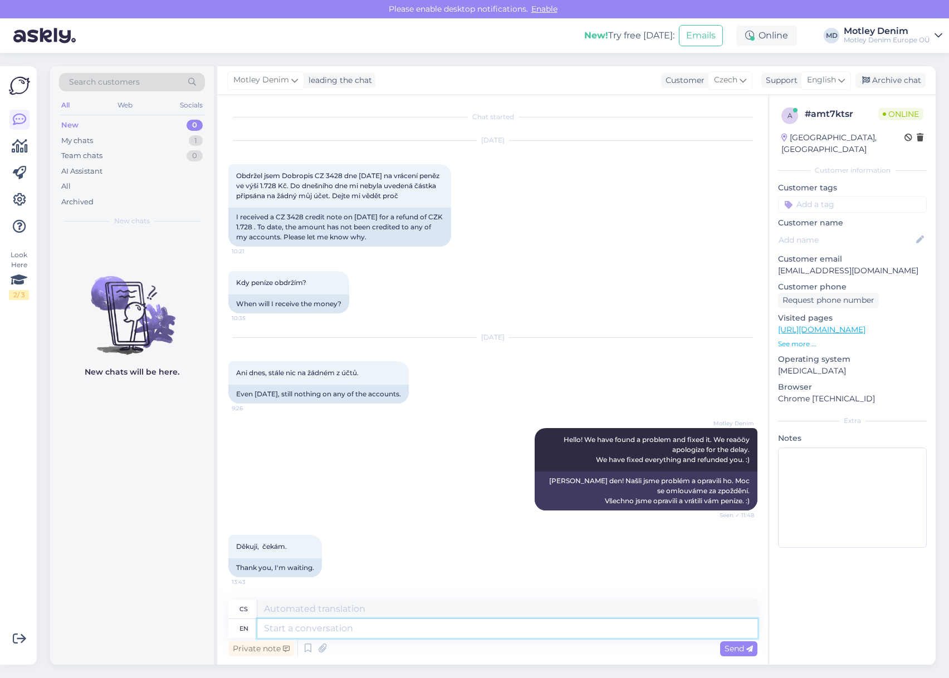
click at [512, 634] on textarea at bounding box center [507, 628] width 500 height 19
click at [281, 215] on div "I received a CZ 3428 credit note on [DATE] for a refund of CZK 1.728 . To date,…" at bounding box center [339, 227] width 223 height 39
drag, startPoint x: 281, startPoint y: 215, endPoint x: 288, endPoint y: 214, distance: 7.9
click at [288, 214] on div "I received a CZ 3428 credit note on [DATE] for a refund of CZK 1.728 . To date,…" at bounding box center [339, 227] width 223 height 39
drag, startPoint x: 361, startPoint y: 632, endPoint x: 386, endPoint y: 632, distance: 25.1
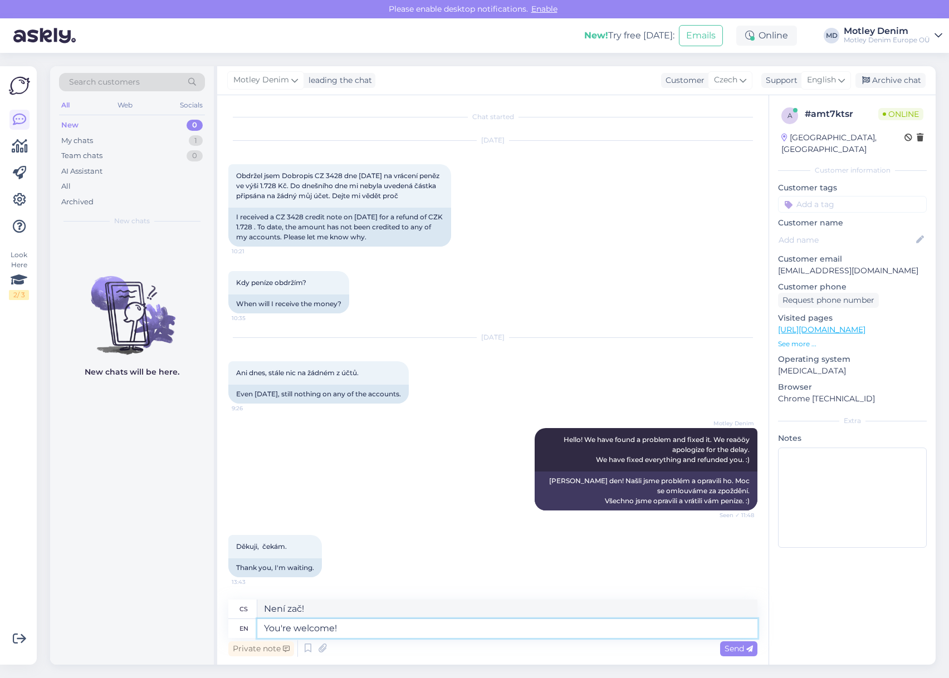
click at [362, 632] on textarea "You're welcome!" at bounding box center [507, 628] width 500 height 19
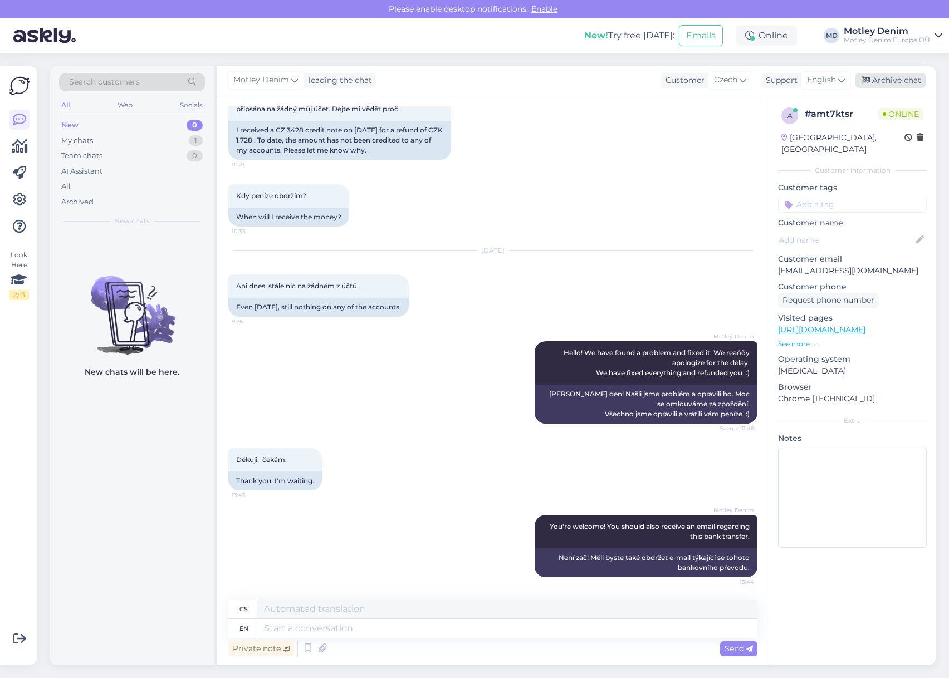
click at [892, 84] on div "Archive chat" at bounding box center [890, 80] width 70 height 15
